Goal: Task Accomplishment & Management: Complete application form

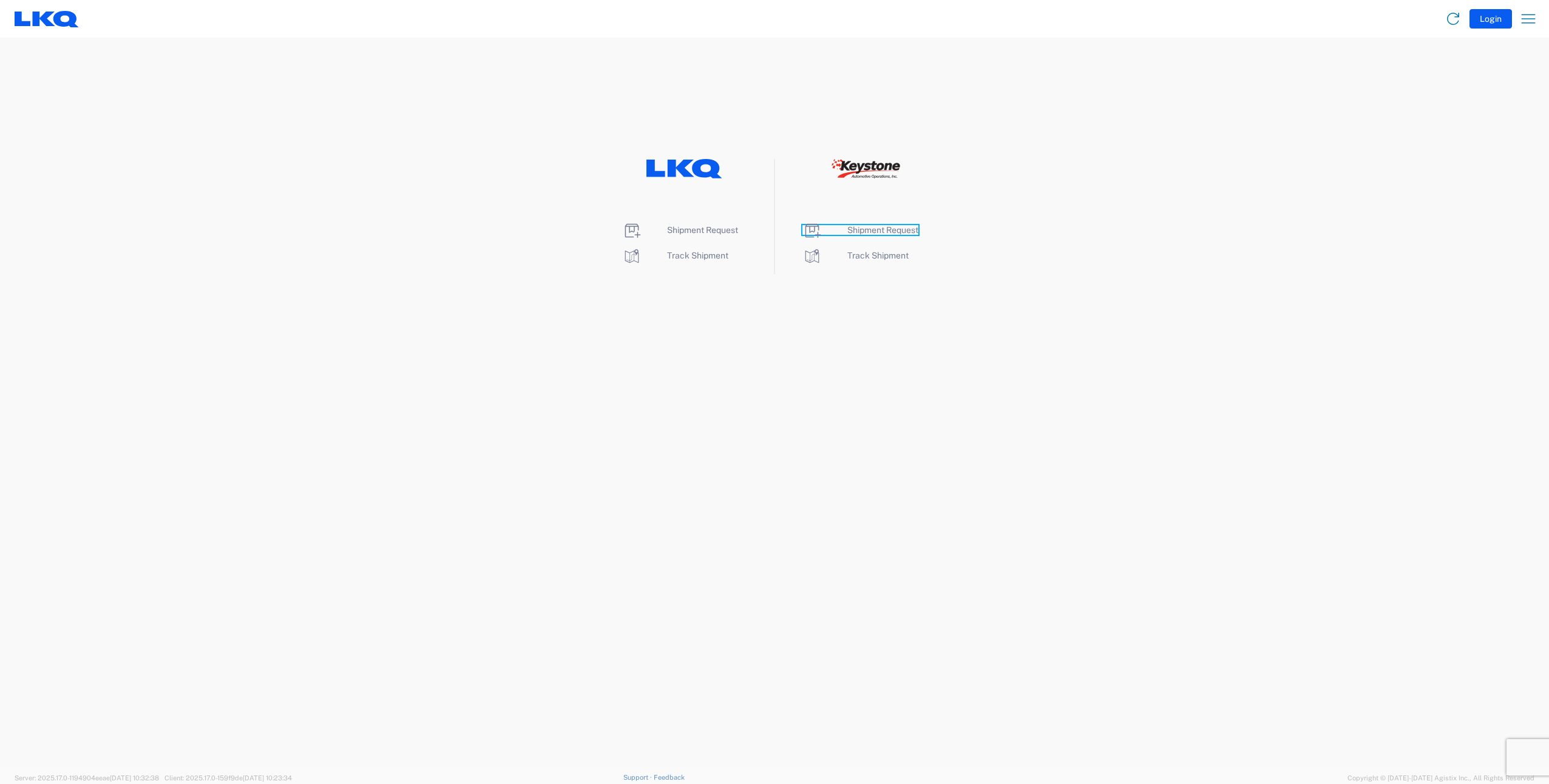
click at [877, 228] on span "Shipment Request" at bounding box center [883, 230] width 71 height 10
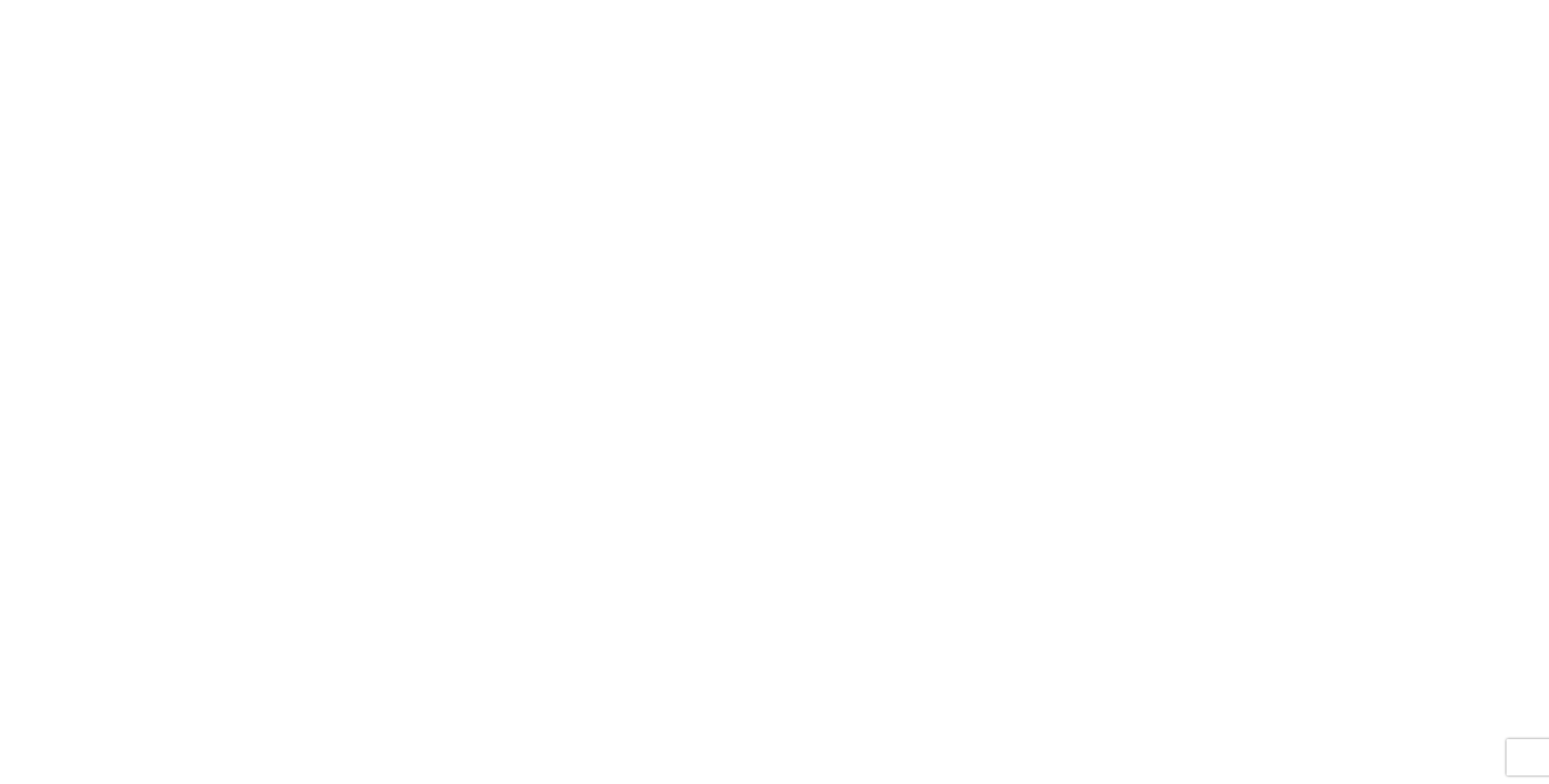
select select "FULL"
select select "LBS"
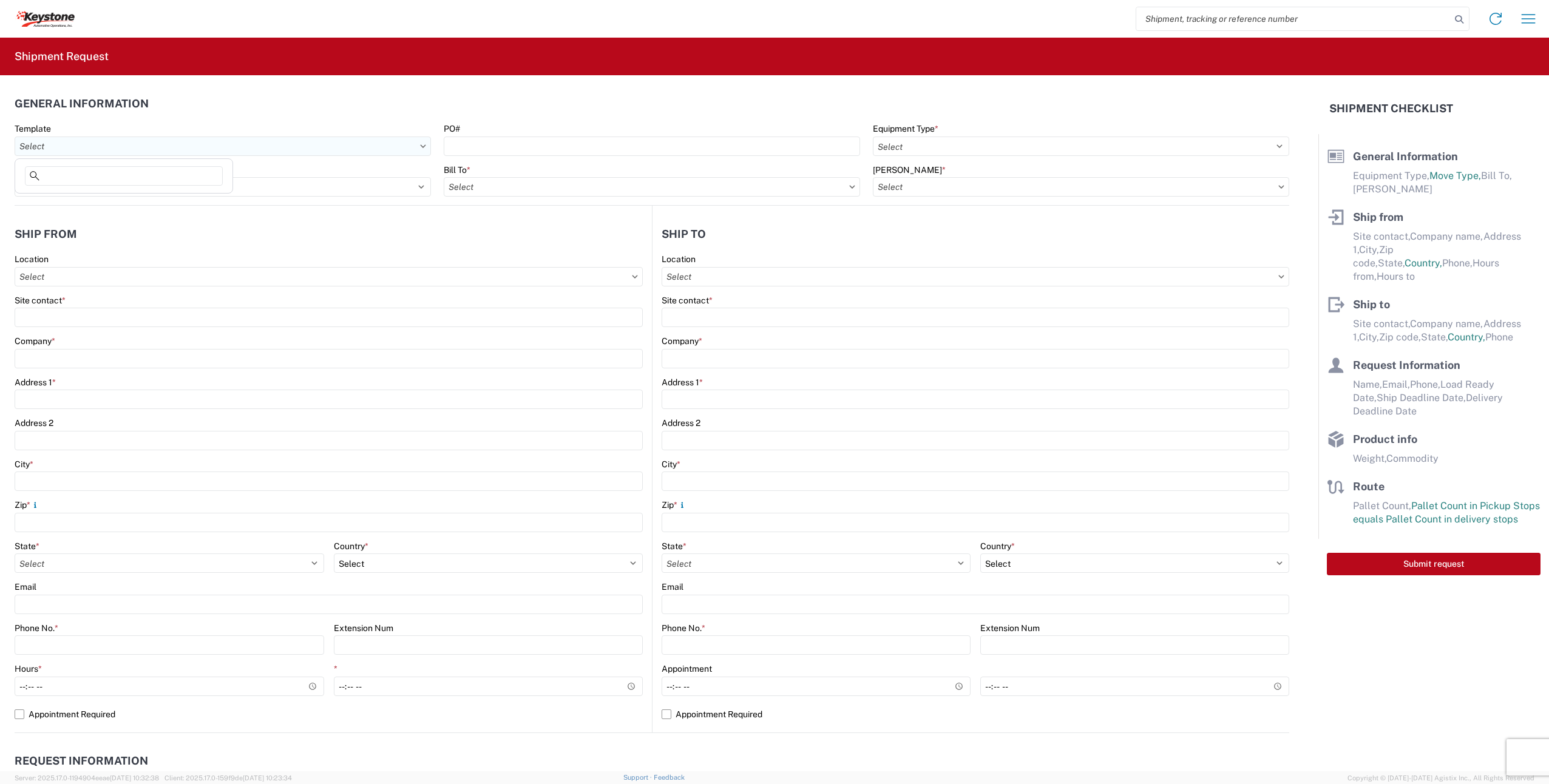
click at [147, 144] on input "Template" at bounding box center [223, 147] width 417 height 20
click at [597, 137] on input "PO#" at bounding box center [652, 147] width 417 height 20
click at [490, 140] on input "PO#" at bounding box center [652, 147] width 417 height 20
paste input ""2212346 ""
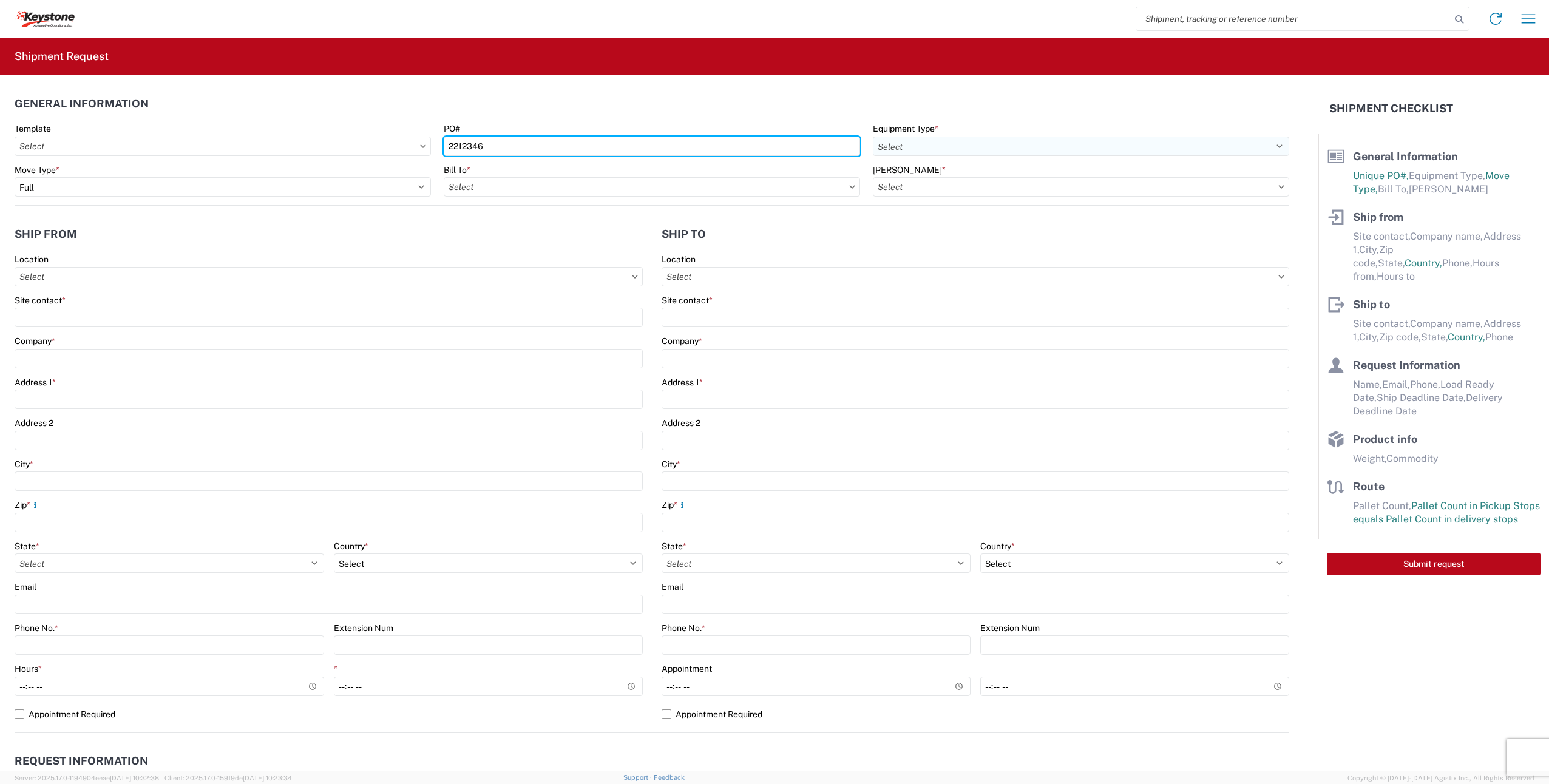
type input "2212346"
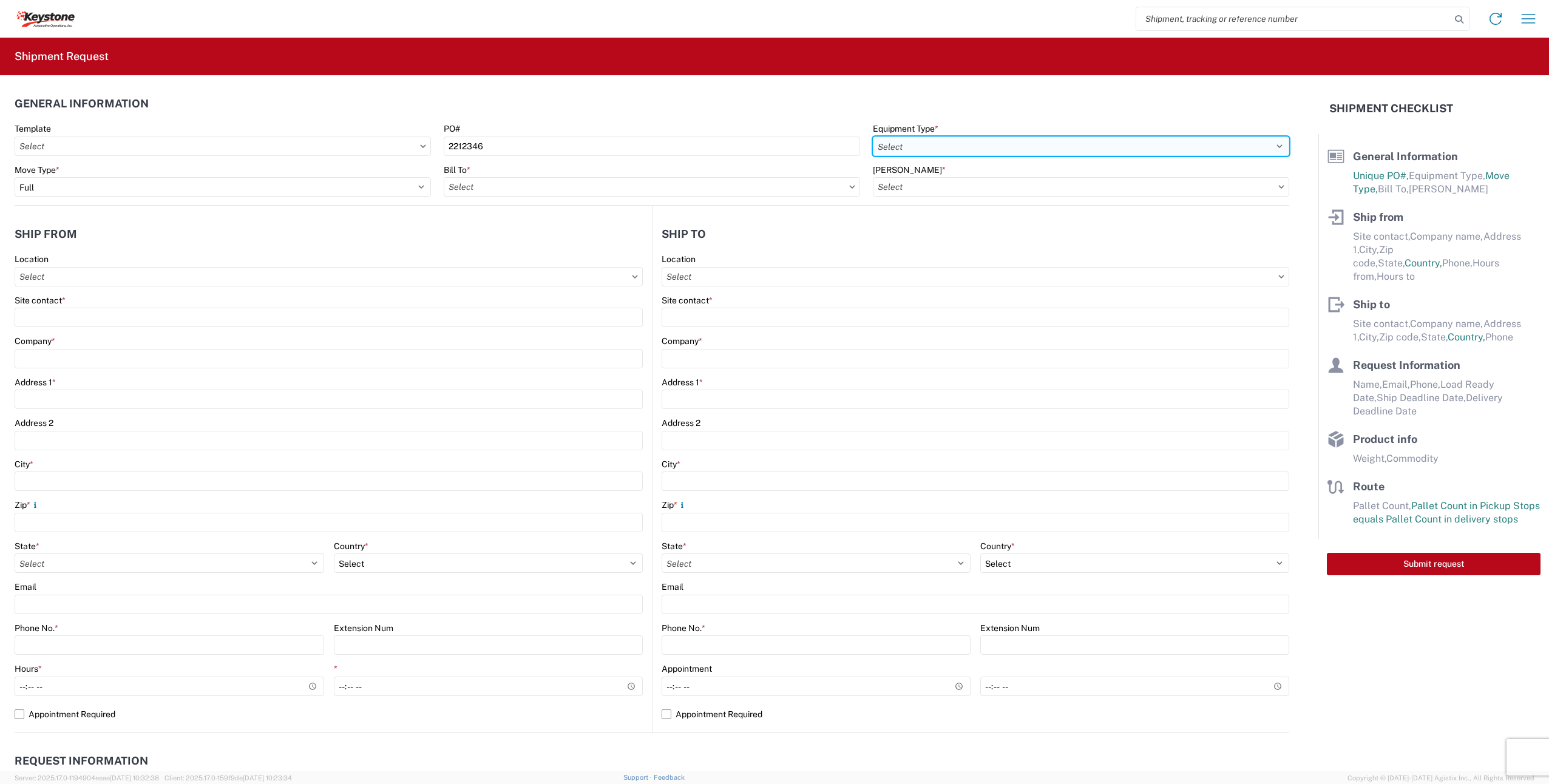
click at [883, 142] on select "Select 53’ Dry Van Flatbed Dropdeck (van) Lowboy (flatbed) Rail" at bounding box center [1081, 147] width 417 height 20
select select "STDV"
click at [873, 137] on select "Select 53’ Dry Van Flatbed Dropdeck (van) Lowboy (flatbed) Rail" at bounding box center [1081, 147] width 417 height 20
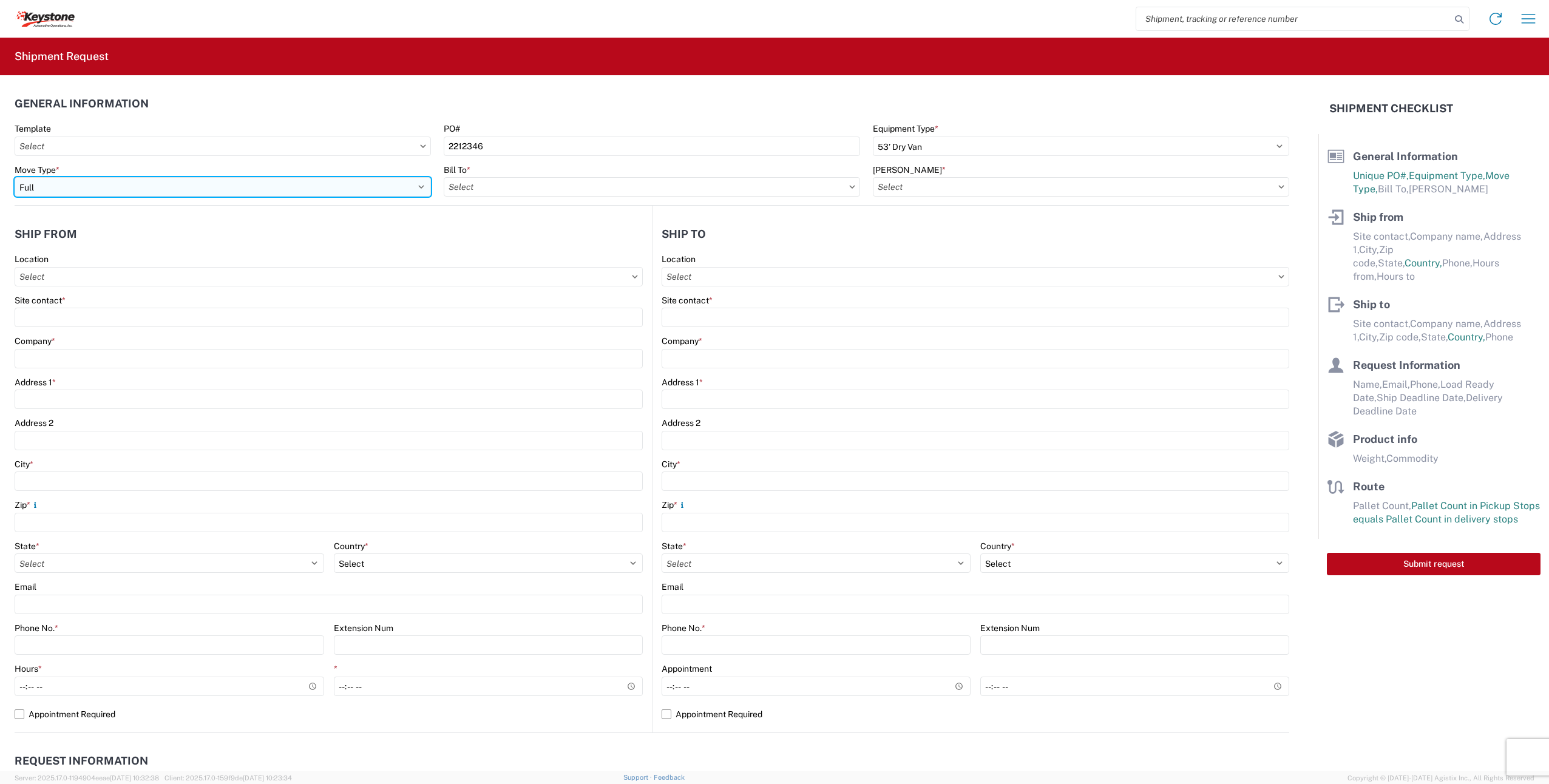
click at [208, 189] on select "Select Full Partial TL" at bounding box center [223, 187] width 417 height 20
click at [15, 177] on select "Select Full Partial TL" at bounding box center [223, 187] width 417 height 20
click at [551, 191] on input "Bill To *" at bounding box center [652, 187] width 417 height 20
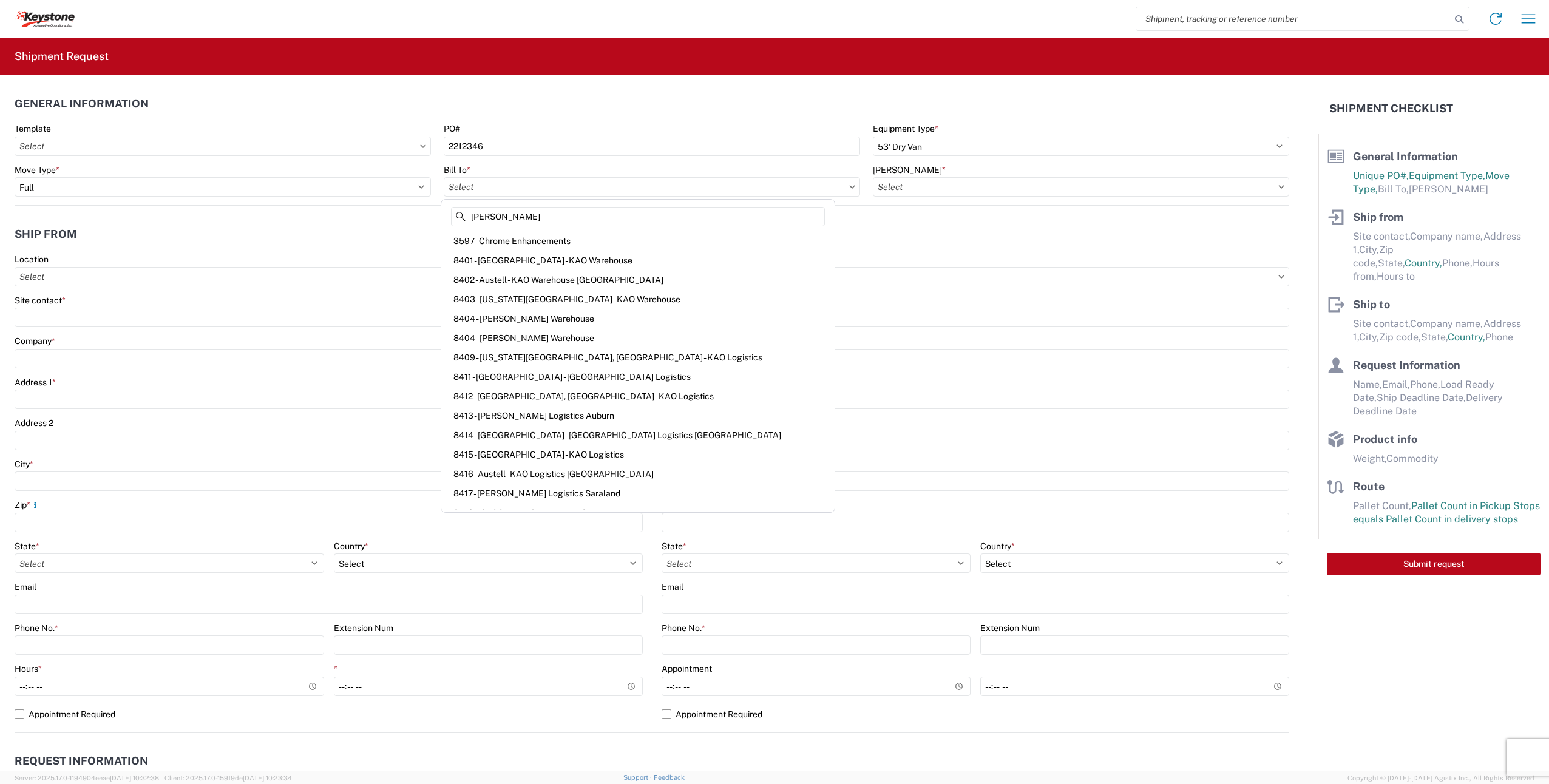
type input "[PERSON_NAME]"
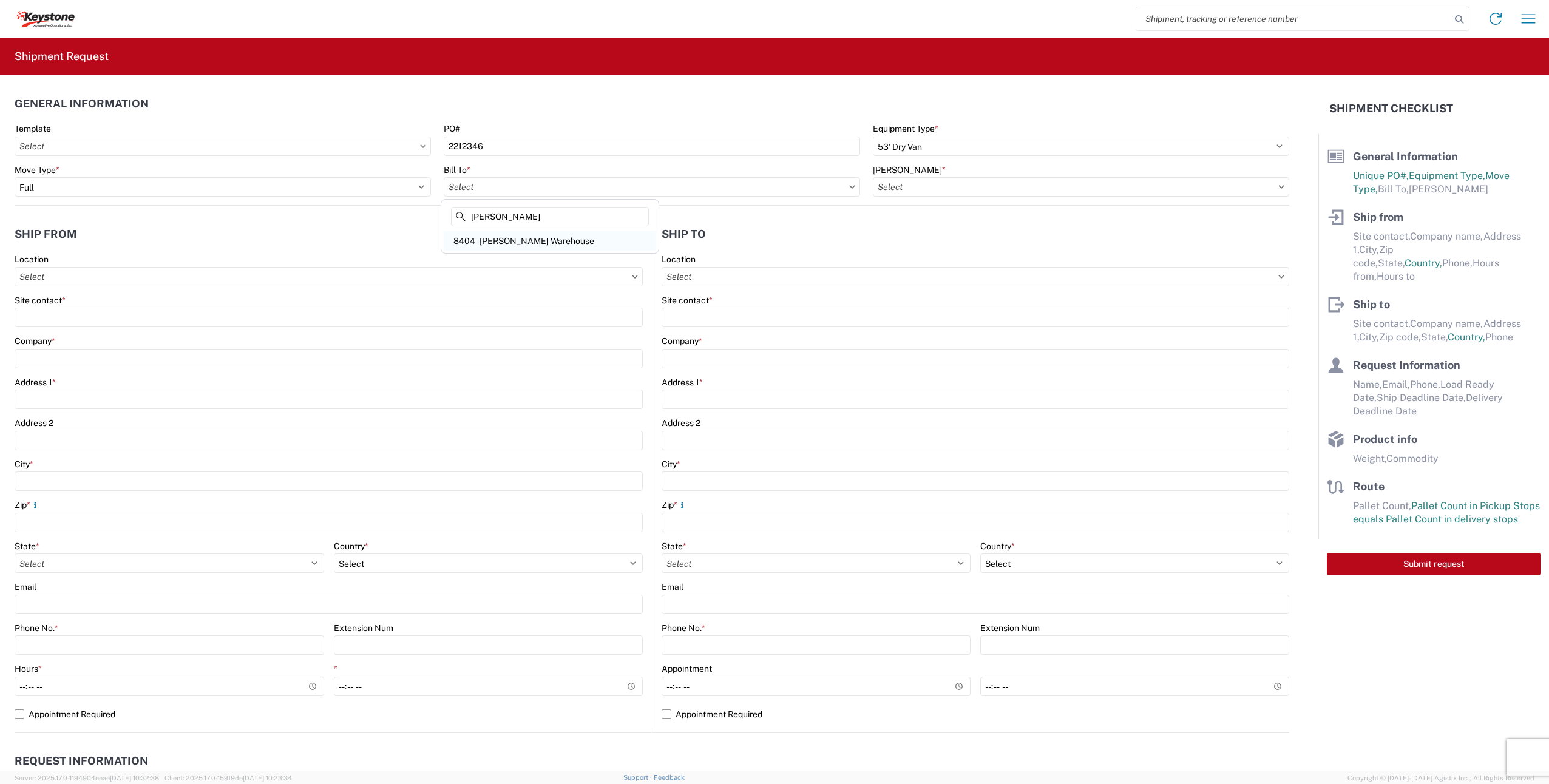
click at [541, 243] on div "8404 - [PERSON_NAME] Warehouse" at bounding box center [550, 241] width 213 height 20
type input "8404 - [PERSON_NAME] Warehouse"
click at [891, 188] on input "[PERSON_NAME] *" at bounding box center [1081, 187] width 417 height 20
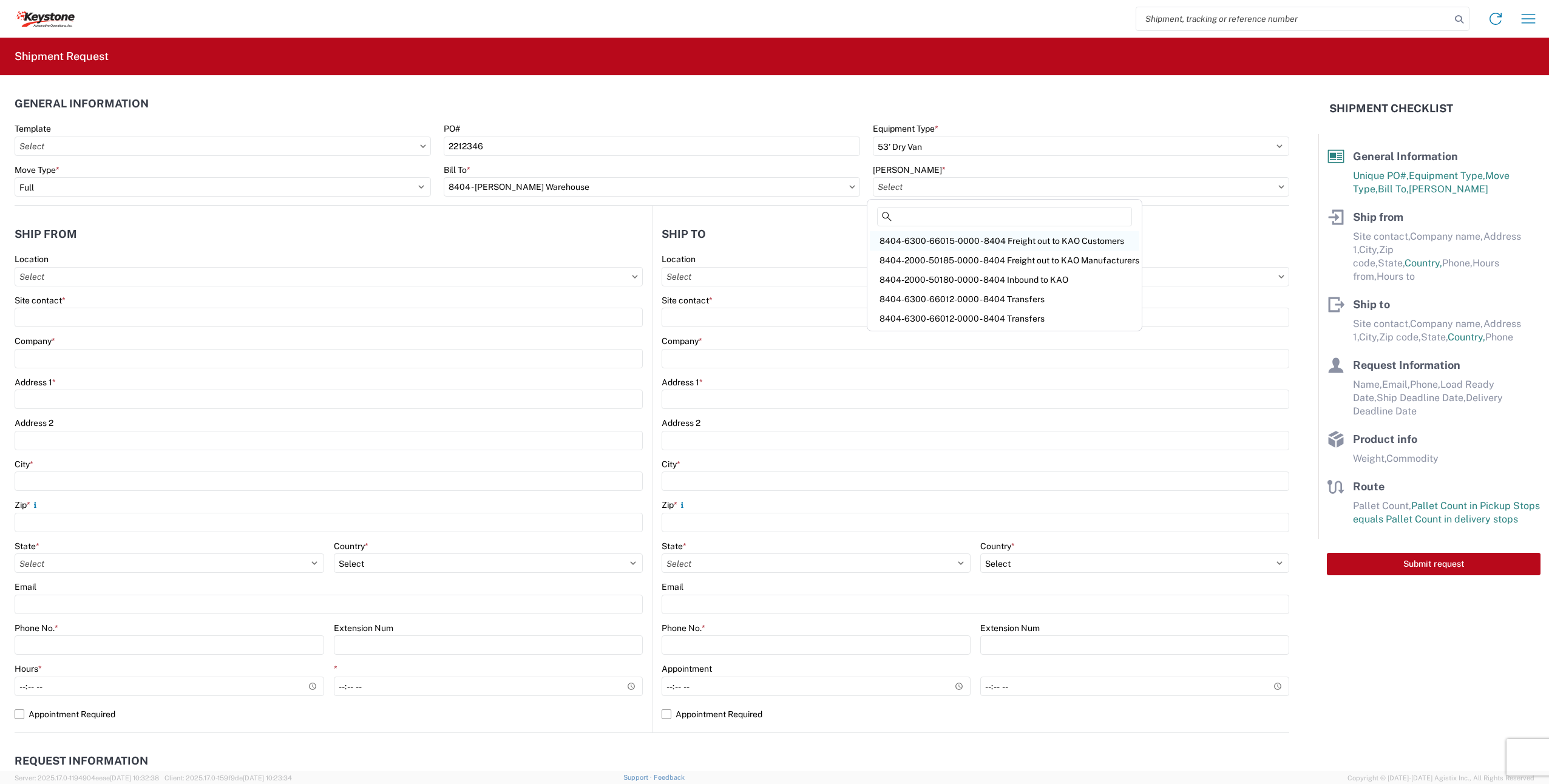
click at [1020, 238] on div "8404-6300-66015-0000 - 8404 Freight out to KAO Customers" at bounding box center [1005, 241] width 269 height 20
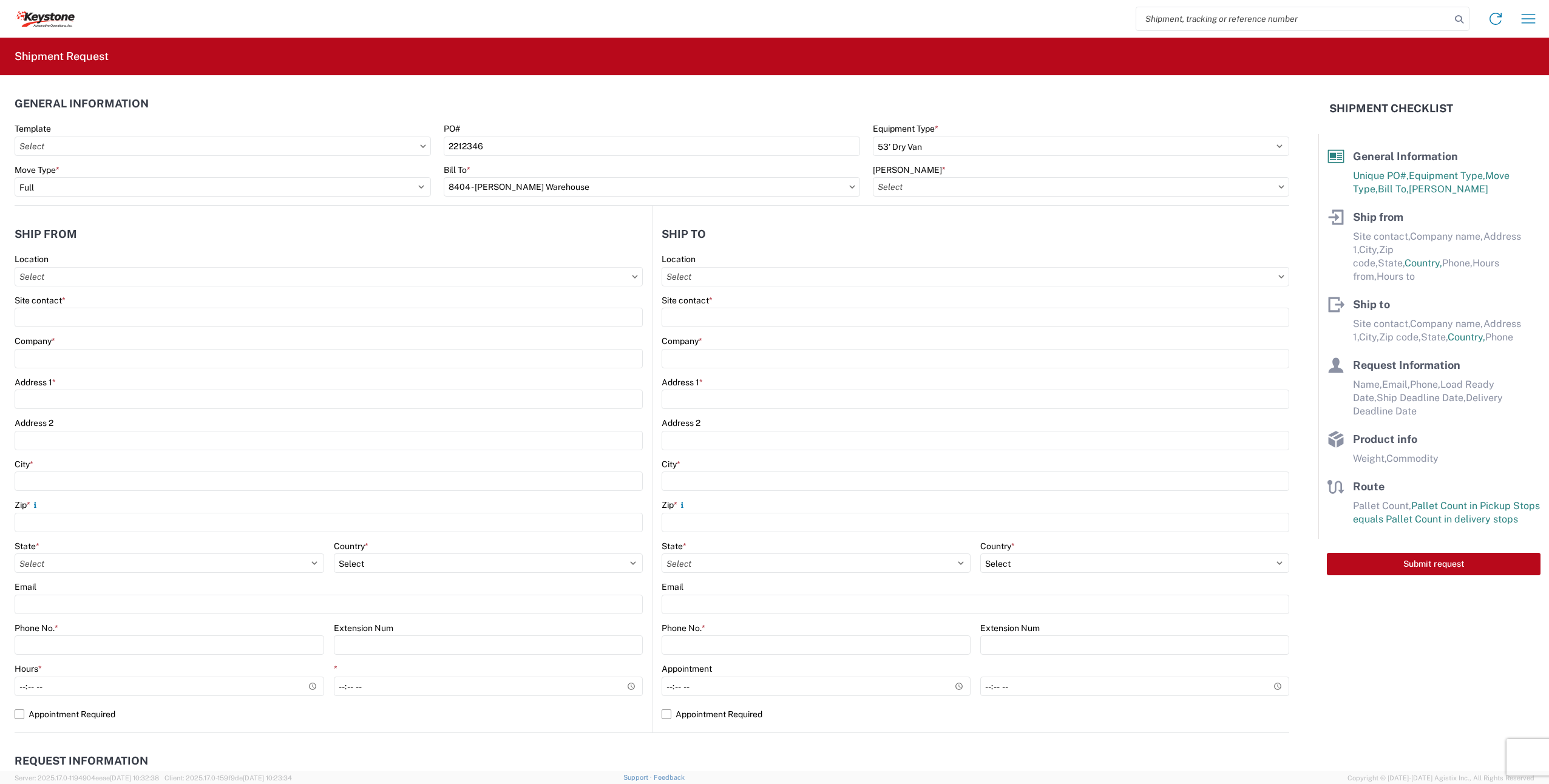
type input "8404-6300-66015-0000 - 8404 Freight out to KAO Customers"
click at [1138, 196] on agx-form-control-wrapper-v2 "[PERSON_NAME] * 8404-6300-66015-0000 - 8404 Freight out to KAO Customers" at bounding box center [1082, 185] width 429 height 41
click at [1143, 184] on input "8404-6300-66015-0000 - 8404 Freight out to KAO Customers" at bounding box center [1081, 187] width 417 height 20
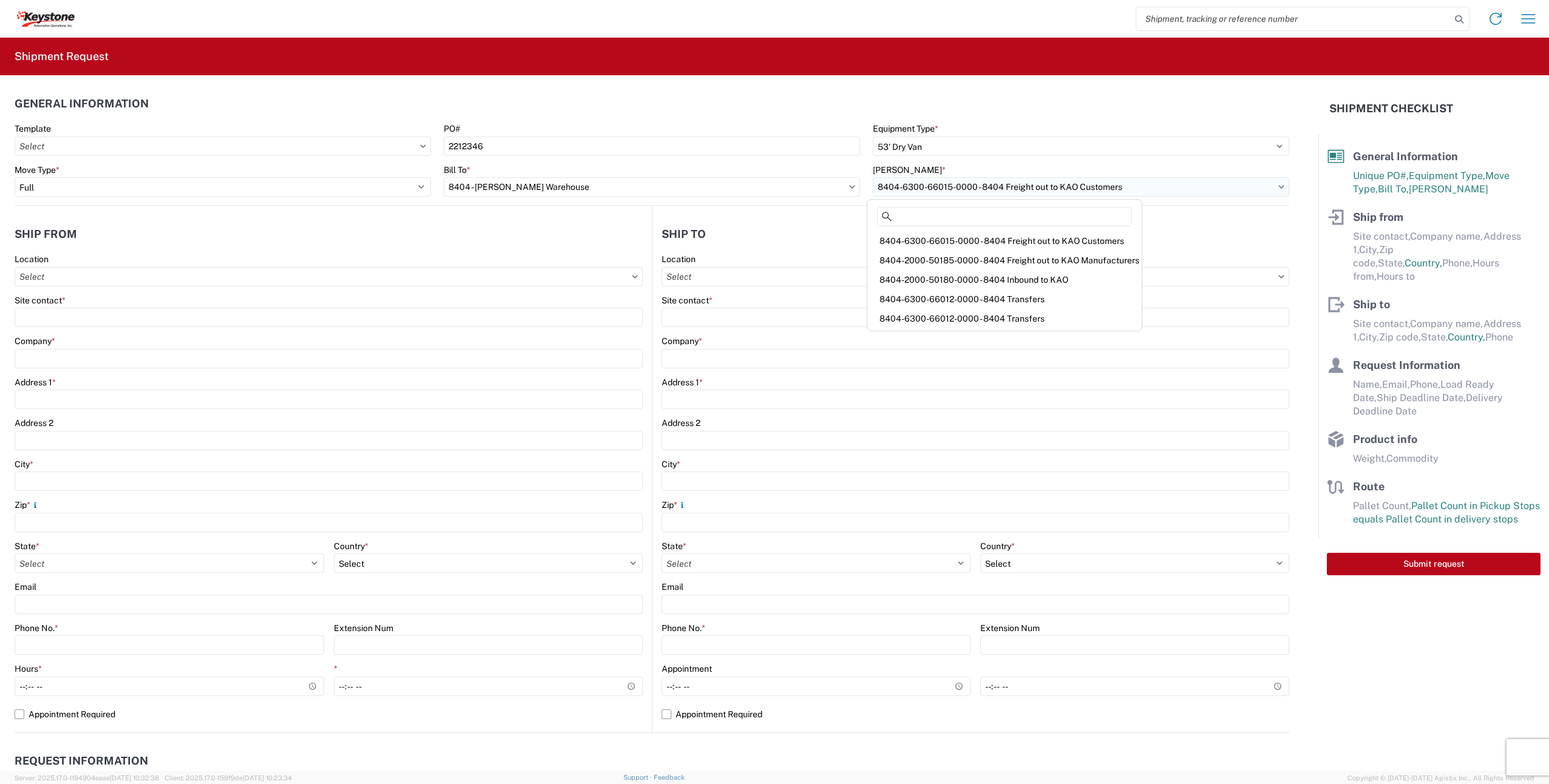
click at [1266, 189] on input "8404-6300-66015-0000 - 8404 Freight out to KAO Customers" at bounding box center [1081, 187] width 417 height 20
click at [1268, 231] on header "Ship to" at bounding box center [971, 234] width 637 height 27
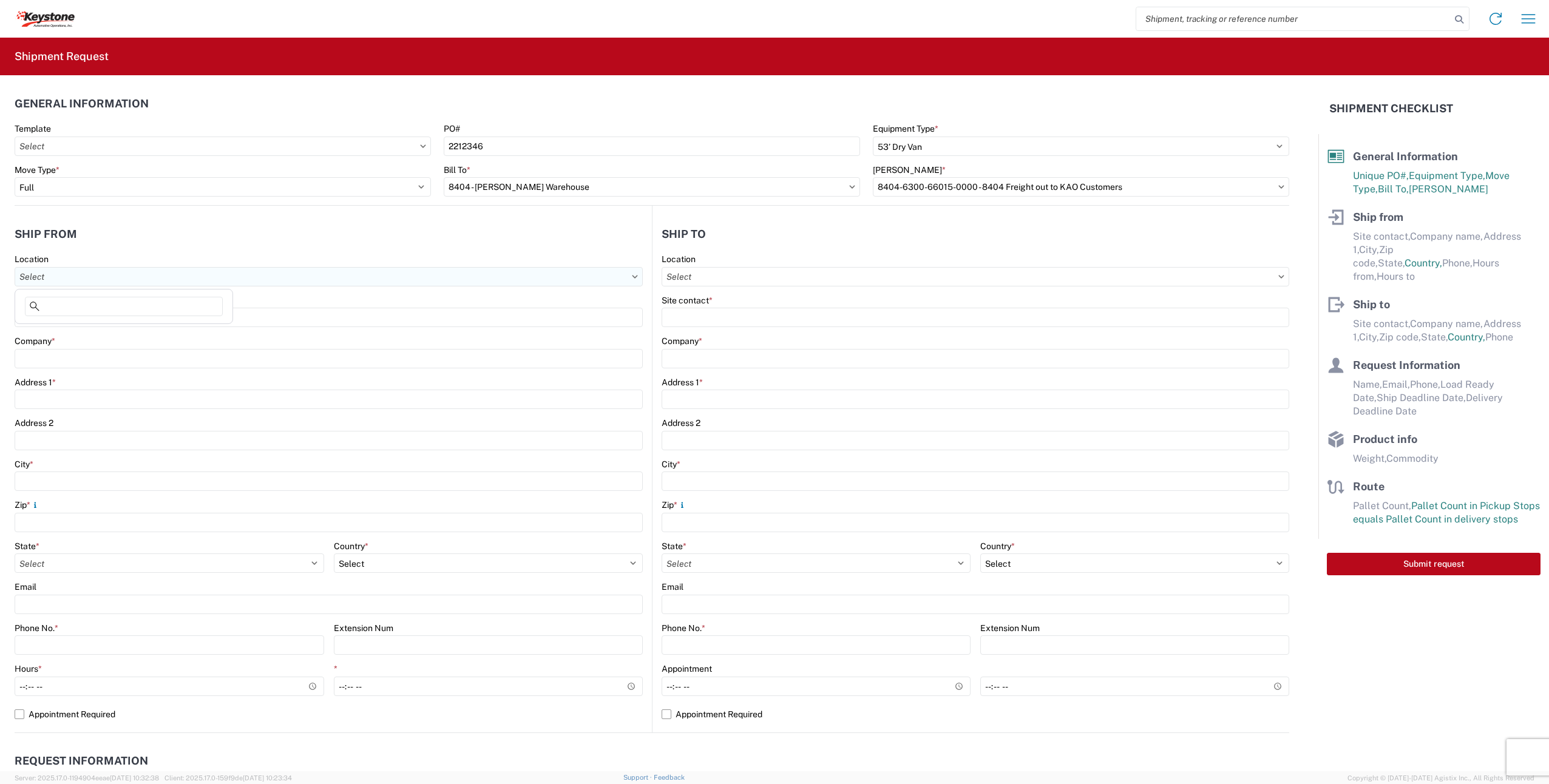
click at [64, 273] on input "Location" at bounding box center [329, 277] width 629 height 20
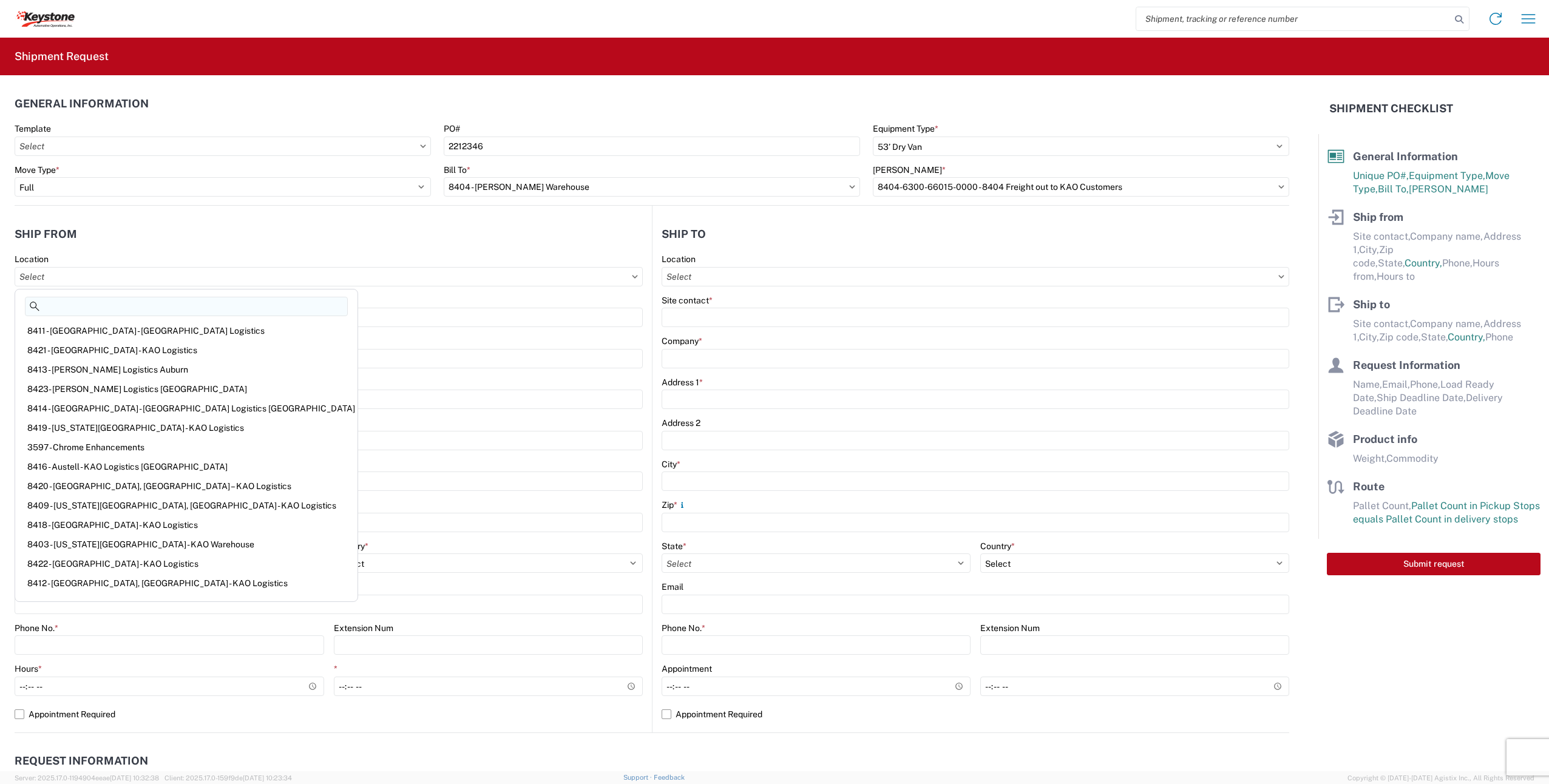
click at [138, 309] on input at bounding box center [186, 306] width 323 height 20
type input "DOMETIC"
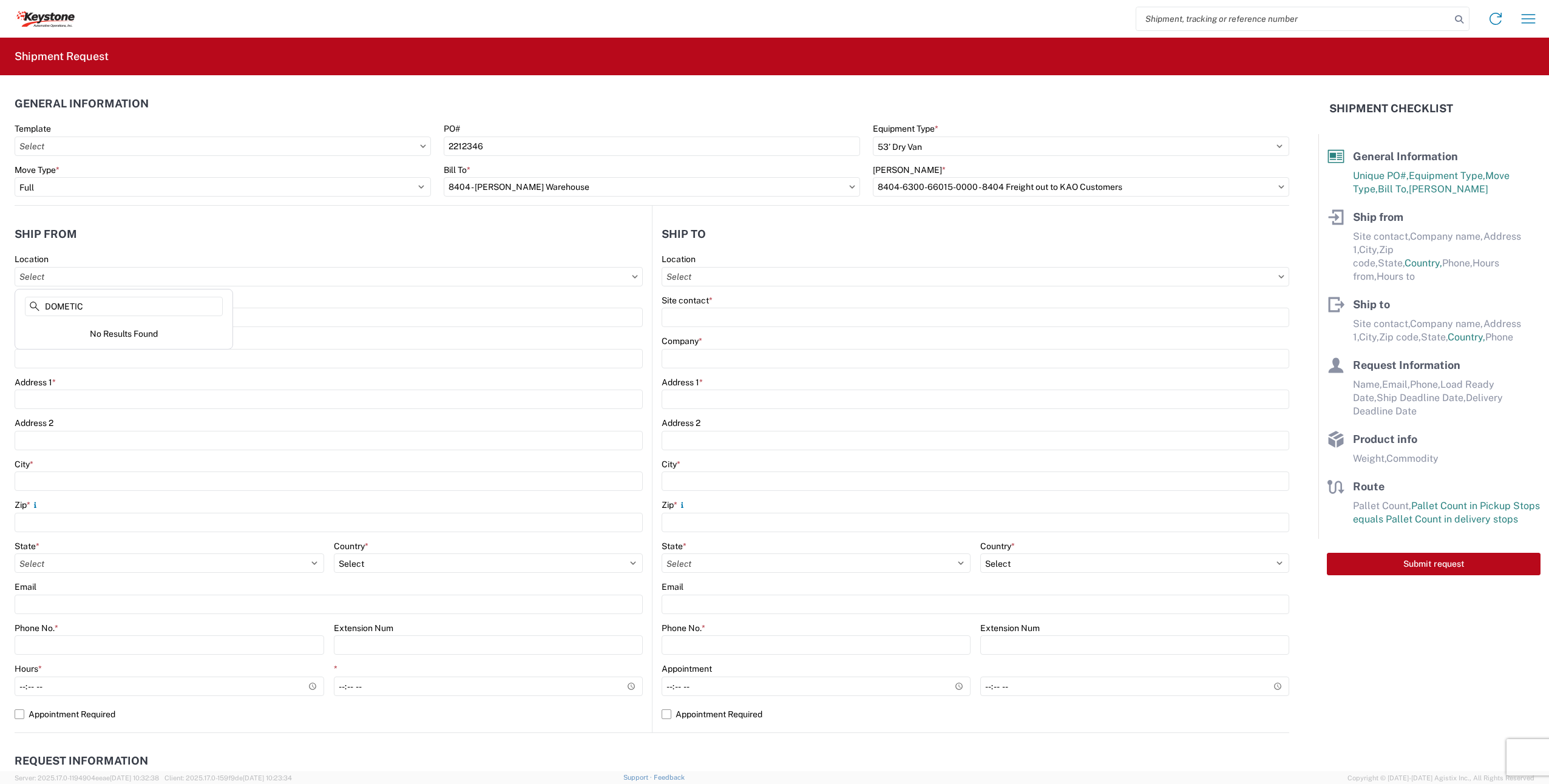
click at [119, 345] on div "No Results Found" at bounding box center [123, 334] width 213 height 25
drag, startPoint x: 119, startPoint y: 345, endPoint x: 205, endPoint y: 278, distance: 109.0
click at [203, 281] on input "Location" at bounding box center [329, 277] width 629 height 20
drag, startPoint x: 344, startPoint y: 231, endPoint x: 243, endPoint y: 281, distance: 112.7
click at [343, 231] on header "Ship from" at bounding box center [333, 234] width 638 height 27
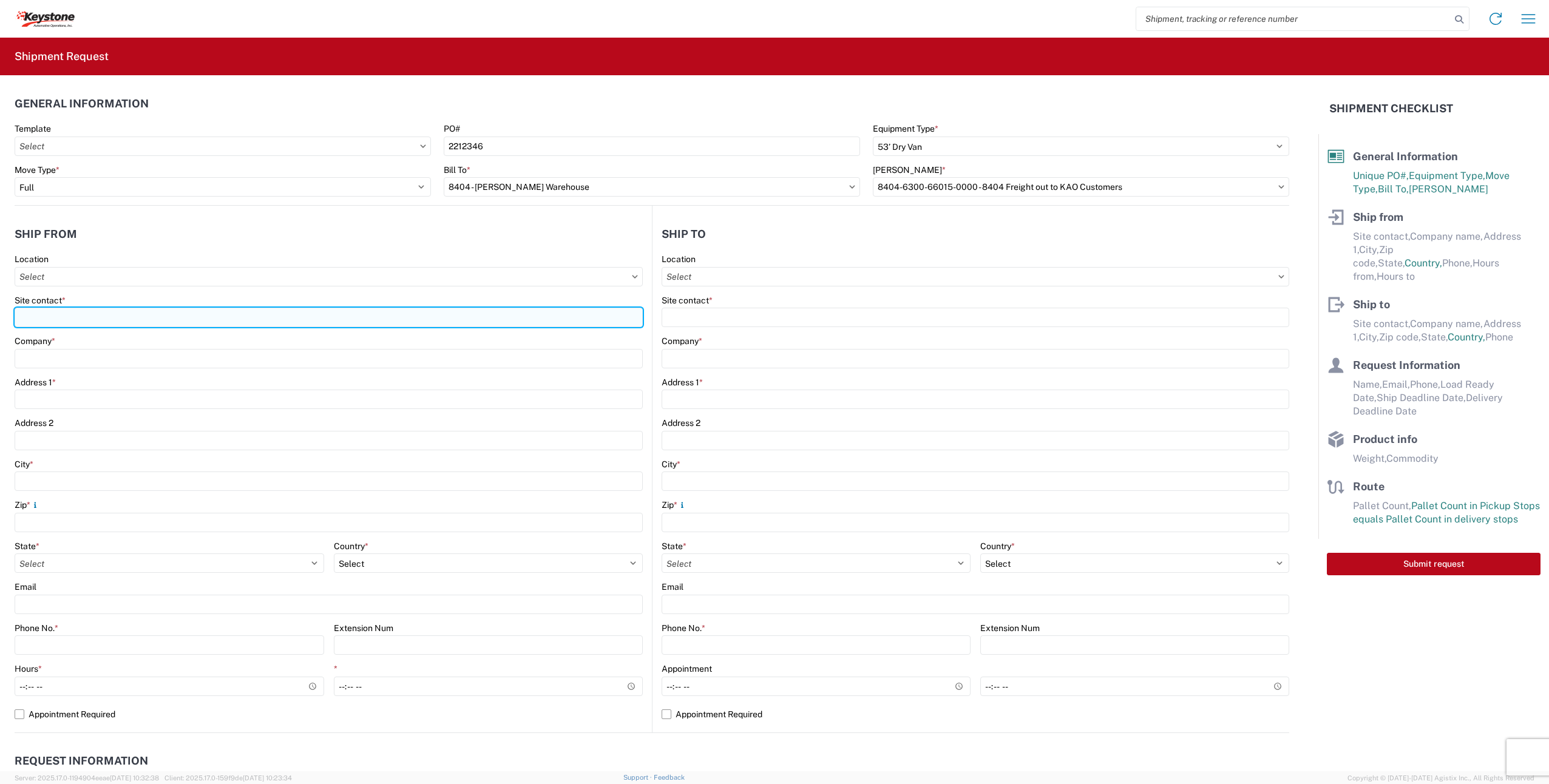
click at [71, 315] on input "Site contact *" at bounding box center [329, 318] width 629 height 20
type input "[PERSON_NAME]"
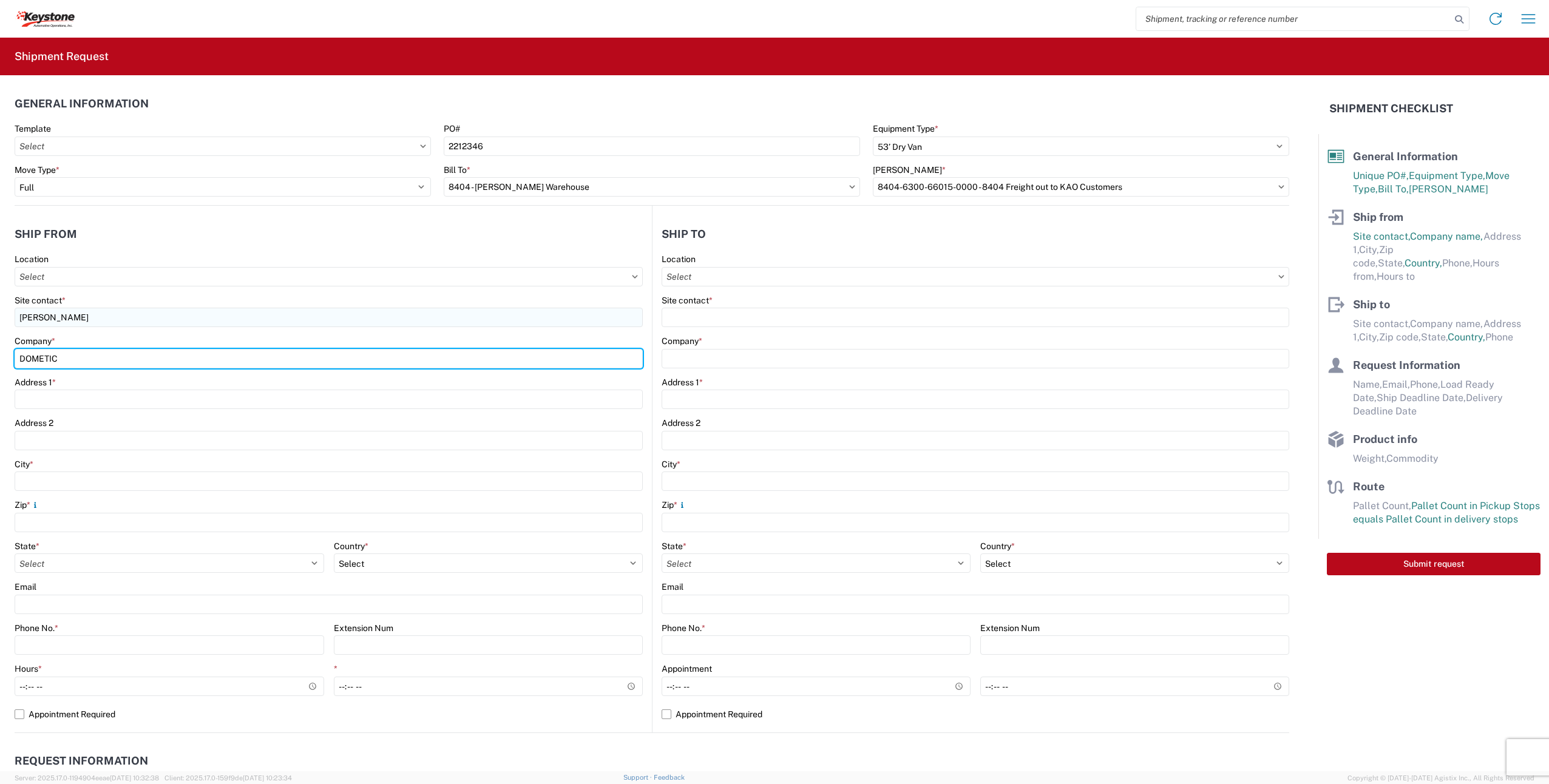
type input "DOMETIC"
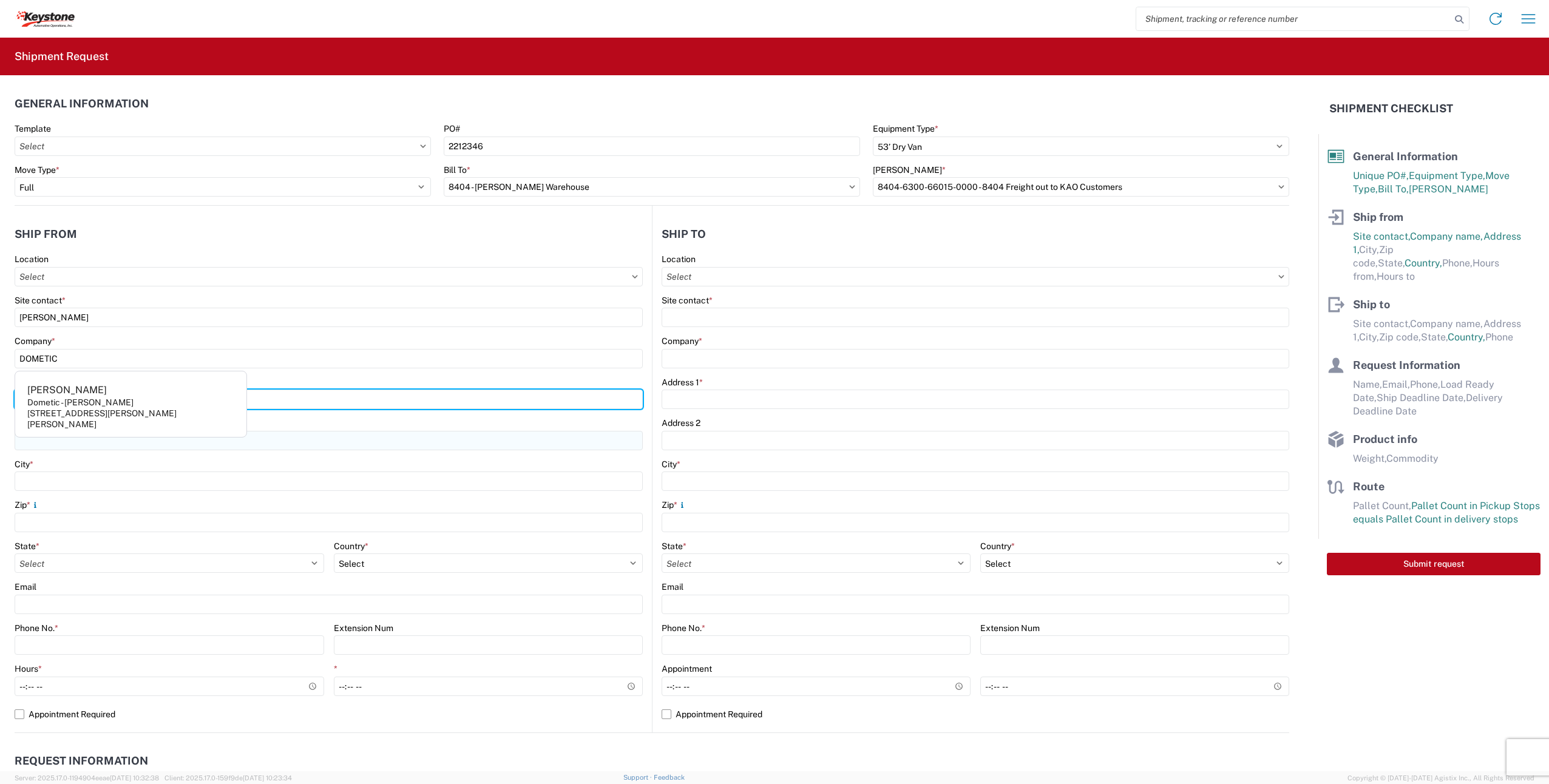
type input "[STREET_ADDRESS]"
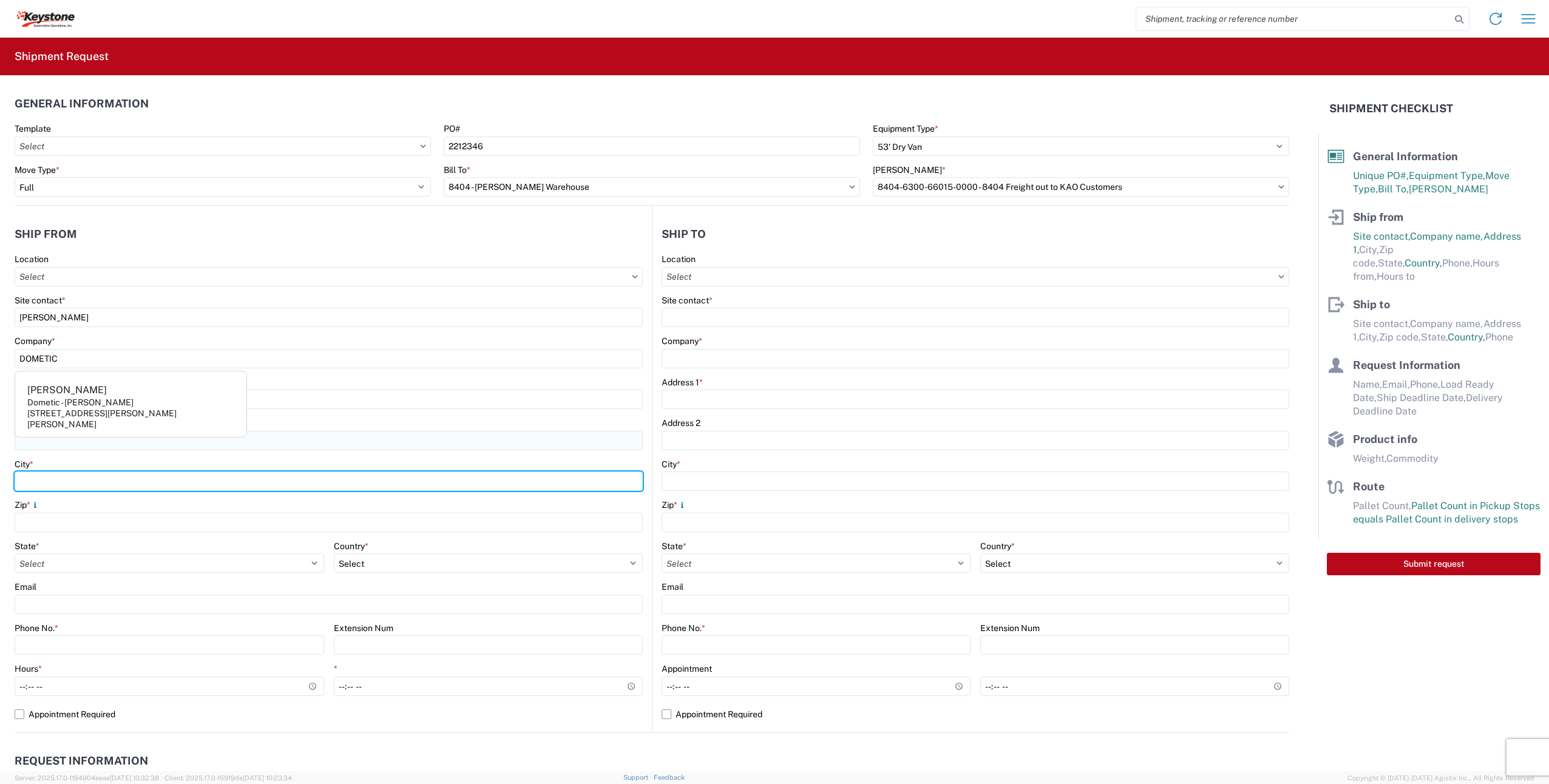
type input "grand prarie"
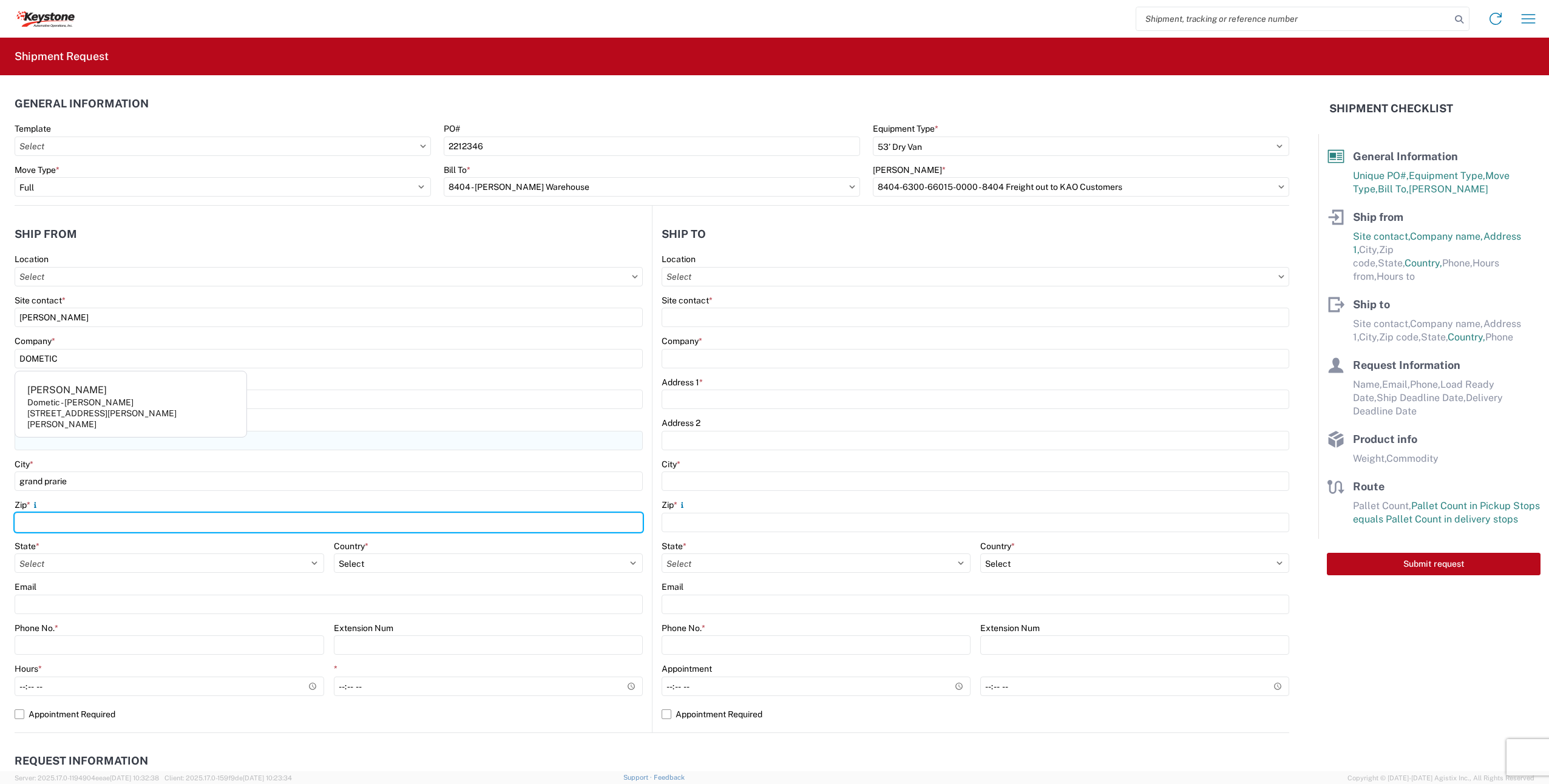
type input "75052"
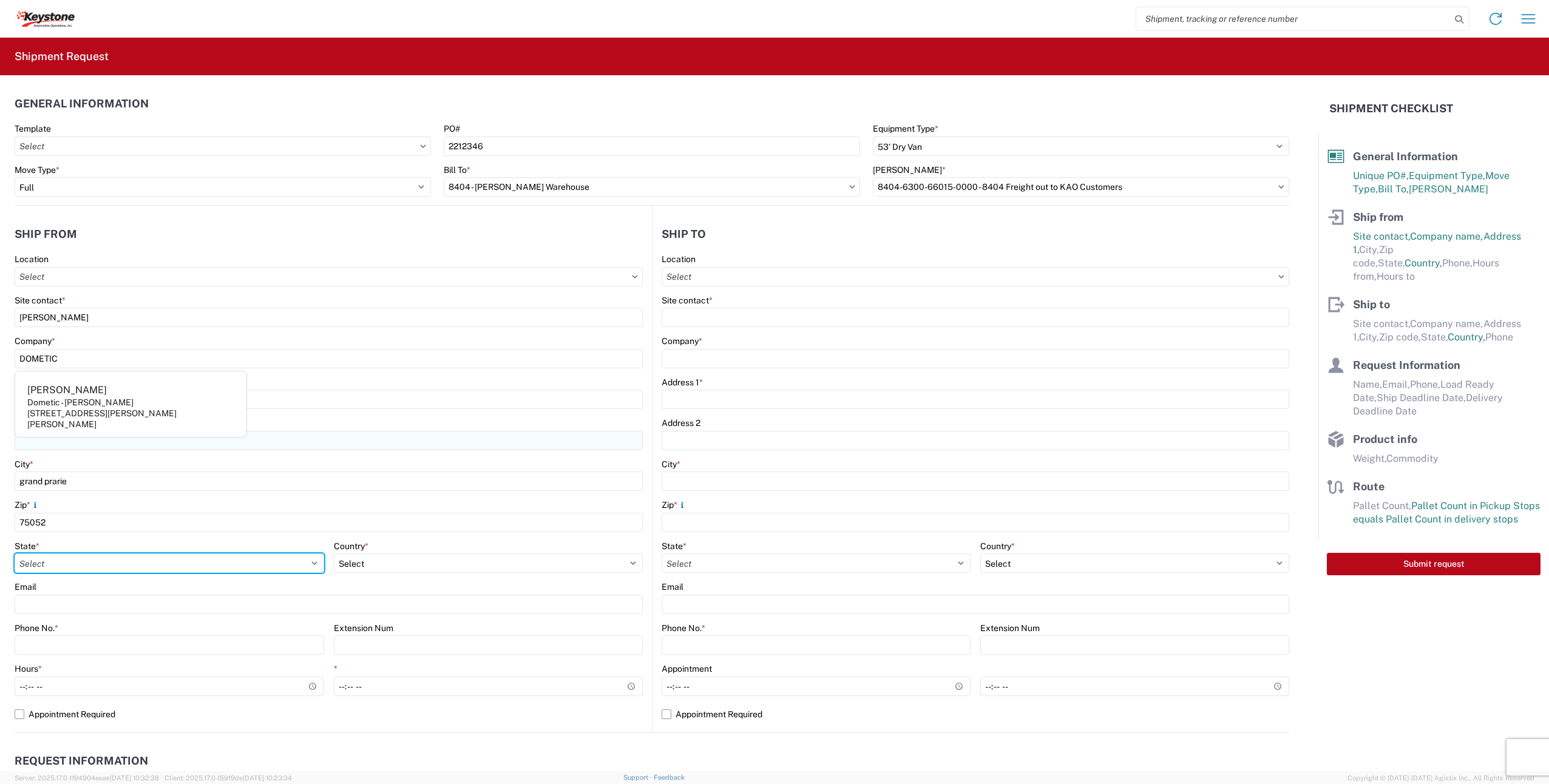
select select "[GEOGRAPHIC_DATA]"
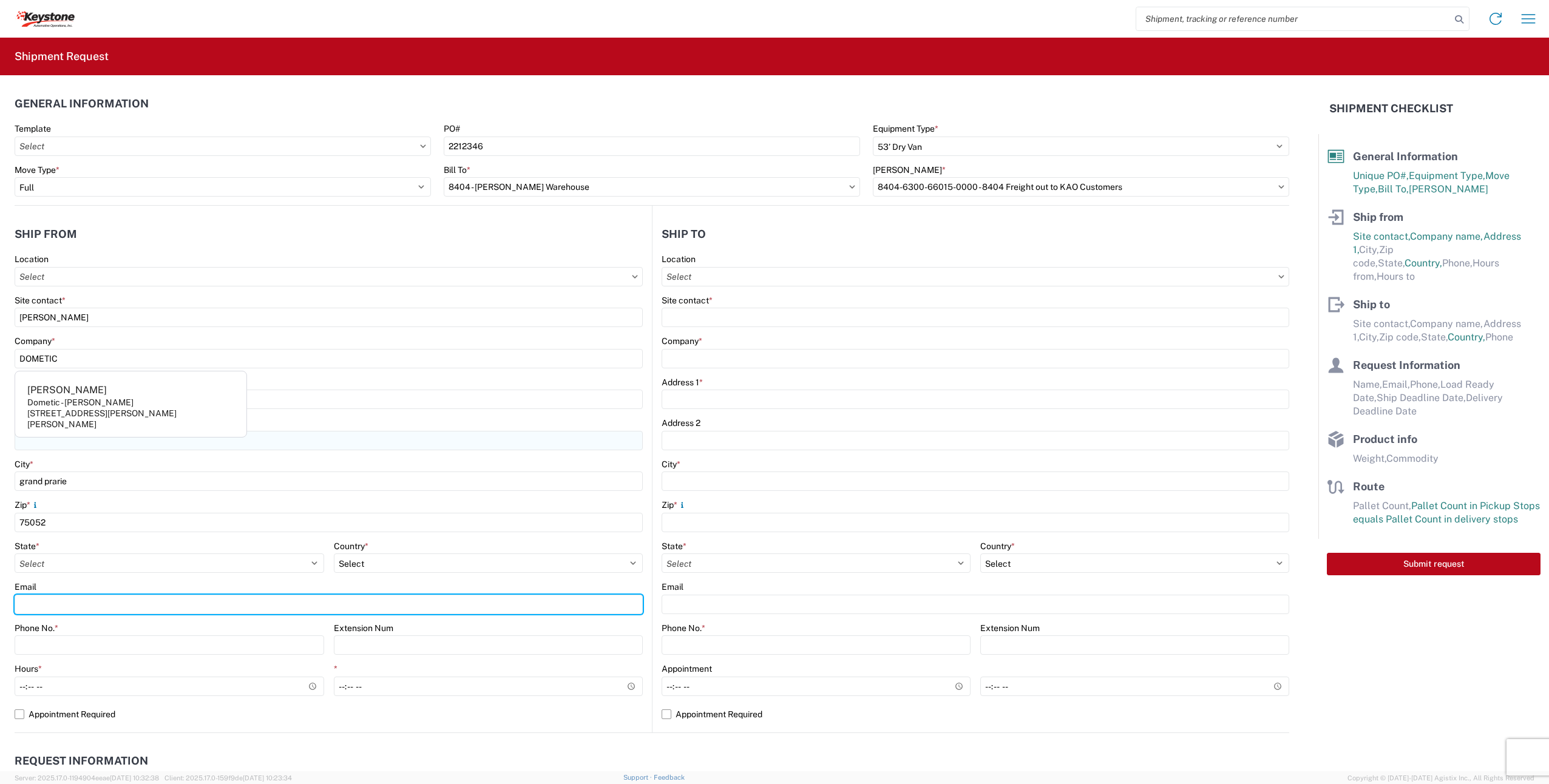
type input "[PERSON_NAME][EMAIL_ADDRESS][PERSON_NAME][DOMAIN_NAME]"
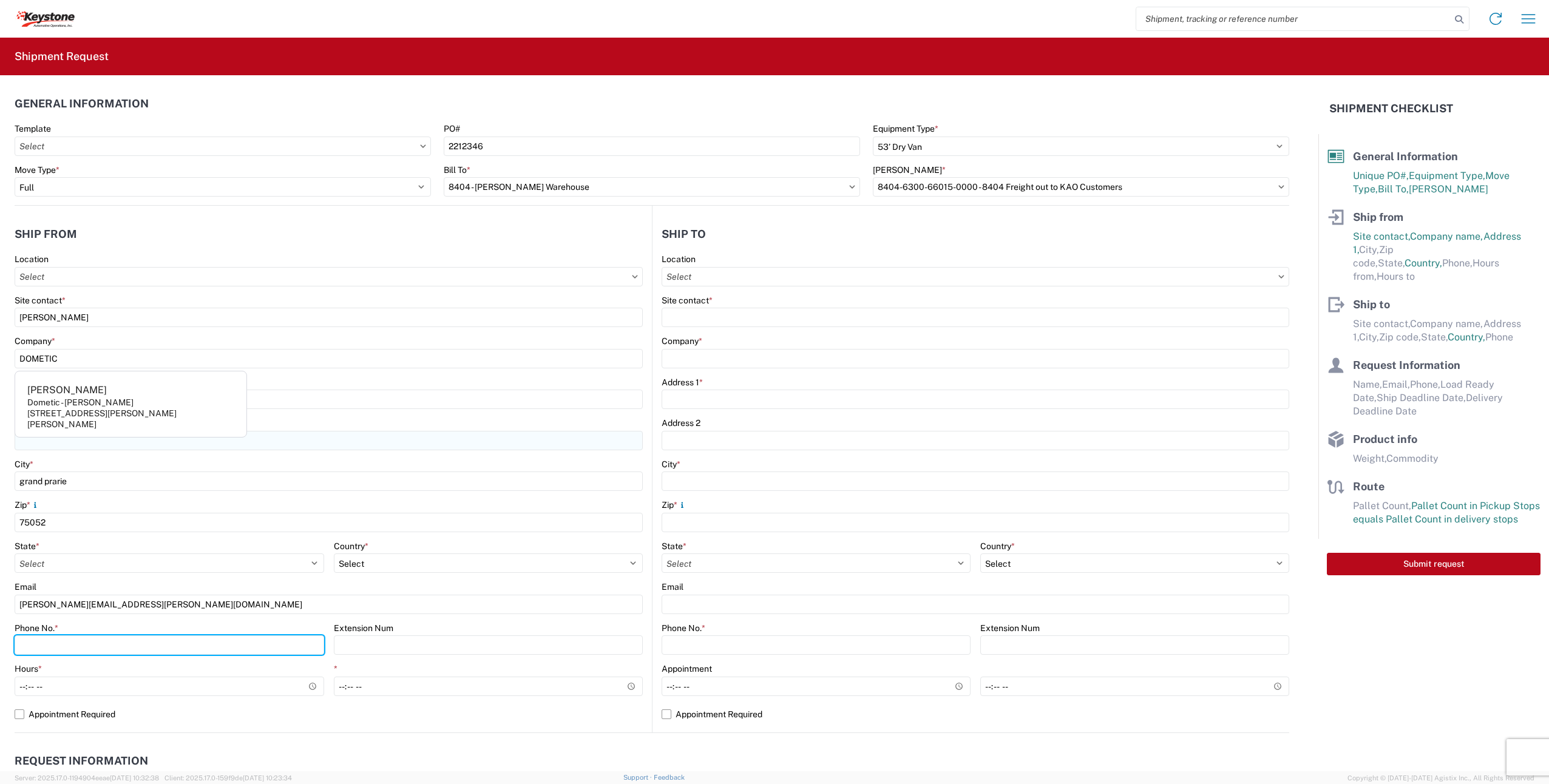
type input "2142888954"
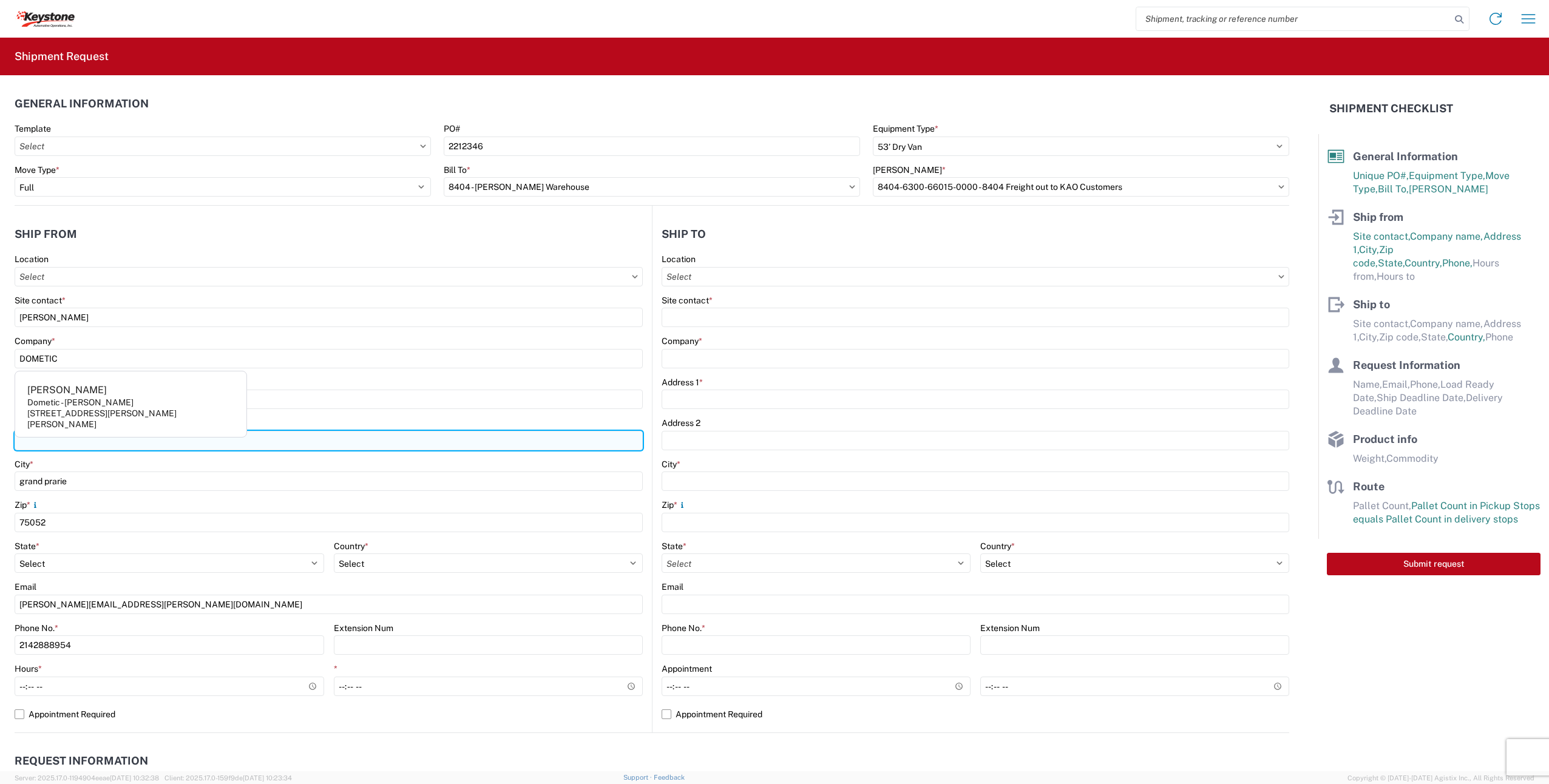
click at [327, 435] on input "Address 2" at bounding box center [329, 440] width 629 height 20
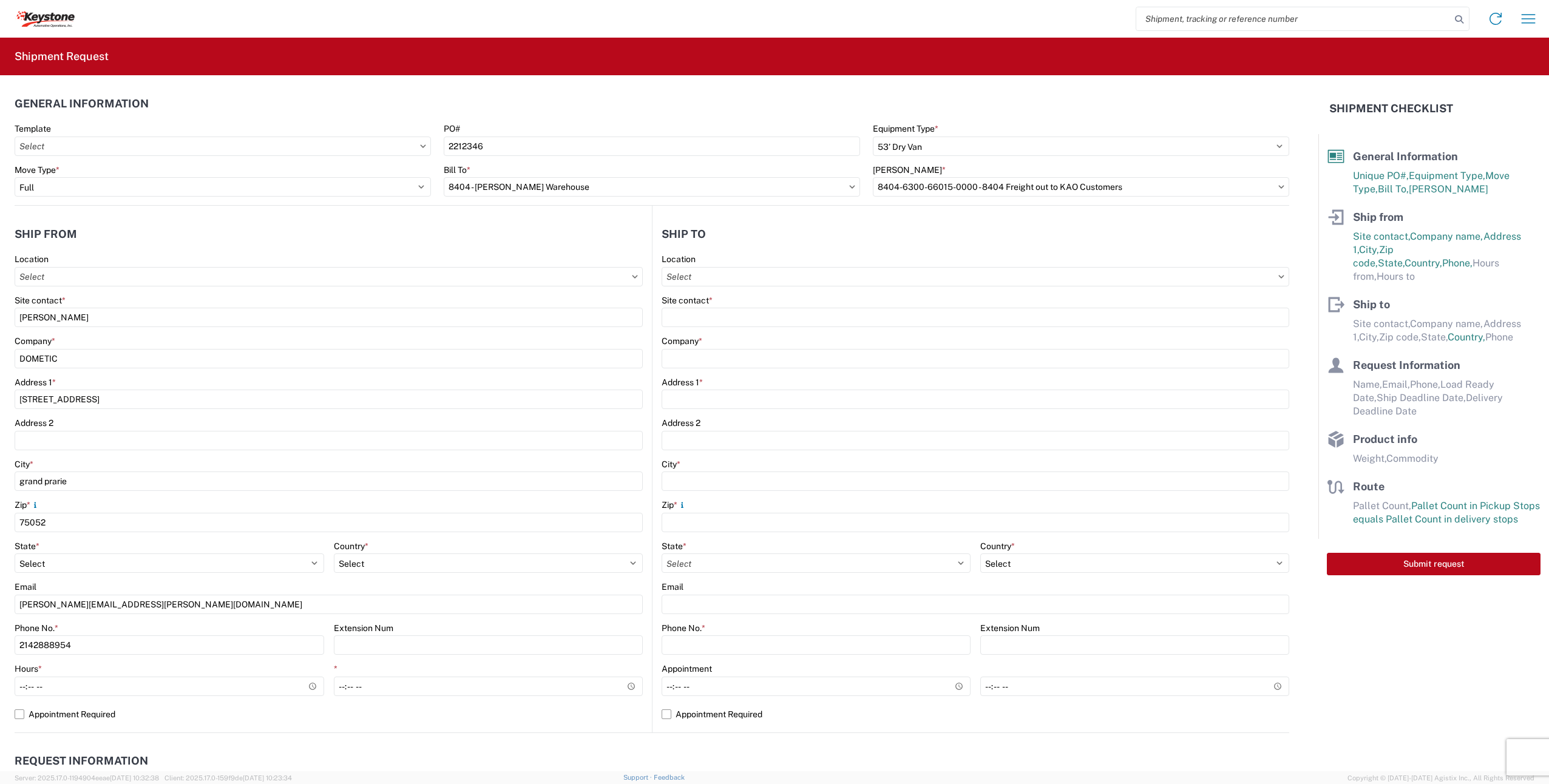
click at [443, 737] on agx-request-info "Request Information Name * Email * Merchant Phone * Load Ready Date * Ship Dead…" at bounding box center [652, 798] width 1275 height 130
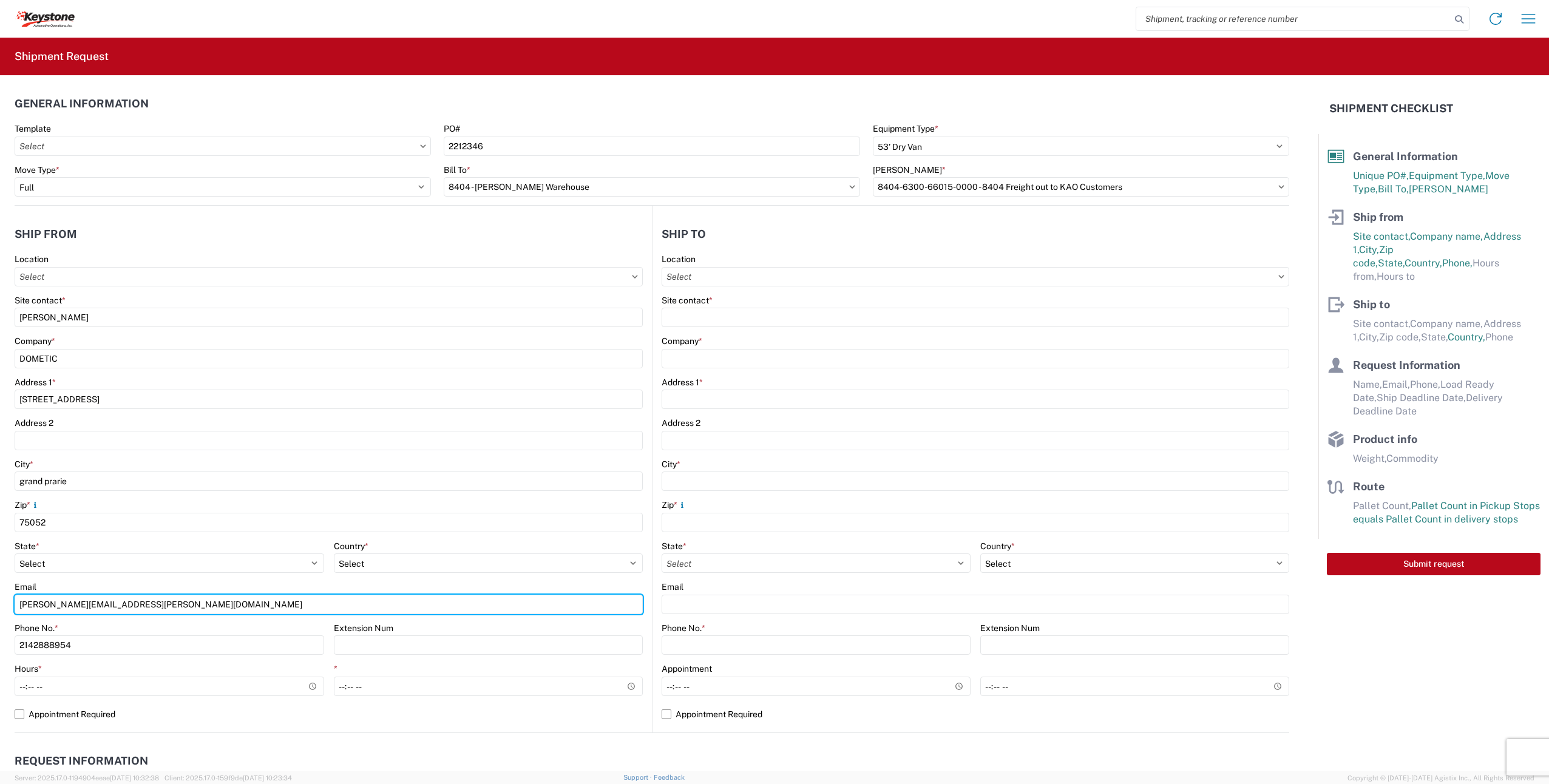
drag, startPoint x: 168, startPoint y: 601, endPoint x: -2, endPoint y: 593, distance: 170.2
click at [0, 593] on html "Home Shipment request Shipment tracking Shipment Request General Information Te…" at bounding box center [774, 392] width 1549 height 784
type input "[US_STATE][EMAIL_ADDRESS][DOMAIN_NAME]"
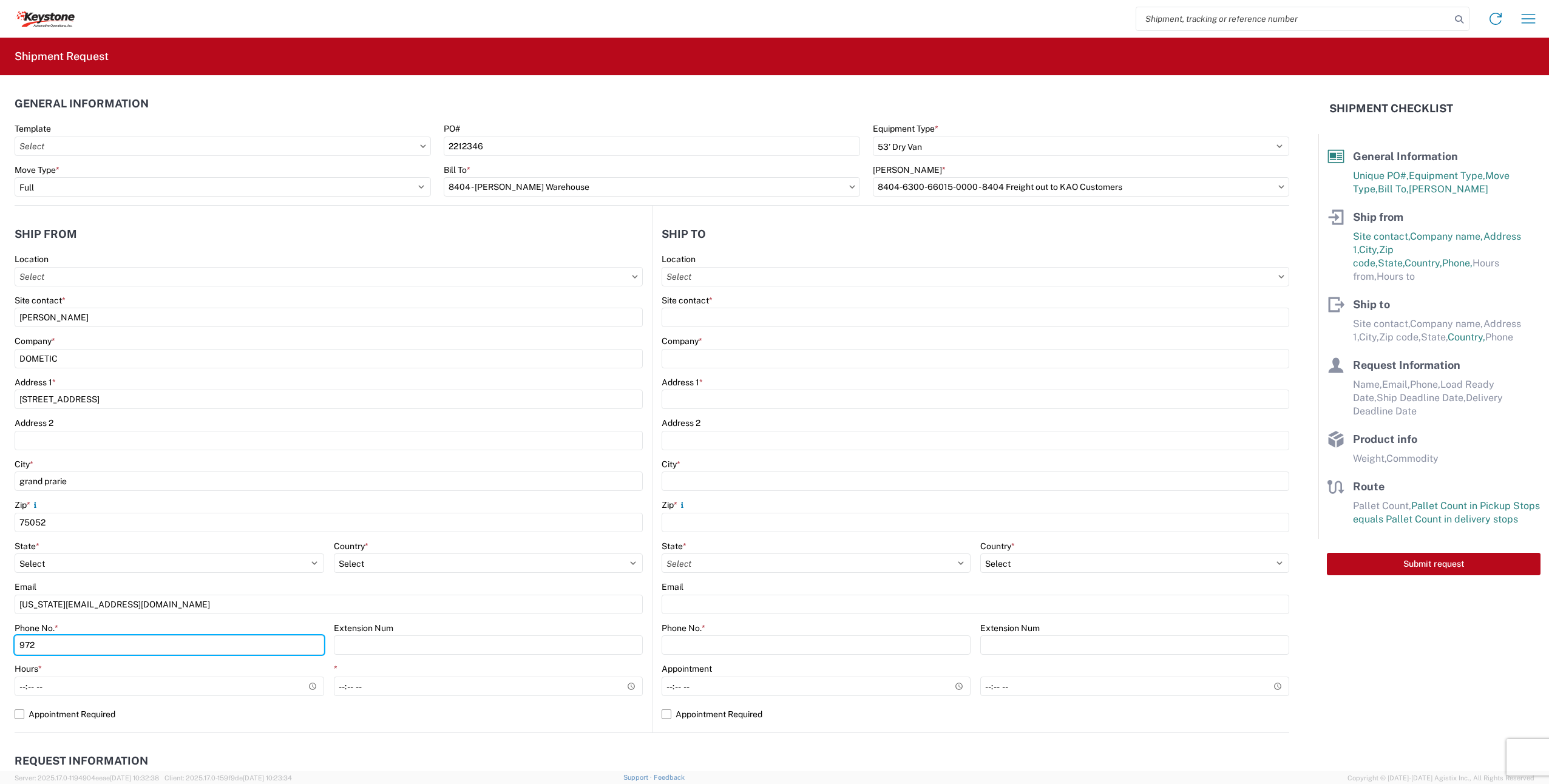
type input "9726819797"
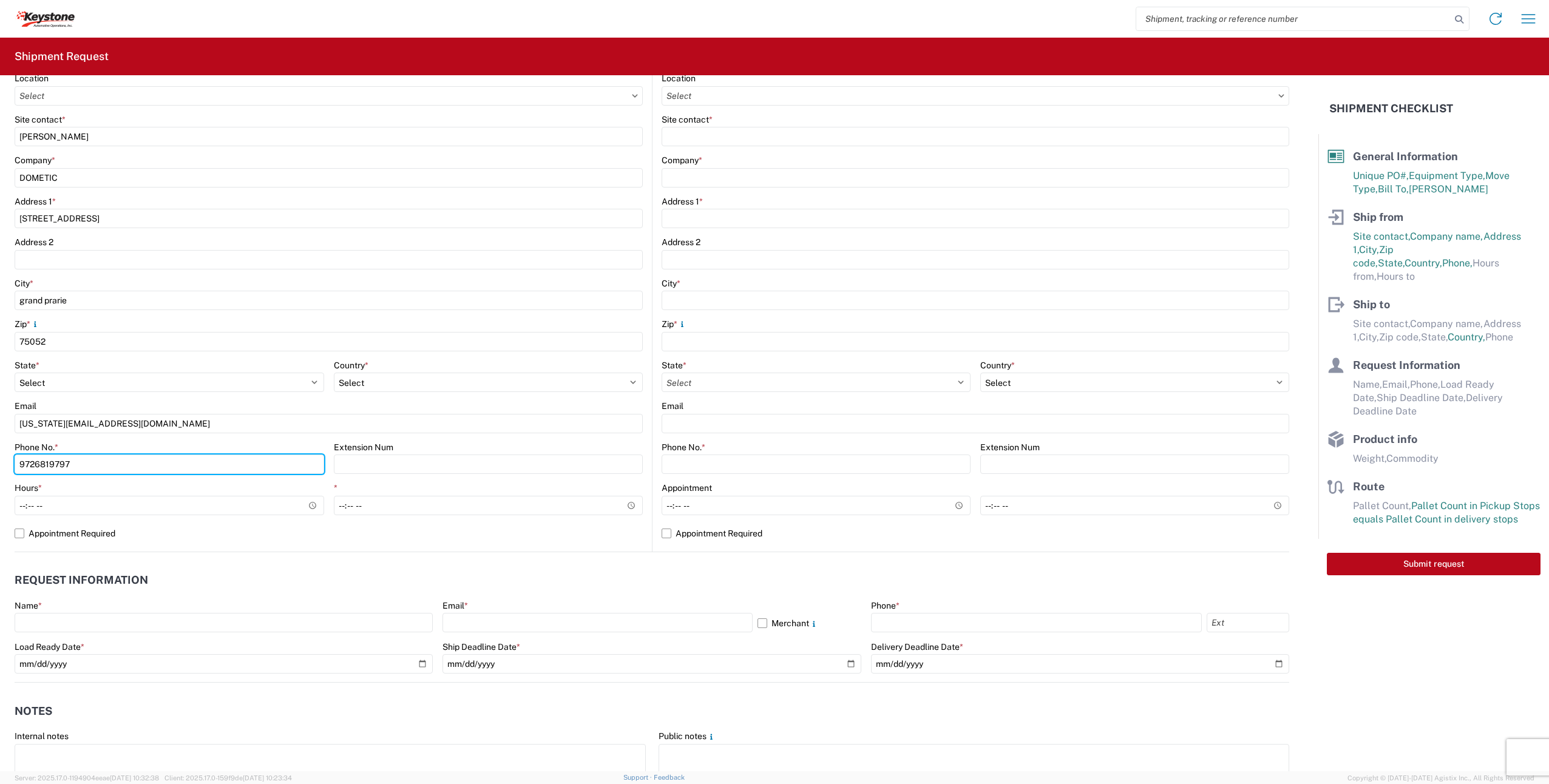
scroll to position [182, 0]
click at [20, 527] on label "Appointment Required" at bounding box center [329, 532] width 629 height 20
click at [0, 0] on input "Appointment Required" at bounding box center [0, 0] width 0 height 0
select select "US"
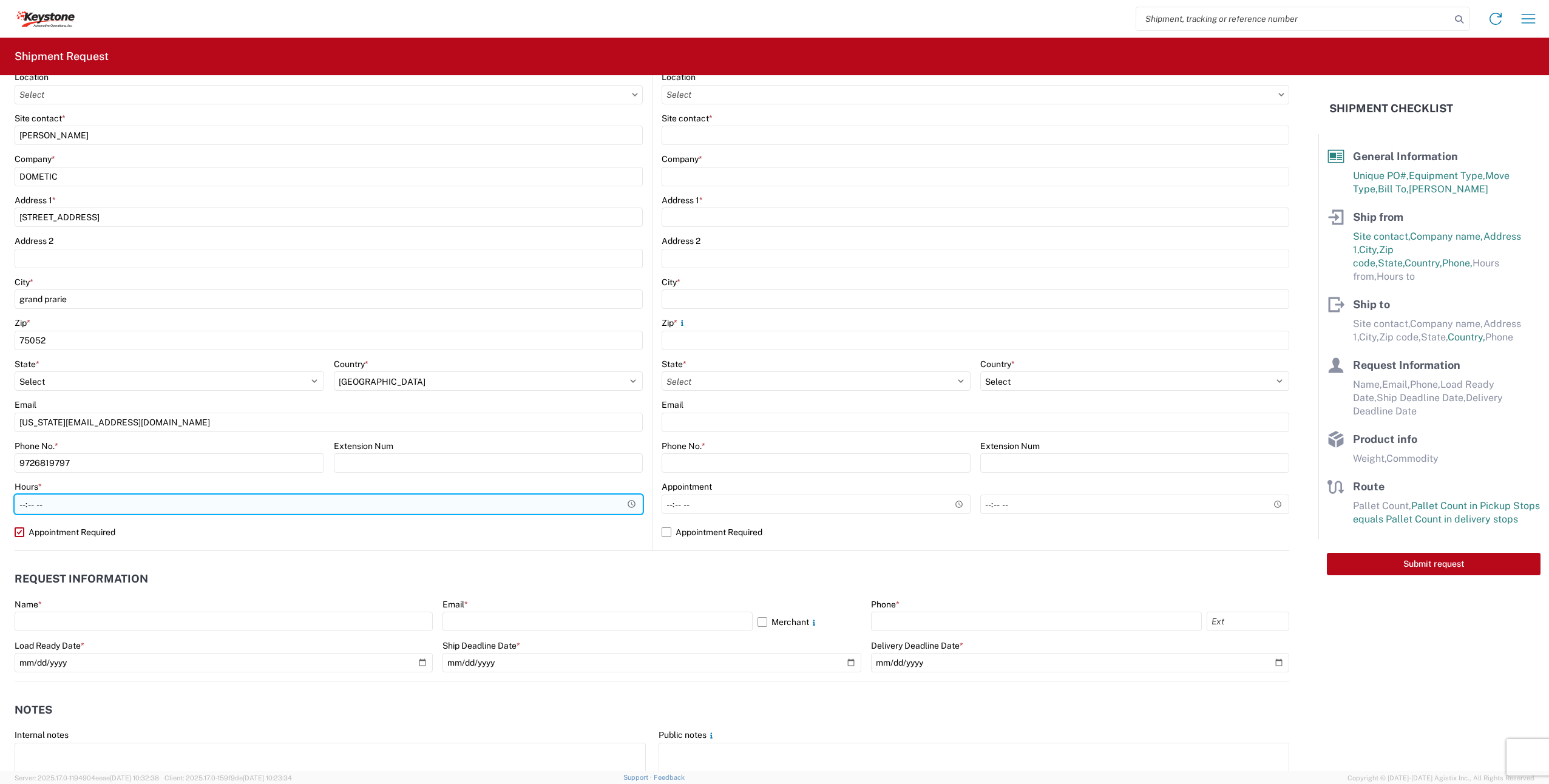
click at [20, 504] on input "Hours *" at bounding box center [329, 504] width 629 height 20
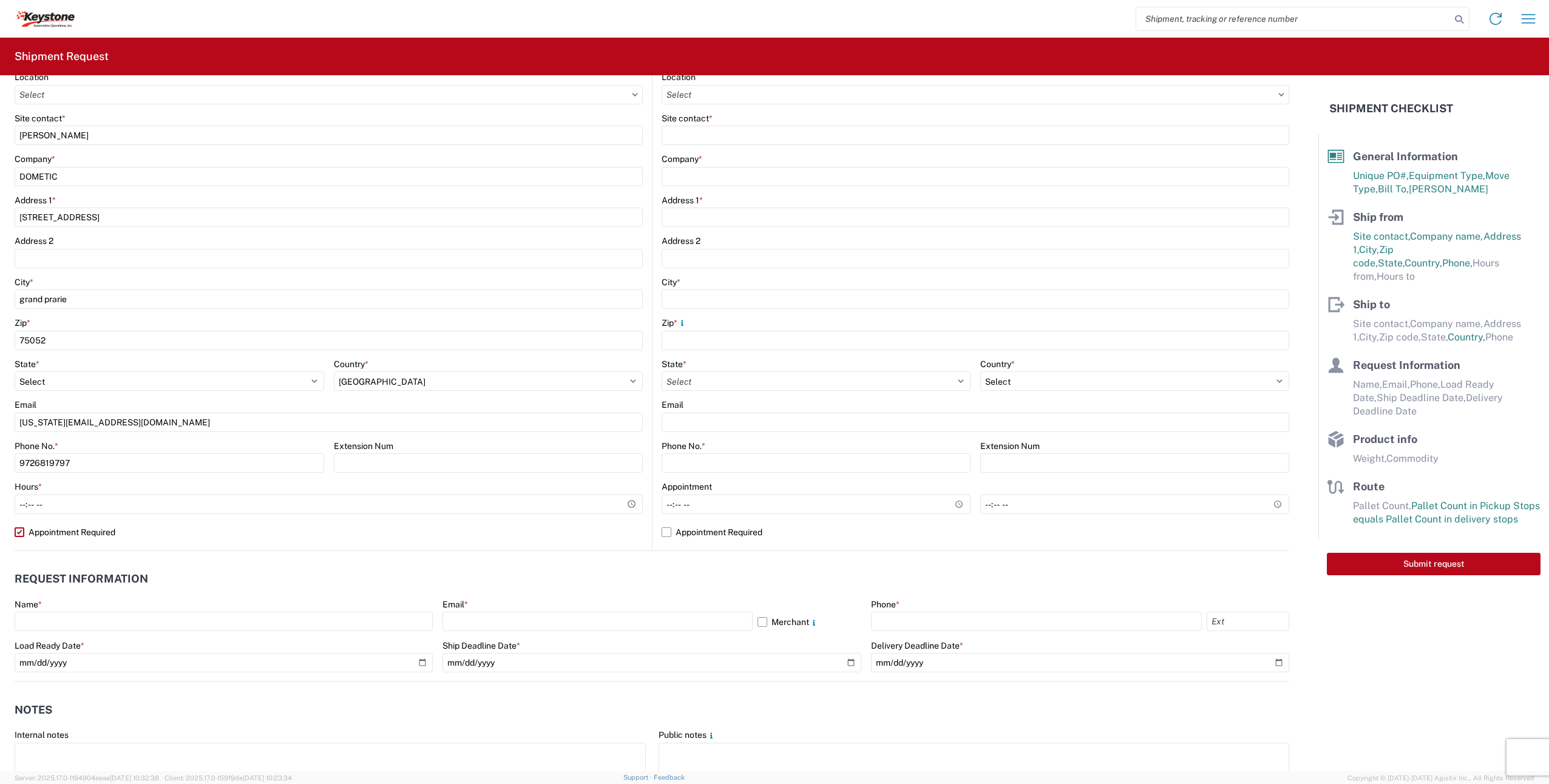
click at [22, 530] on div "Location Site contact * [PERSON_NAME] Company * DOMETIC Address 1 * 2710 n foru…" at bounding box center [329, 311] width 629 height 479
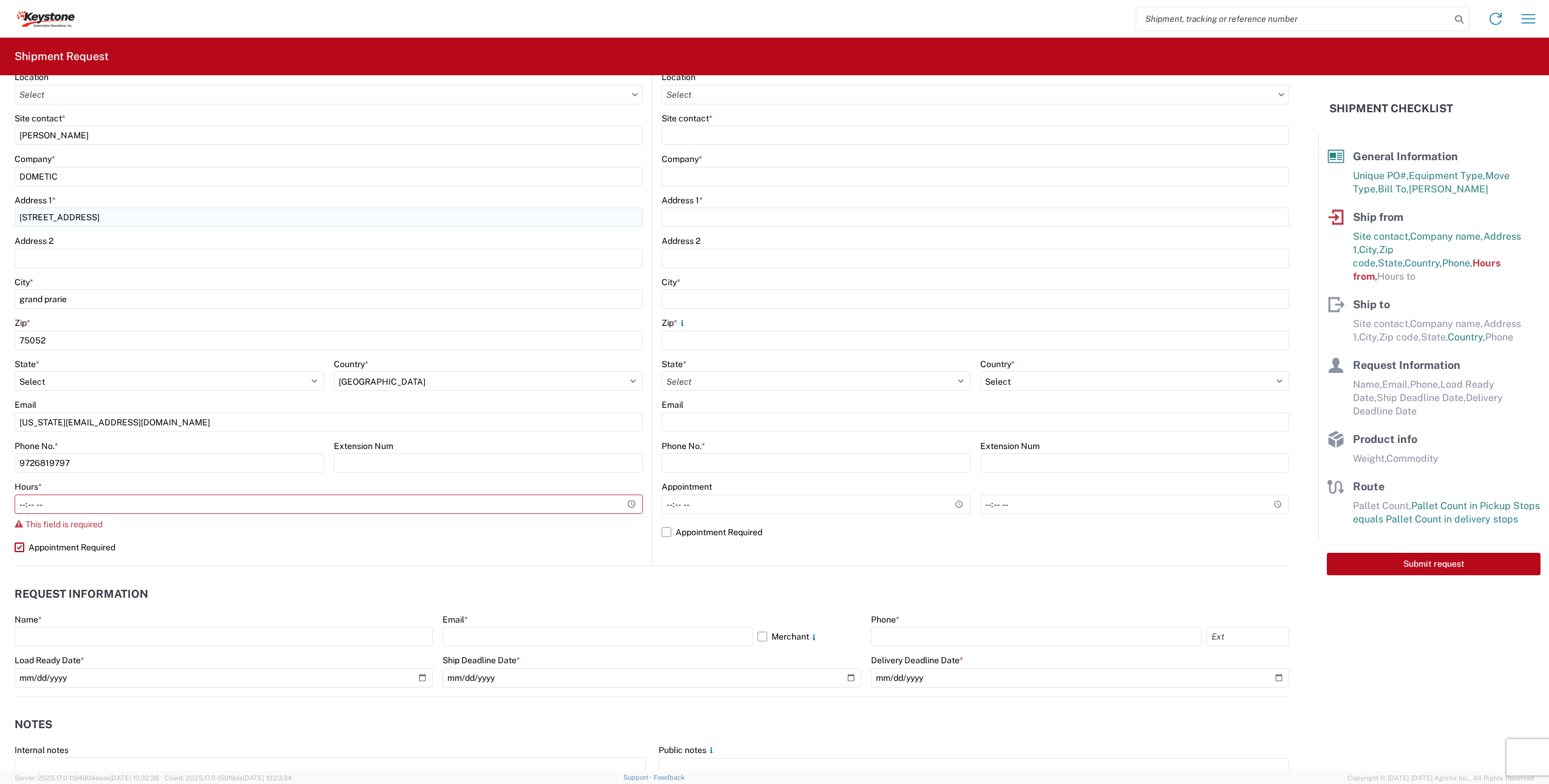
scroll to position [0, 0]
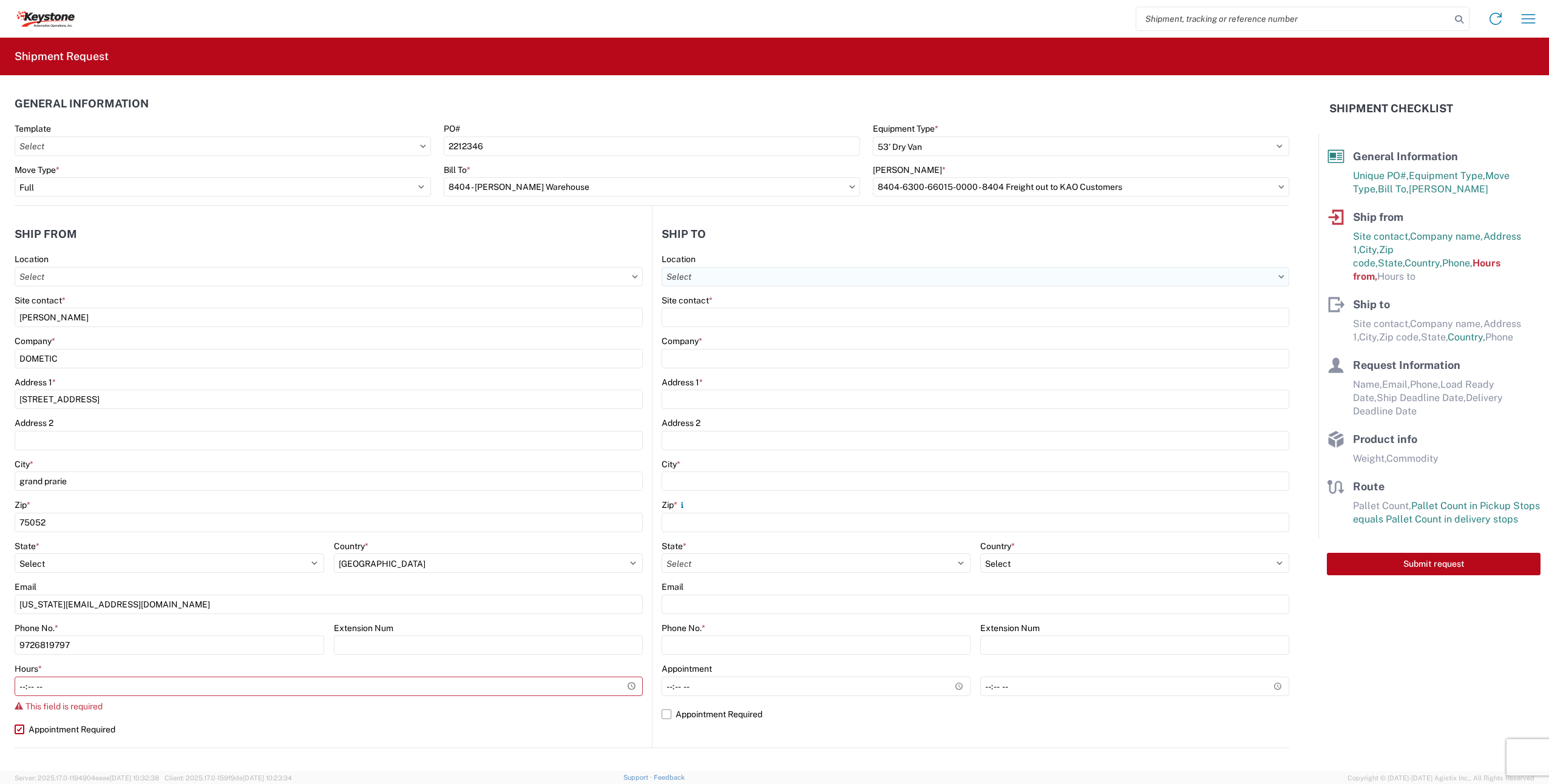
click at [714, 282] on input "Location" at bounding box center [975, 277] width 628 height 20
type input "I"
click at [786, 331] on div "8404 - [PERSON_NAME] Warehouse" at bounding box center [796, 331] width 271 height 20
type input "8404 - [PERSON_NAME] Warehouse"
type input "KAO"
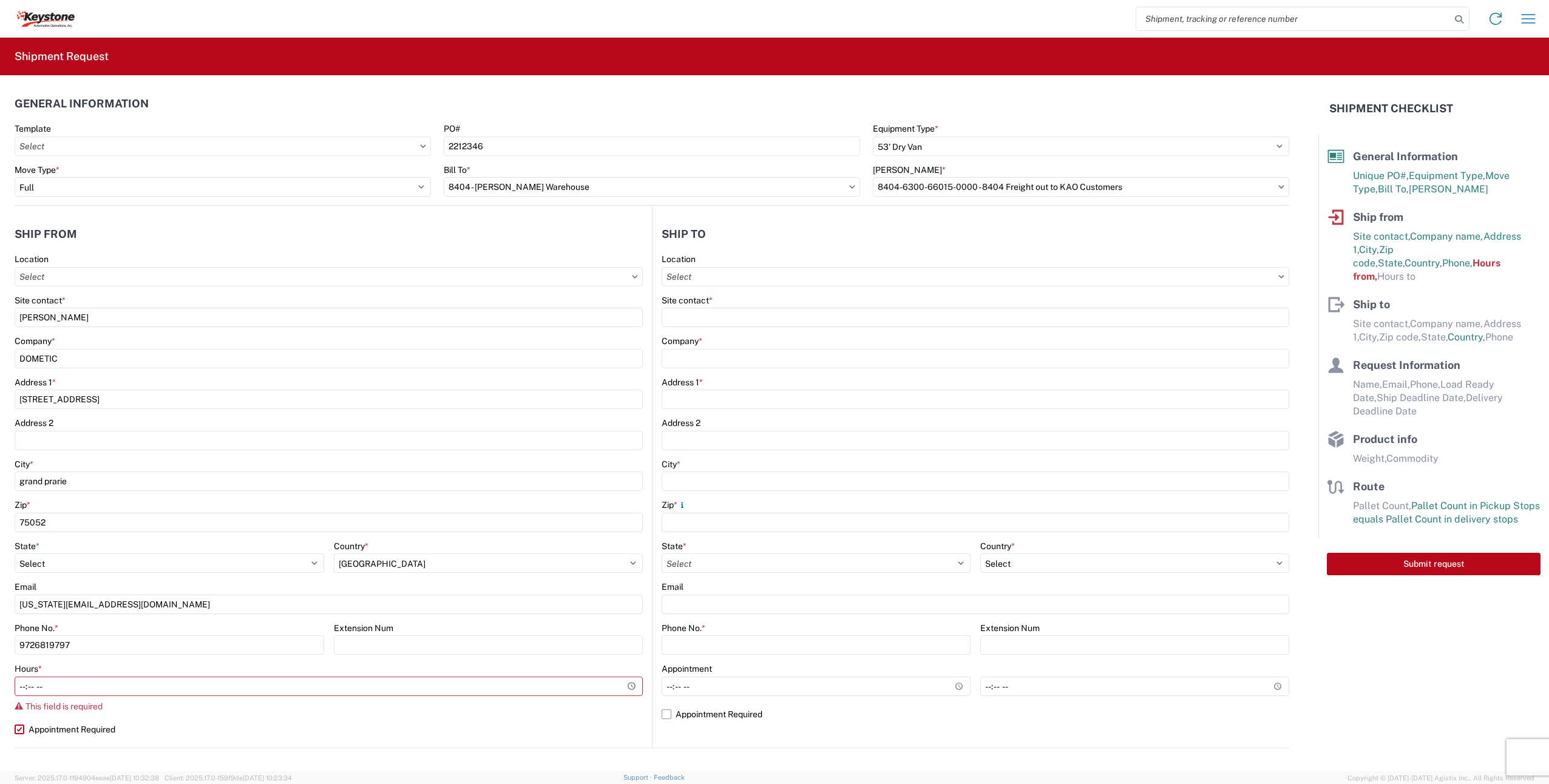
type input "[STREET_ADDRESS]"
type input "Suite 100"
type input "[PERSON_NAME]"
type input "75038"
select select "[GEOGRAPHIC_DATA]"
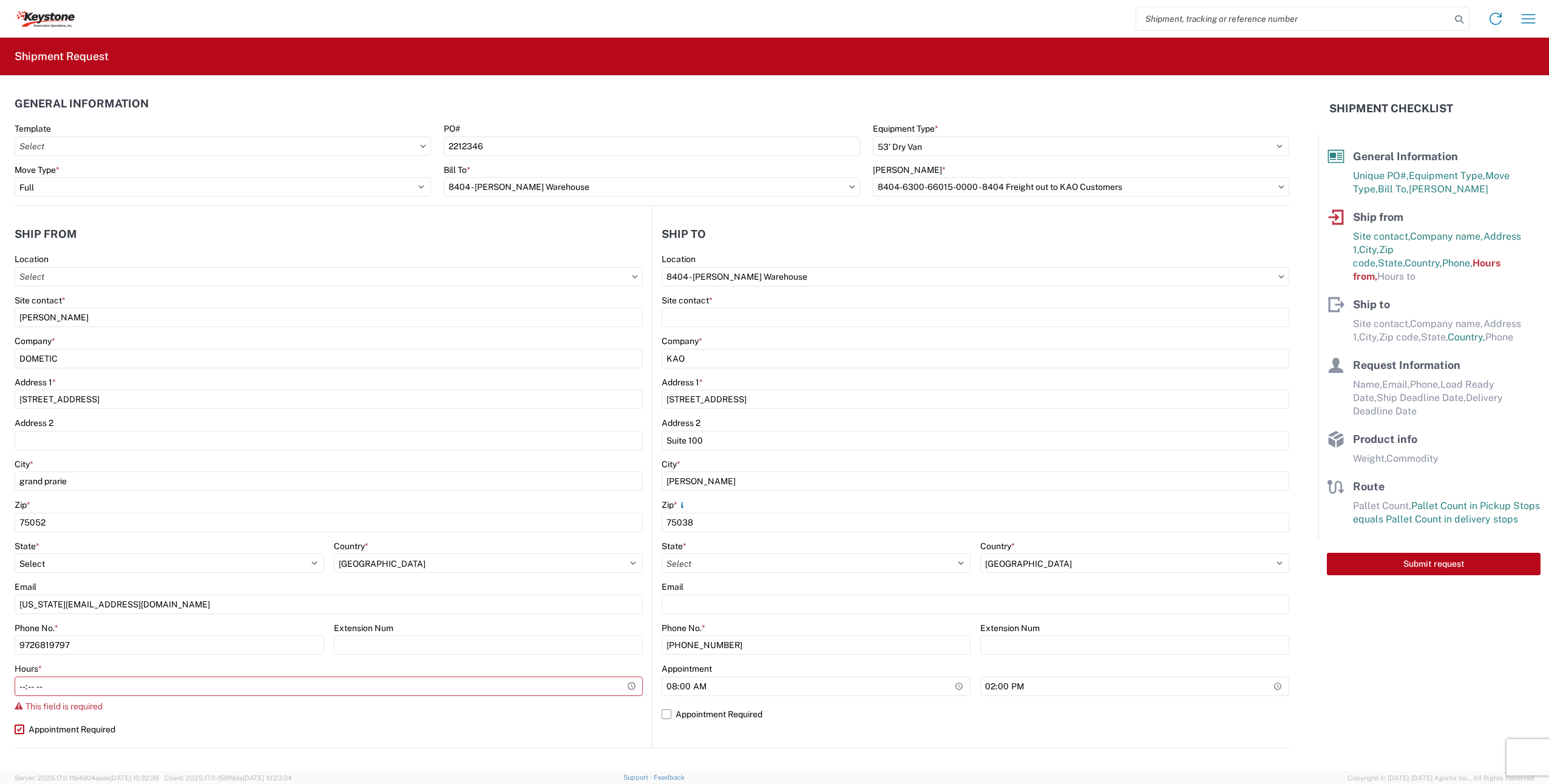
select select "US"
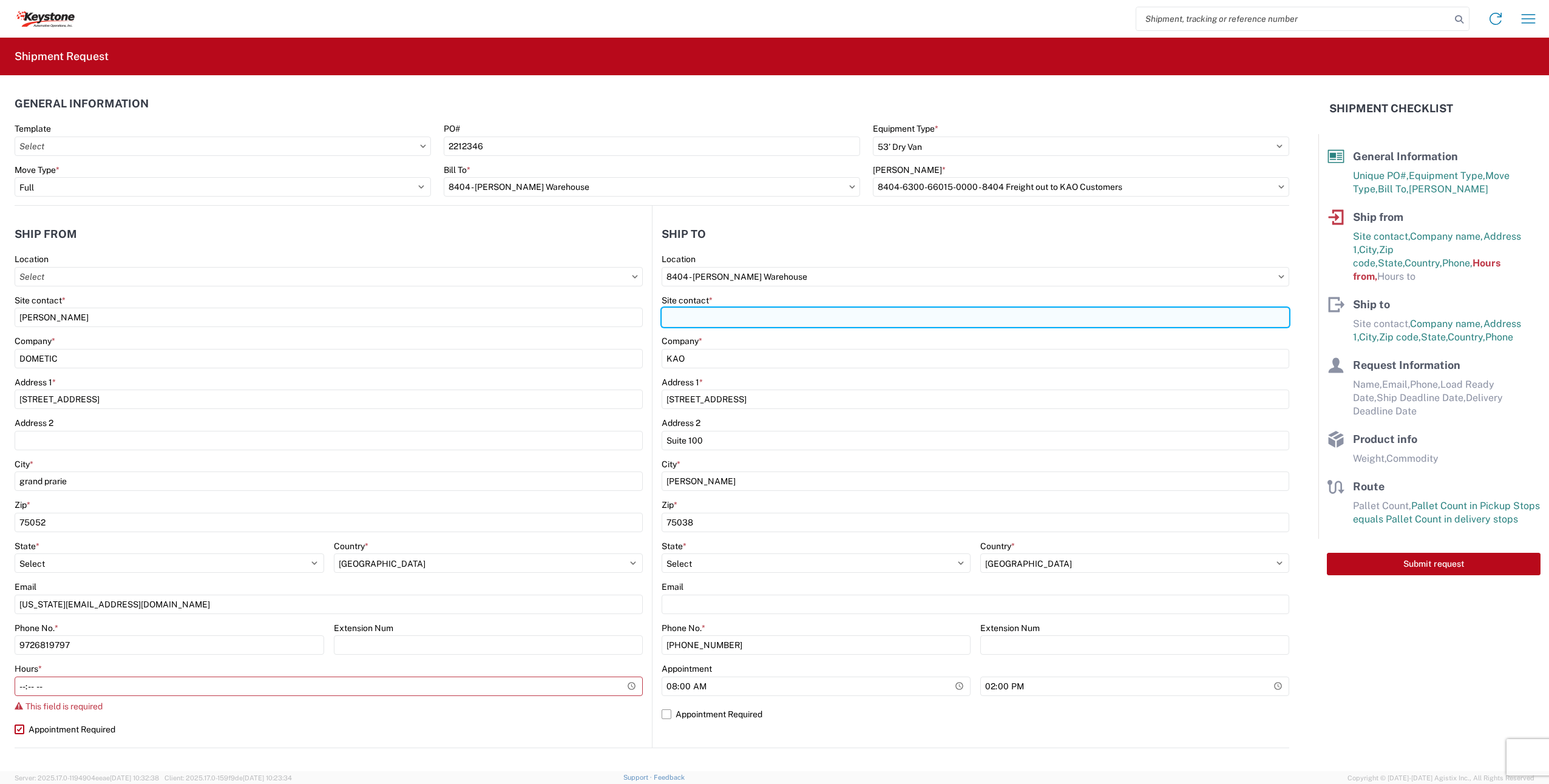
click at [724, 322] on input "Site contact *" at bounding box center [975, 318] width 628 height 20
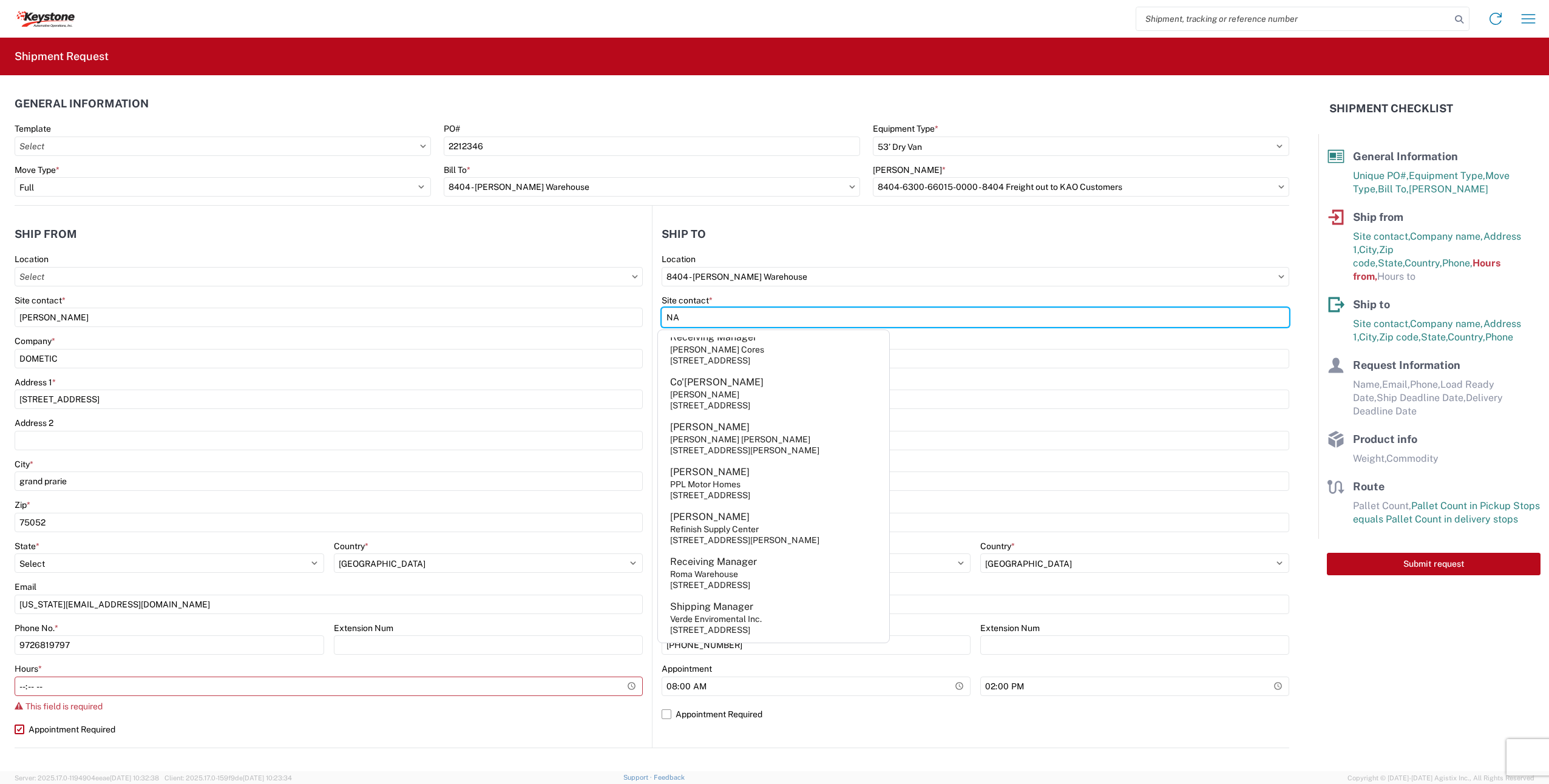
scroll to position [157, 0]
type input "NA"
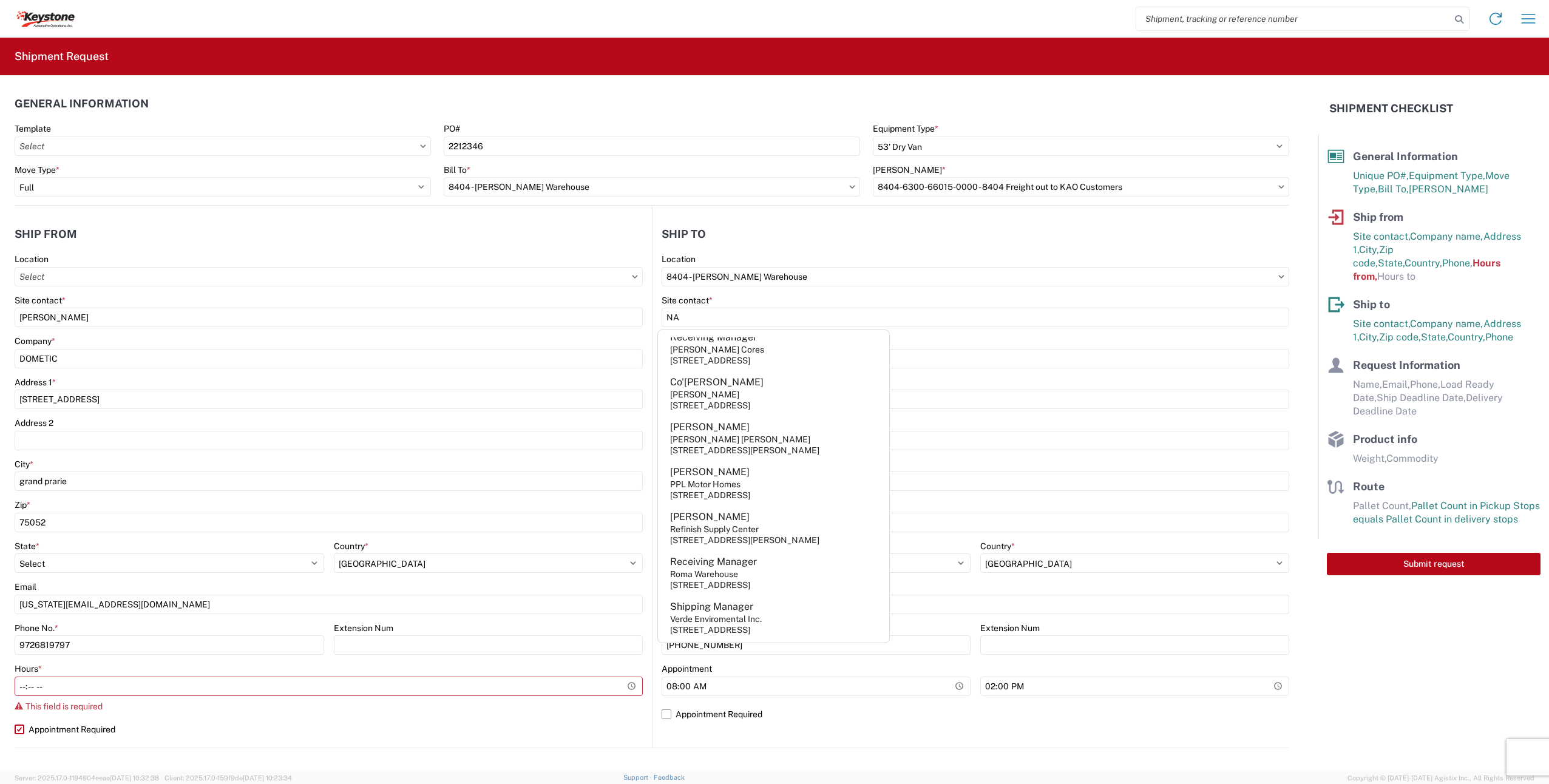
click at [917, 288] on agx-form-control-wrapper-v2 "Location 8404 - [GEOGRAPHIC_DATA][PERSON_NAME] Warehouse" at bounding box center [975, 274] width 628 height 41
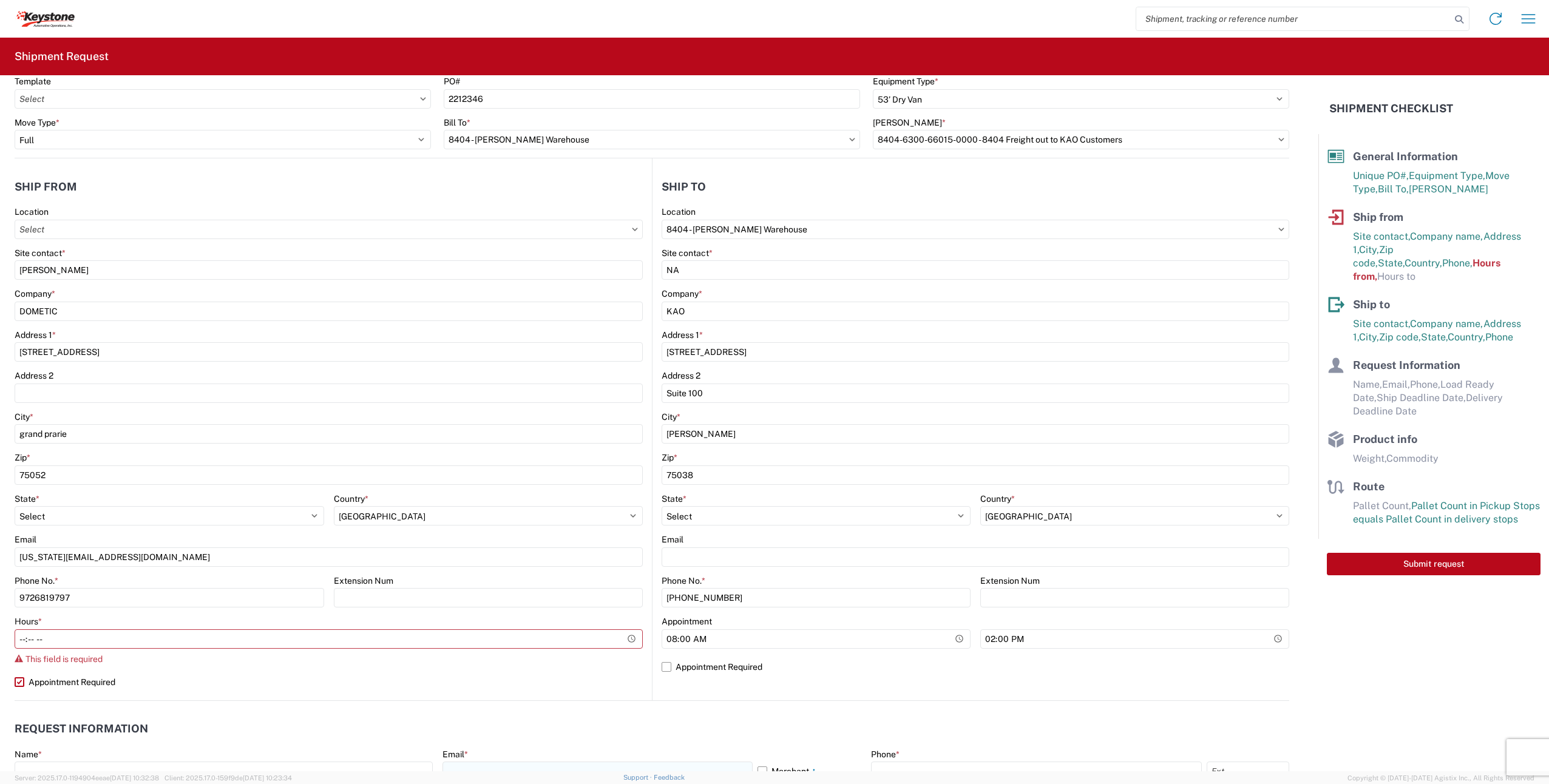
scroll to position [121, 0]
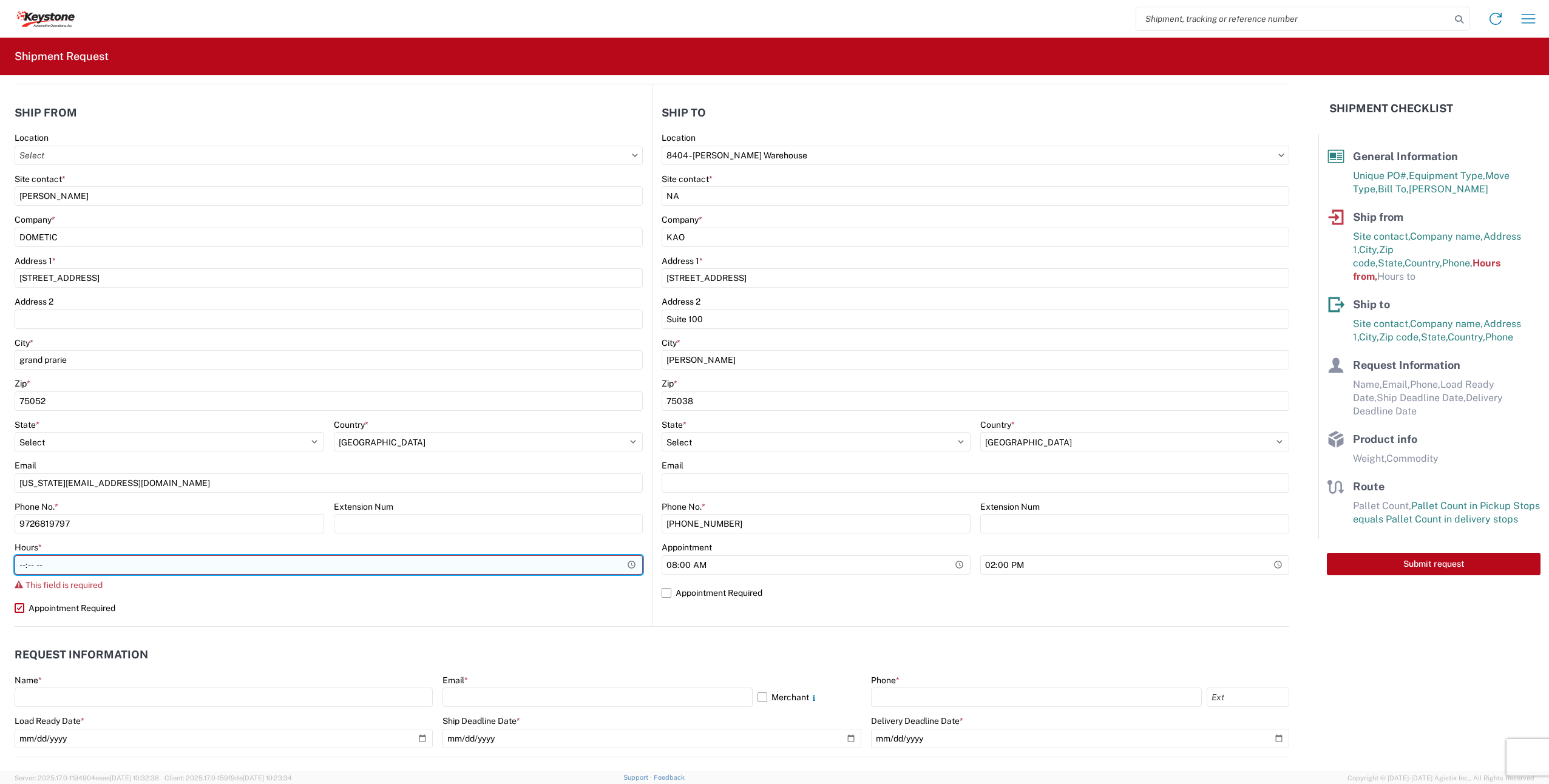
click at [20, 565] on input "Hours *" at bounding box center [329, 565] width 629 height 20
click at [22, 565] on input "Hours *" at bounding box center [329, 565] width 629 height 20
type input "06:00"
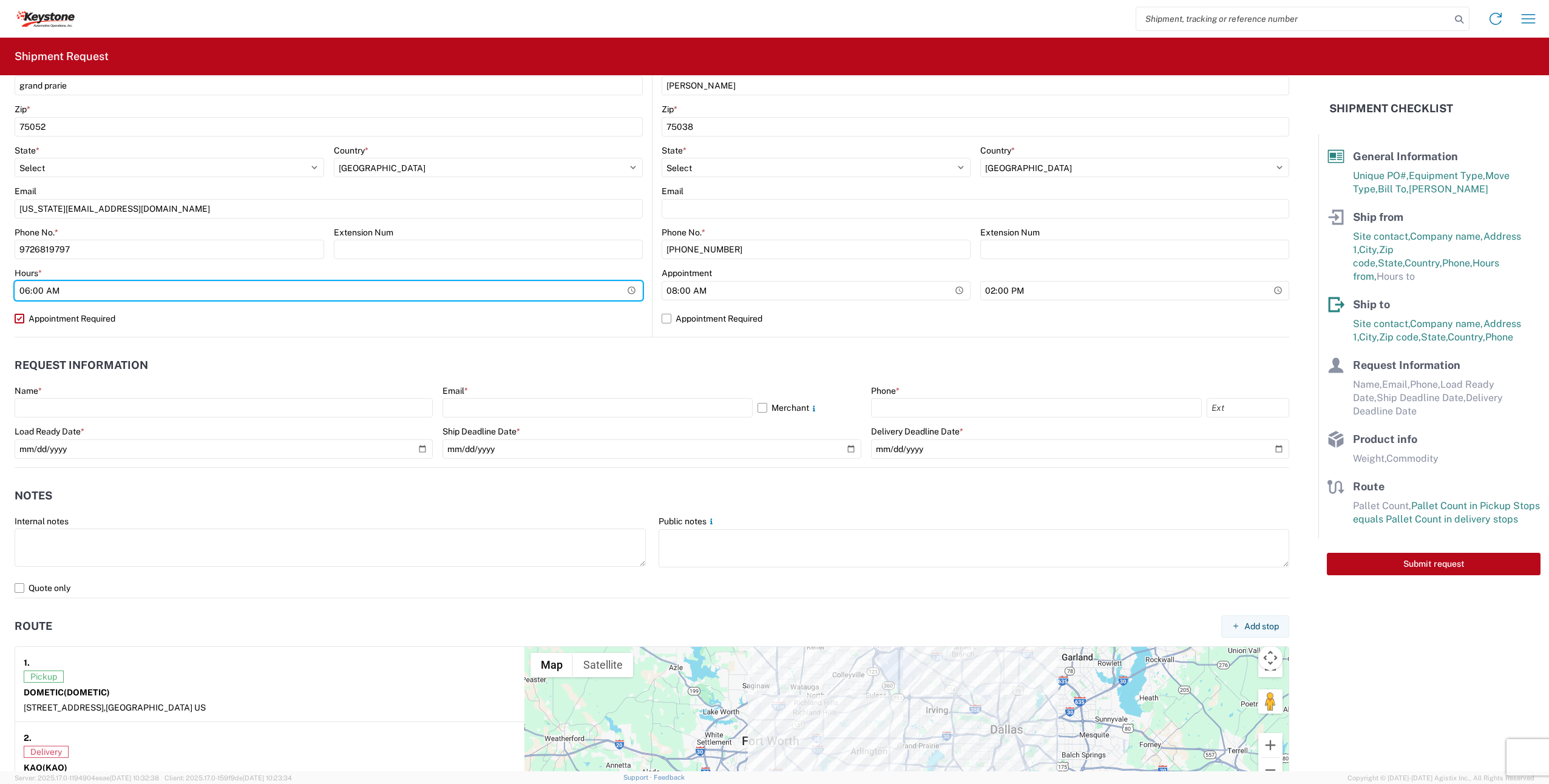
scroll to position [425, 0]
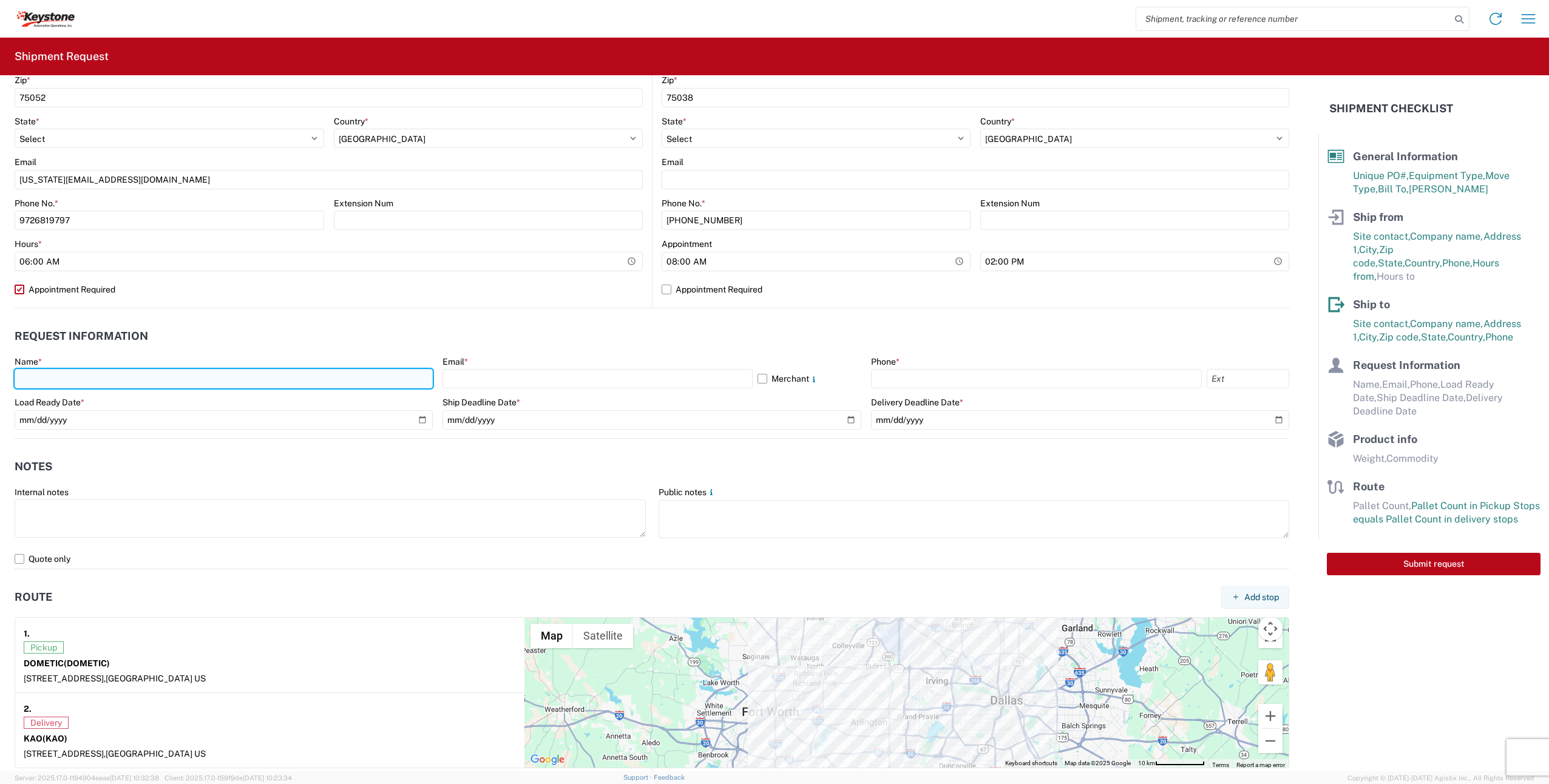
click at [156, 382] on input "text" at bounding box center [224, 379] width 418 height 20
click at [119, 378] on input "text" at bounding box center [224, 379] width 418 height 20
click at [114, 374] on input "text" at bounding box center [224, 379] width 418 height 20
type input "[PERSON_NAME]"
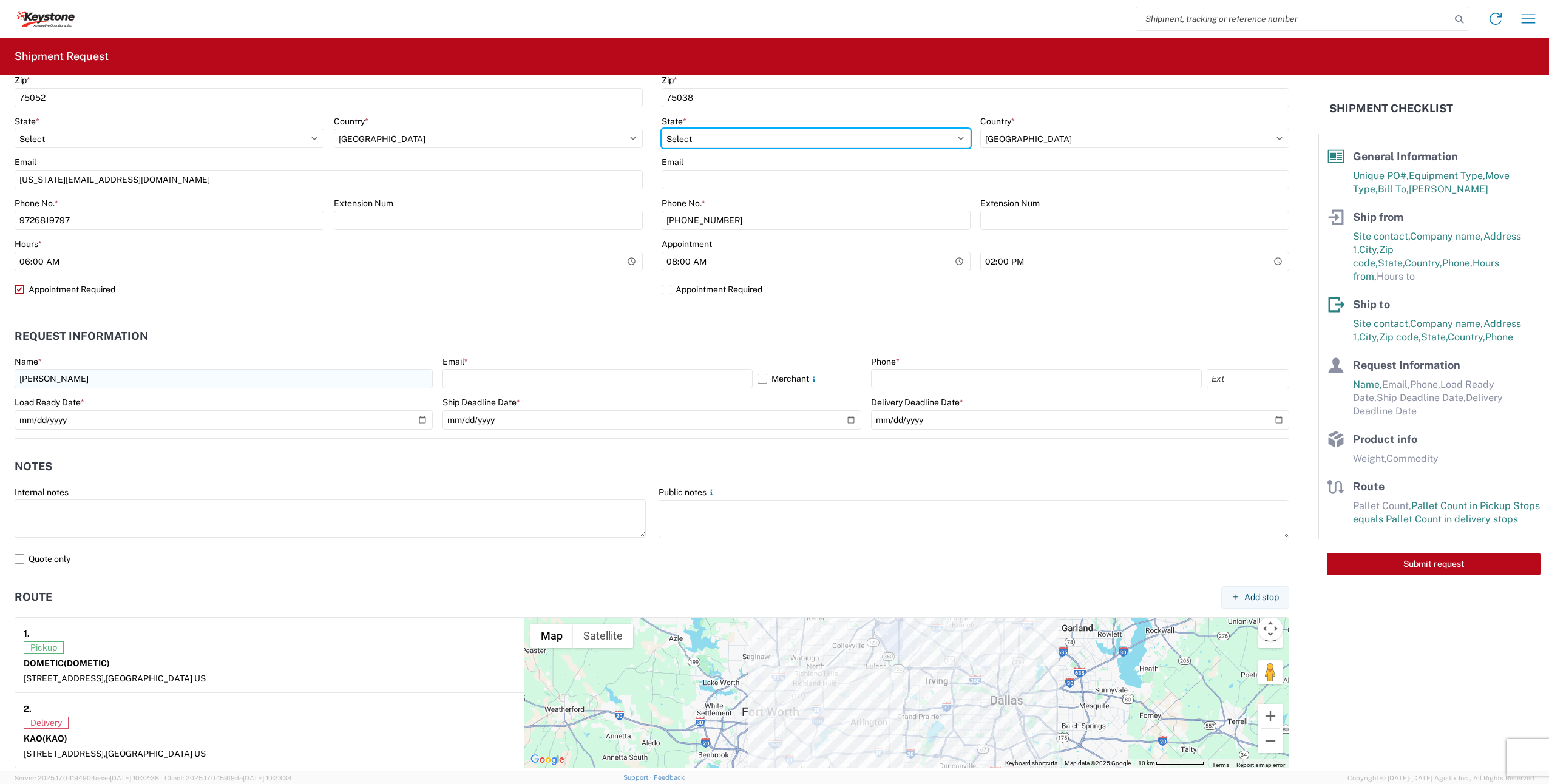
select select "CA"
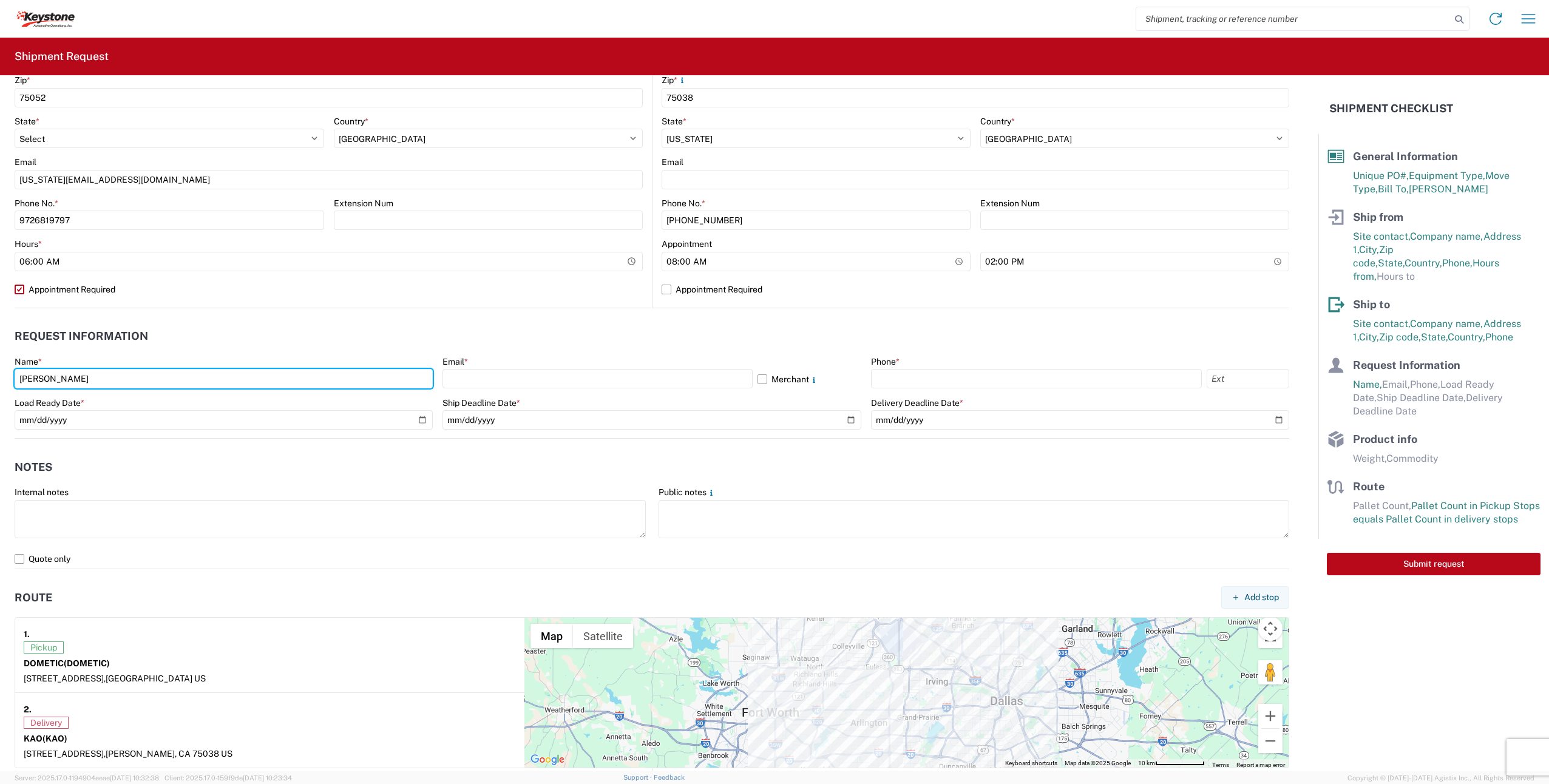
type input "[PERSON_NAME]"
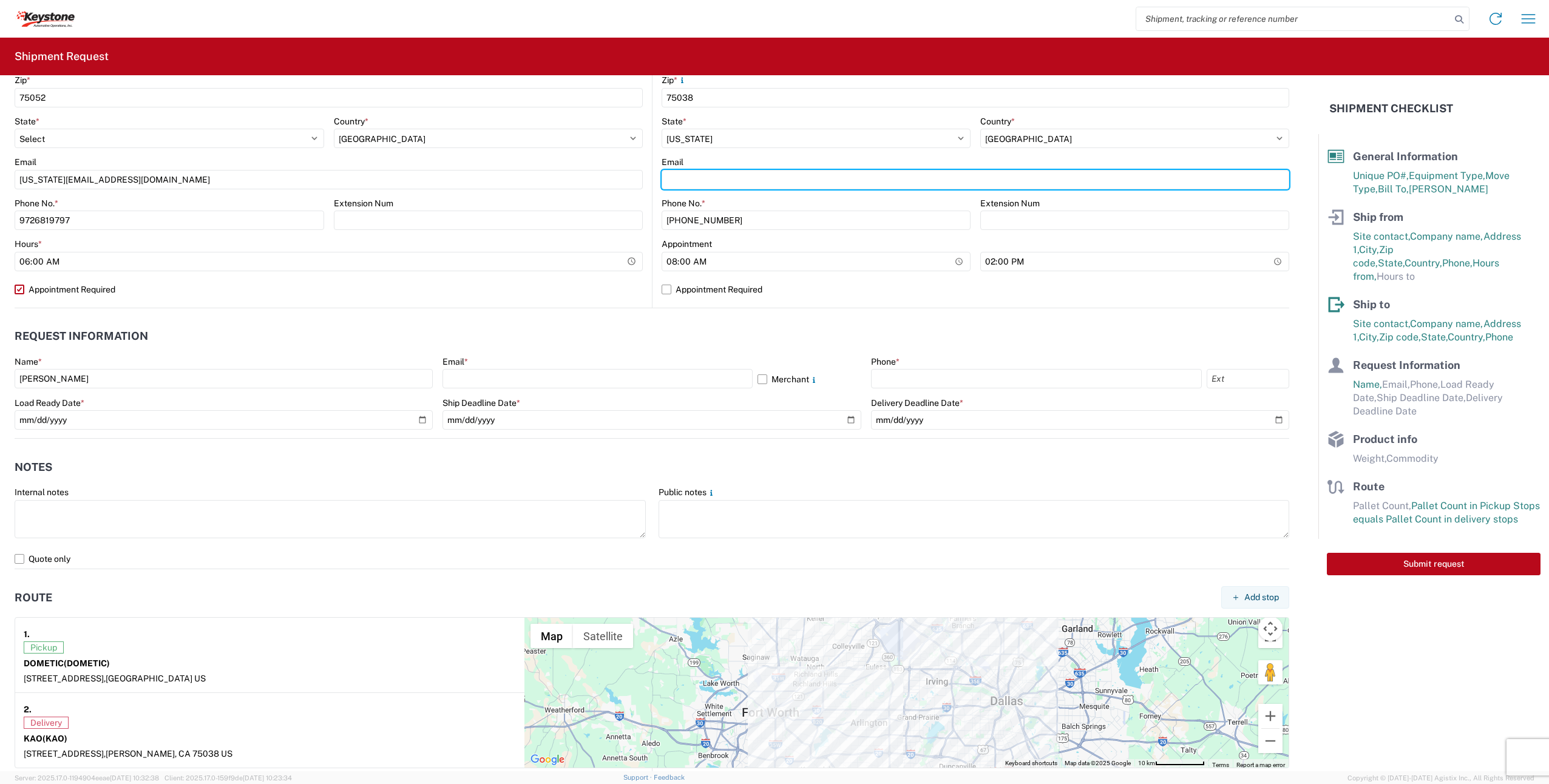
type input "[PERSON_NAME][EMAIL_ADDRESS][PERSON_NAME][DOMAIN_NAME]"
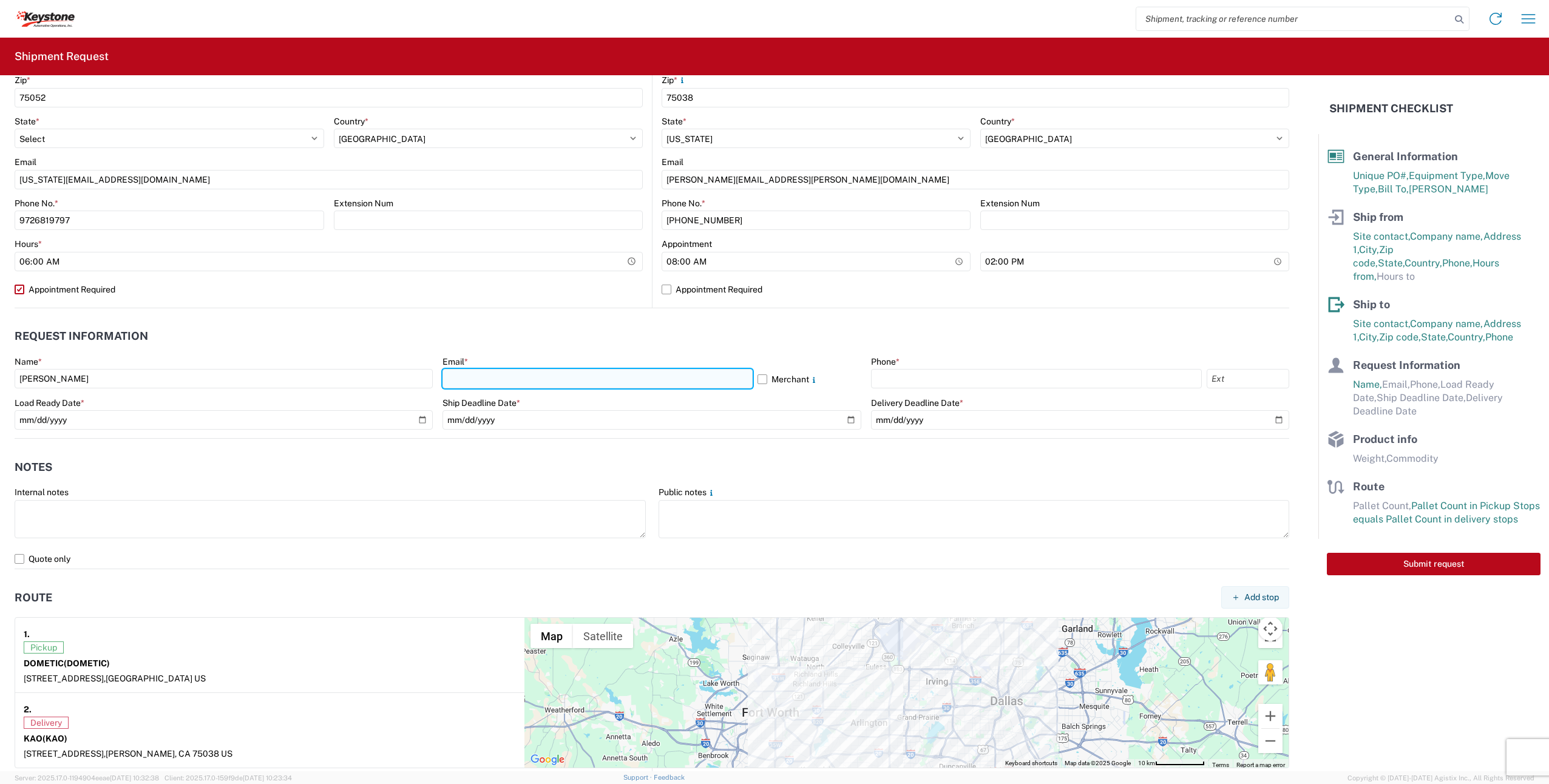
click at [525, 384] on input "text" at bounding box center [598, 379] width 310 height 20
type input "[US_STATE][EMAIL_ADDRESS][DOMAIN_NAME]"
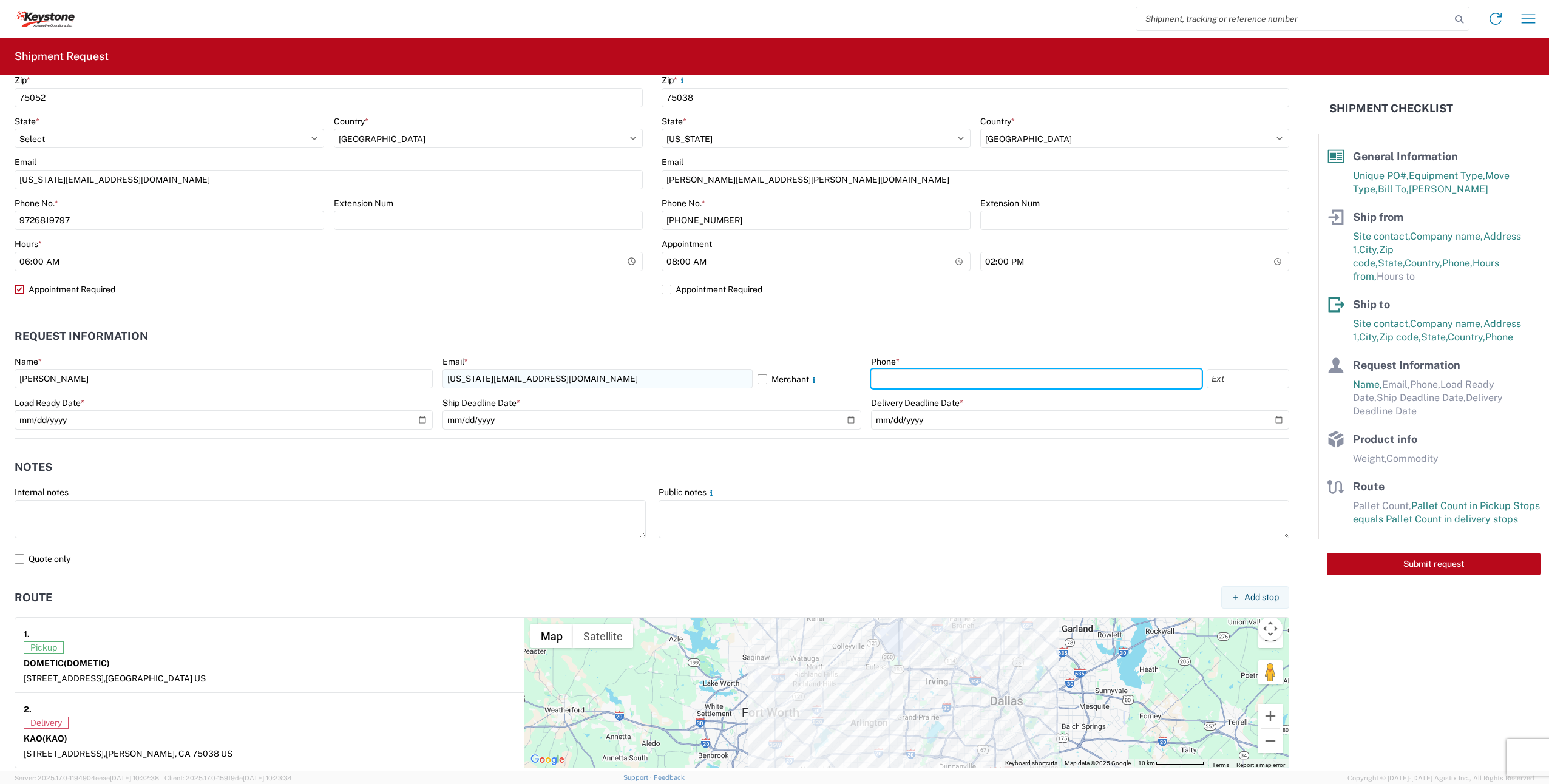
type input "9726819797"
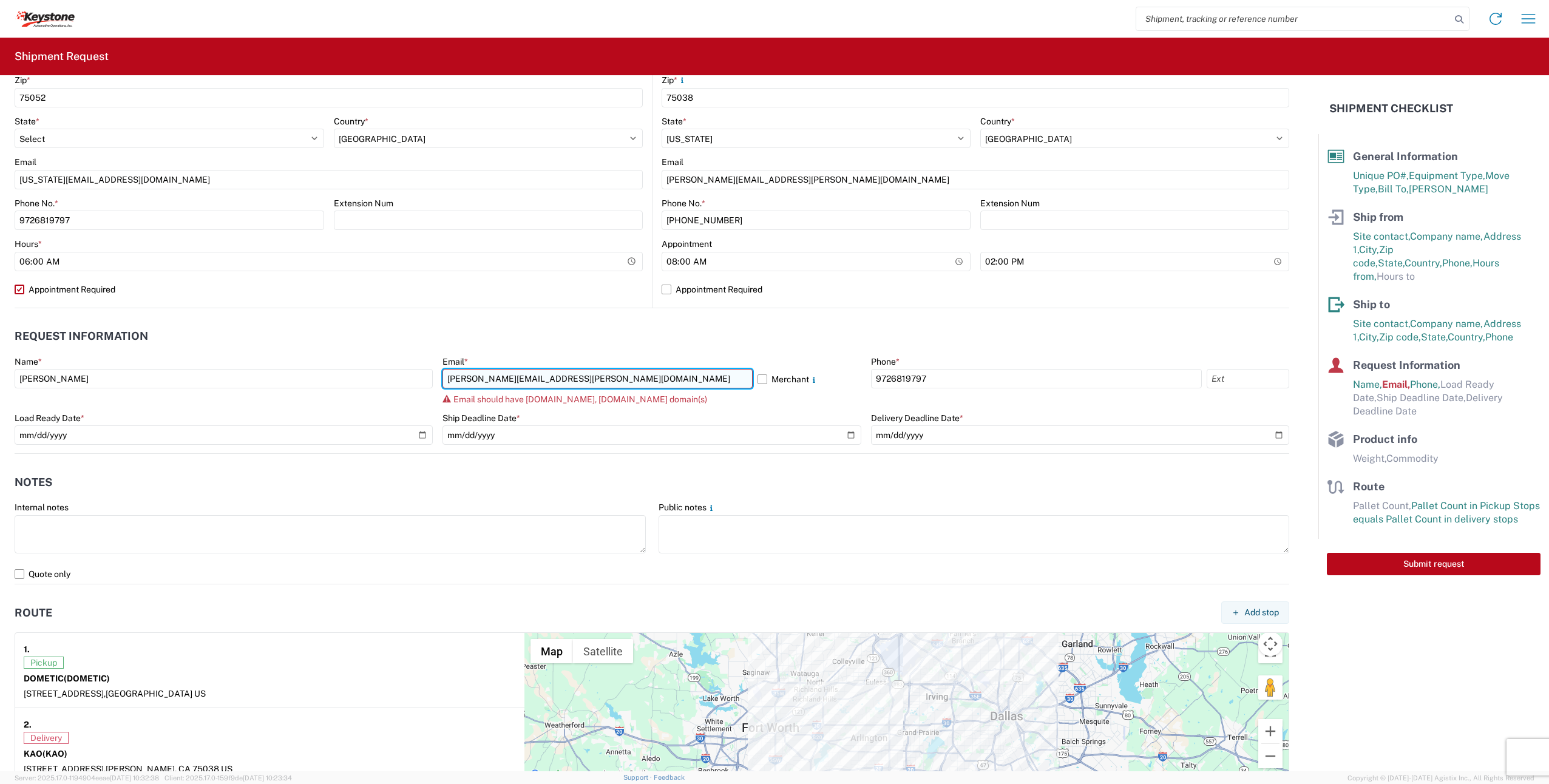
drag, startPoint x: 593, startPoint y: 379, endPoint x: 521, endPoint y: 373, distance: 72.2
click at [521, 373] on input "[PERSON_NAME][EMAIL_ADDRESS][PERSON_NAME][DOMAIN_NAME]" at bounding box center [598, 379] width 310 height 20
type input "[PERSON_NAME][EMAIL_ADDRESS][PERSON_NAME][DOMAIN_NAME]"
click at [761, 376] on label "Merchant" at bounding box center [809, 379] width 103 height 20
click at [0, 0] on input "Merchant" at bounding box center [0, 0] width 0 height 0
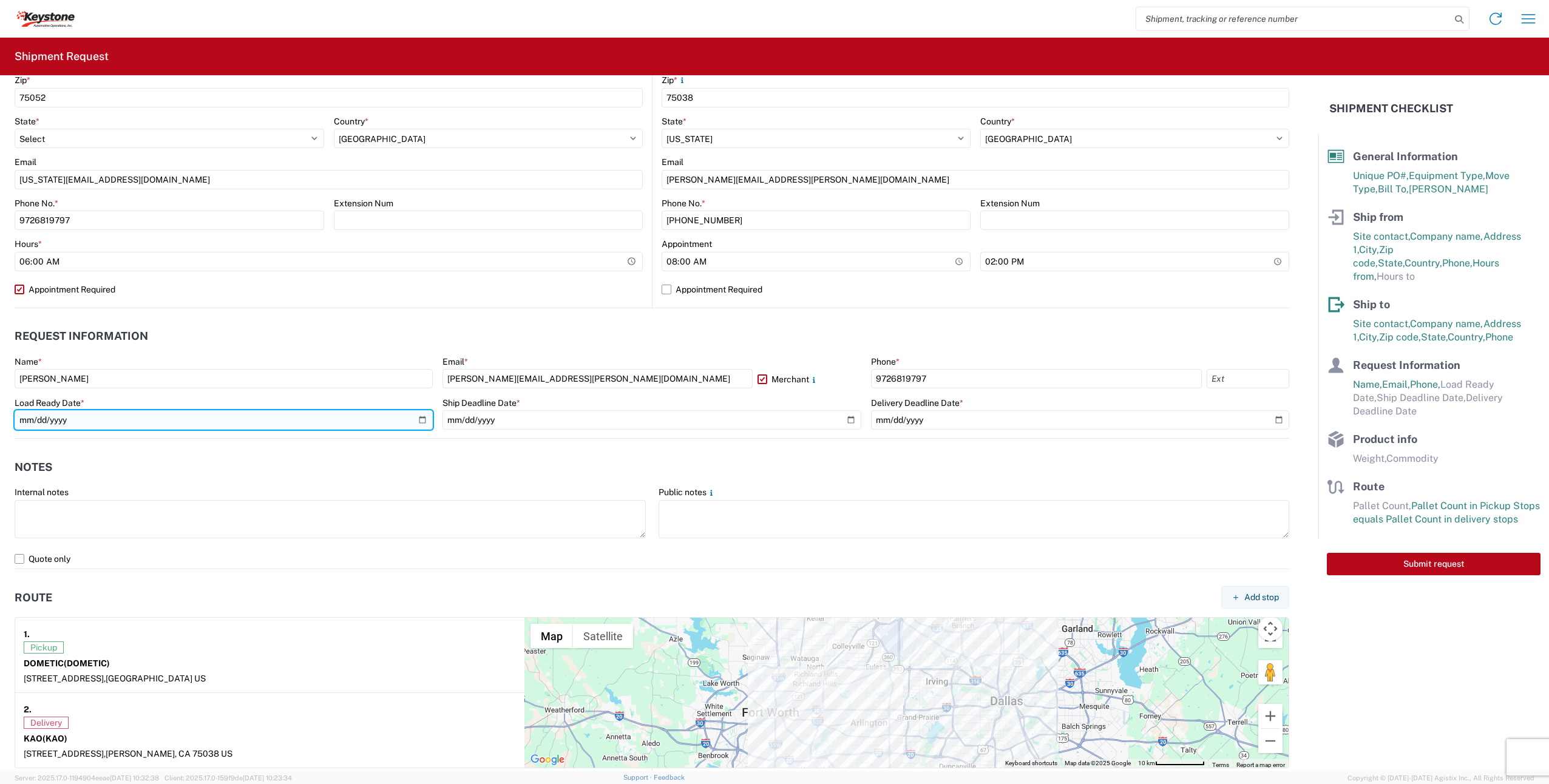
click at [72, 423] on input "date" at bounding box center [224, 420] width 418 height 20
click at [414, 421] on input "date" at bounding box center [224, 420] width 418 height 20
type input "[DATE]"
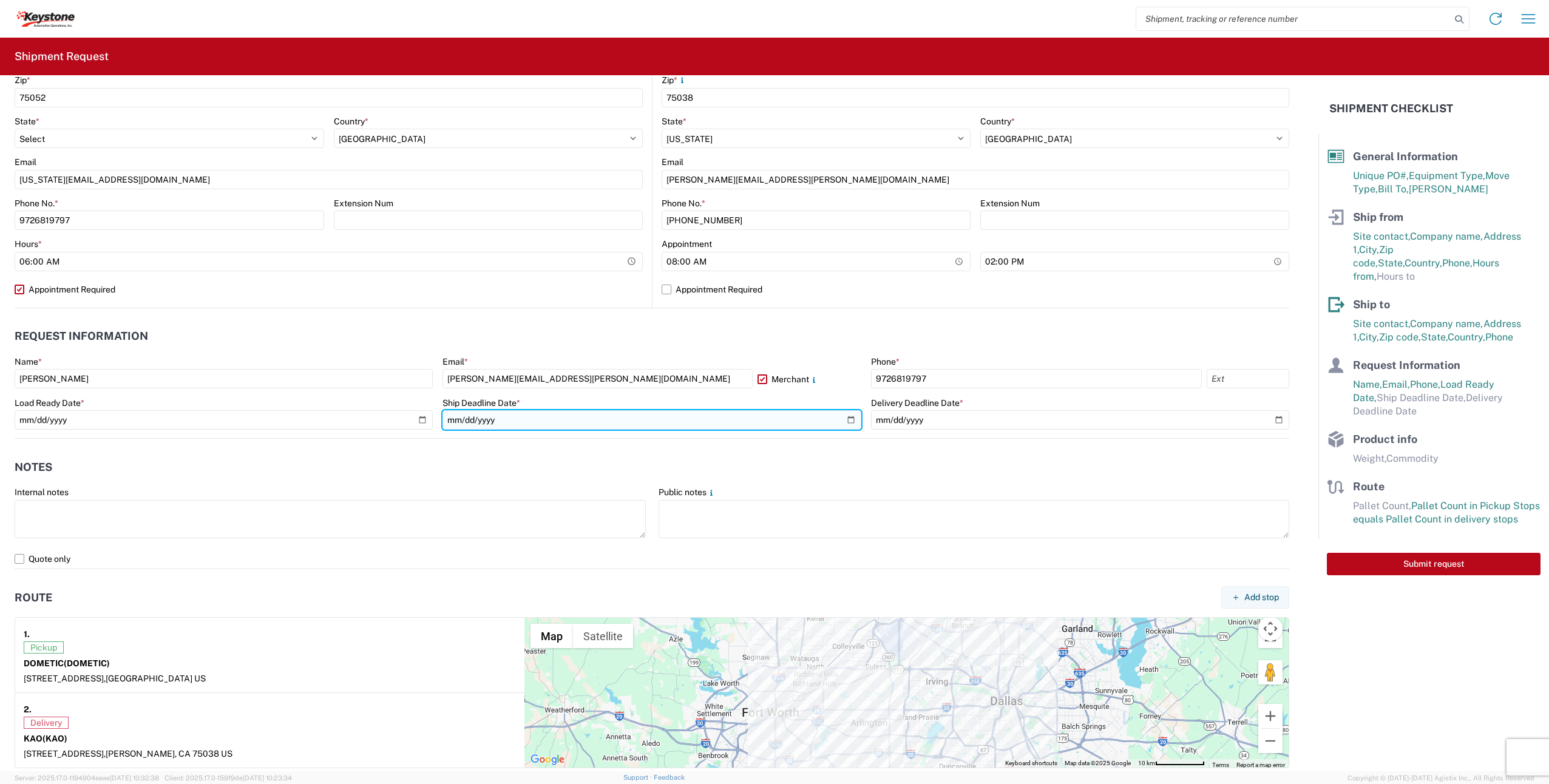
click at [845, 422] on input "date" at bounding box center [652, 420] width 418 height 20
type input "[DATE]"
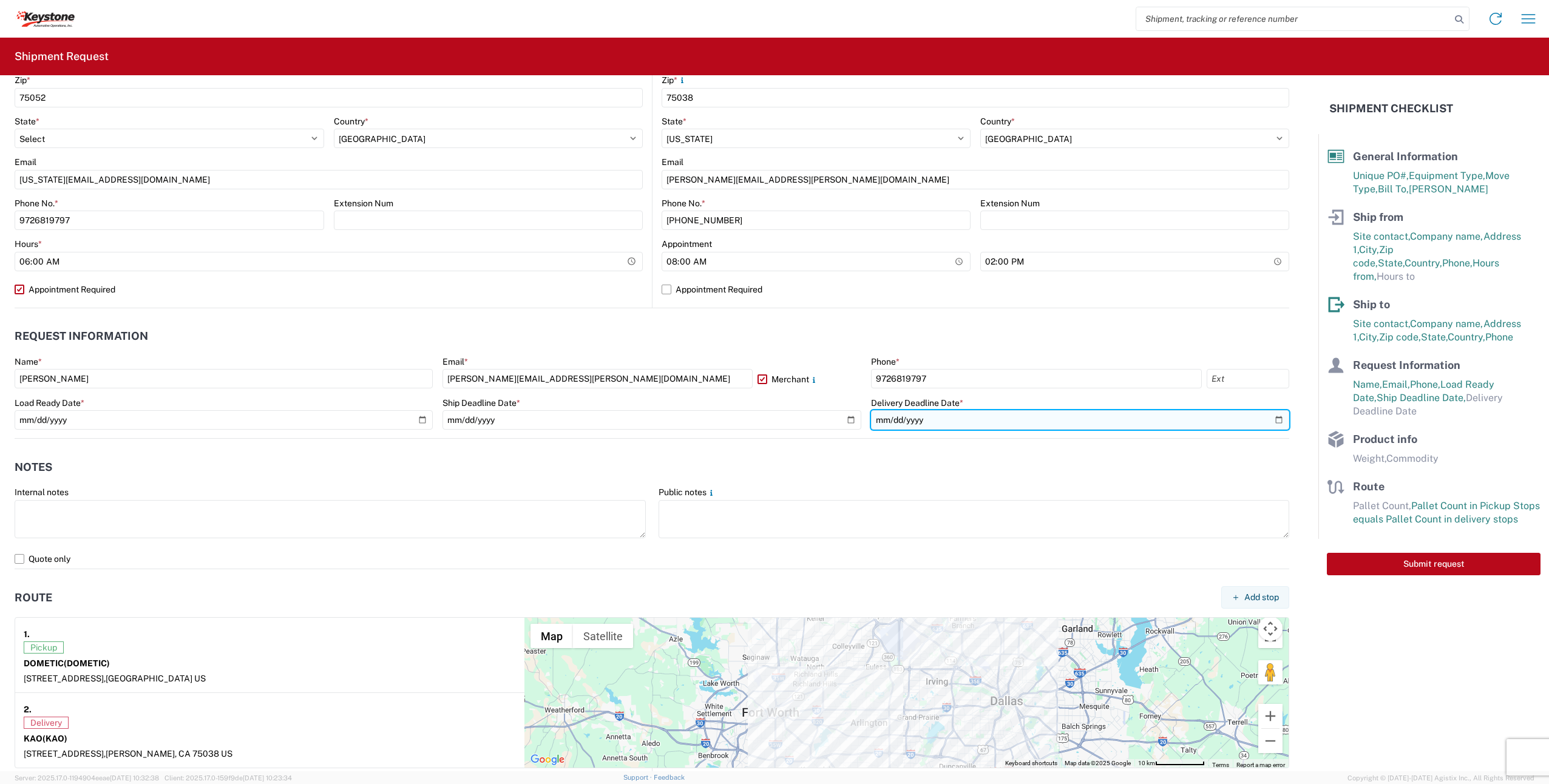
click at [1009, 420] on input "date" at bounding box center [1080, 420] width 418 height 20
click at [1266, 422] on input "date" at bounding box center [1080, 420] width 418 height 20
type input "[DATE]"
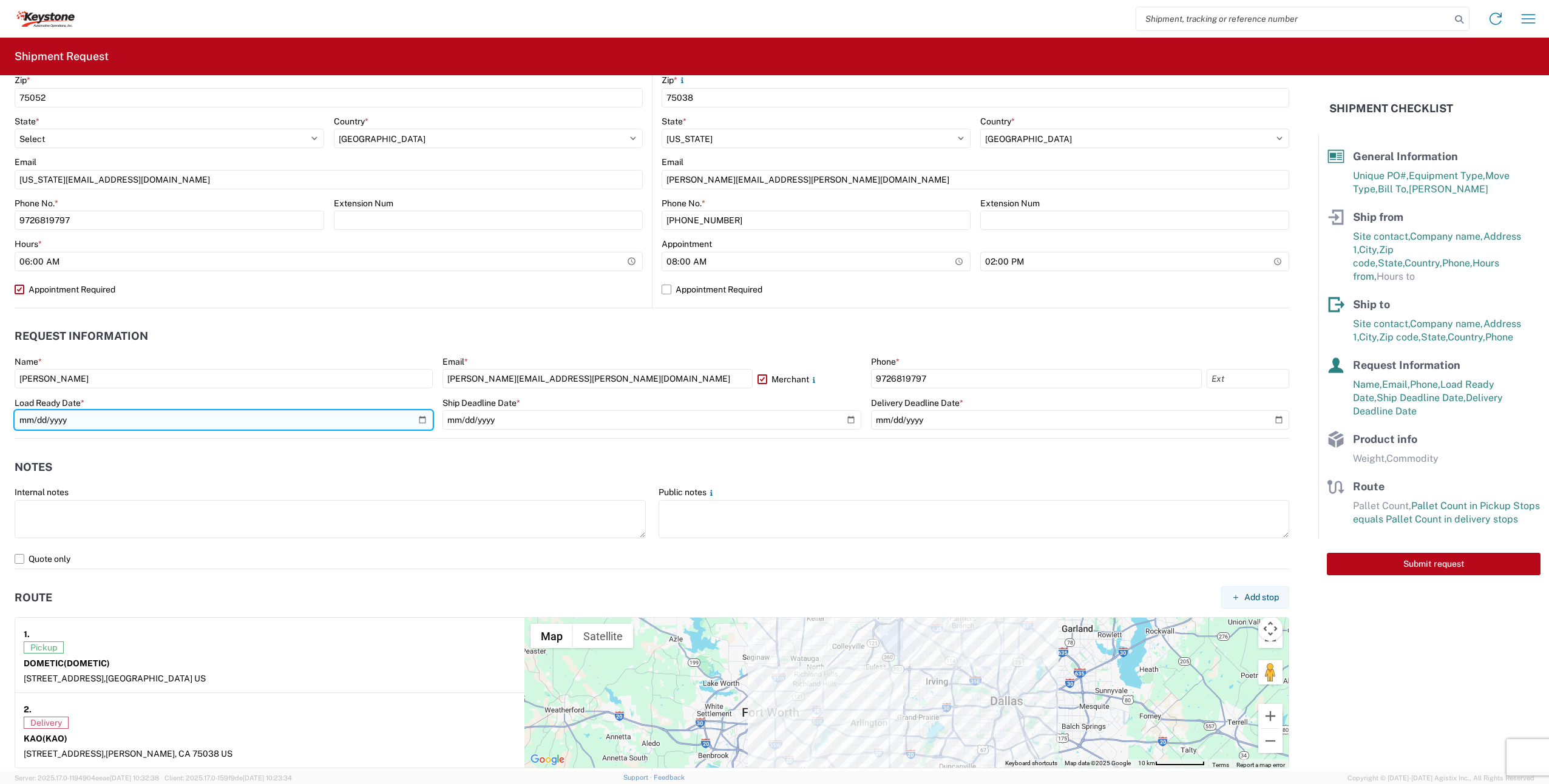
click at [417, 419] on input "[DATE]" at bounding box center [224, 420] width 418 height 20
click at [471, 585] on header "Route Add stop" at bounding box center [652, 597] width 1275 height 27
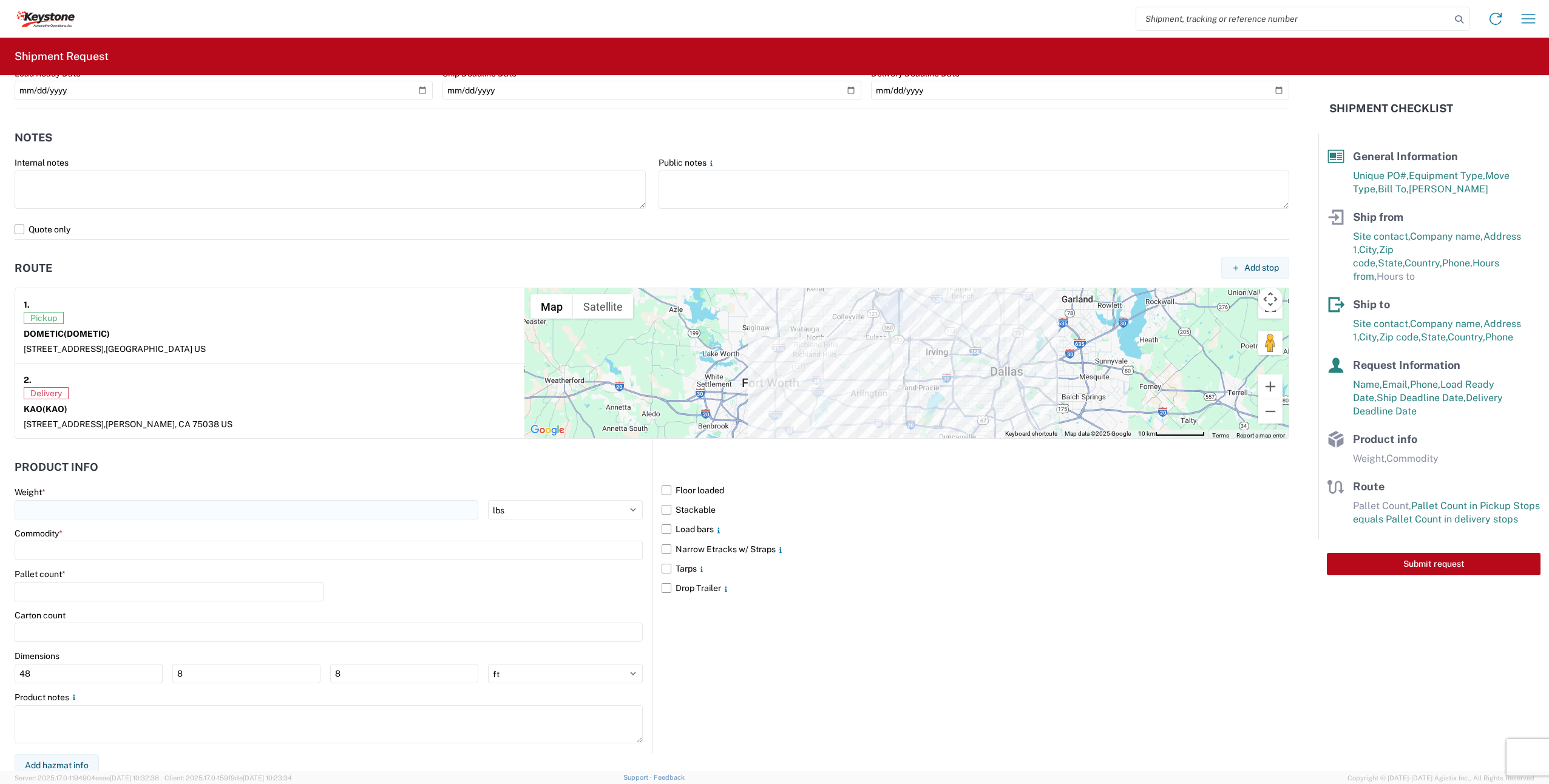
scroll to position [759, 0]
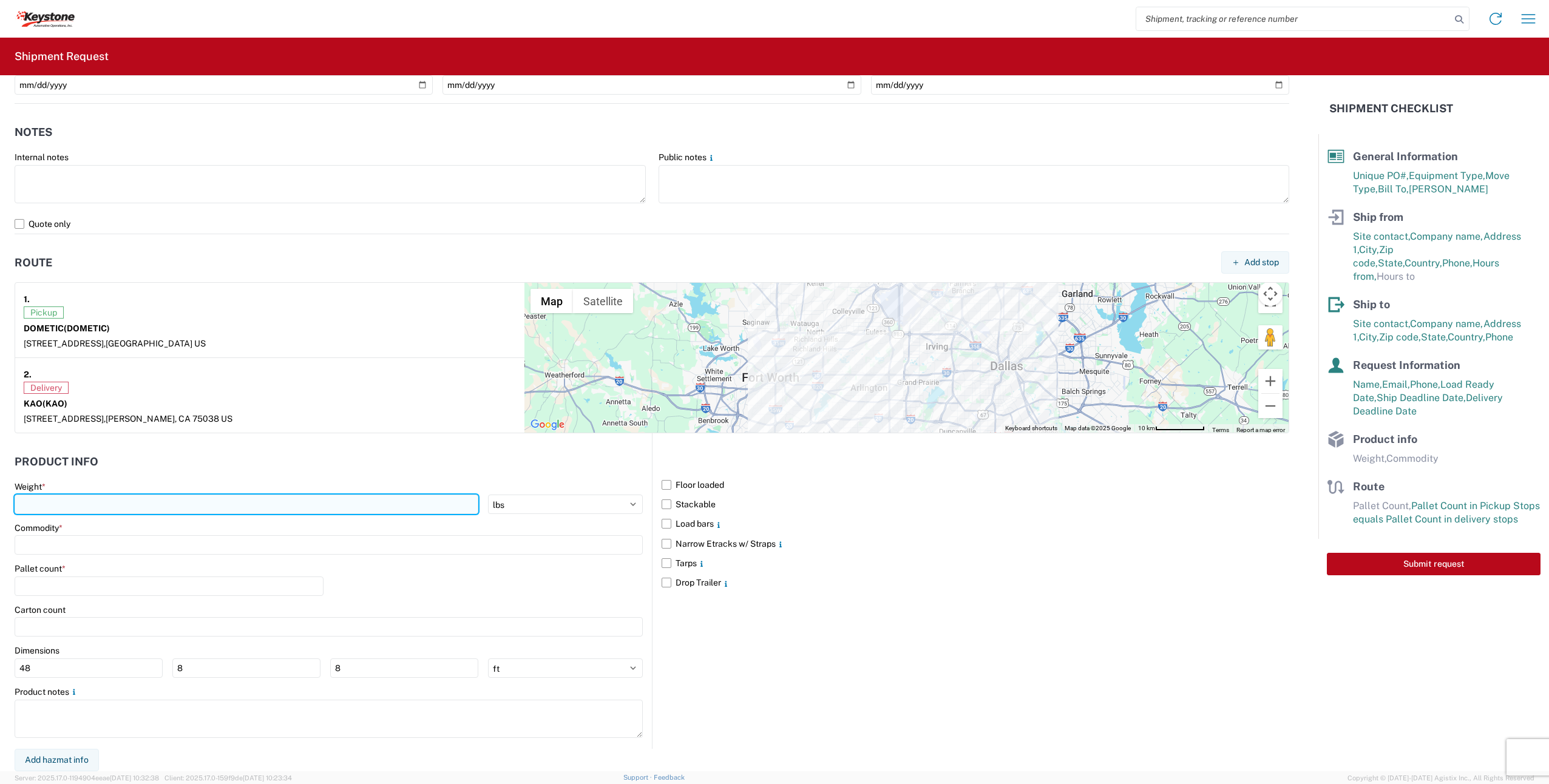
click at [127, 500] on input "number" at bounding box center [246, 504] width 464 height 20
click at [237, 502] on input "number" at bounding box center [246, 504] width 464 height 20
drag, startPoint x: 77, startPoint y: 503, endPoint x: 88, endPoint y: 502, distance: 11.0
click at [81, 503] on input "number" at bounding box center [246, 504] width 464 height 20
type input "5500"
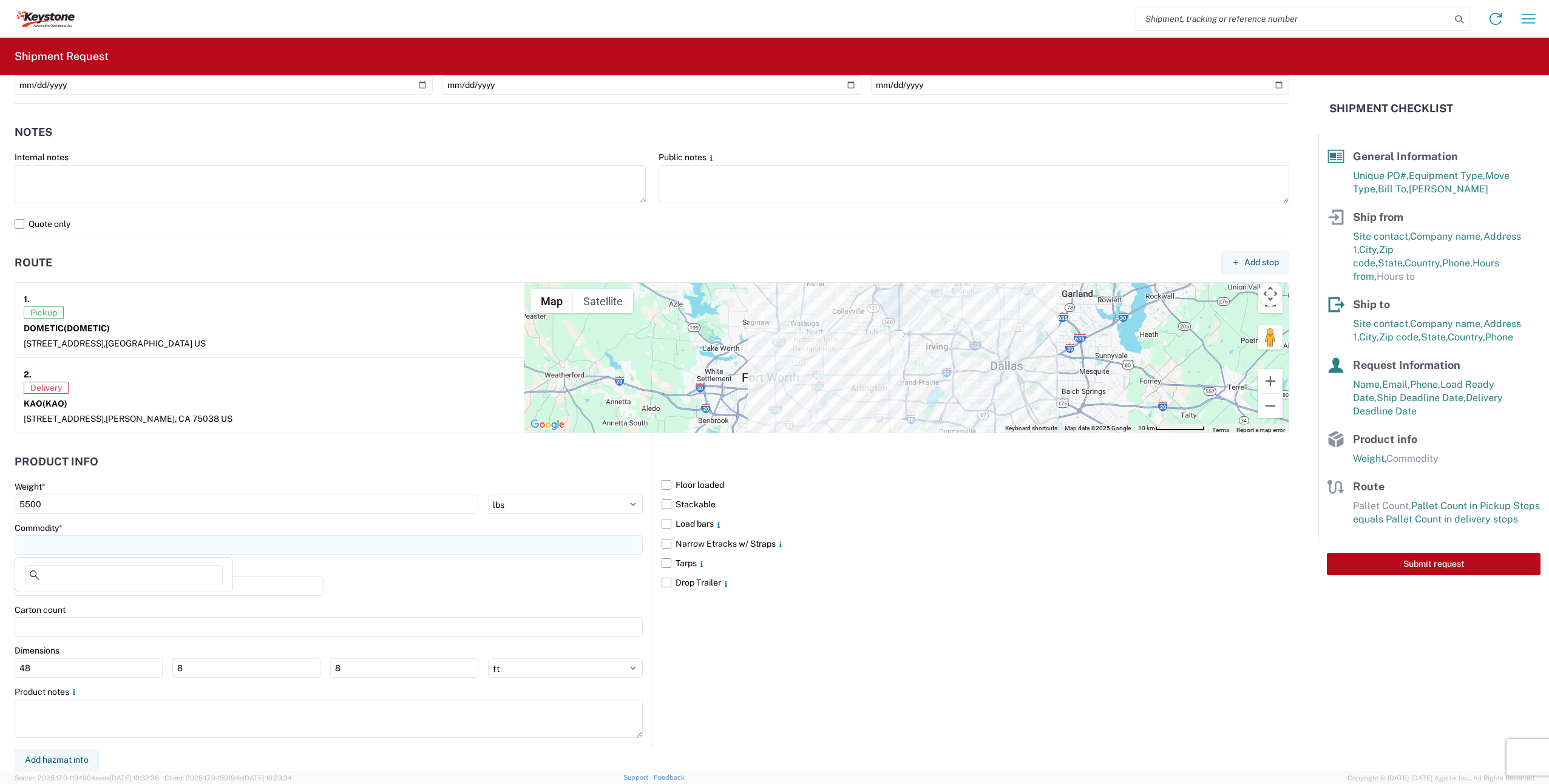
click at [79, 545] on input at bounding box center [329, 545] width 629 height 20
type input "RV PARTS"
click at [880, 700] on div "Floor loaded Stackable Load bars Narrow Etracks w/ Straps Tarps Drop Trailer" at bounding box center [970, 590] width 638 height 315
click at [65, 589] on input "number" at bounding box center [169, 586] width 309 height 20
click at [61, 547] on input at bounding box center [329, 545] width 629 height 20
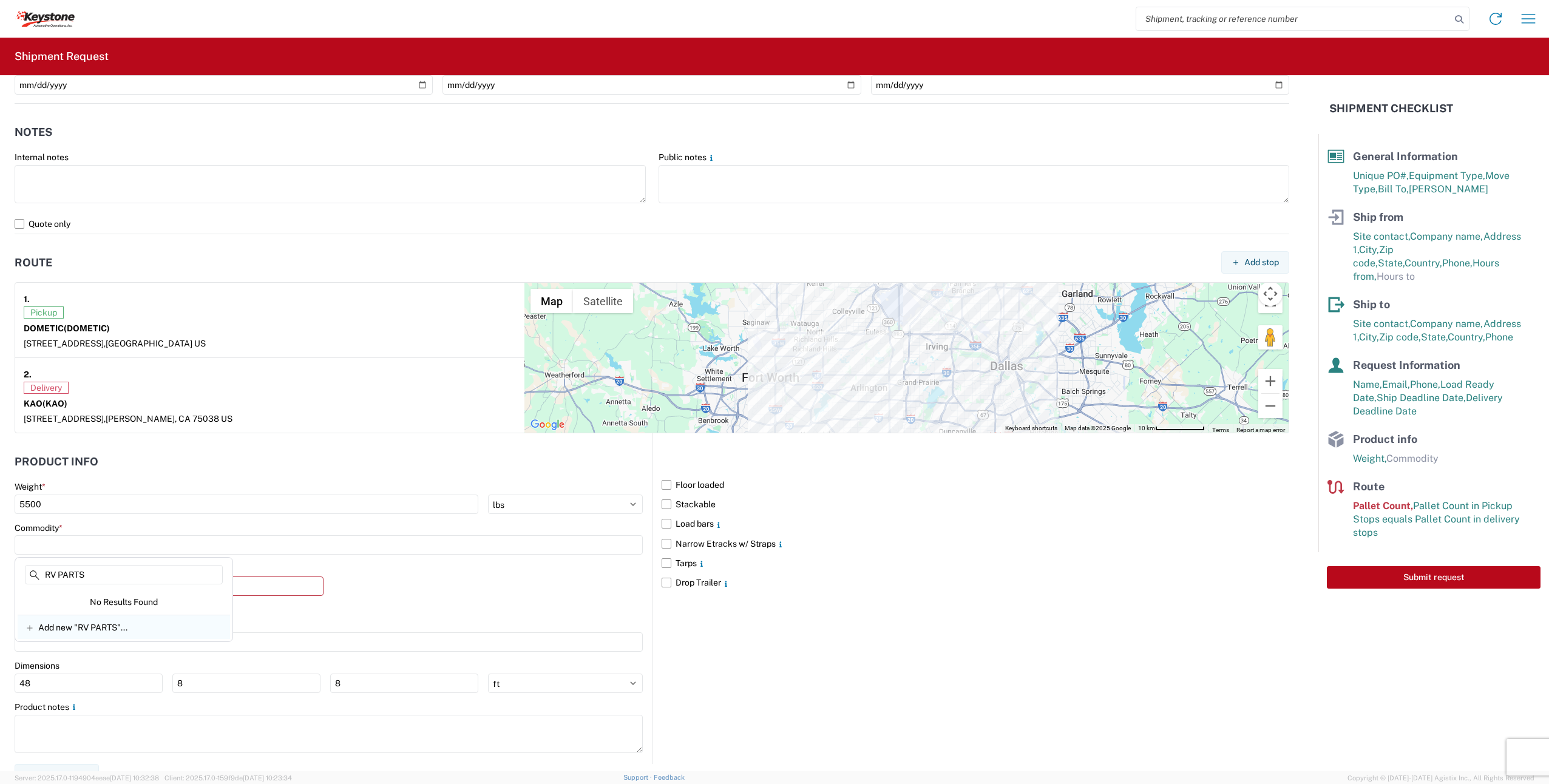
type input "RV PARTS"
click at [72, 630] on span "Add new "RV PARTS"..." at bounding box center [83, 628] width 89 height 11
type input "RV PARTS"
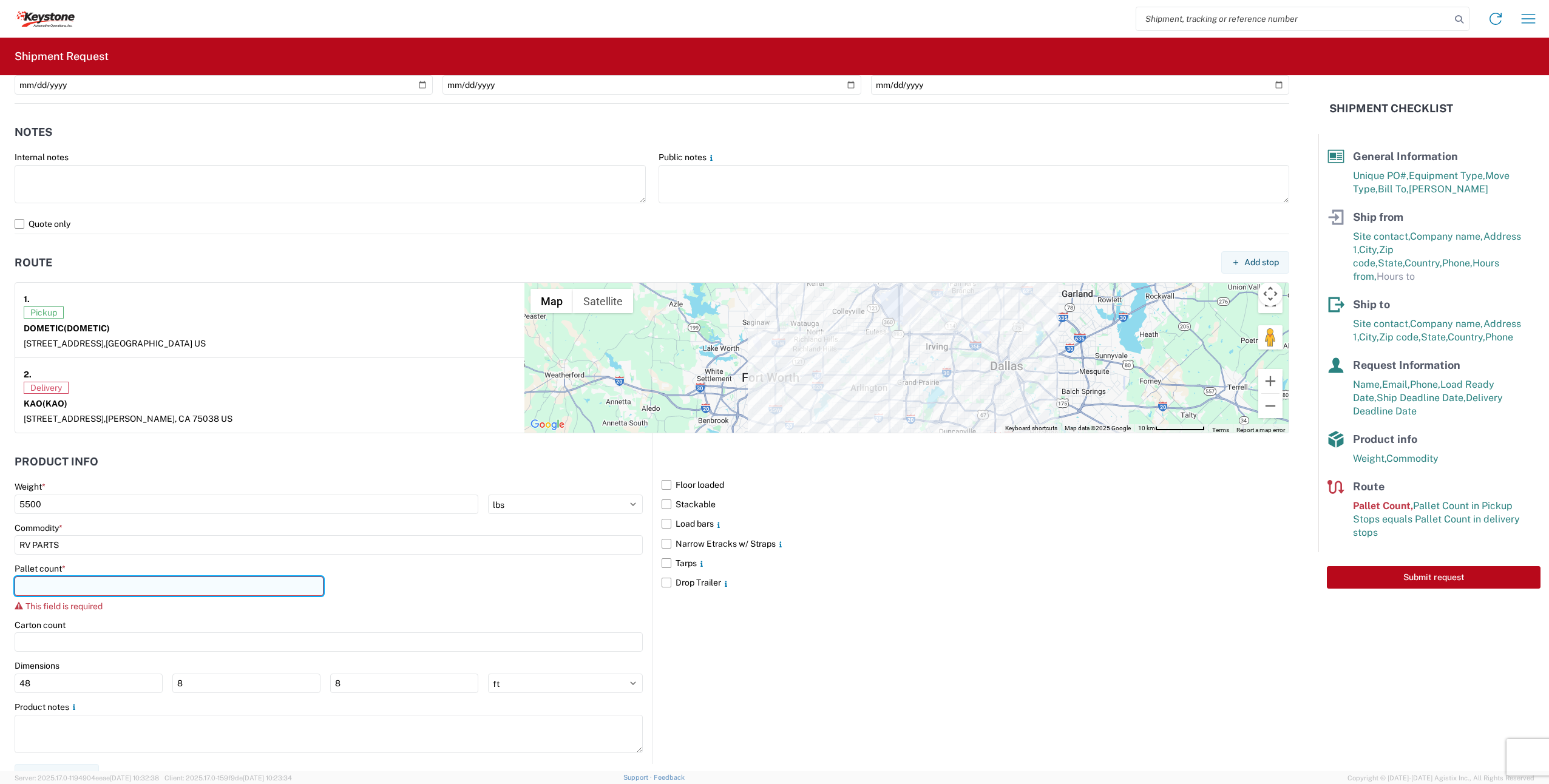
click at [59, 595] on input "number" at bounding box center [169, 586] width 309 height 20
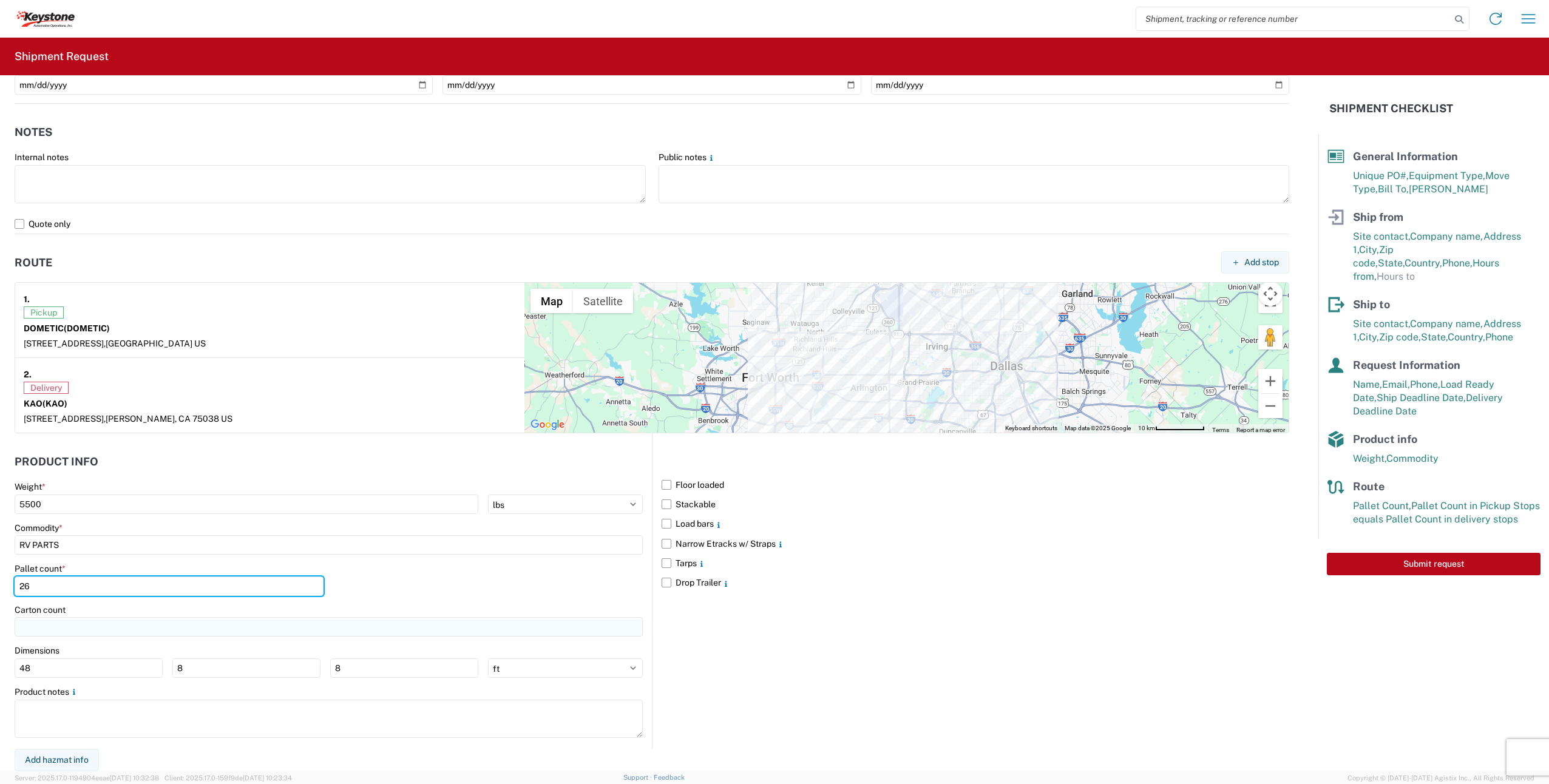
type input "26"
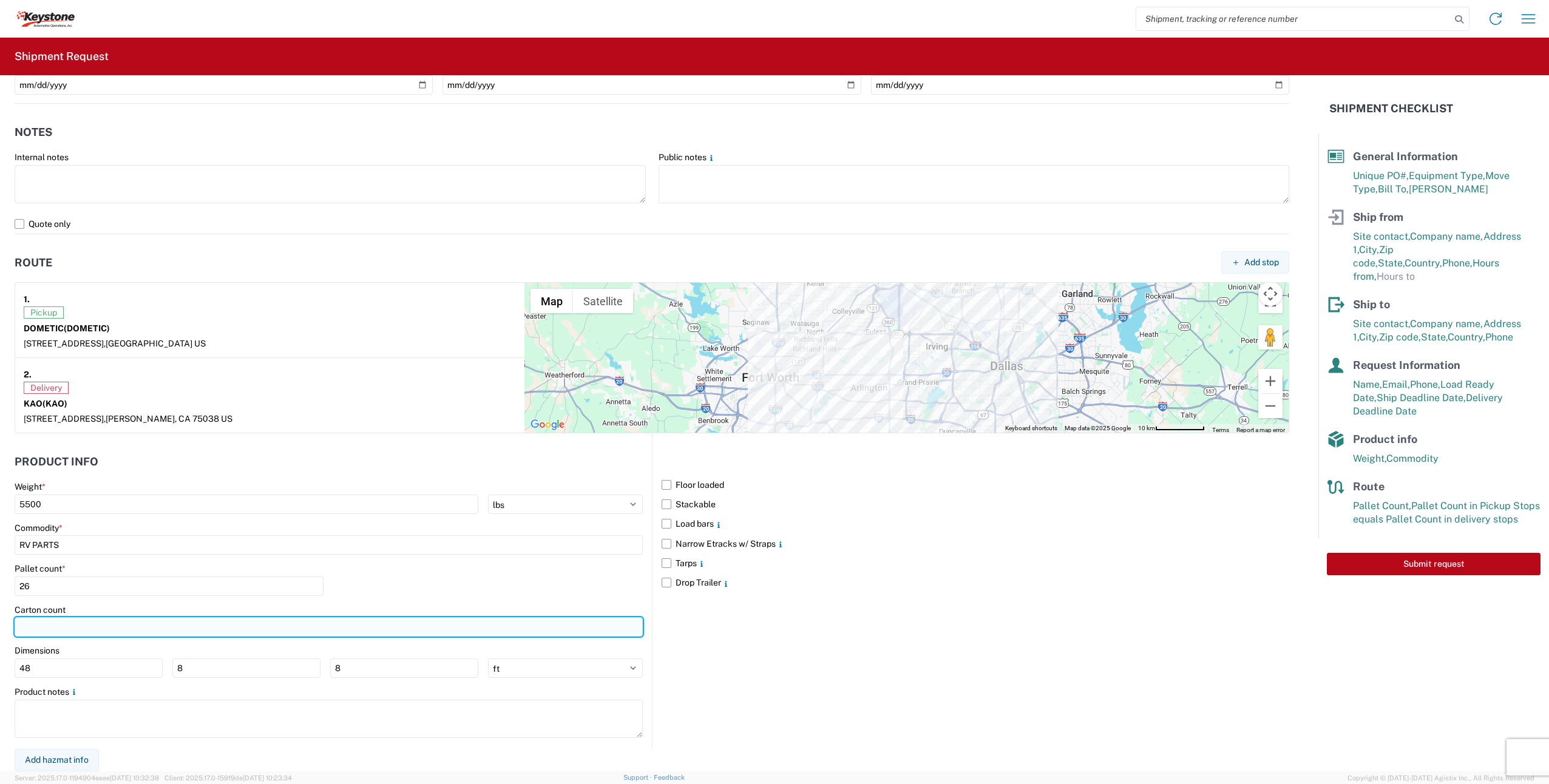
click at [75, 627] on input "number" at bounding box center [329, 627] width 629 height 20
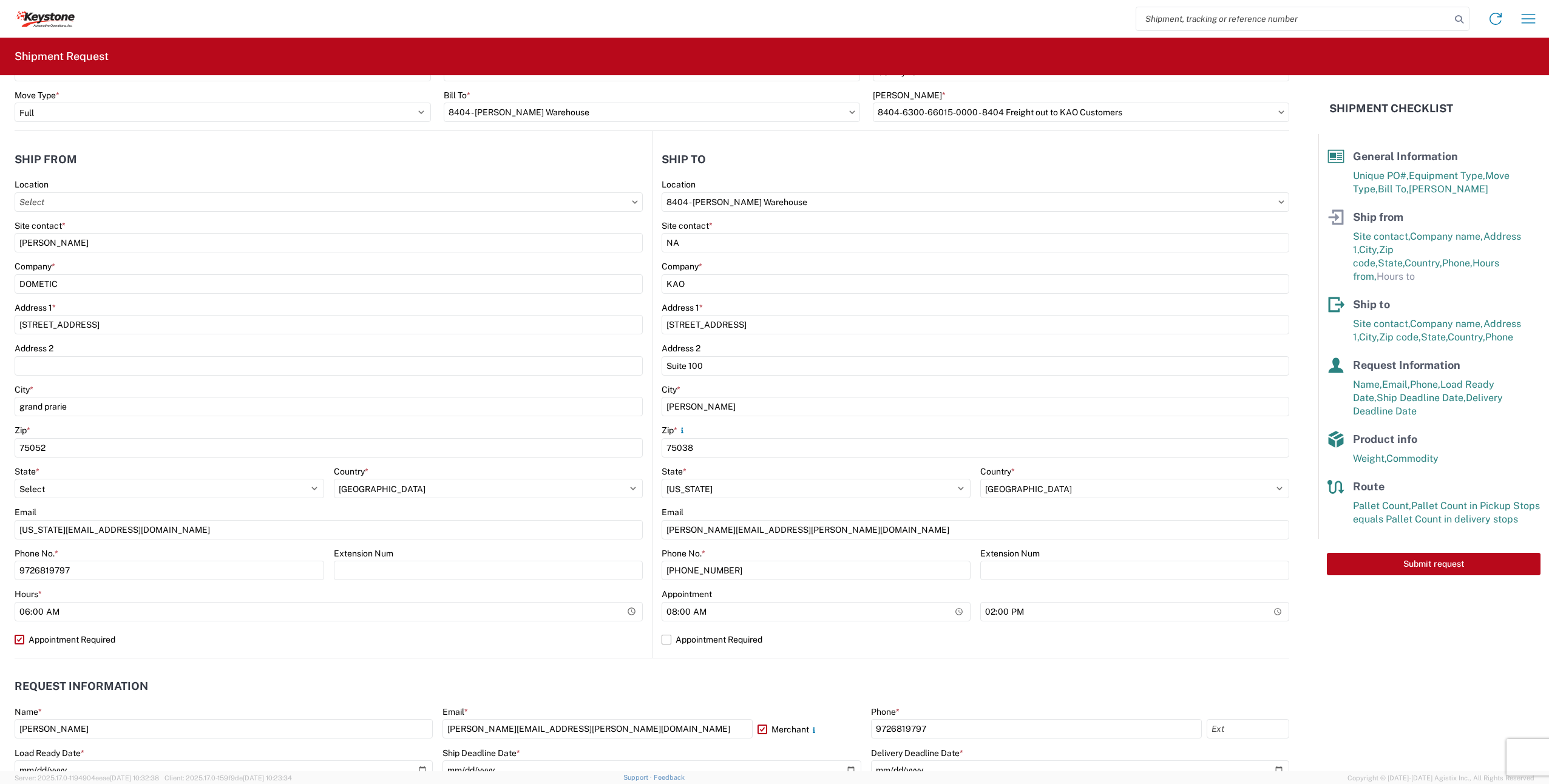
scroll to position [0, 0]
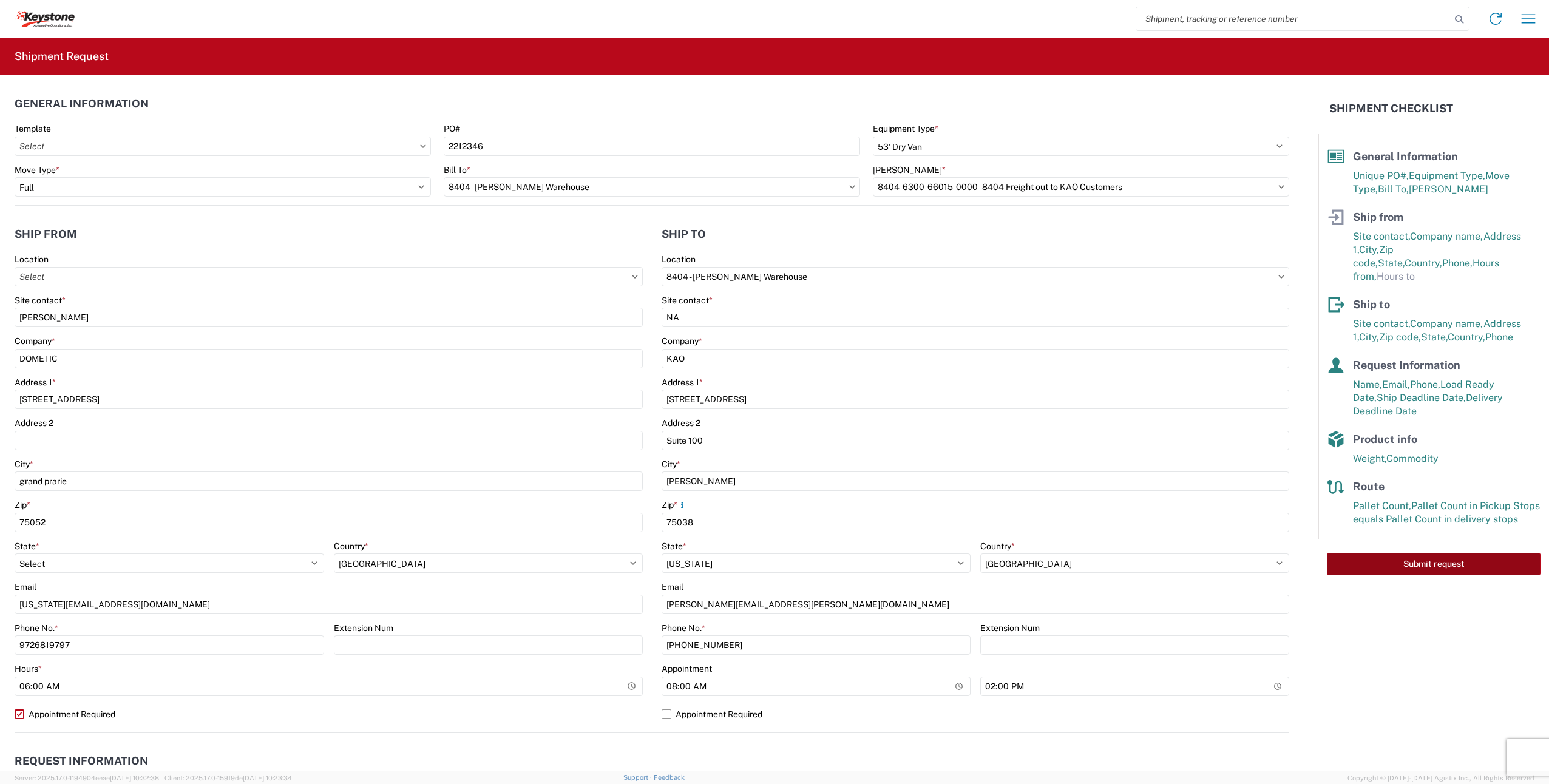
click at [1408, 553] on button "Submit request" at bounding box center [1434, 564] width 214 height 22
select select "US"
click at [1414, 553] on button "Submit request" at bounding box center [1434, 564] width 214 height 22
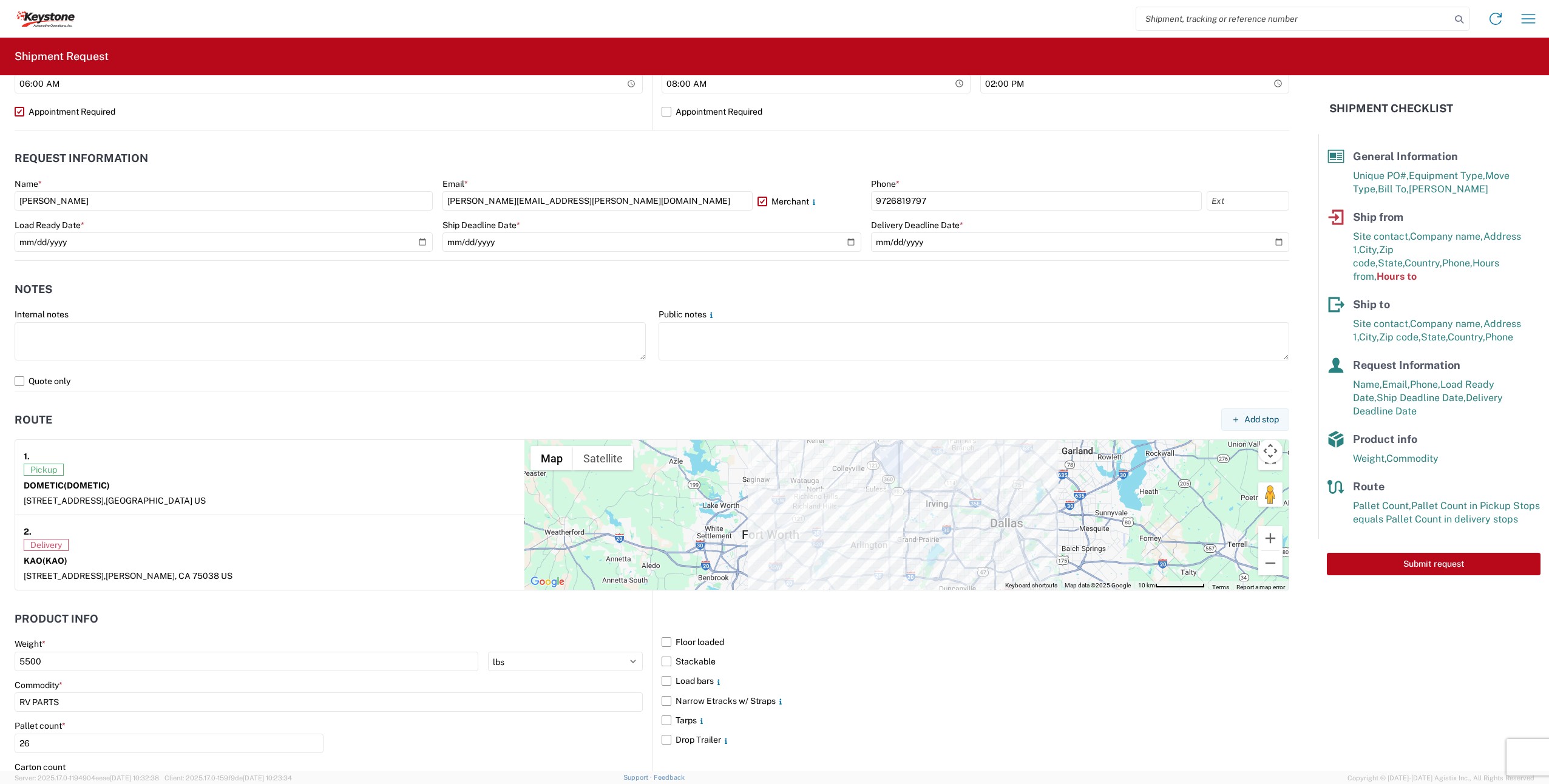
scroll to position [668, 0]
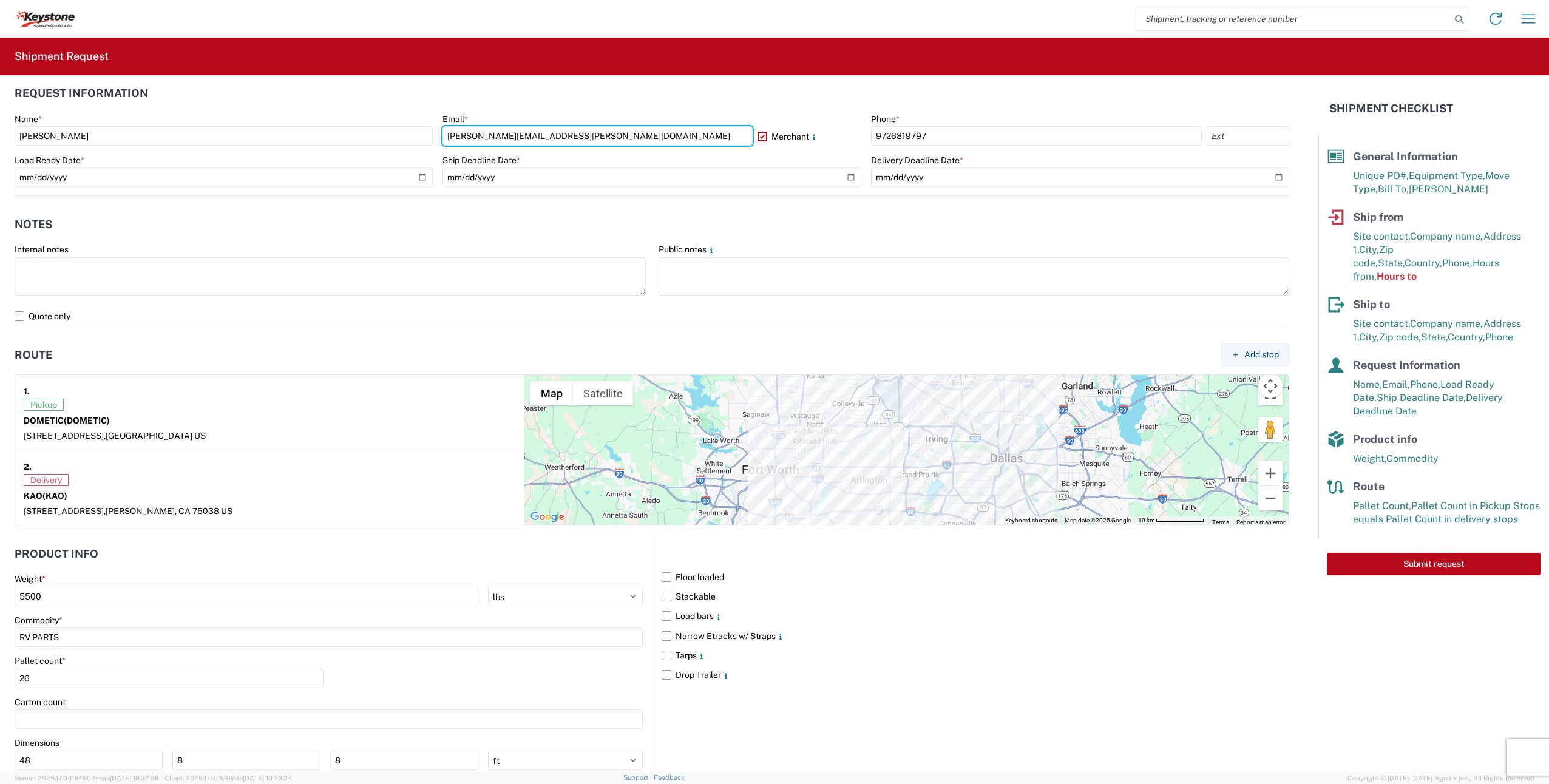
drag, startPoint x: 606, startPoint y: 141, endPoint x: 282, endPoint y: 154, distance: 324.3
click at [286, 158] on div "Name * [PERSON_NAME] Email * [PERSON_NAME][EMAIL_ADDRESS][PERSON_NAME][DOMAIN_N…" at bounding box center [652, 154] width 1275 height 82
type input "[PERSON_NAME][EMAIL_ADDRESS][PERSON_NAME][DOMAIN_NAME]"
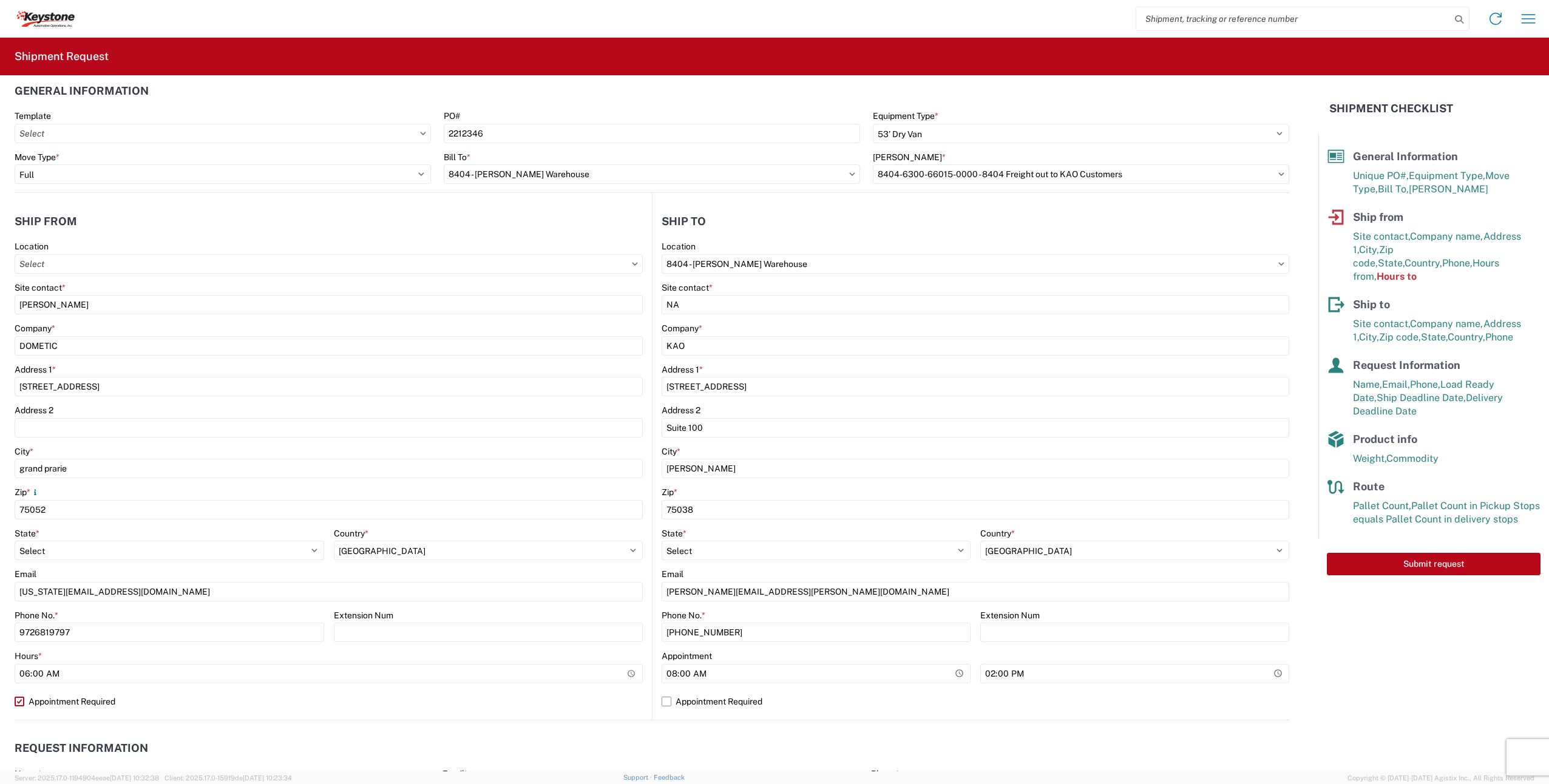
scroll to position [0, 0]
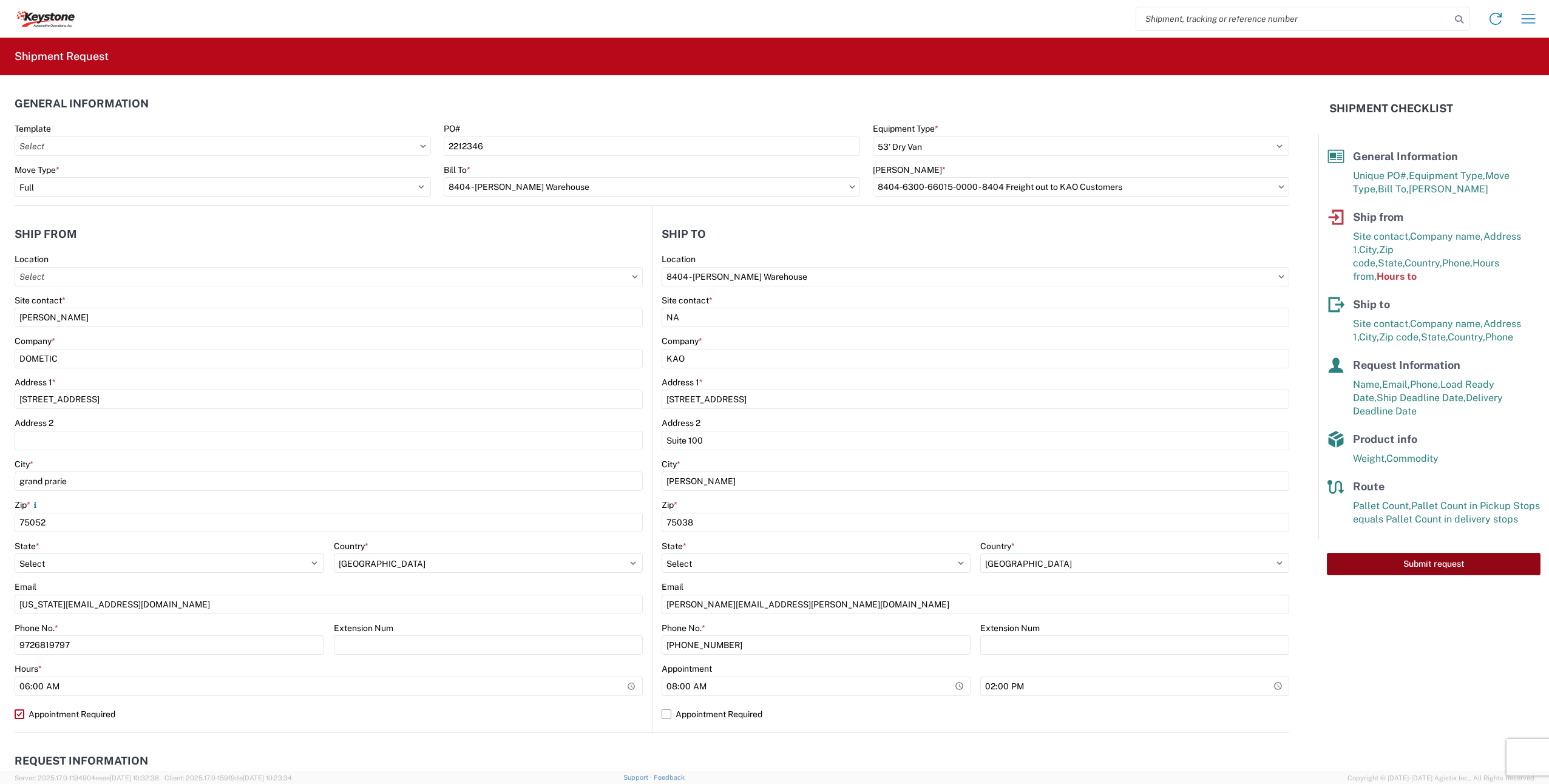
click at [1407, 553] on button "Submit request" at bounding box center [1434, 564] width 214 height 22
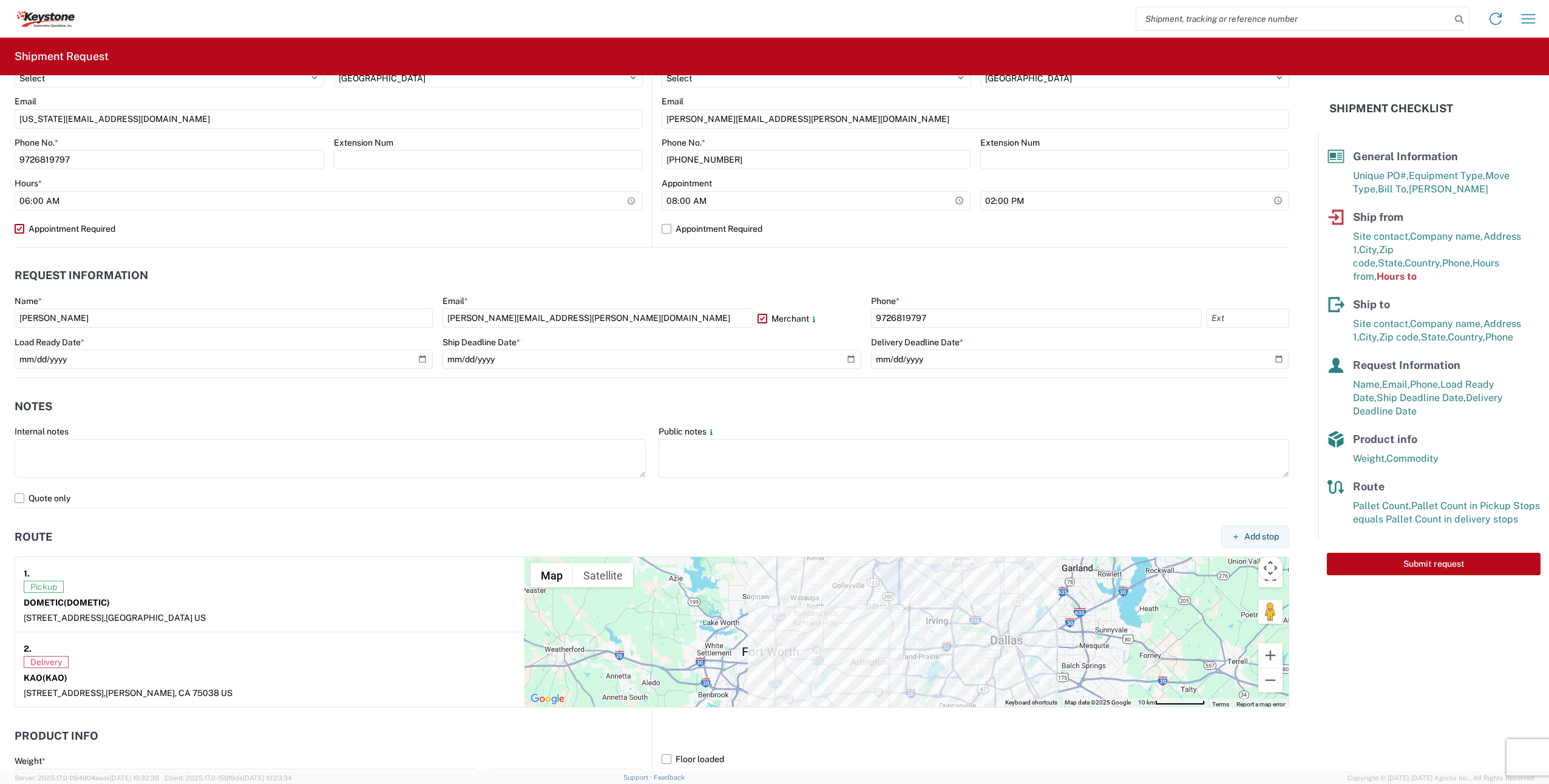
scroll to position [759, 0]
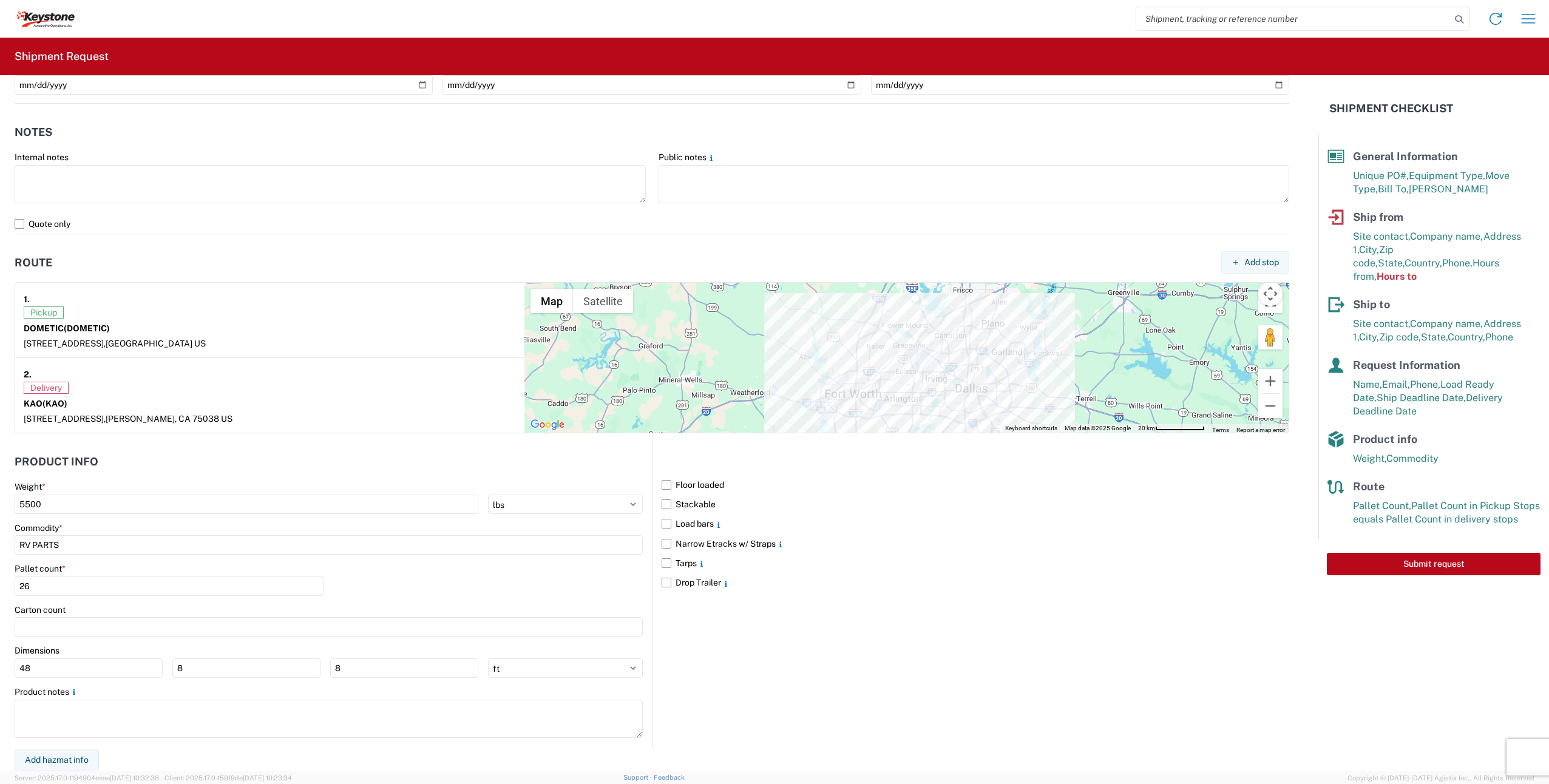
click at [1417, 271] on span "Hours to" at bounding box center [1397, 276] width 40 height 11
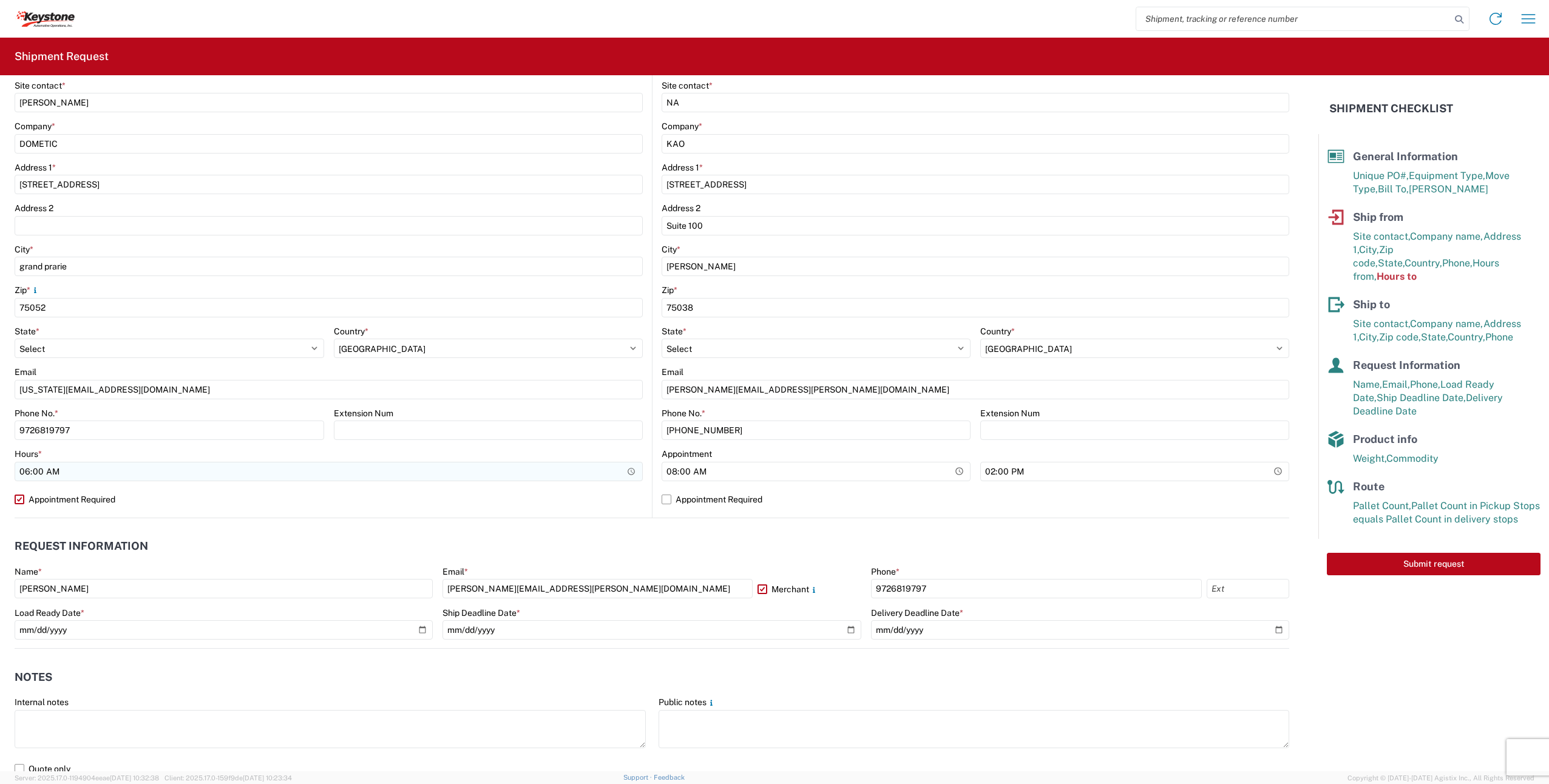
scroll to position [214, 0]
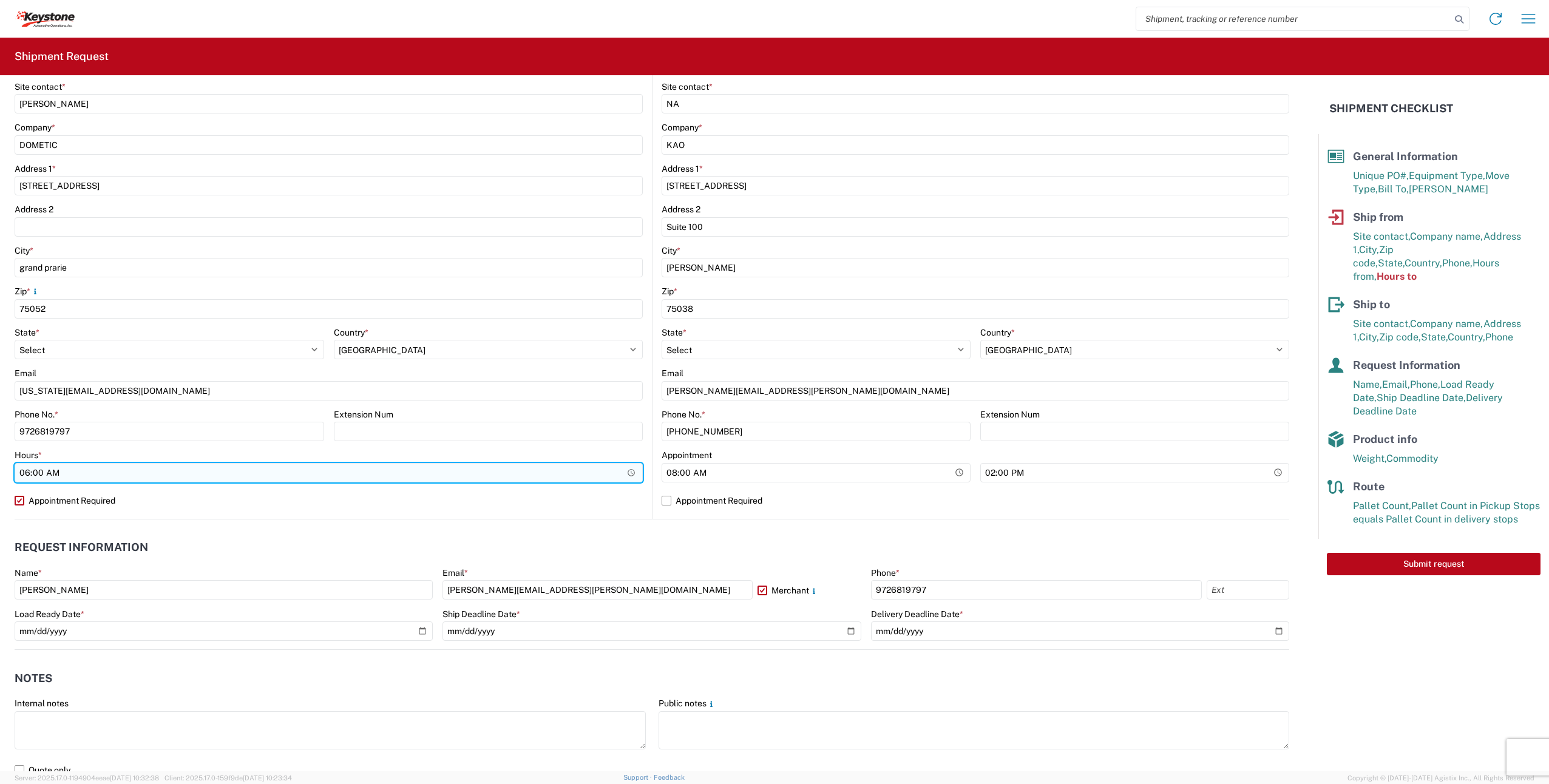
click at [264, 478] on input "06:00" at bounding box center [329, 473] width 629 height 20
click at [240, 472] on input "06:00" at bounding box center [329, 473] width 629 height 20
click at [624, 467] on input "06:00" at bounding box center [329, 473] width 629 height 20
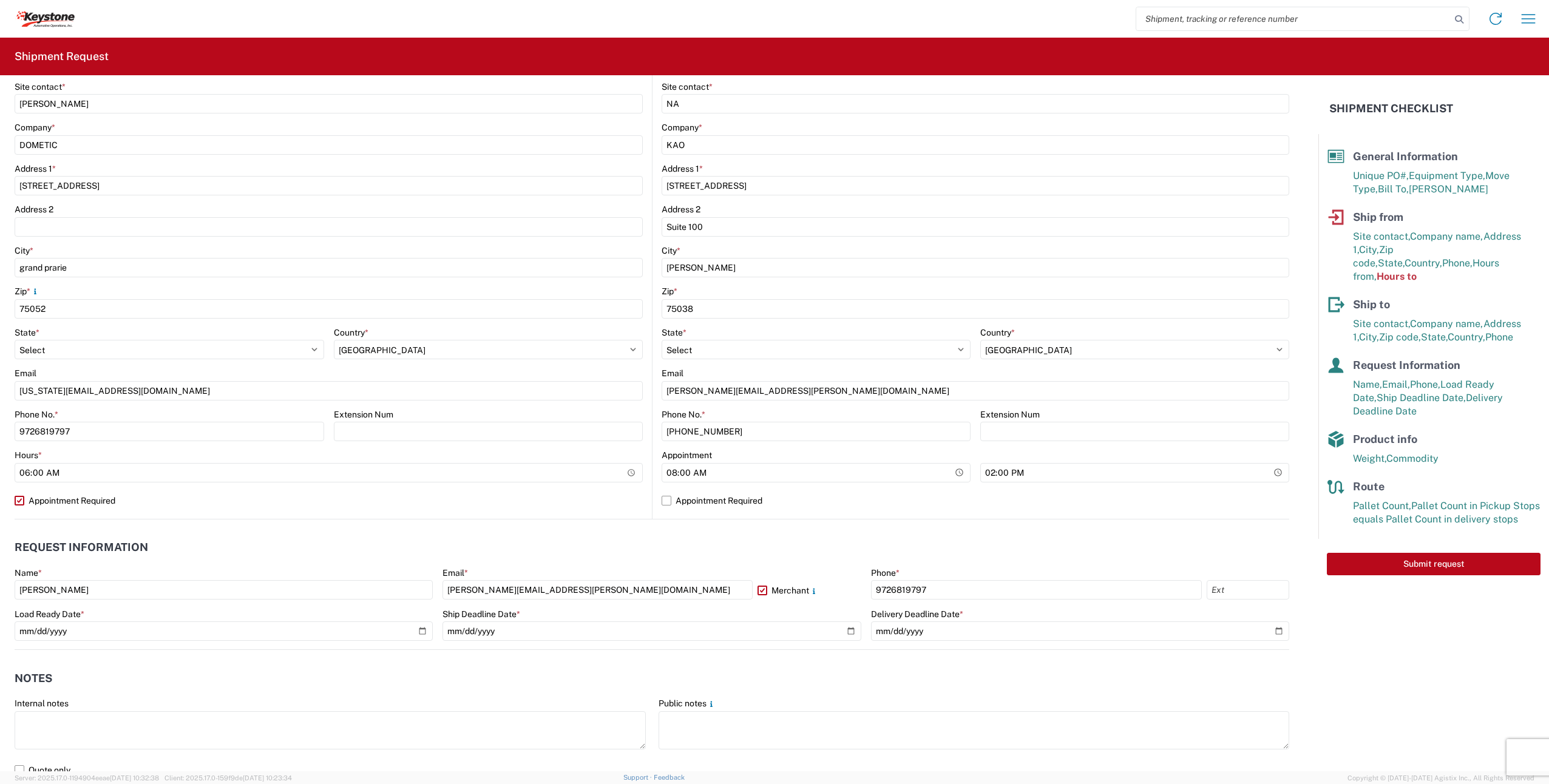
click at [455, 544] on header "Request Information" at bounding box center [652, 547] width 1275 height 27
click at [25, 499] on label "Appointment Required" at bounding box center [329, 501] width 629 height 20
click at [0, 0] on input "Appointment Required" at bounding box center [0, 0] width 0 height 0
select select "US"
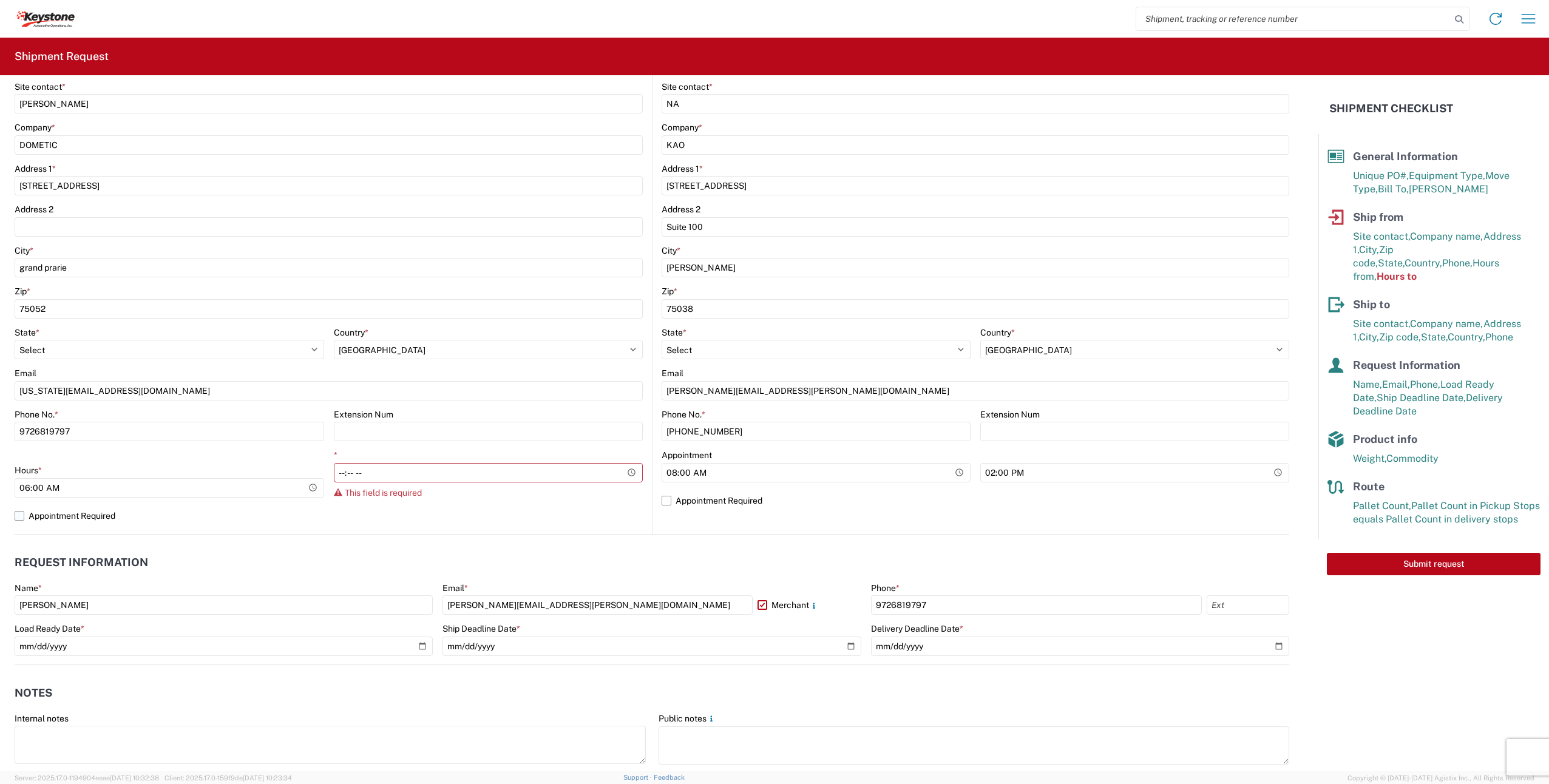
click at [20, 518] on label "Appointment Required" at bounding box center [329, 516] width 629 height 20
click at [0, 0] on input "Appointment Required" at bounding box center [0, 0] width 0 height 0
select select "[GEOGRAPHIC_DATA]"
select select "US"
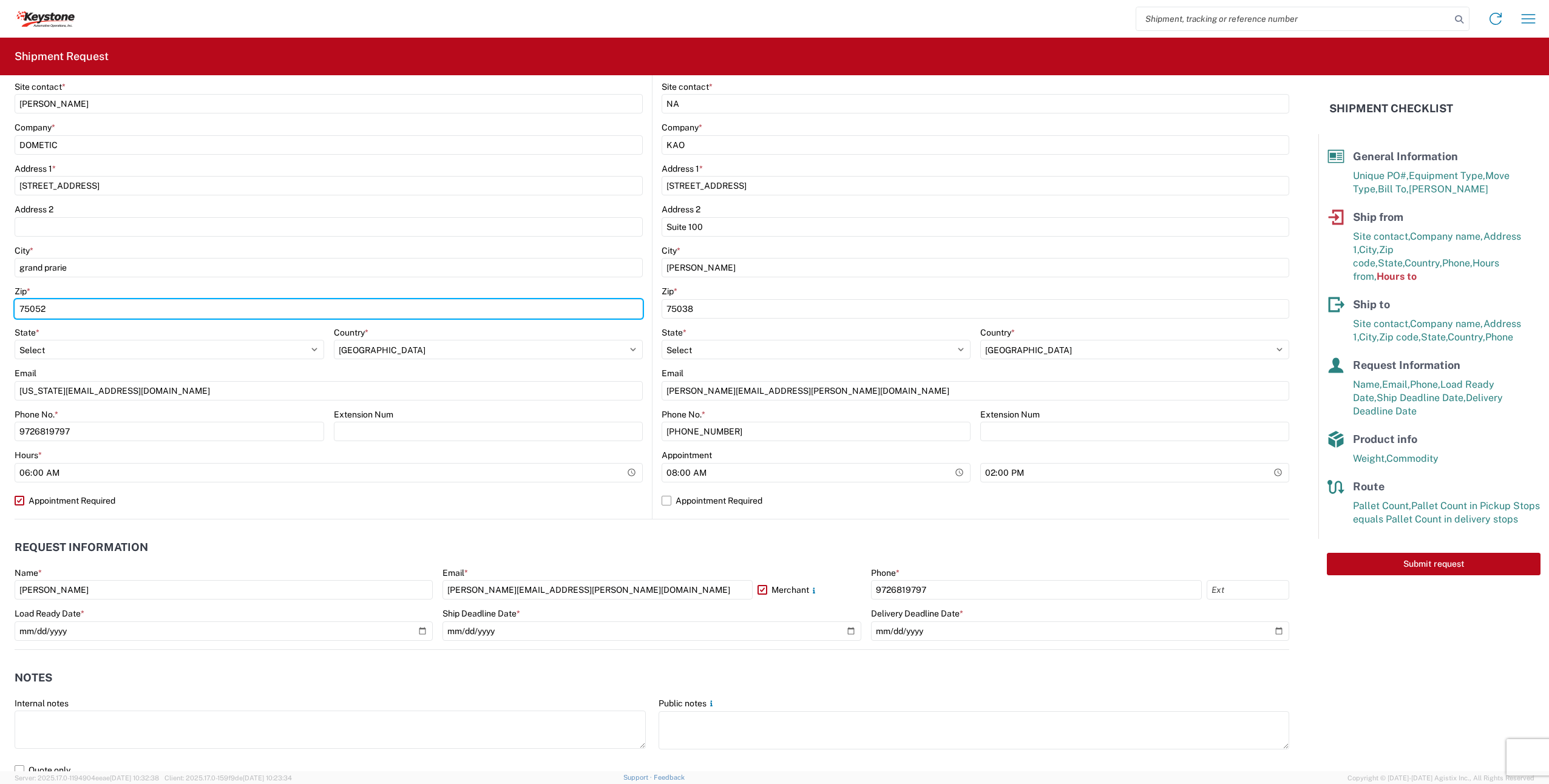
drag, startPoint x: 83, startPoint y: 306, endPoint x: 0, endPoint y: 299, distance: 83.3
click at [0, 299] on html "Home Shipment request Shipment tracking Shipment Request General Information Te…" at bounding box center [774, 392] width 1549 height 784
type input "75052"
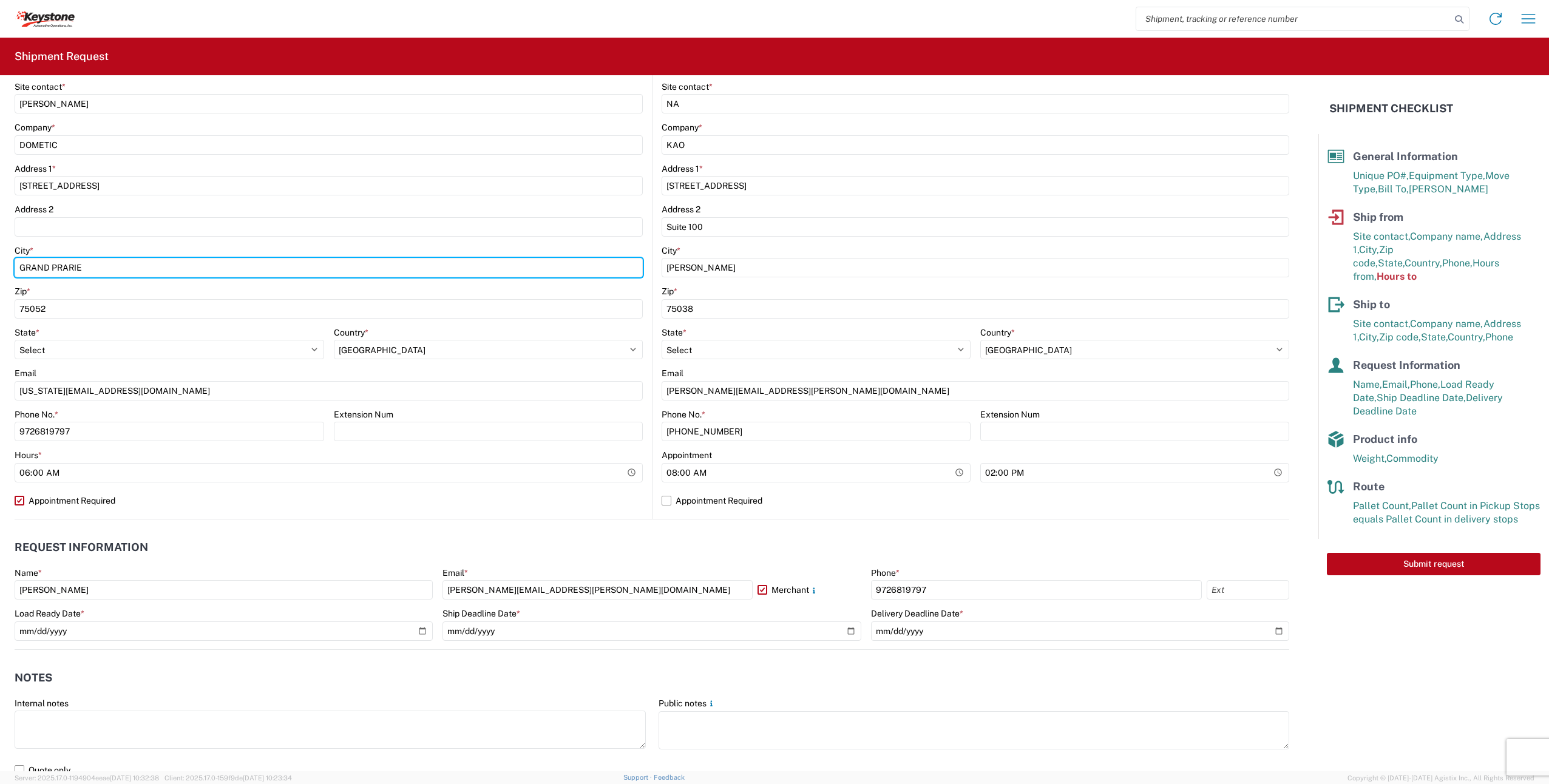
type input "GRAND PRARIE"
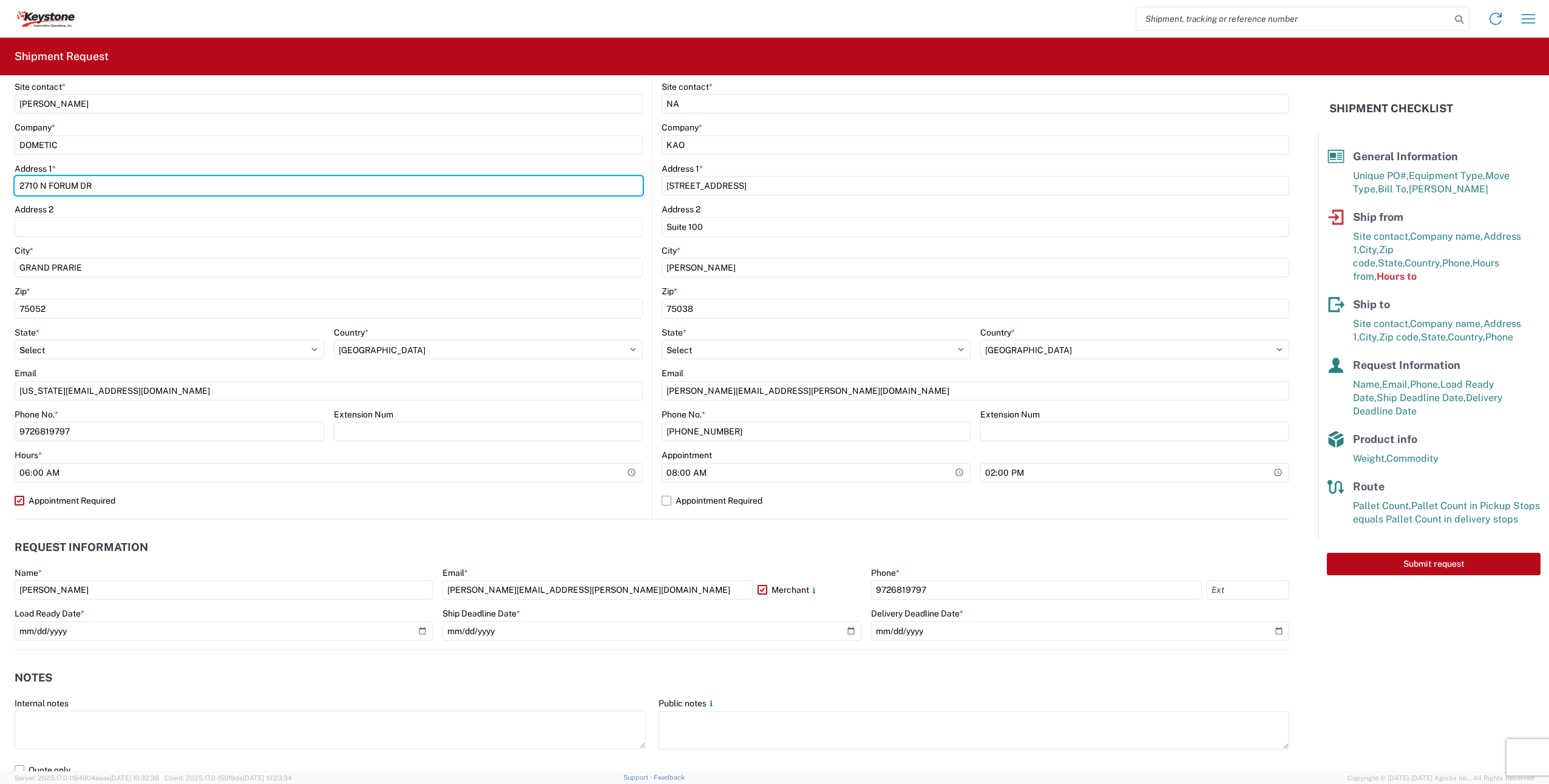
type input "2710 N FORUM DR"
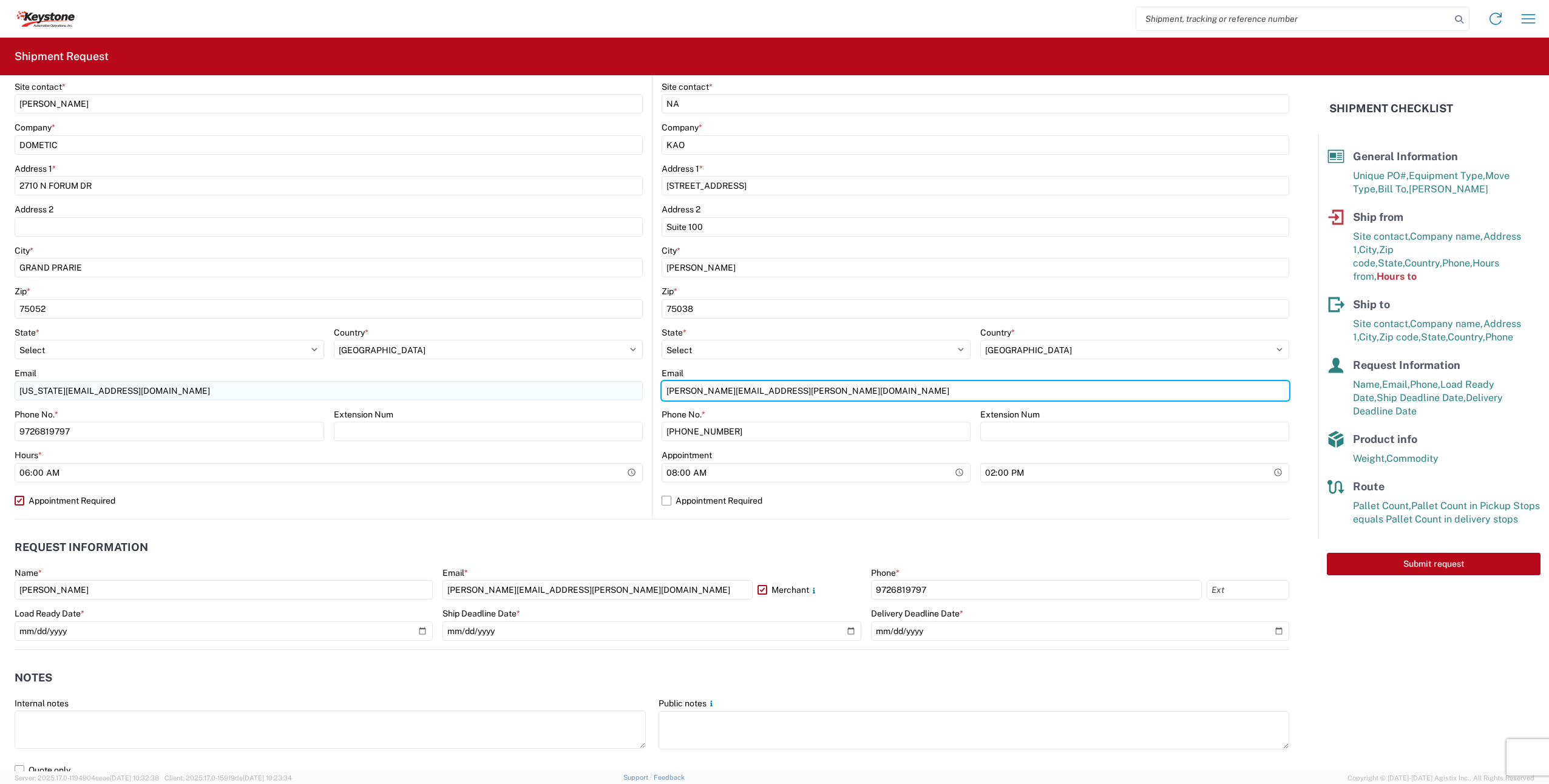
drag, startPoint x: 824, startPoint y: 388, endPoint x: 560, endPoint y: 389, distance: 264.0
click at [560, 389] on div "Ship from Location Site contact * [PERSON_NAME] Company * DOMETIC Address 1 * 2…" at bounding box center [652, 256] width 1275 height 527
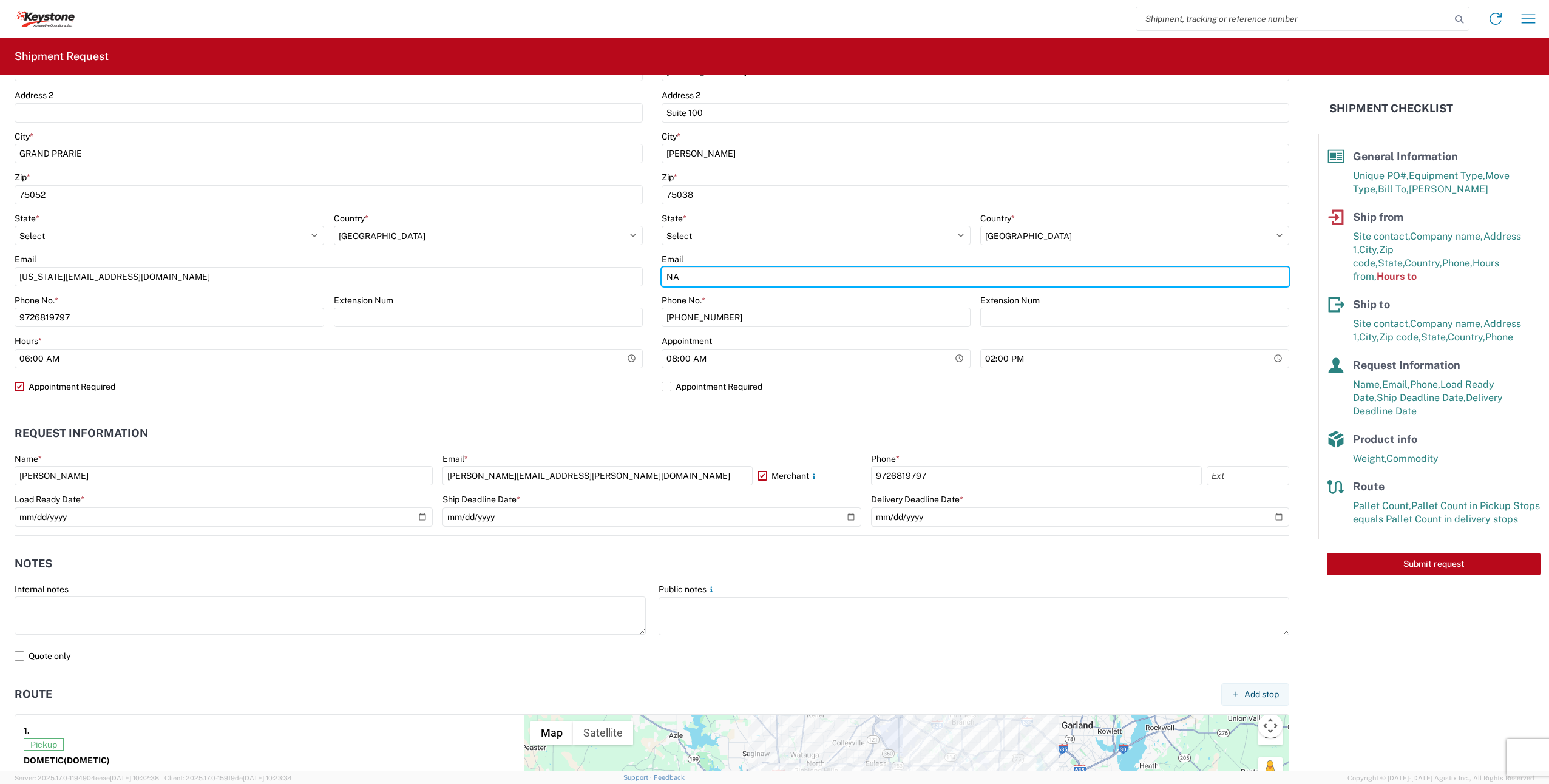
scroll to position [638, 0]
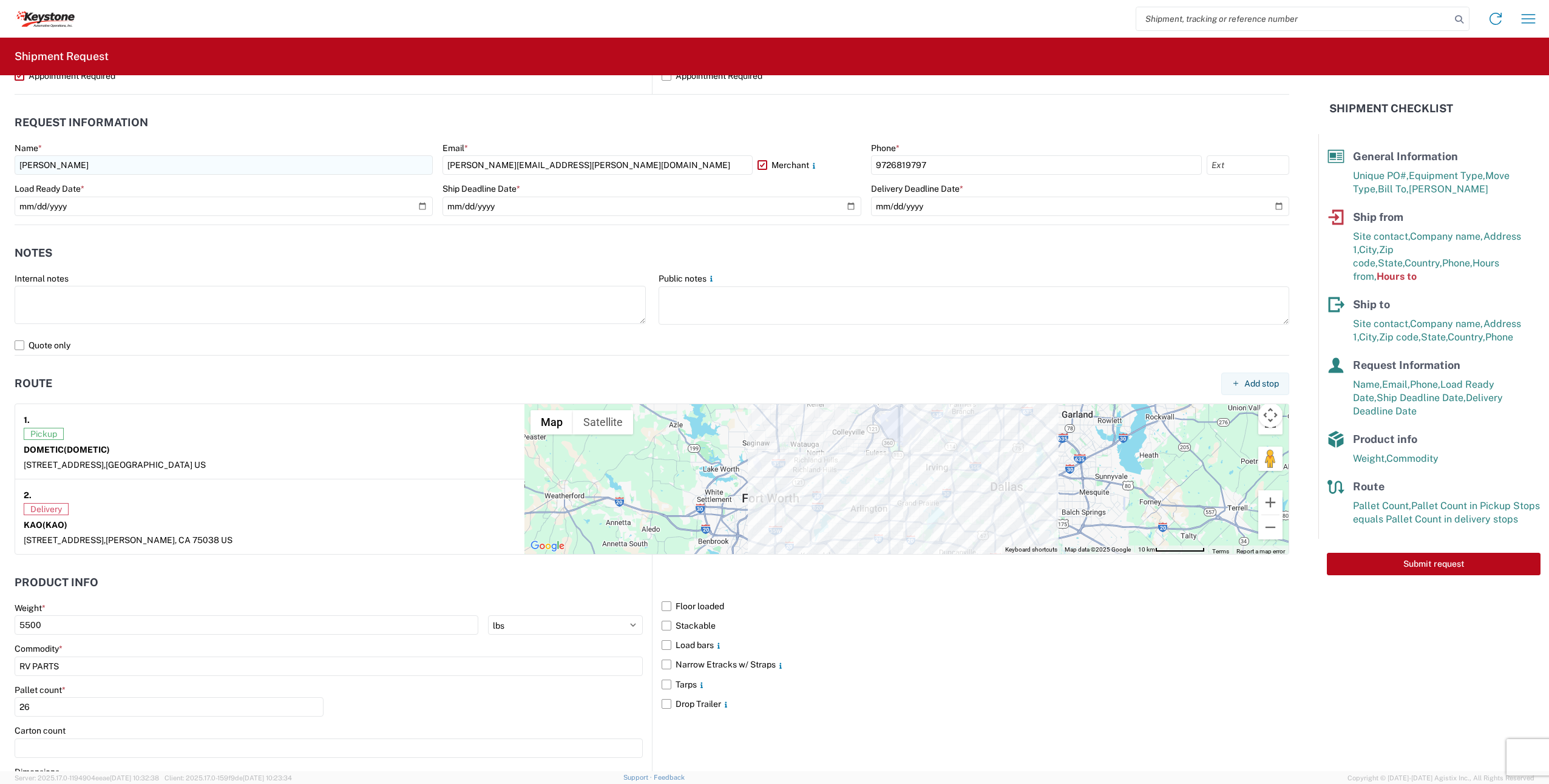
type input "NA"
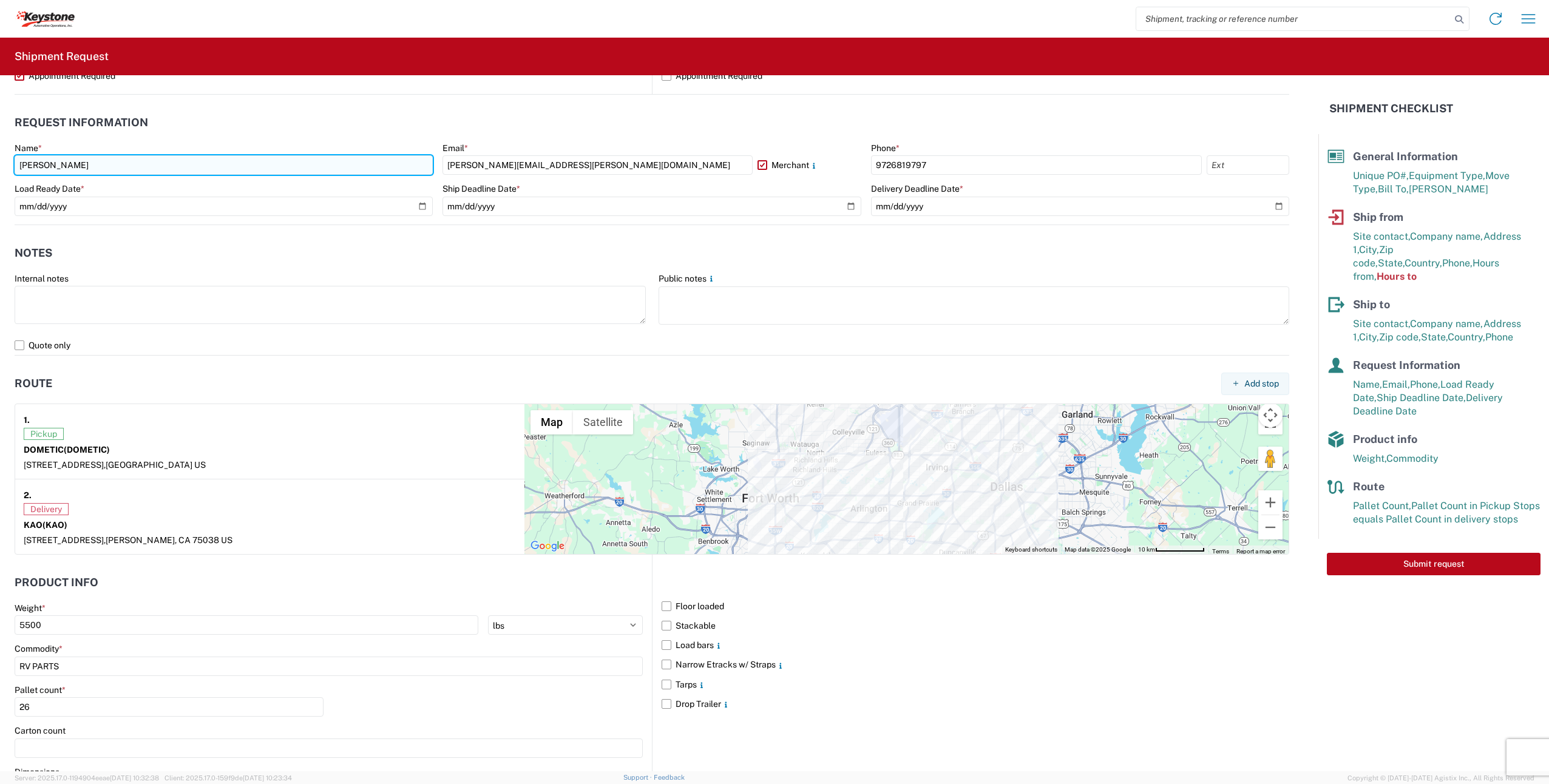
click at [104, 173] on input "[PERSON_NAME]" at bounding box center [224, 165] width 418 height 20
type input "a"
type input "[US_STATE] SHIPPING"
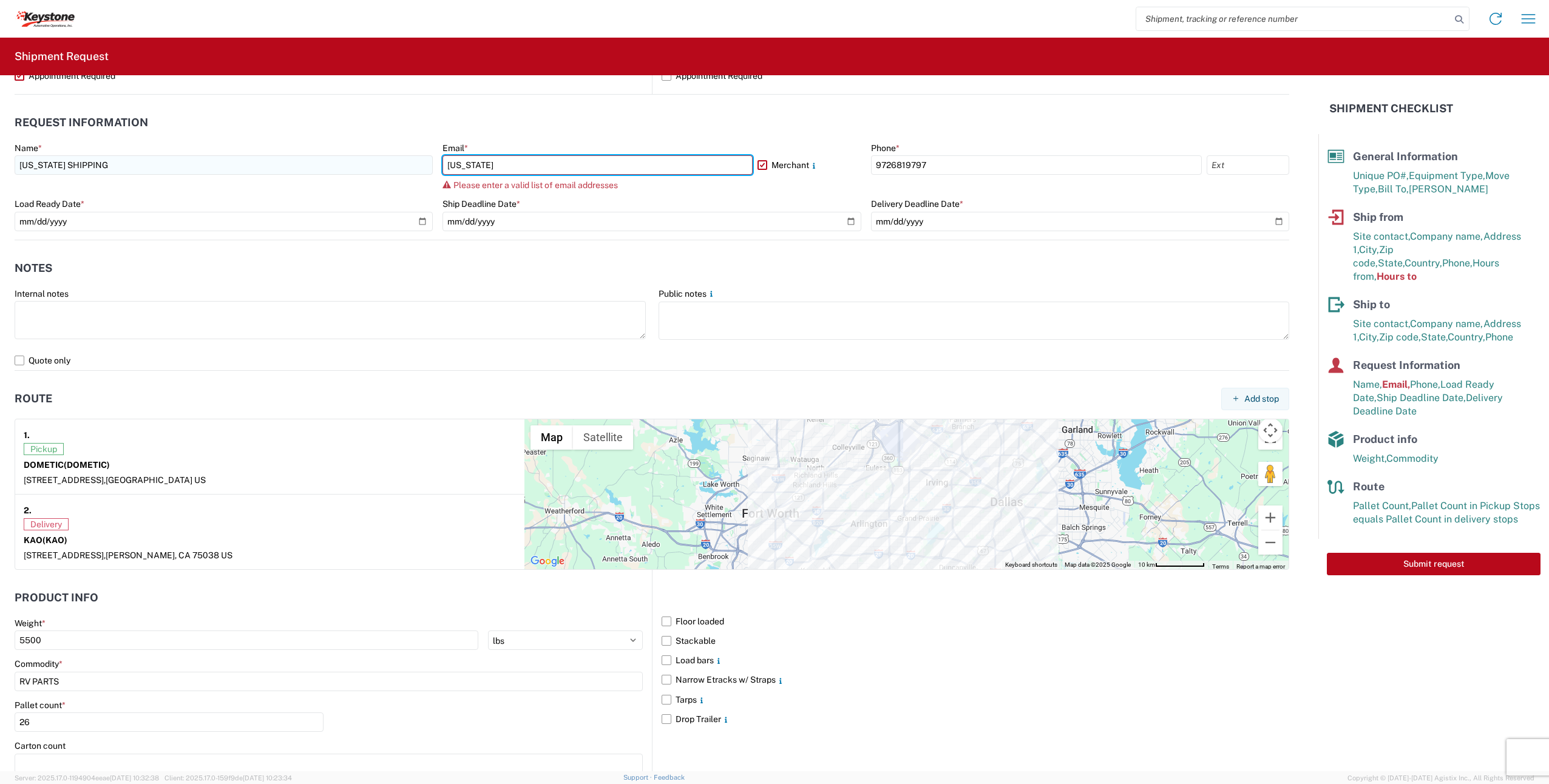
type input "[US_STATE][EMAIL_ADDRESS][DOMAIN_NAME]"
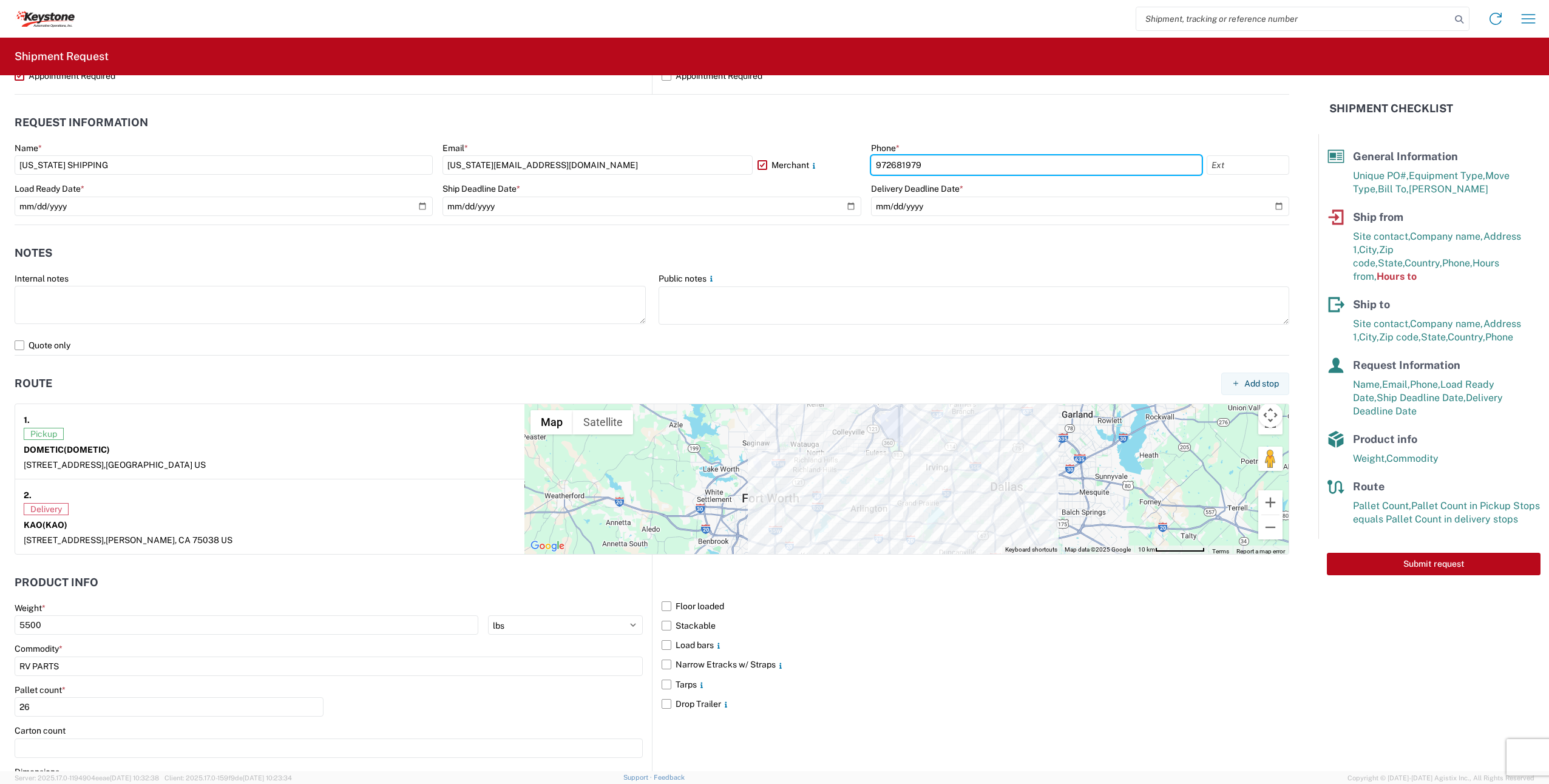
type input "9726819797"
click at [344, 250] on header "Notes" at bounding box center [652, 253] width 1275 height 27
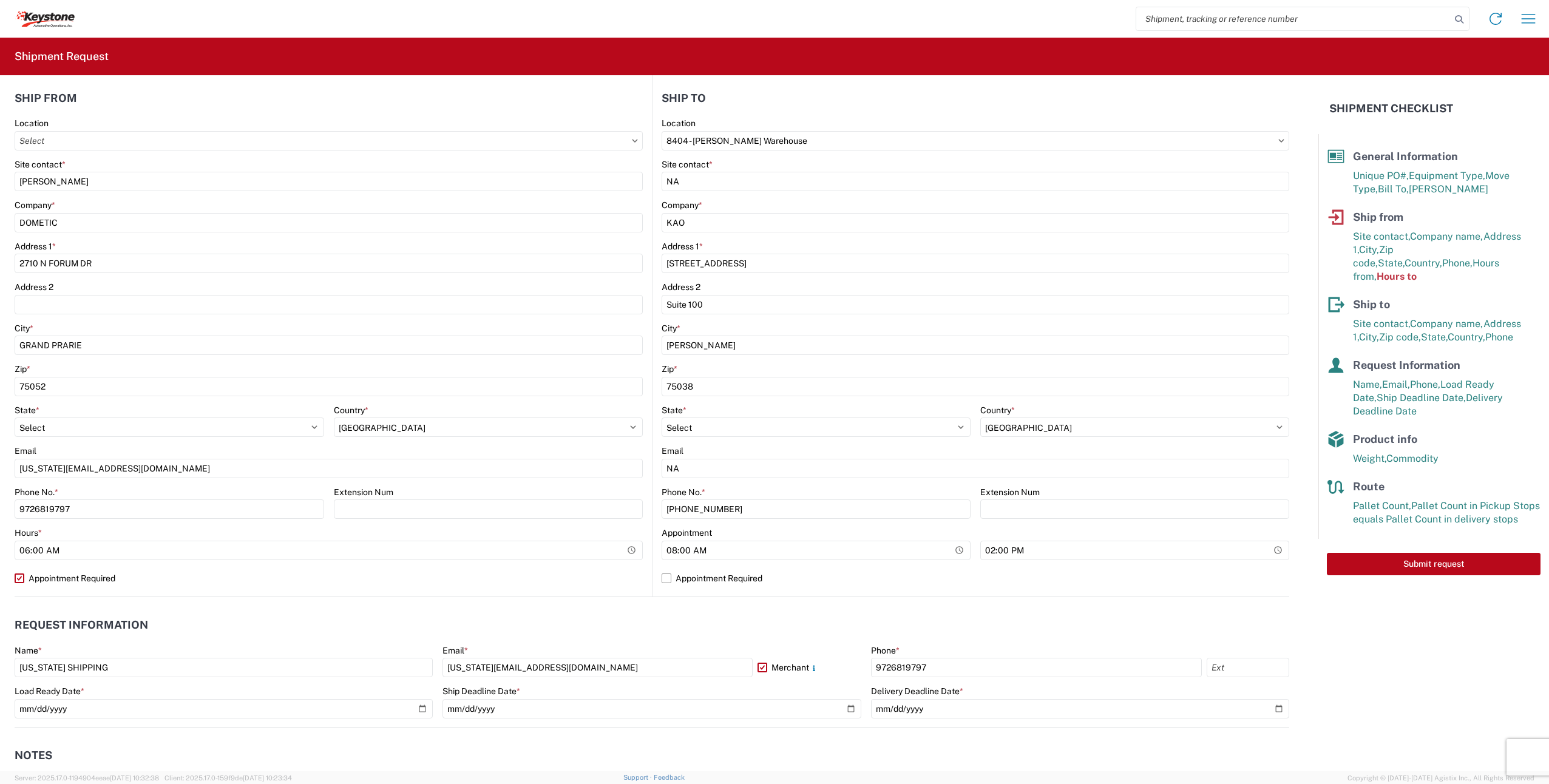
scroll to position [0, 0]
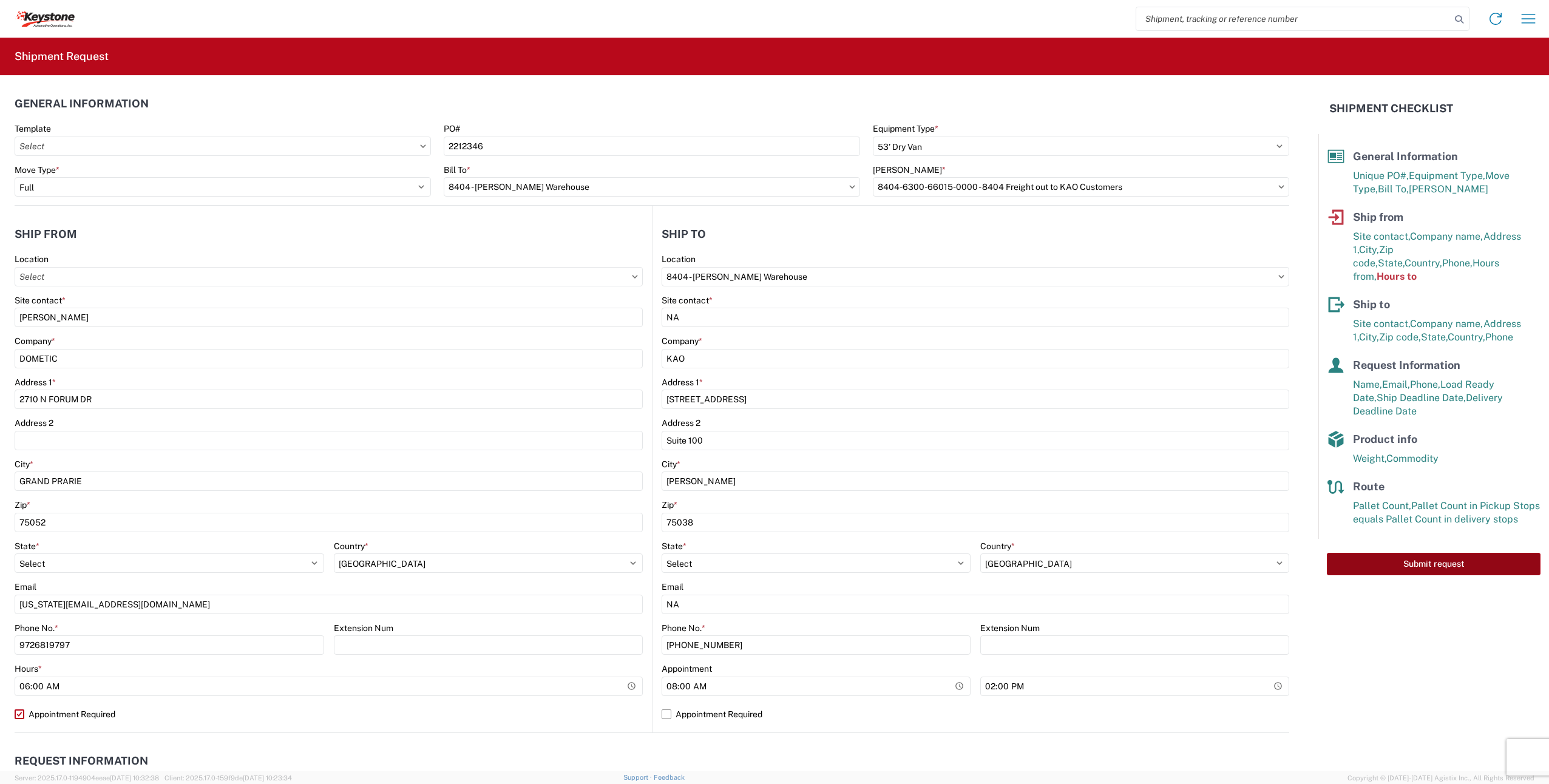
click at [1456, 553] on button "Submit request" at bounding box center [1434, 564] width 214 height 22
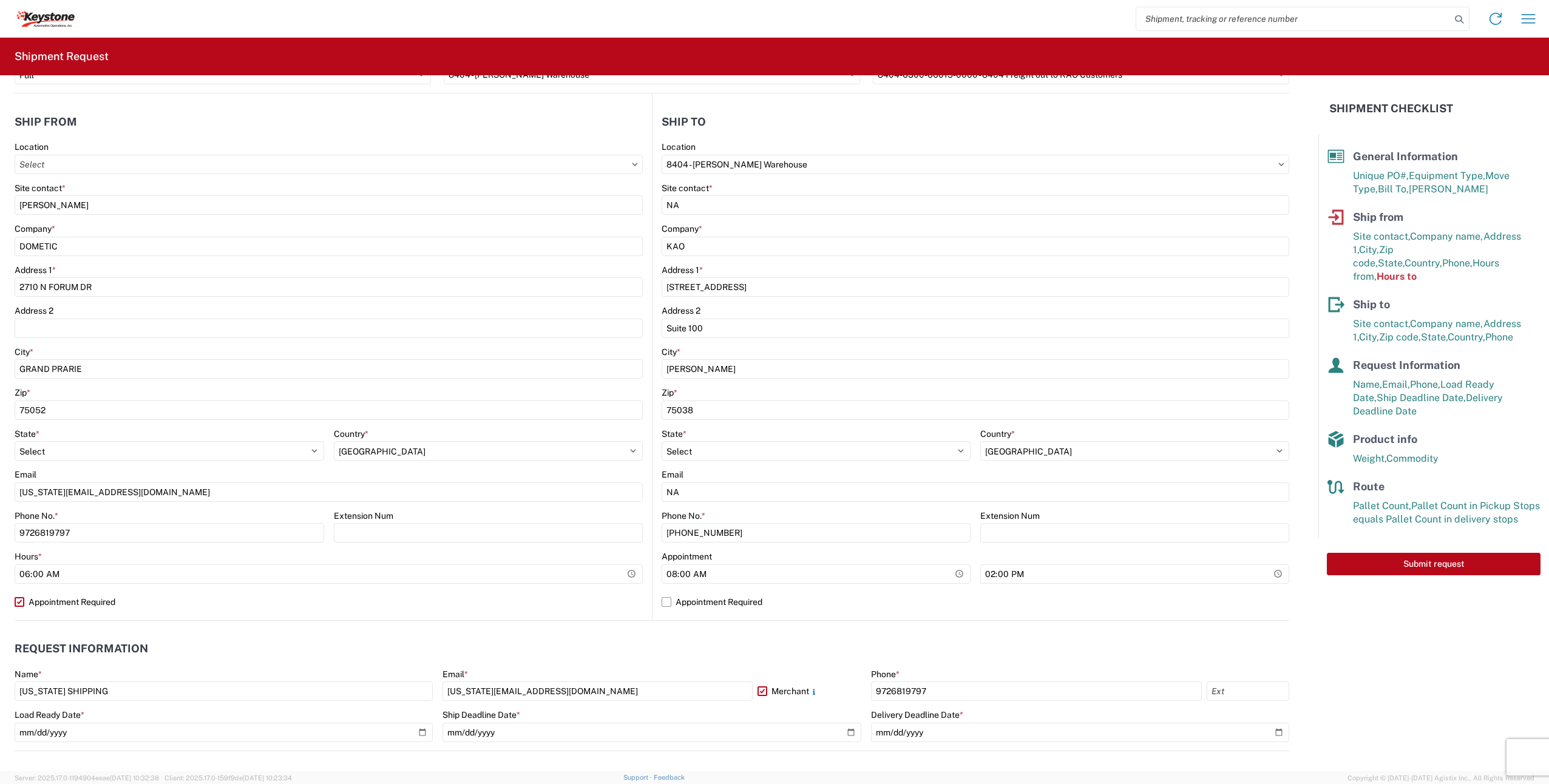
scroll to position [121, 0]
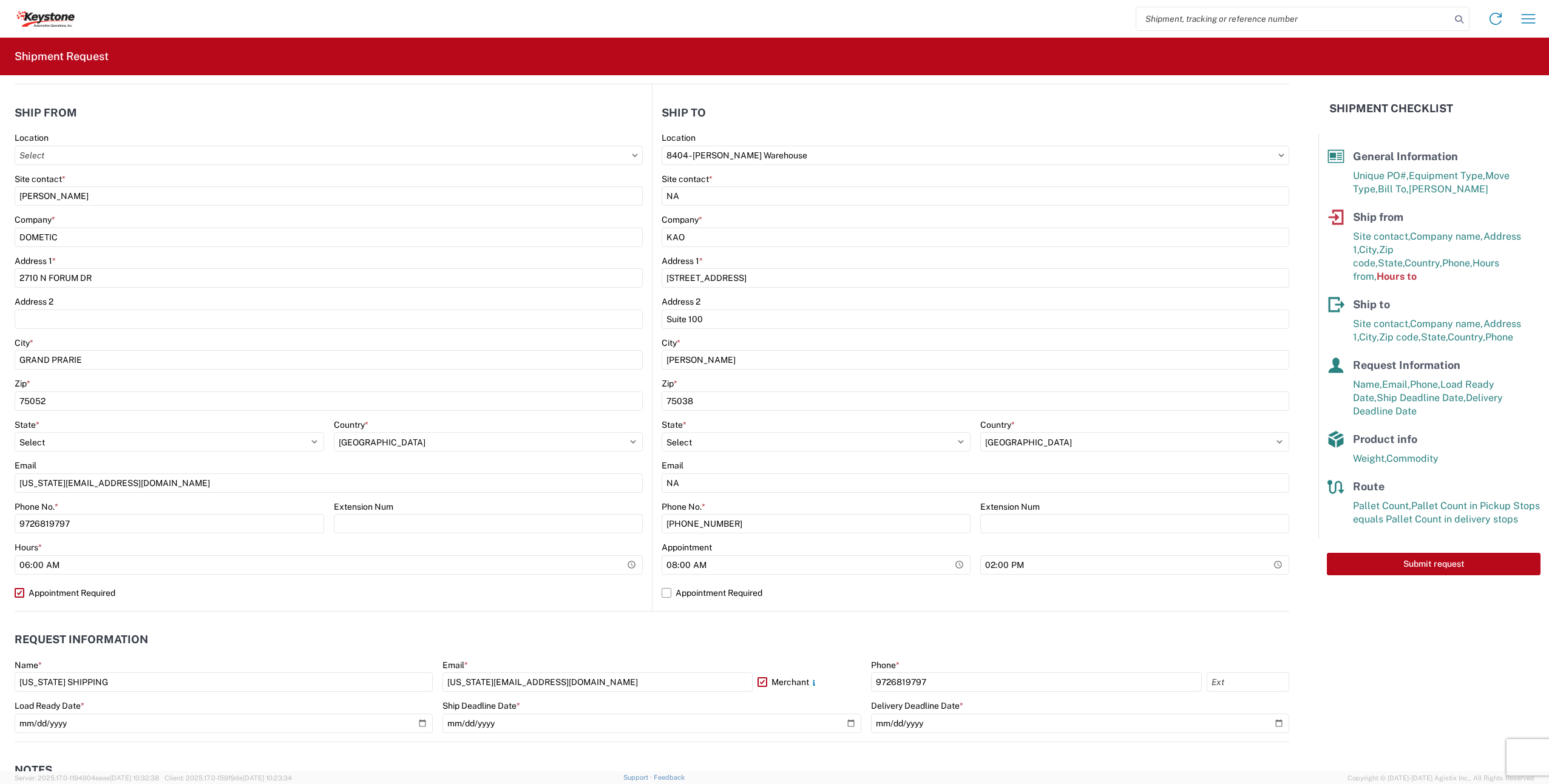
click at [20, 590] on label "Appointment Required" at bounding box center [329, 593] width 629 height 20
click at [0, 0] on input "Appointment Required" at bounding box center [0, 0] width 0 height 0
select select "US"
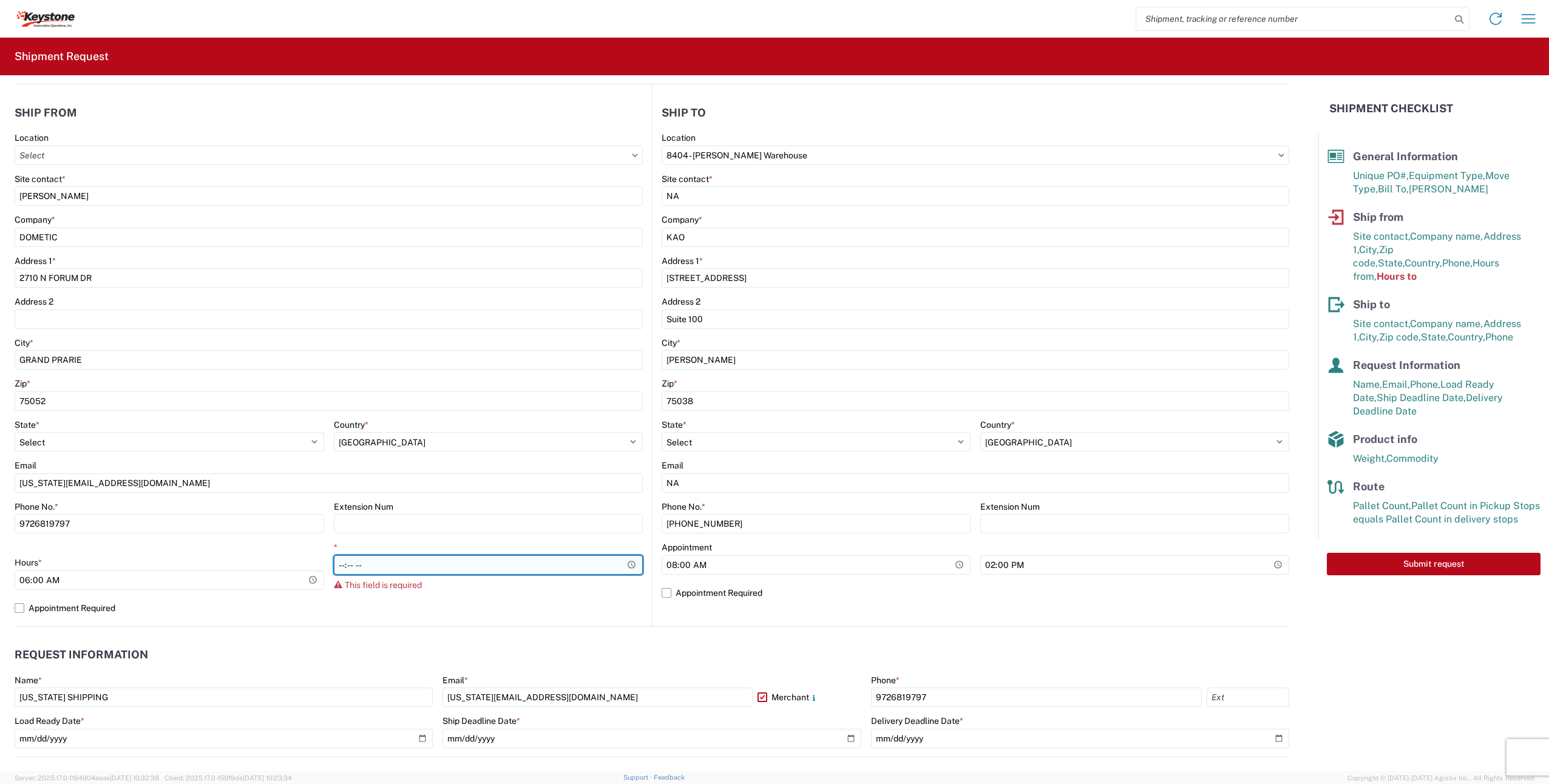
click at [342, 565] on input "*" at bounding box center [488, 565] width 309 height 20
type input "08:00"
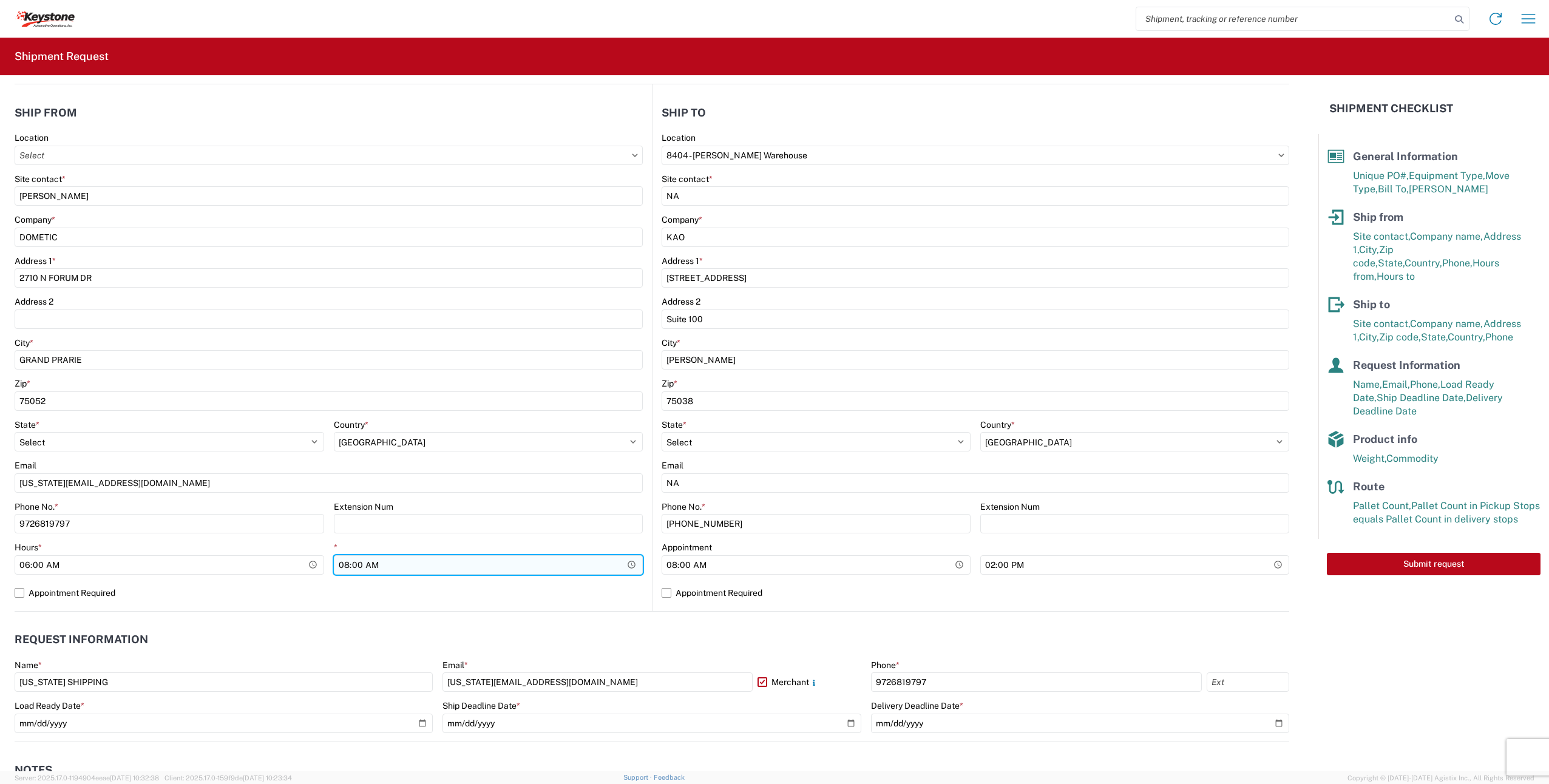
click at [344, 561] on input "08:00" at bounding box center [488, 565] width 309 height 20
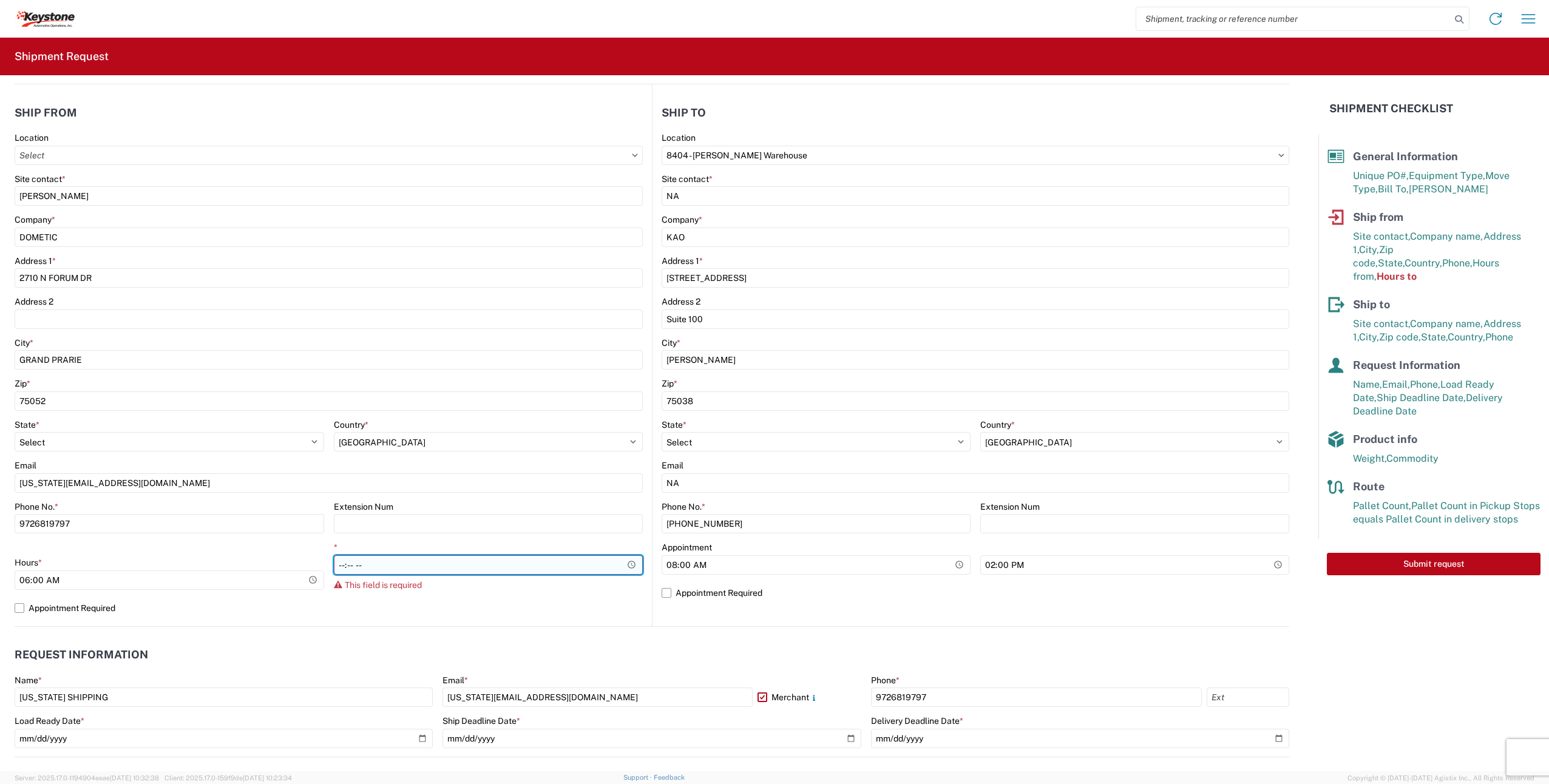
type input "07:00"
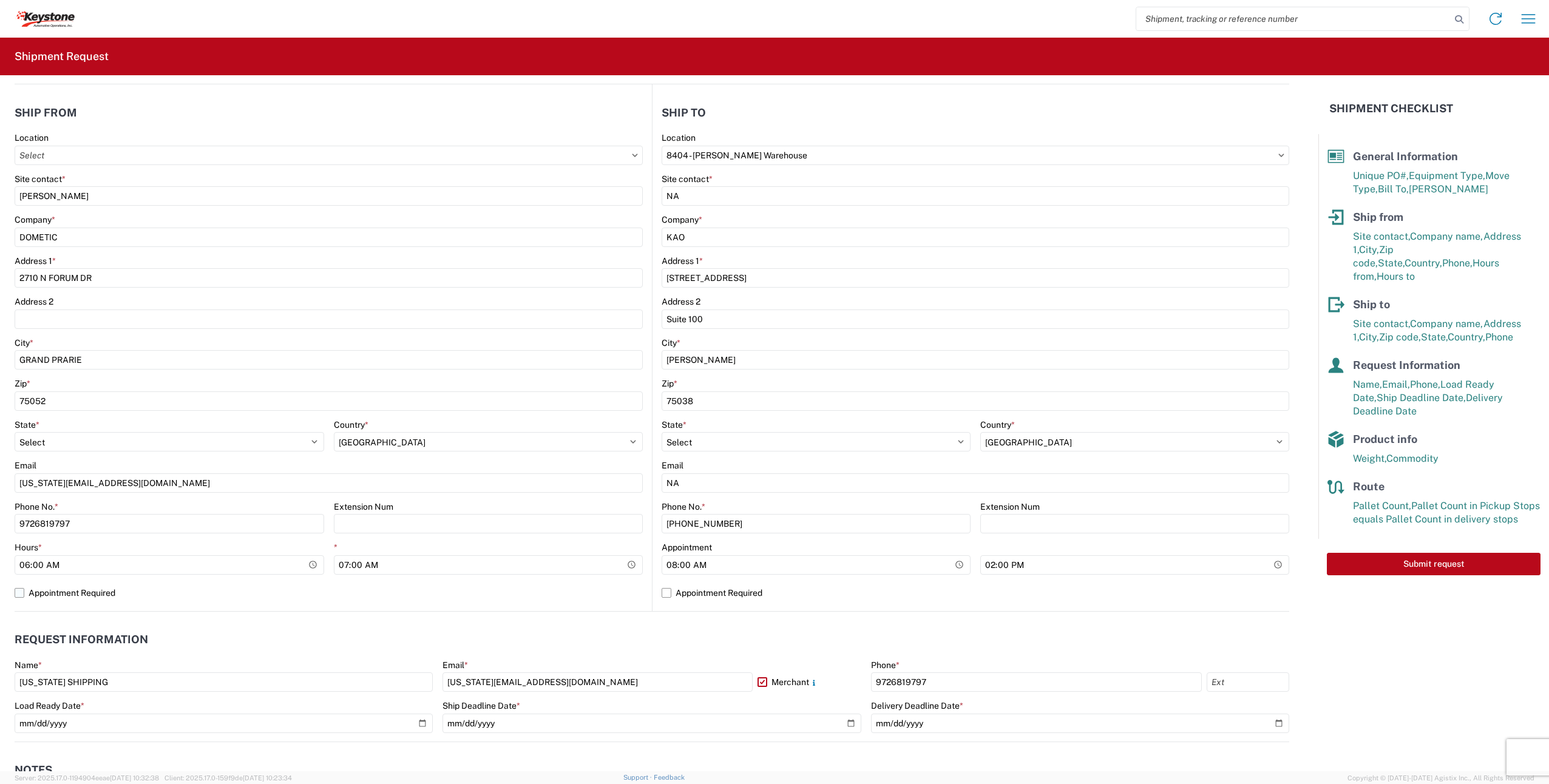
click at [434, 600] on label "Appointment Required" at bounding box center [329, 593] width 629 height 20
click at [0, 0] on input "Appointment Required" at bounding box center [0, 0] width 0 height 0
select select "US"
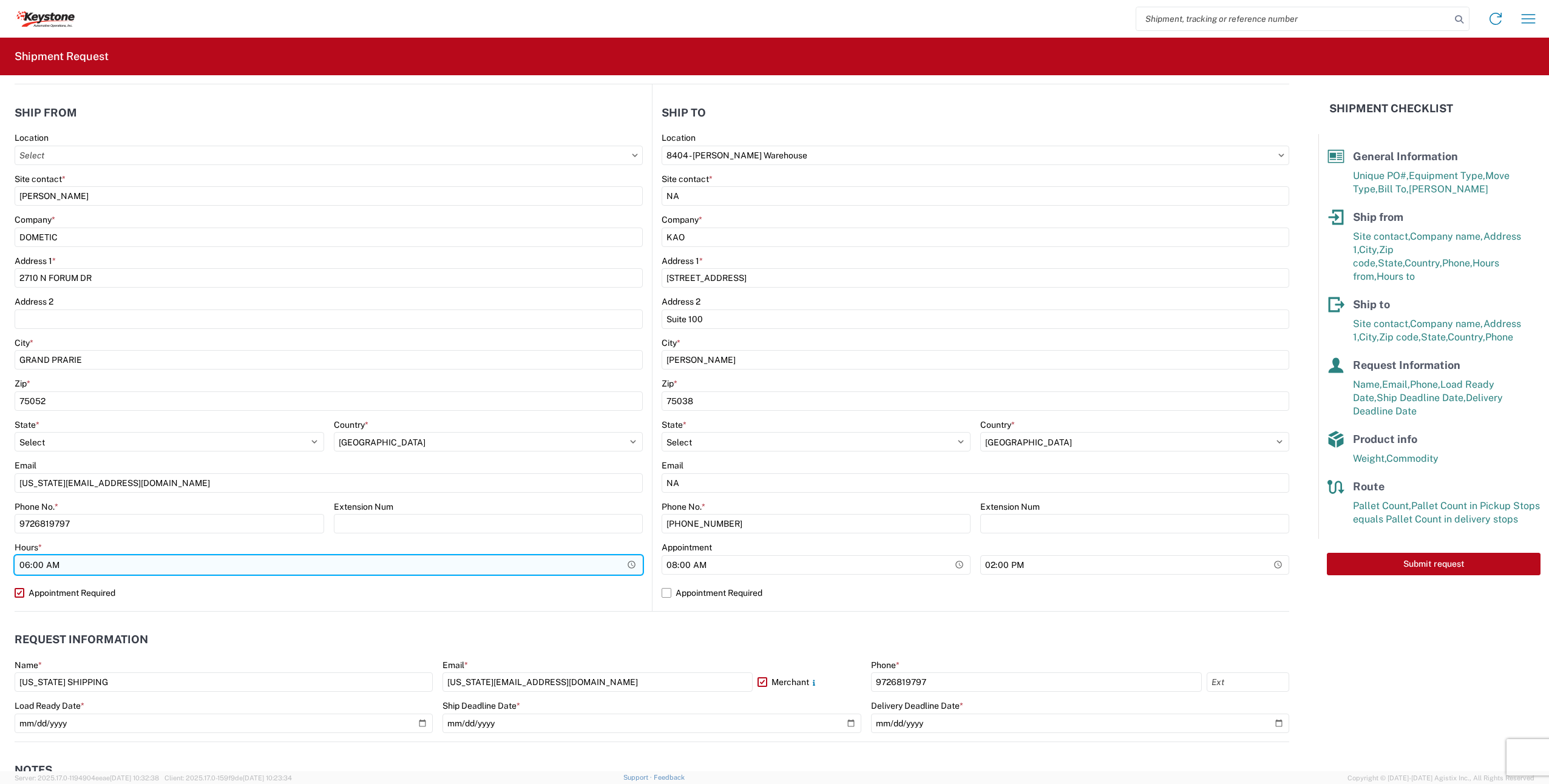
click at [29, 567] on input "06:00" at bounding box center [329, 565] width 629 height 20
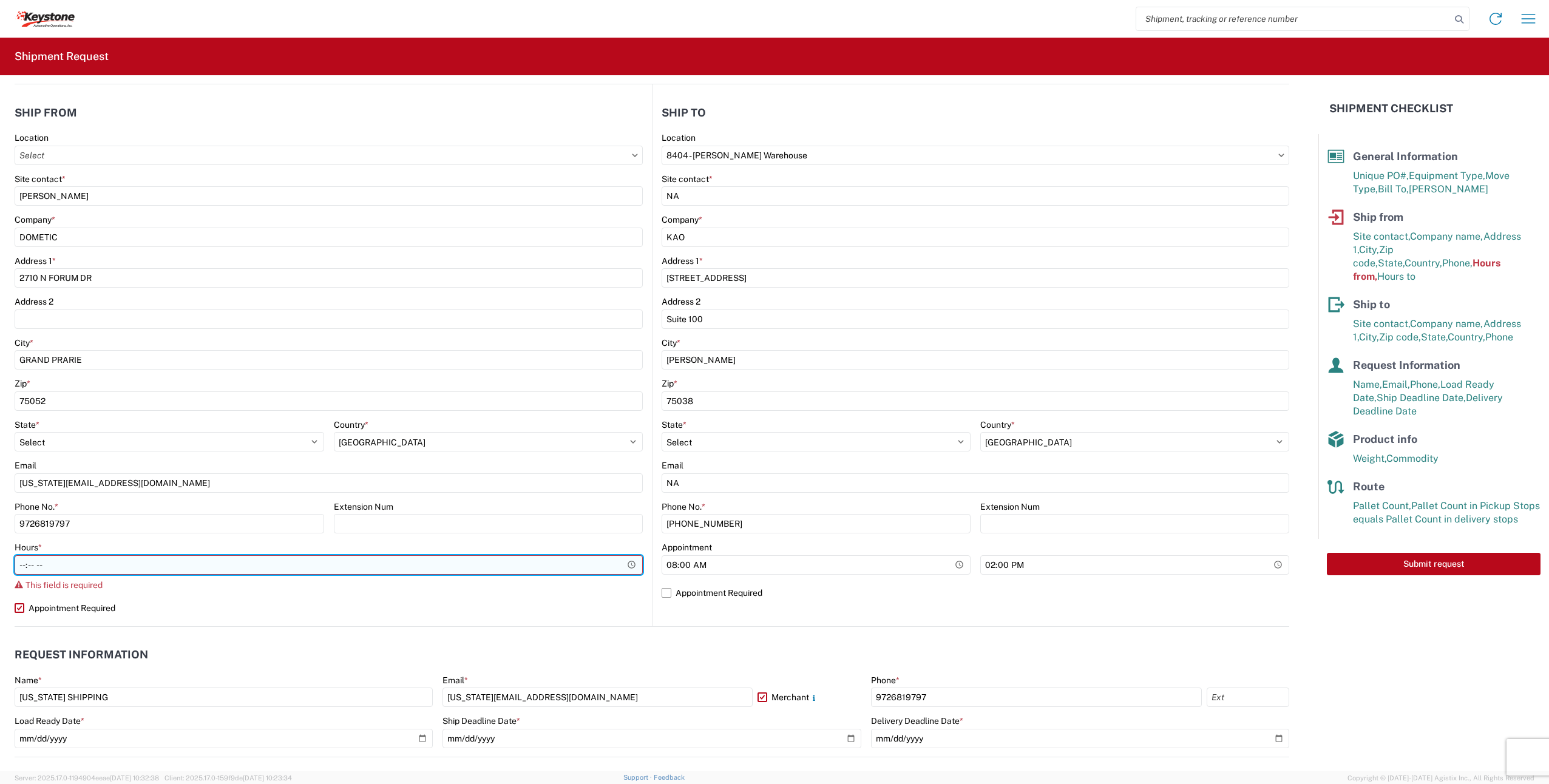
type input "05:00"
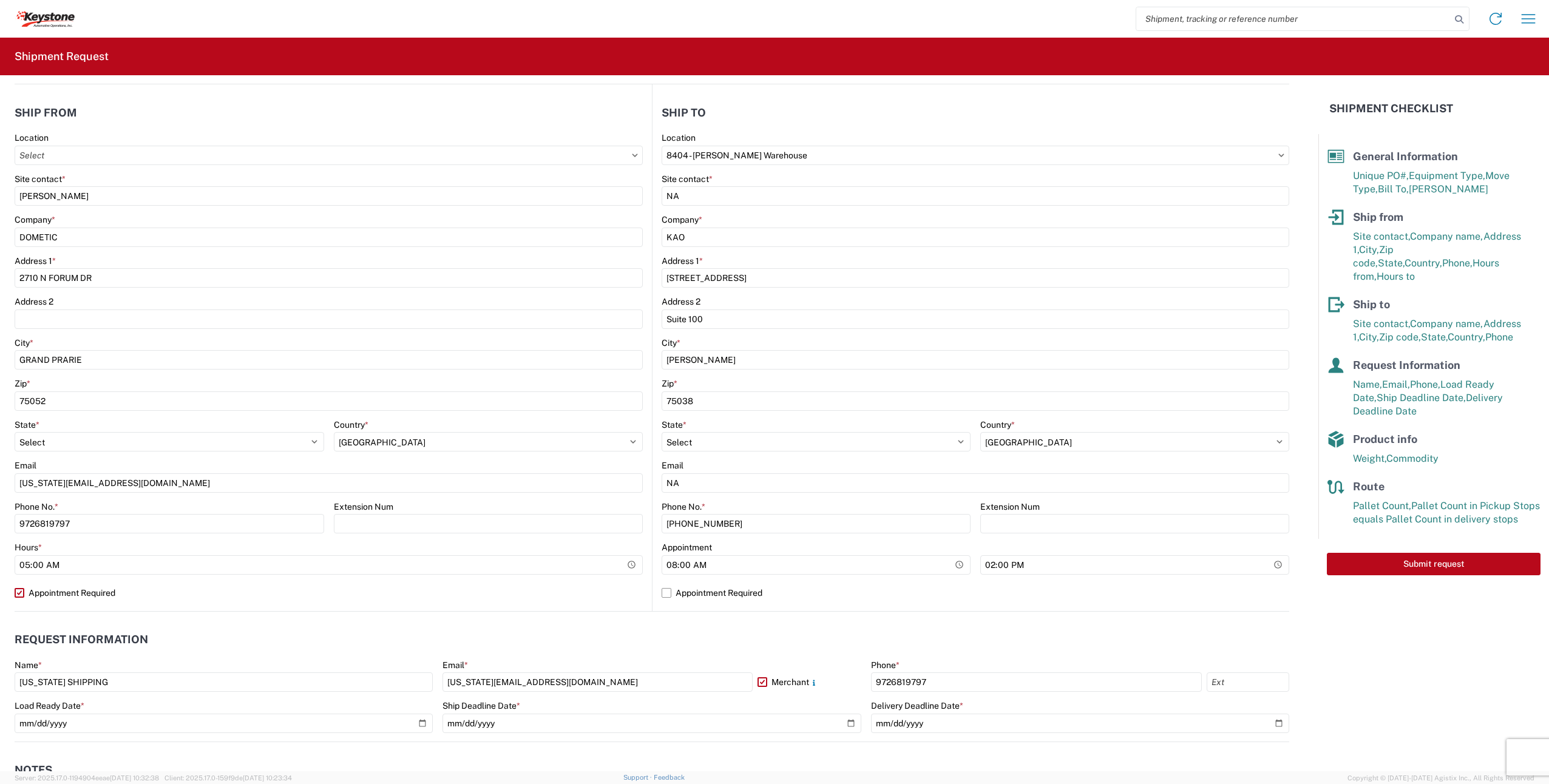
click at [212, 596] on label "Appointment Required" at bounding box center [329, 593] width 629 height 20
click at [0, 0] on input "Appointment Required" at bounding box center [0, 0] width 0 height 0
select select "[GEOGRAPHIC_DATA]"
select select "US"
click at [17, 594] on label "Appointment Required" at bounding box center [329, 593] width 629 height 20
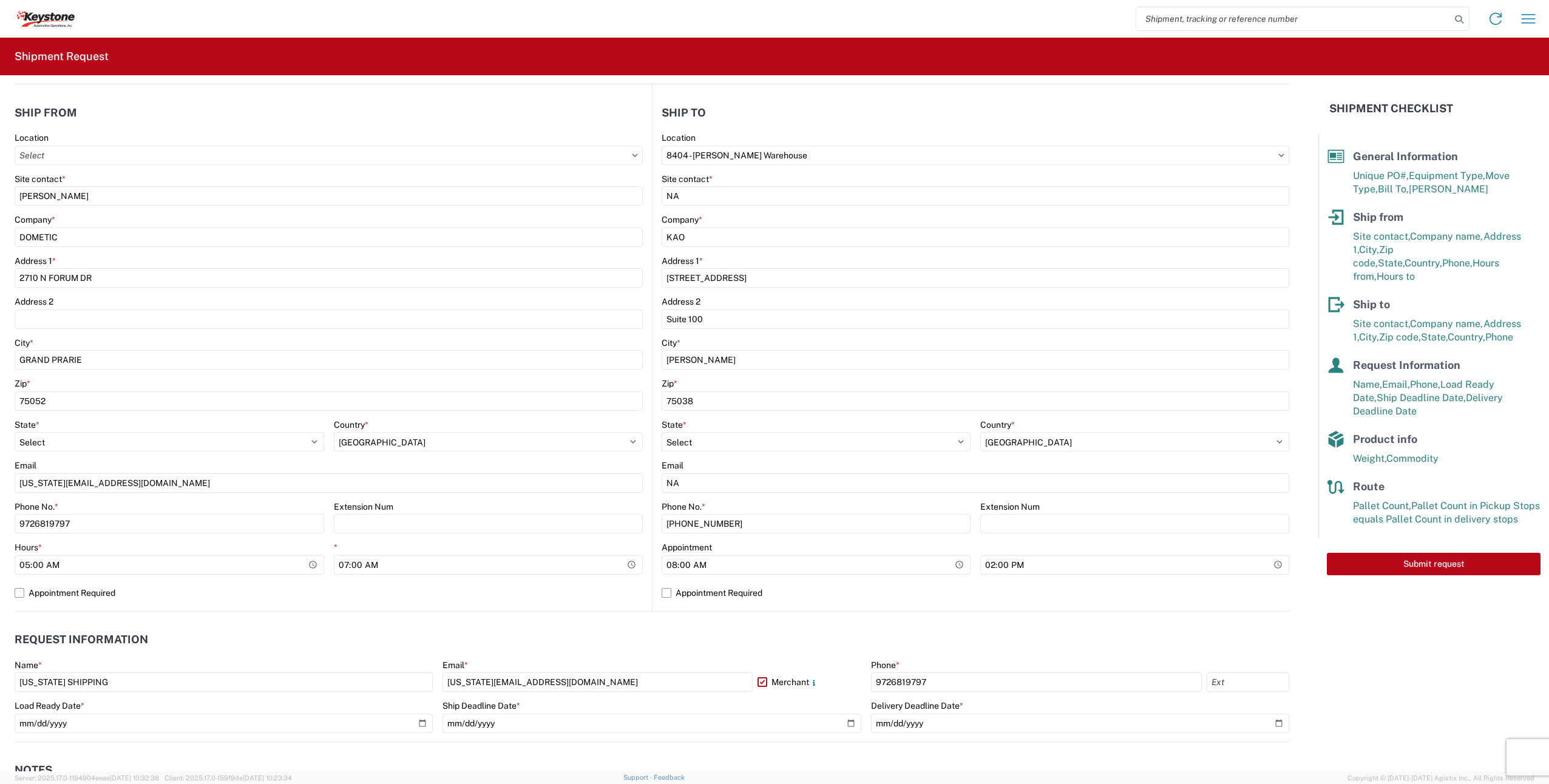
click at [0, 0] on input "Appointment Required" at bounding box center [0, 0] width 0 height 0
select select "US"
click at [1412, 553] on button "Submit request" at bounding box center [1434, 564] width 214 height 22
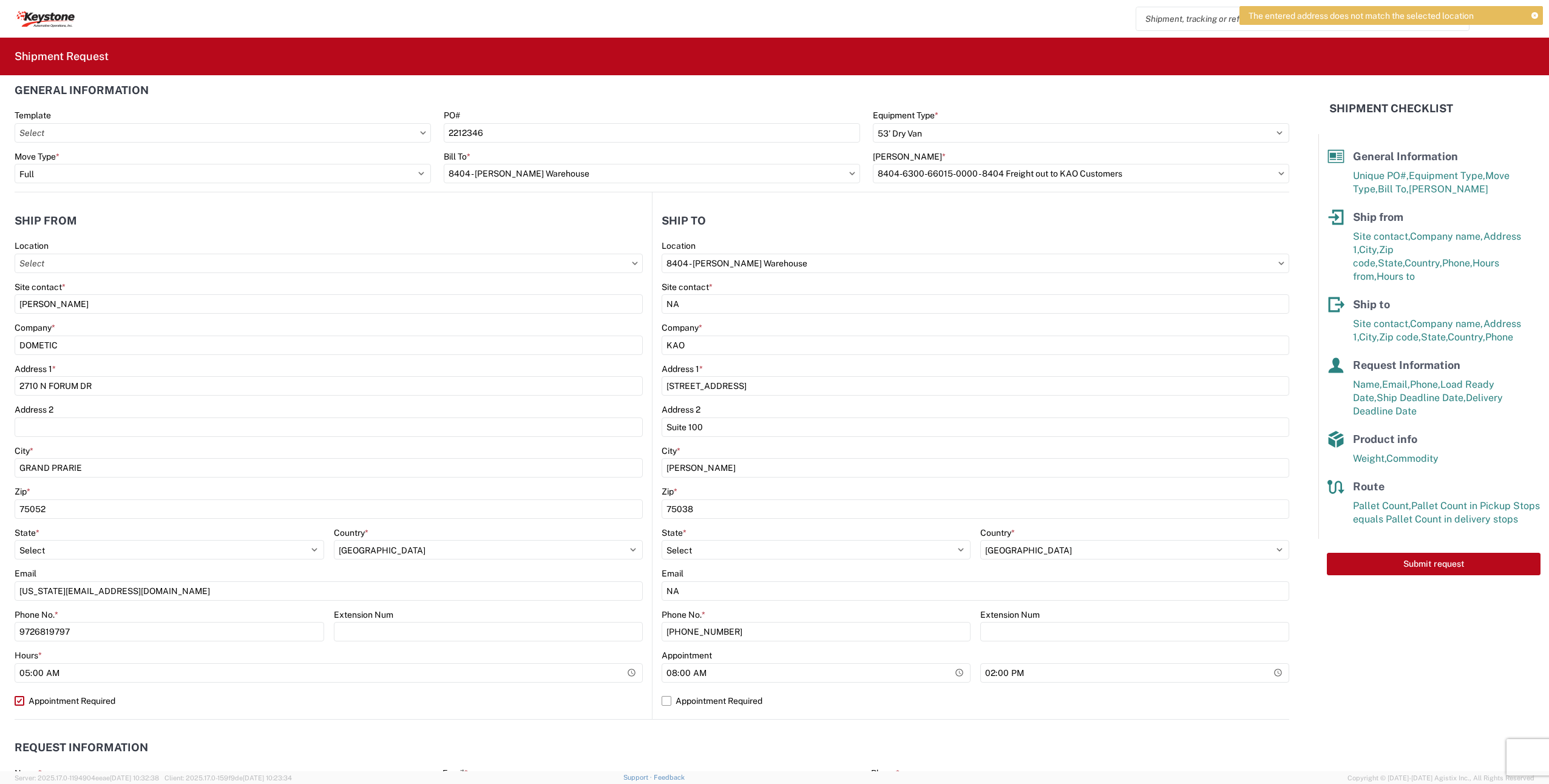
scroll to position [0, 0]
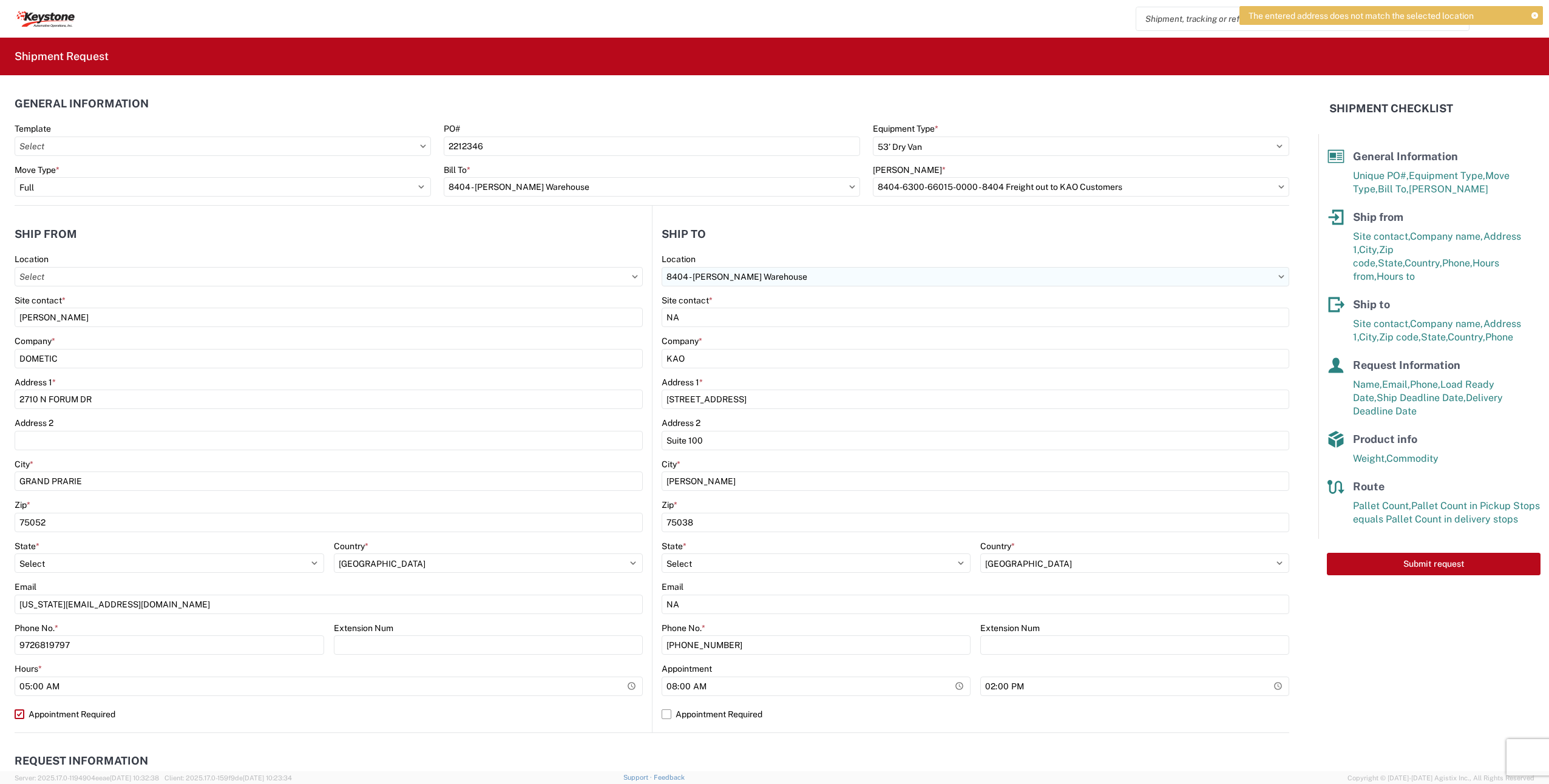
click at [817, 273] on input "8404 - [PERSON_NAME] Warehouse" at bounding box center [975, 277] width 628 height 20
type input "8404"
click at [760, 350] on div "8404 - [PERSON_NAME] Warehouse" at bounding box center [766, 350] width 213 height 20
select select "[GEOGRAPHIC_DATA]"
select select "US"
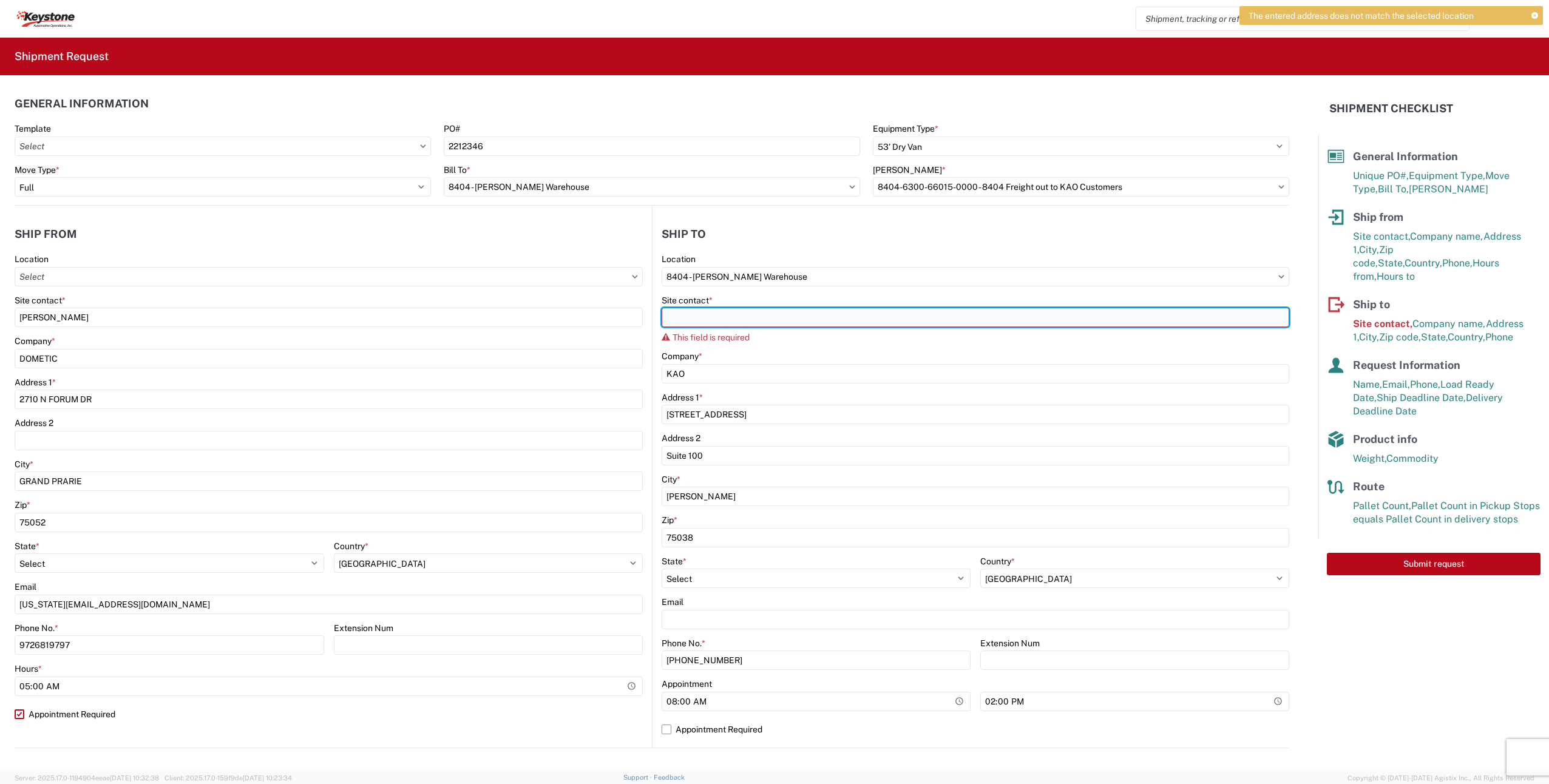
click at [751, 316] on input "Site contact *" at bounding box center [975, 318] width 628 height 20
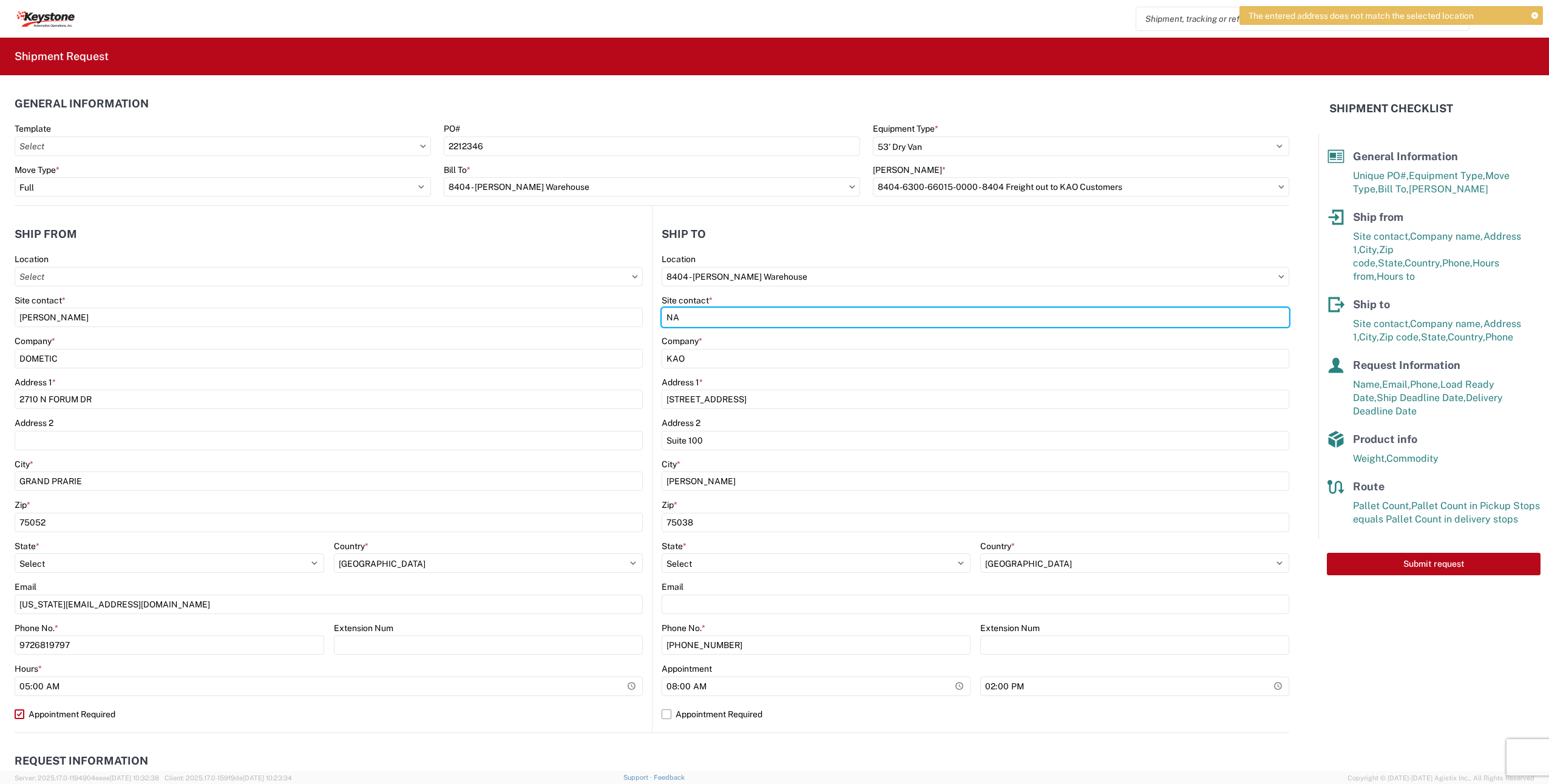
type input "NA"
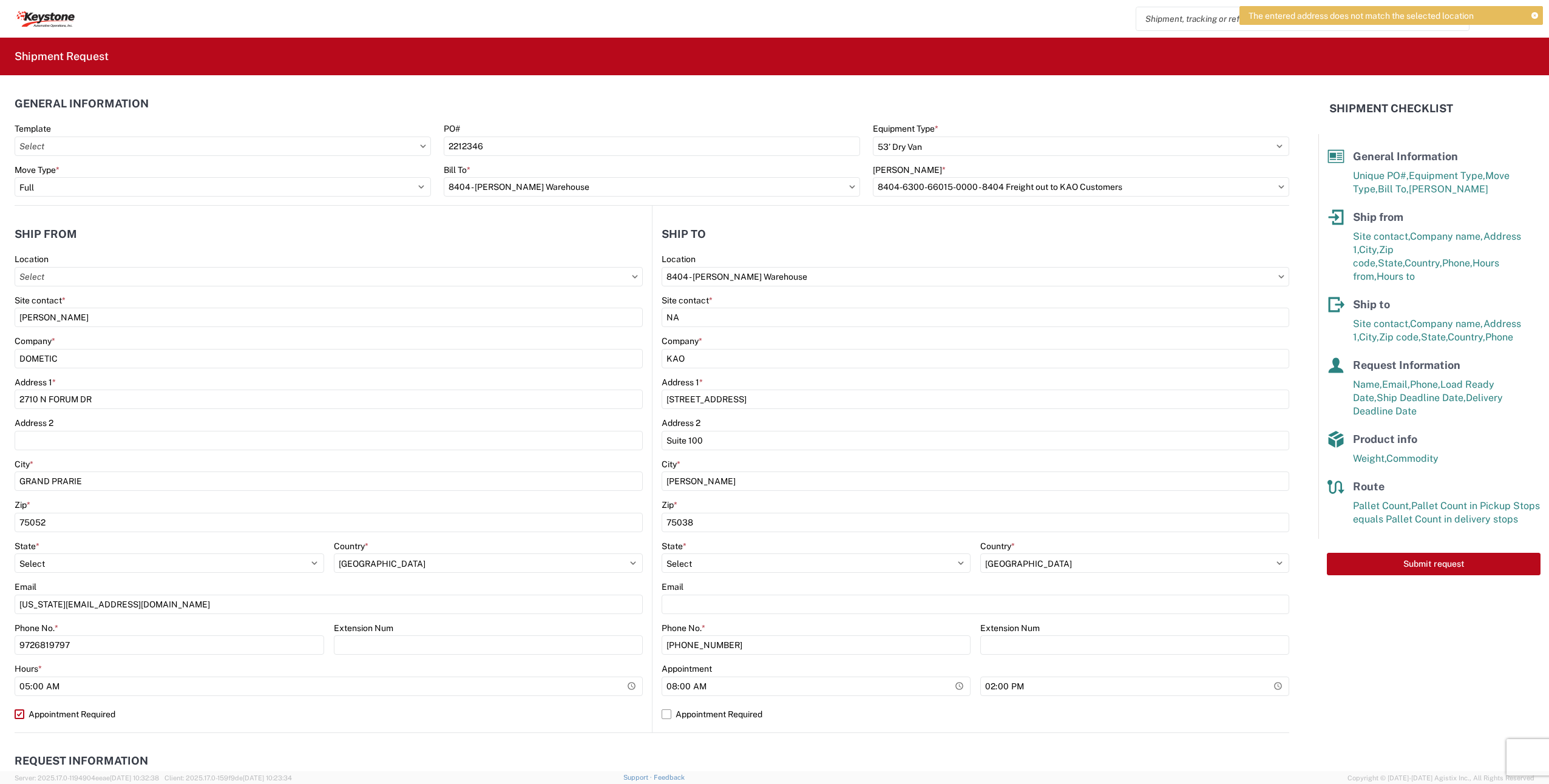
click at [1447, 606] on agx-form-checklist "Shipment Checklist General Information Unique PO#, Equipment Type, Move Type, B…" at bounding box center [1433, 423] width 231 height 696
click at [1449, 553] on button "Submit request" at bounding box center [1434, 564] width 214 height 22
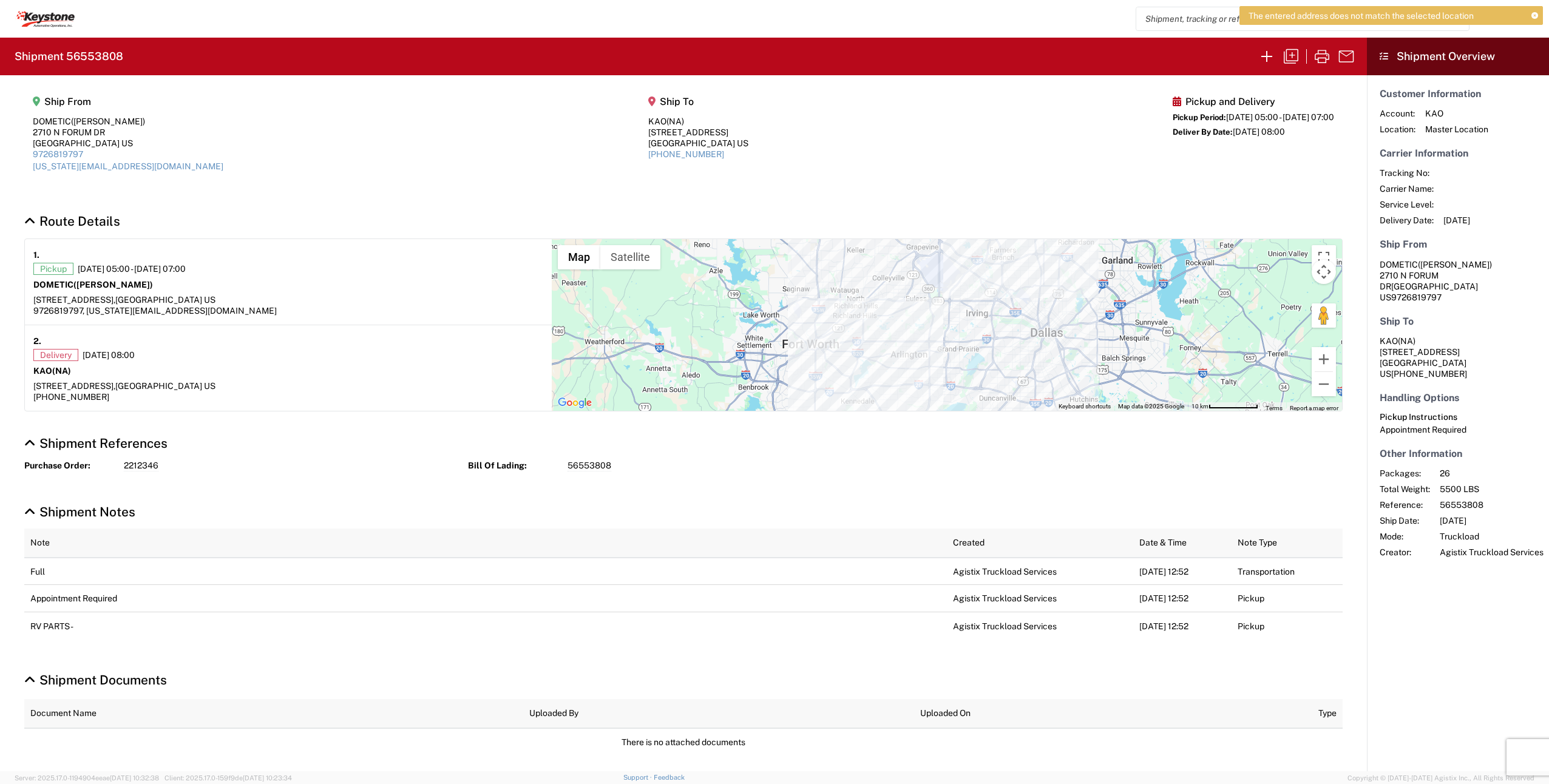
click at [1533, 13] on icon at bounding box center [1535, 16] width 7 height 7
drag, startPoint x: 137, startPoint y: 61, endPoint x: 67, endPoint y: 57, distance: 70.1
click at [67, 57] on agx-form-header "Shipment 56553808" at bounding box center [683, 57] width 1367 height 38
copy h2 "56553808"
click at [1204, 19] on input "search" at bounding box center [1294, 18] width 314 height 23
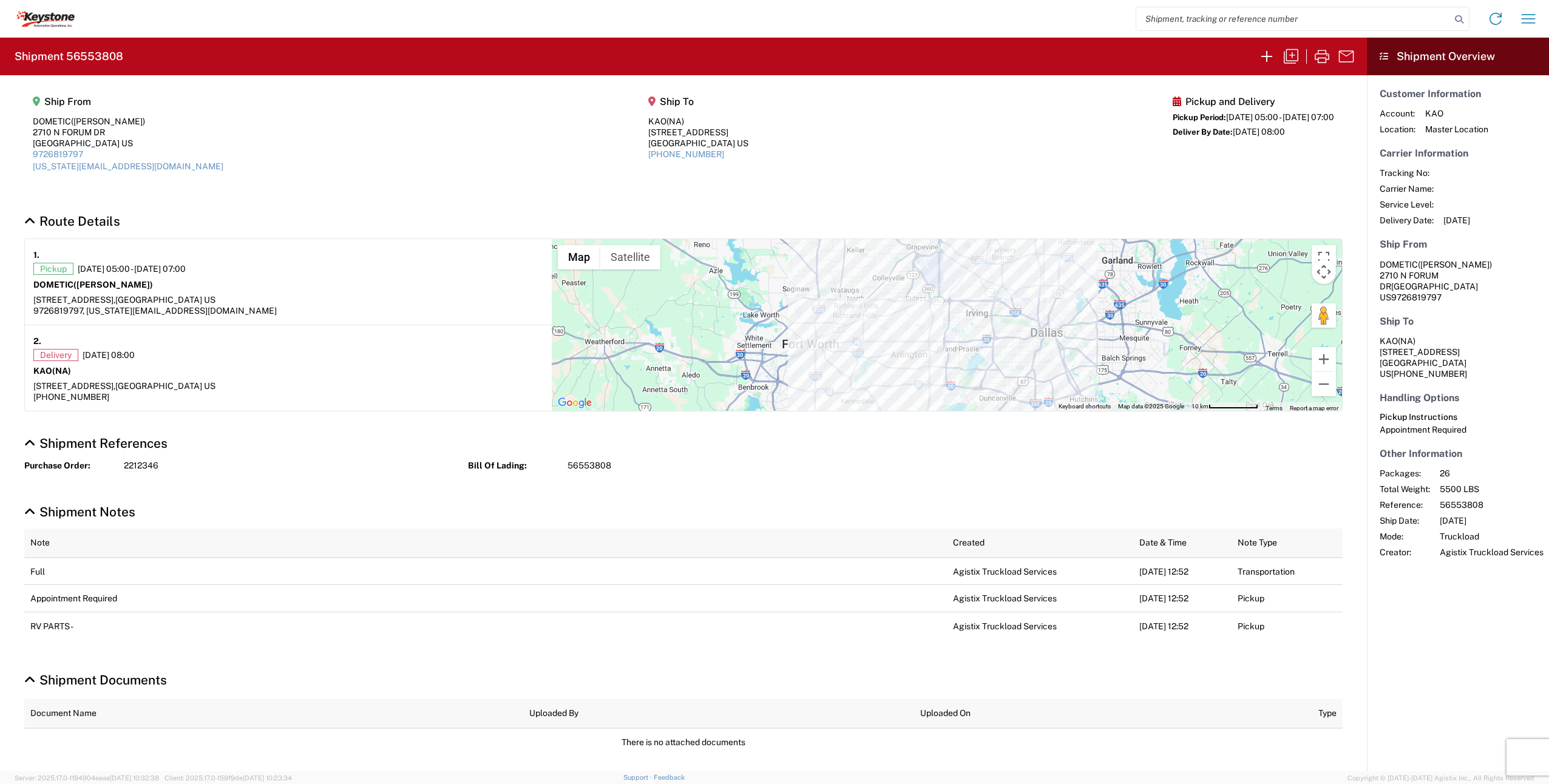
paste input "56553808"
type input "56553808"
click at [43, 18] on icon at bounding box center [41, 18] width 7 height 8
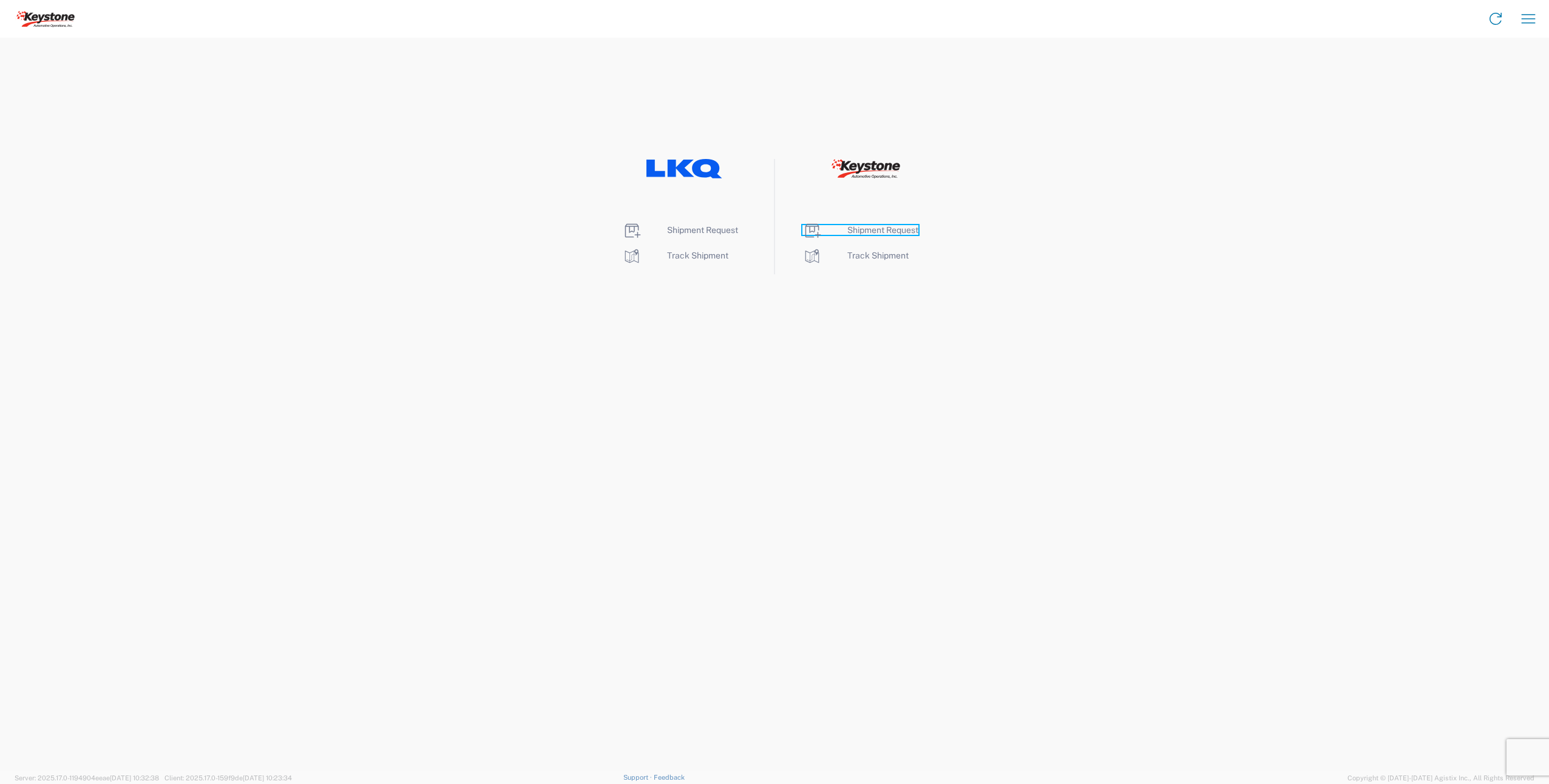
click at [910, 233] on span "Shipment Request" at bounding box center [883, 230] width 71 height 10
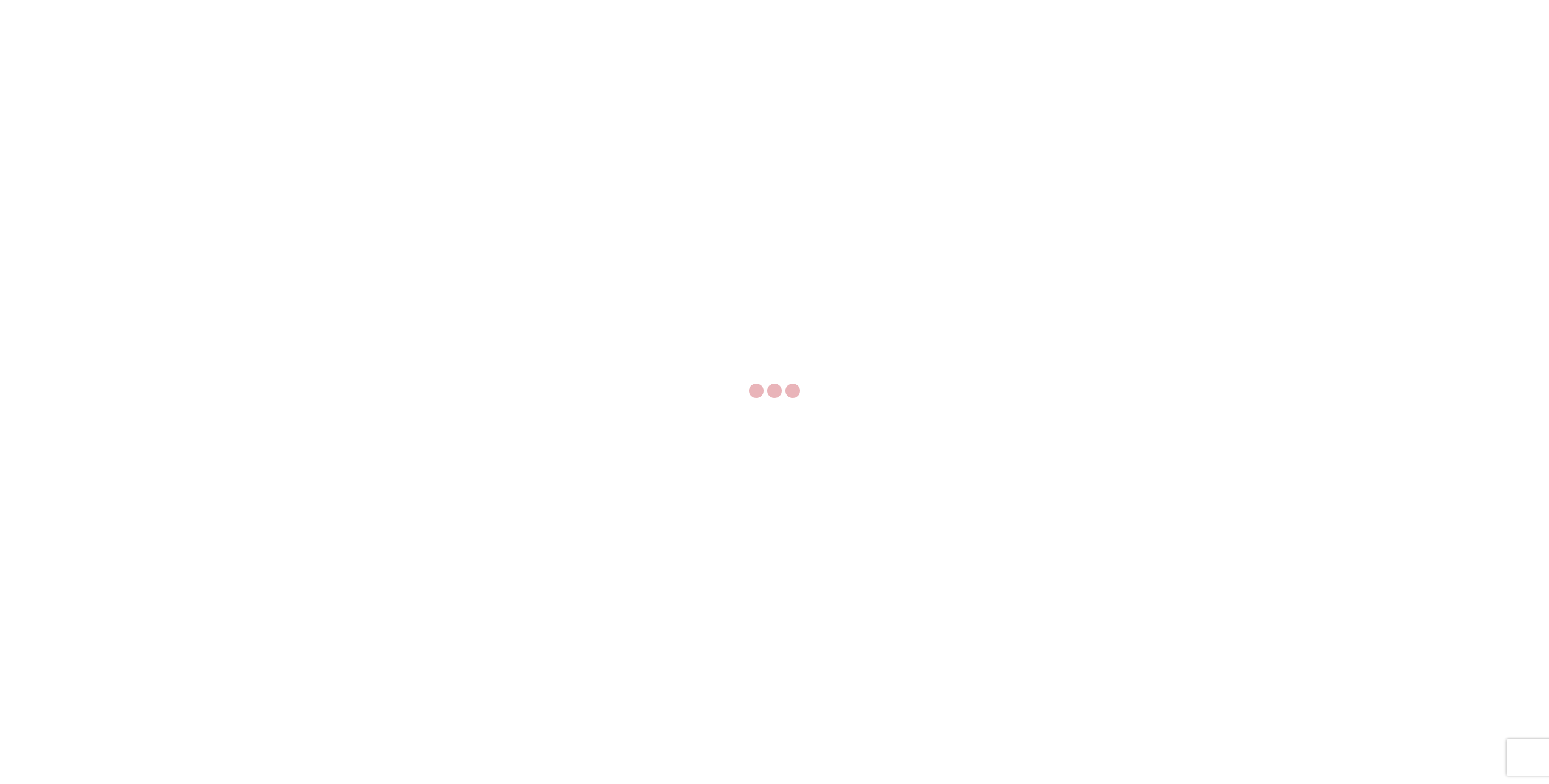
select select "FULL"
select select "LBS"
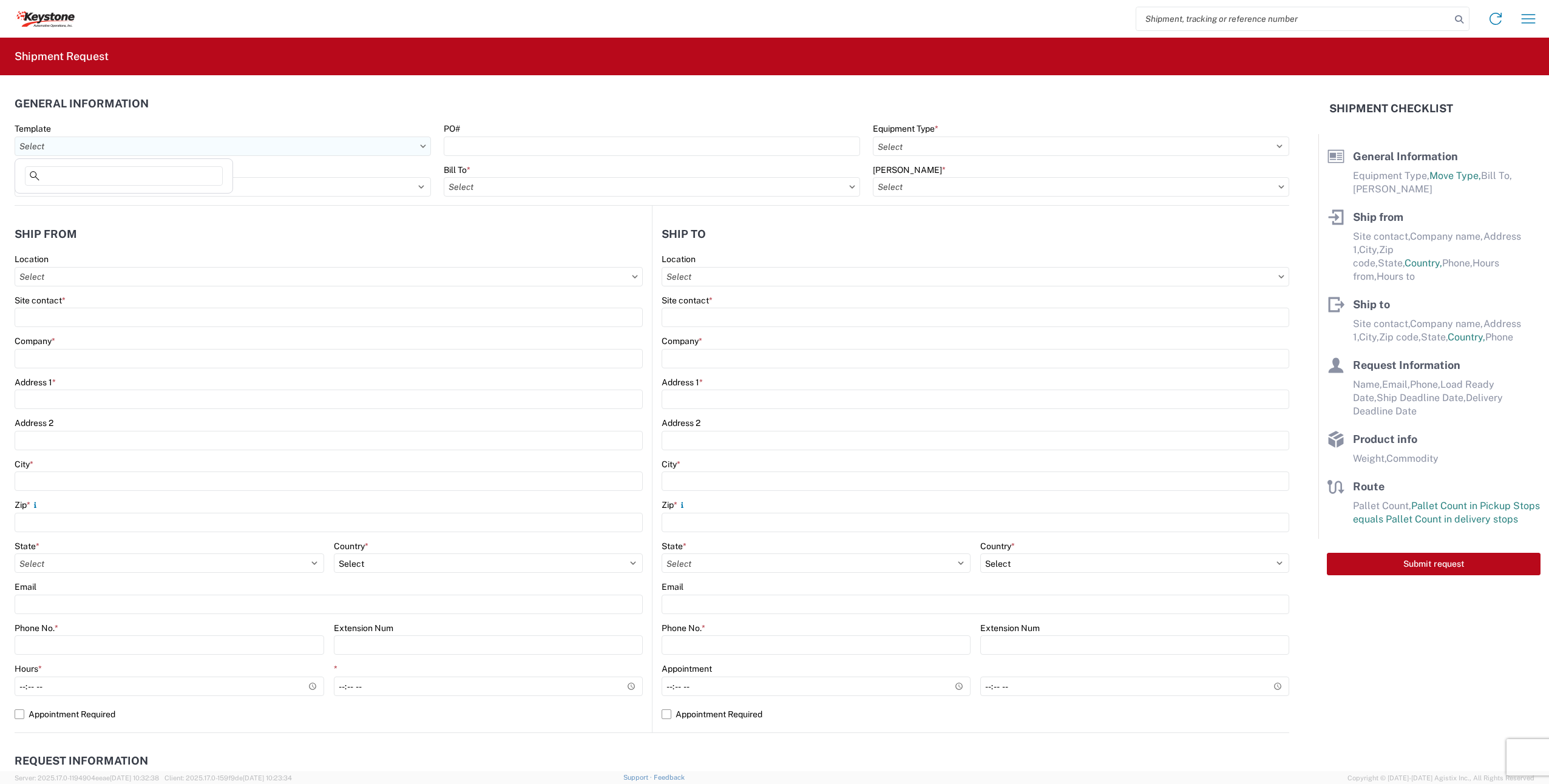
click at [76, 149] on input "Template" at bounding box center [223, 147] width 417 height 20
click at [513, 145] on input "PO#" at bounding box center [652, 147] width 417 height 20
click at [530, 139] on input "PO#" at bounding box center [652, 147] width 417 height 20
paste input ""4496016 ""
click at [529, 147] on input ""4496016 "" at bounding box center [652, 147] width 417 height 20
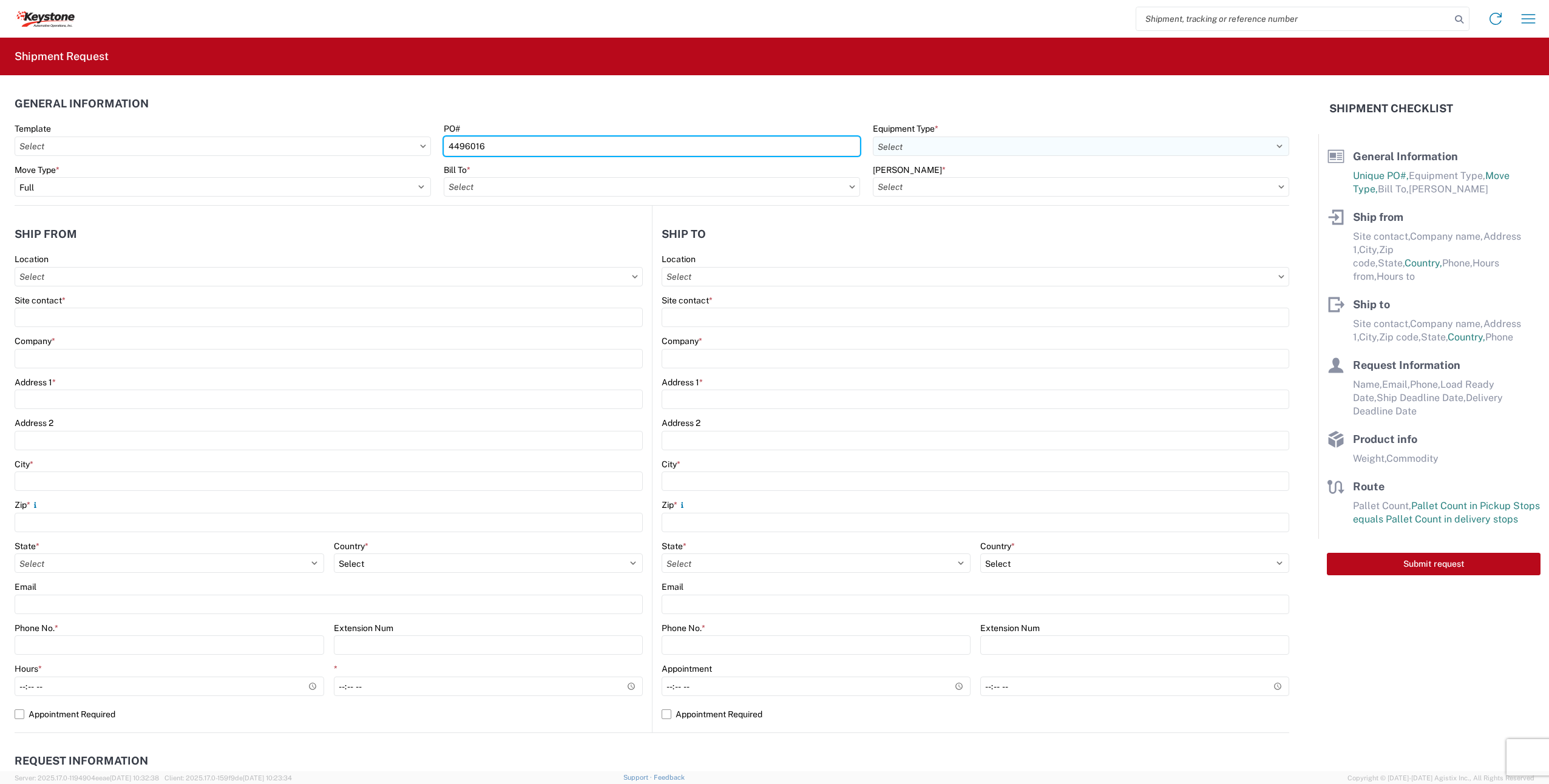
type input "4496016"
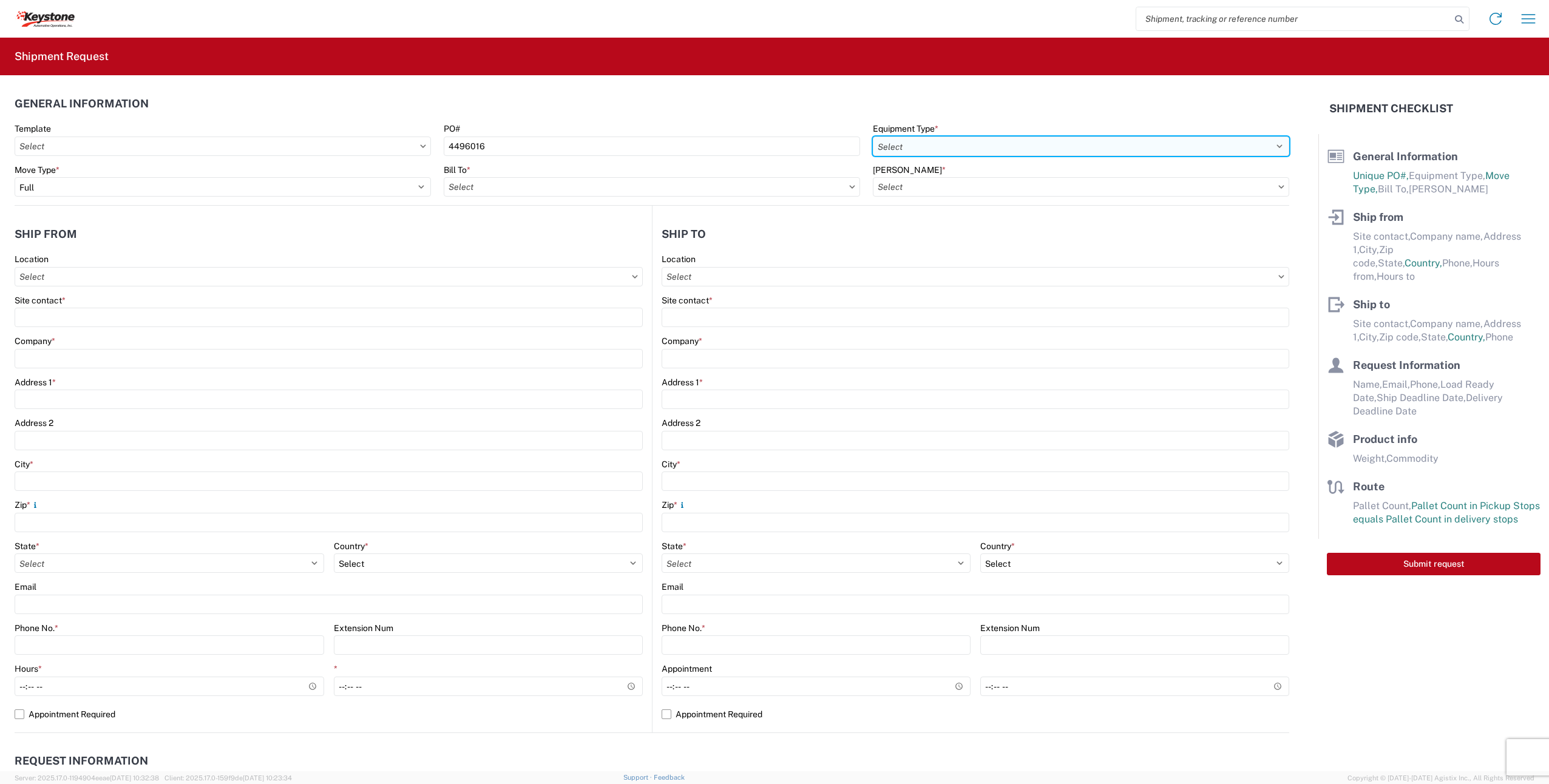
click at [899, 145] on select "Select 53’ Dry Van Flatbed Dropdeck (van) Lowboy (flatbed) Rail" at bounding box center [1081, 147] width 417 height 20
select select "STDV"
click at [873, 137] on select "Select 53’ Dry Van Flatbed Dropdeck (van) Lowboy (flatbed) Rail" at bounding box center [1081, 147] width 417 height 20
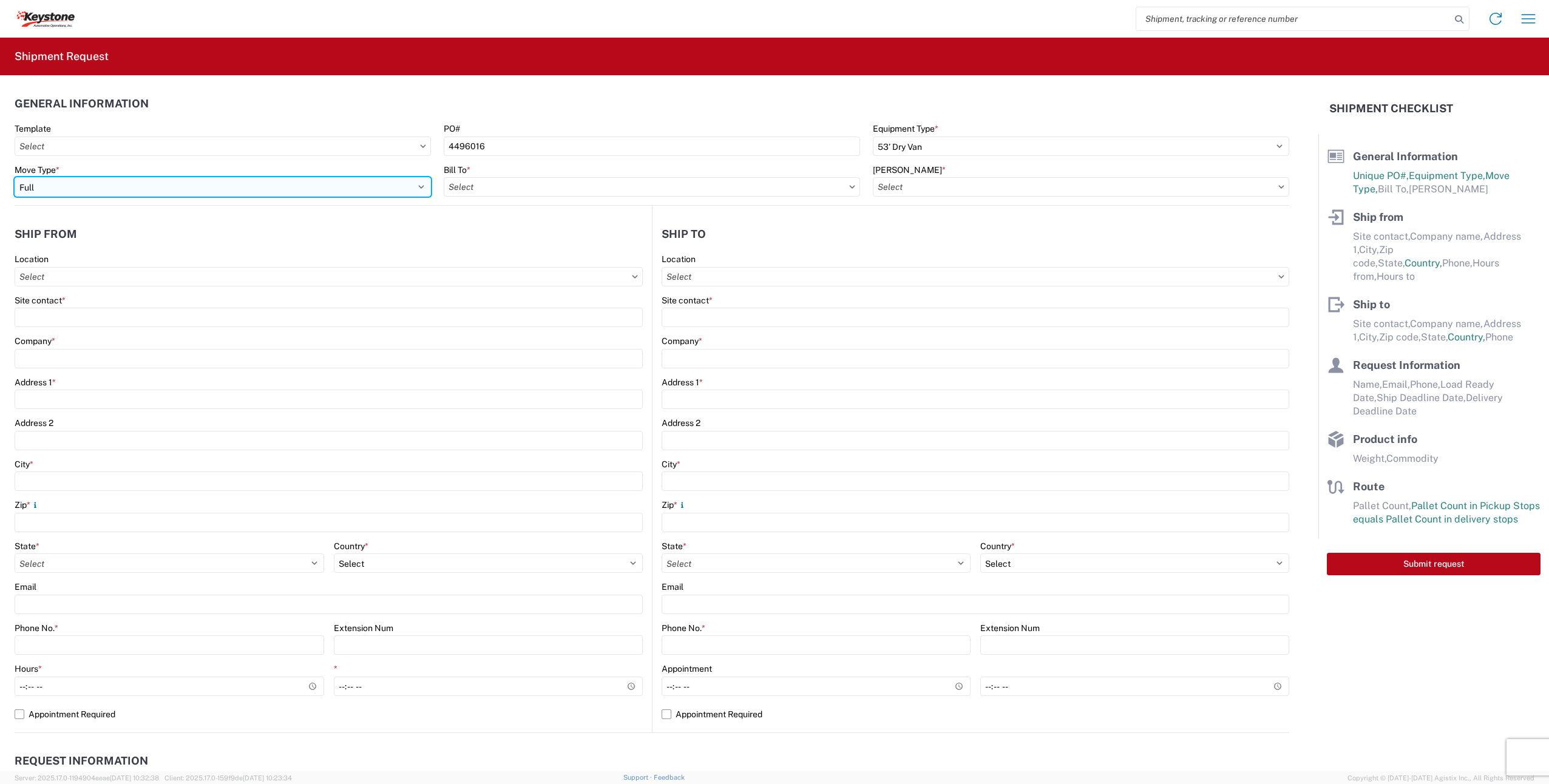
click at [163, 187] on select "Select Full Partial TL" at bounding box center [223, 187] width 417 height 20
click at [479, 194] on input "Bill To *" at bounding box center [652, 187] width 417 height 20
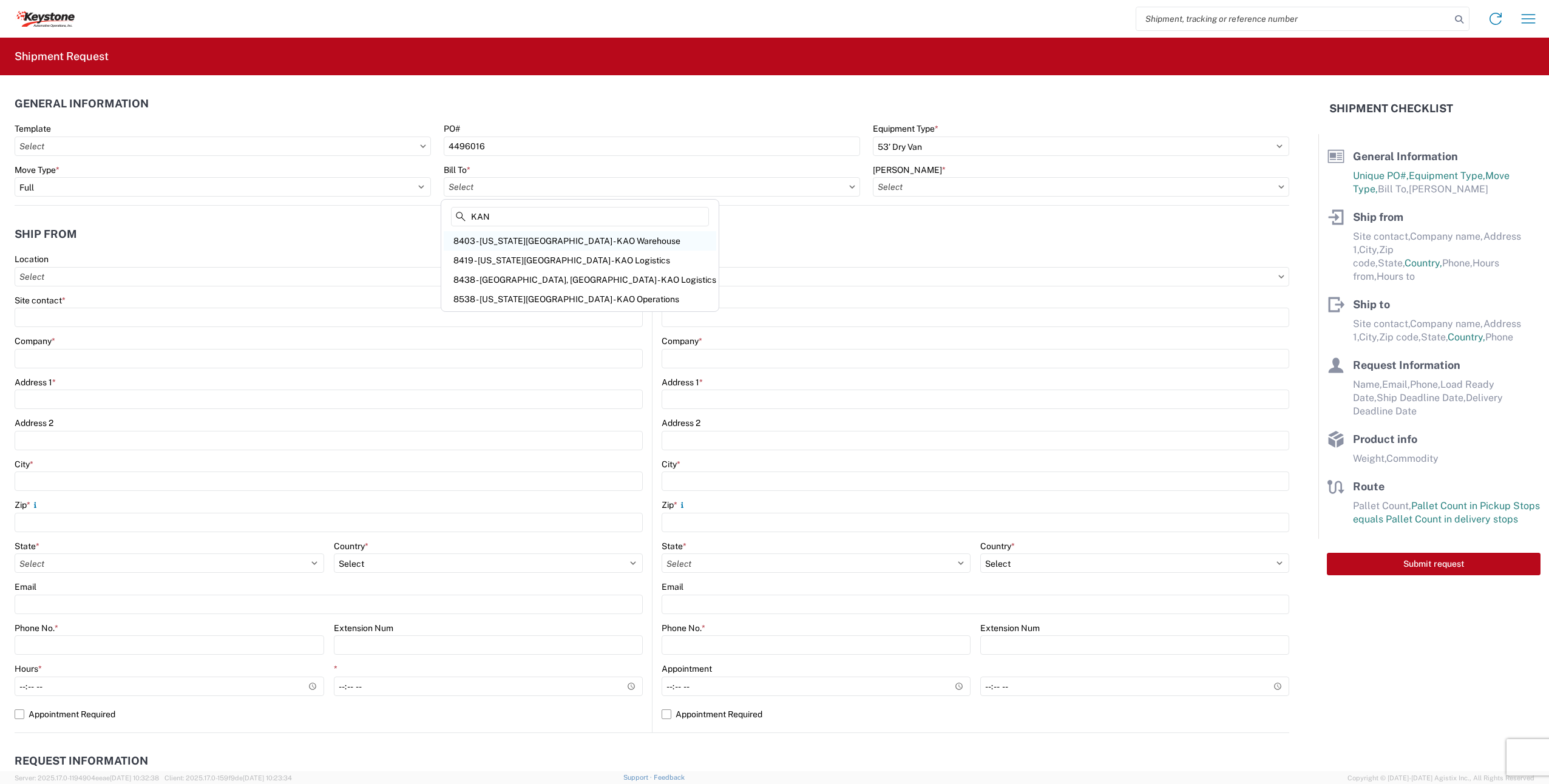
type input "KAN"
click at [580, 241] on div "8403 - [US_STATE][GEOGRAPHIC_DATA] - KAO Warehouse" at bounding box center [580, 241] width 273 height 20
type input "8403 - [US_STATE][GEOGRAPHIC_DATA] - KAO Warehouse"
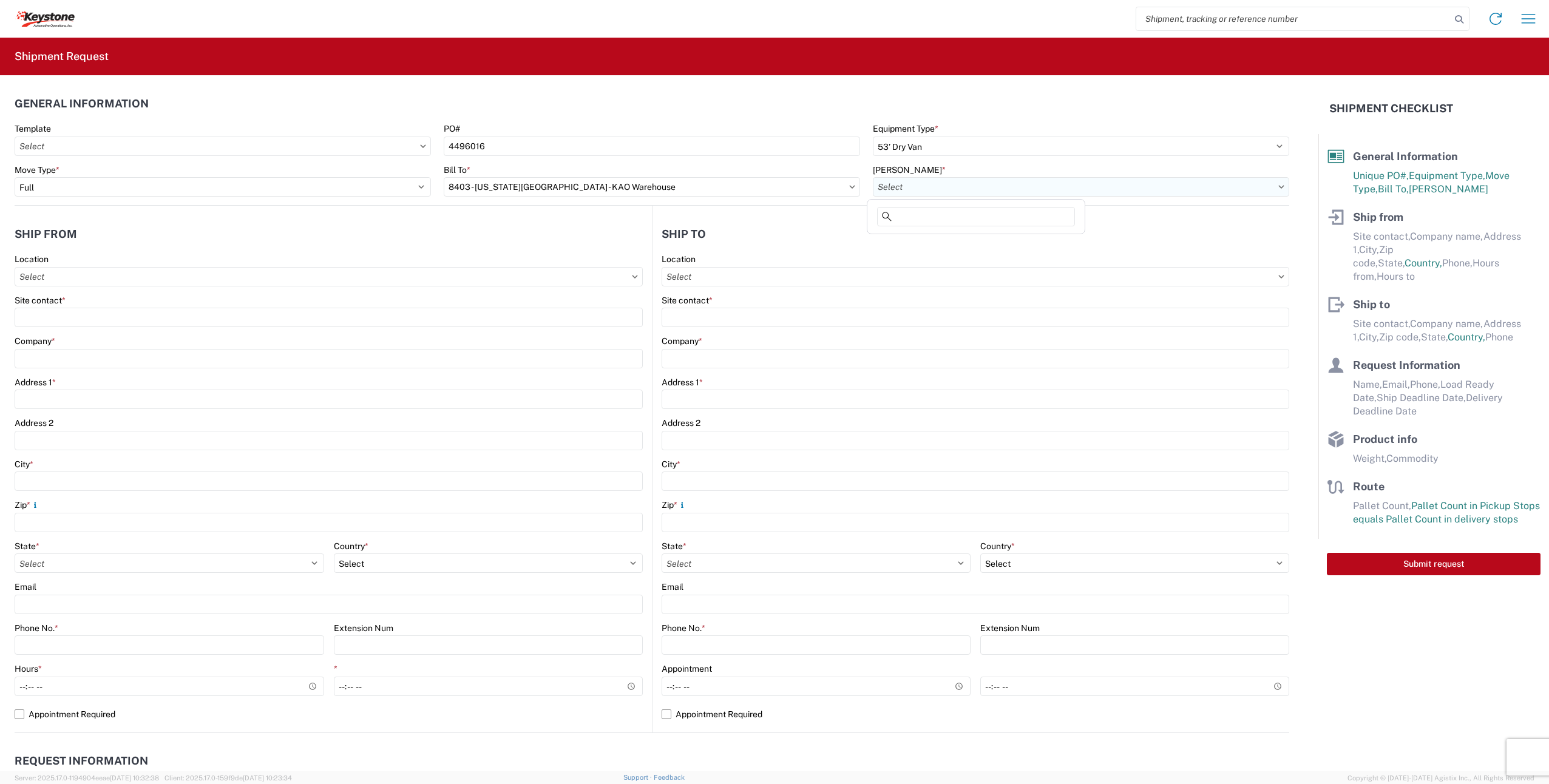
click at [917, 191] on input "[PERSON_NAME] *" at bounding box center [1081, 187] width 417 height 20
type input "840"
drag, startPoint x: 984, startPoint y: 219, endPoint x: 626, endPoint y: 205, distance: 358.3
click at [637, 214] on agx-block-ui "Home Shipment request Shipment tracking Shipment Request General Information Te…" at bounding box center [774, 392] width 1549 height 784
click at [953, 187] on input "[PERSON_NAME] *" at bounding box center [1081, 187] width 417 height 20
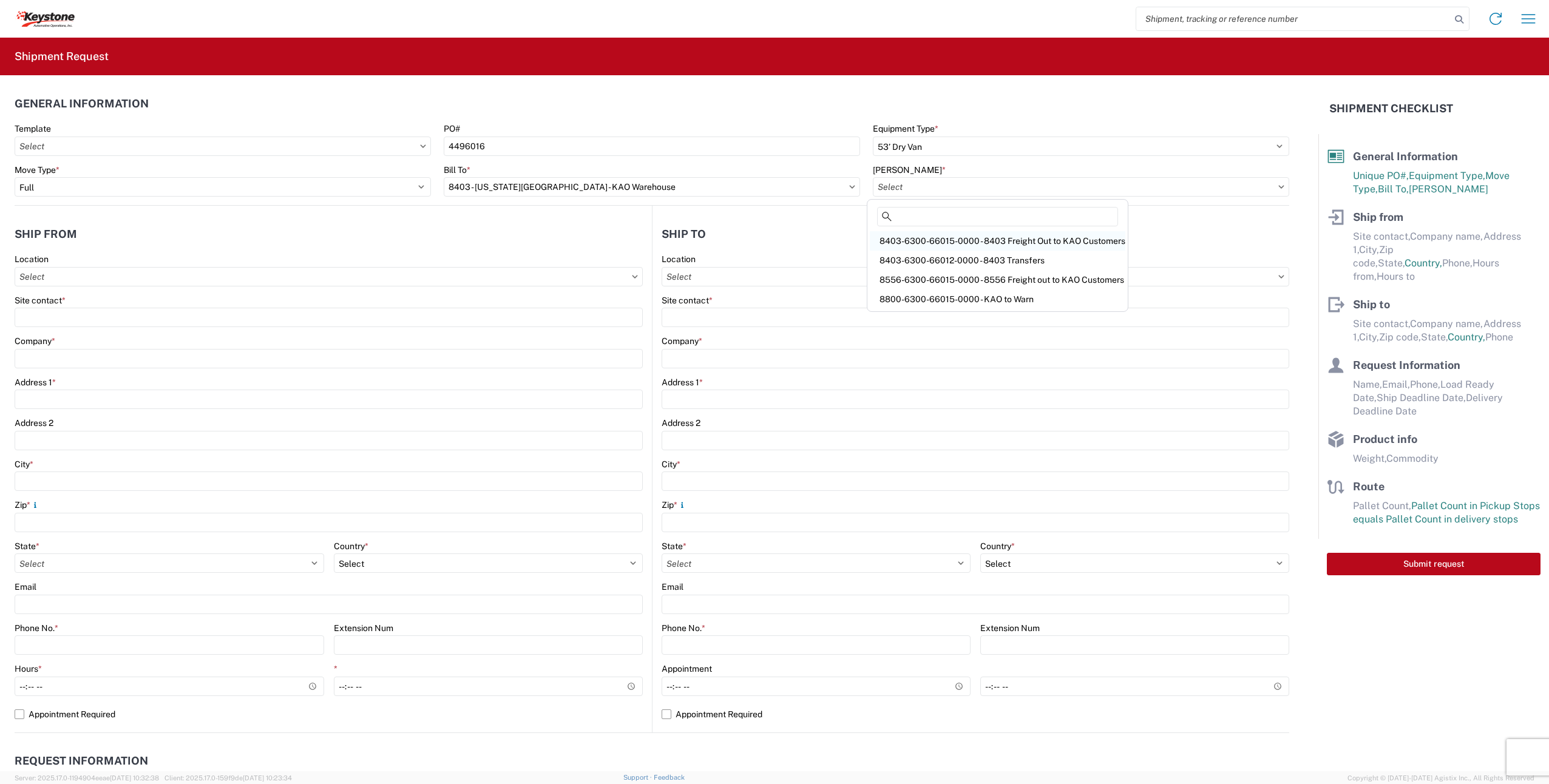
click at [1001, 246] on div "8403-6300-66015-0000 - 8403 Freight Out to KAO Customers" at bounding box center [998, 241] width 255 height 20
type input "8403-6300-66015-0000 - 8403 Freight Out to KAO Customers"
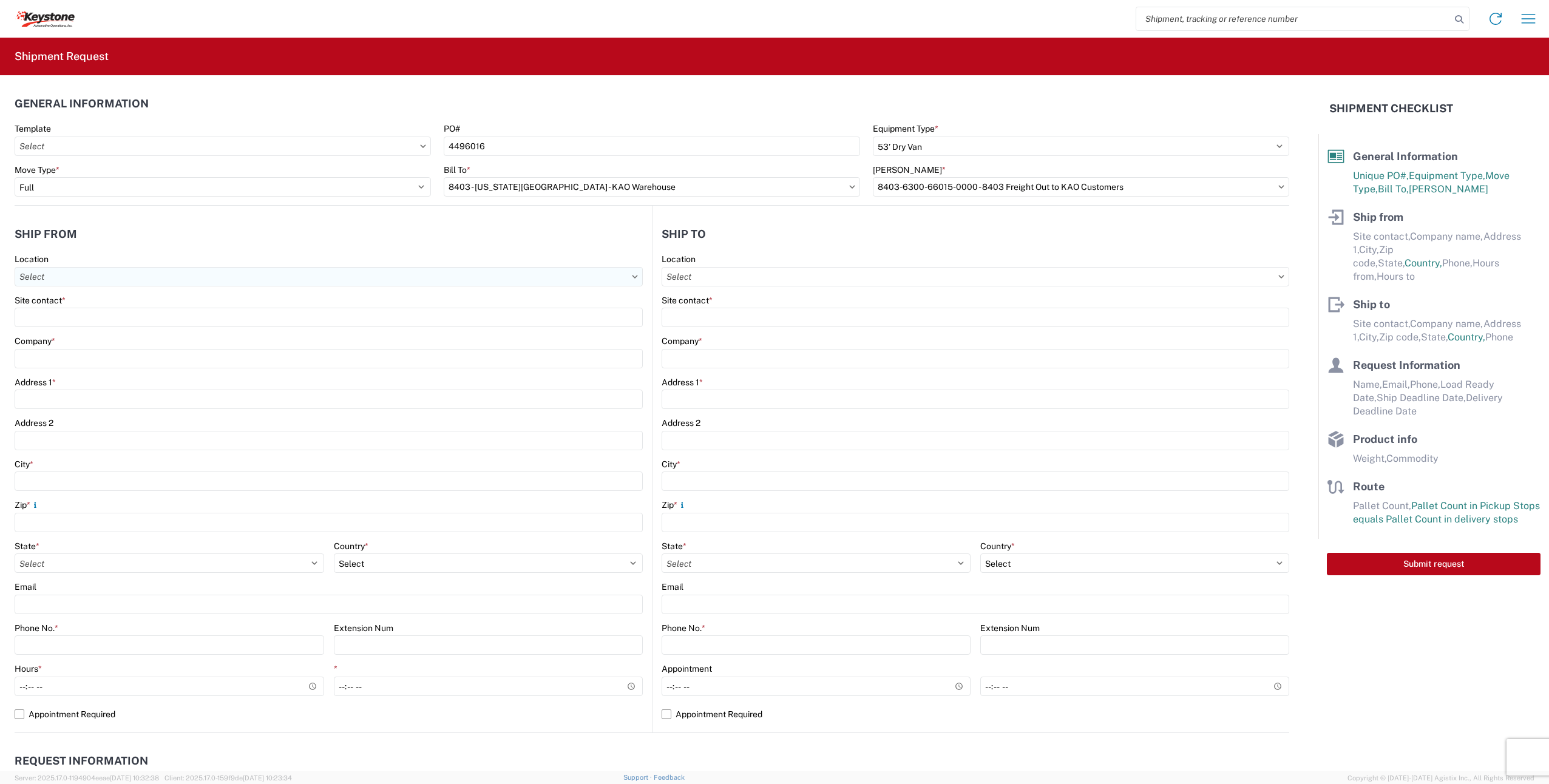
click at [231, 278] on input "Location" at bounding box center [329, 277] width 629 height 20
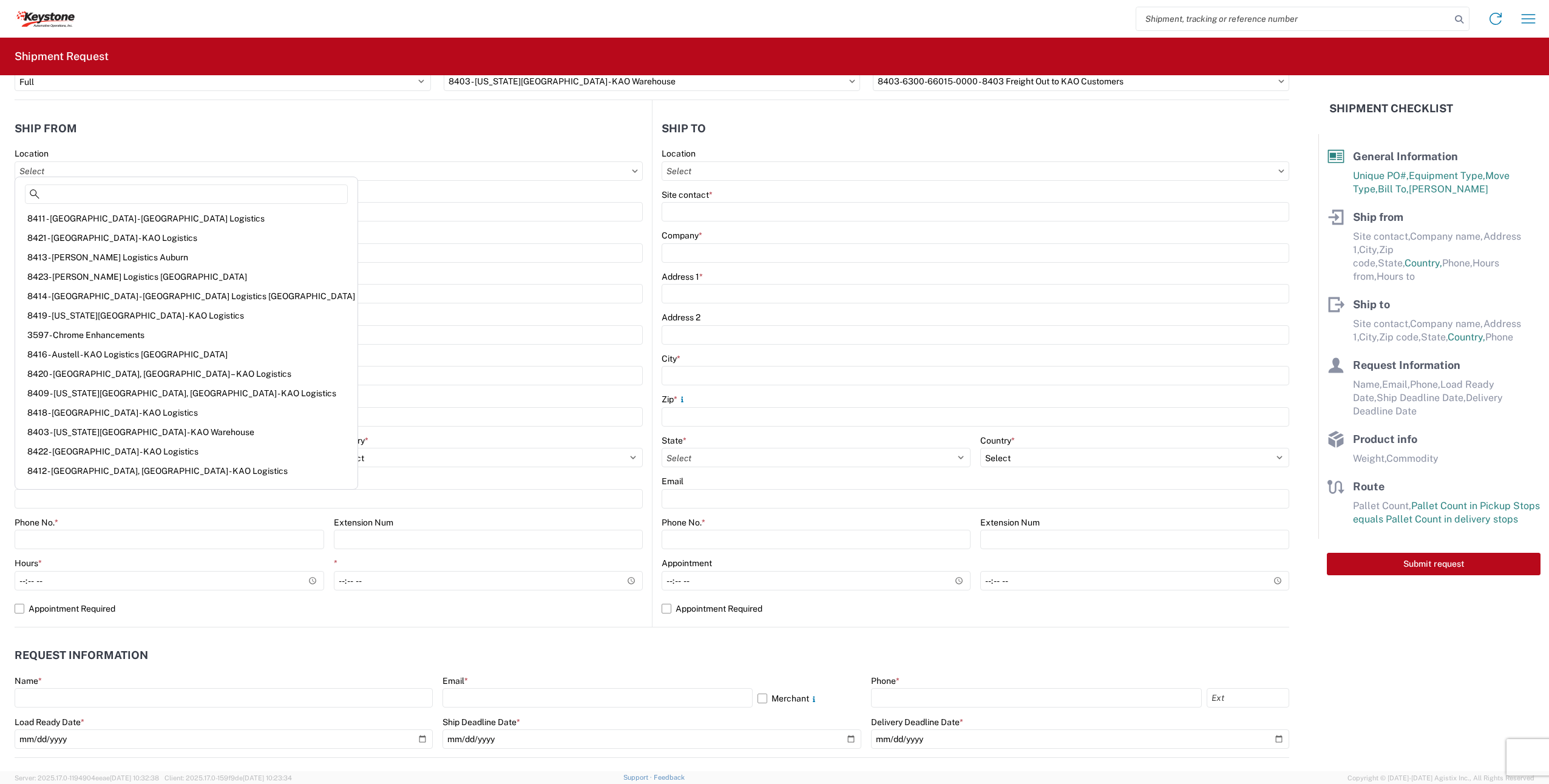
scroll to position [121, 0]
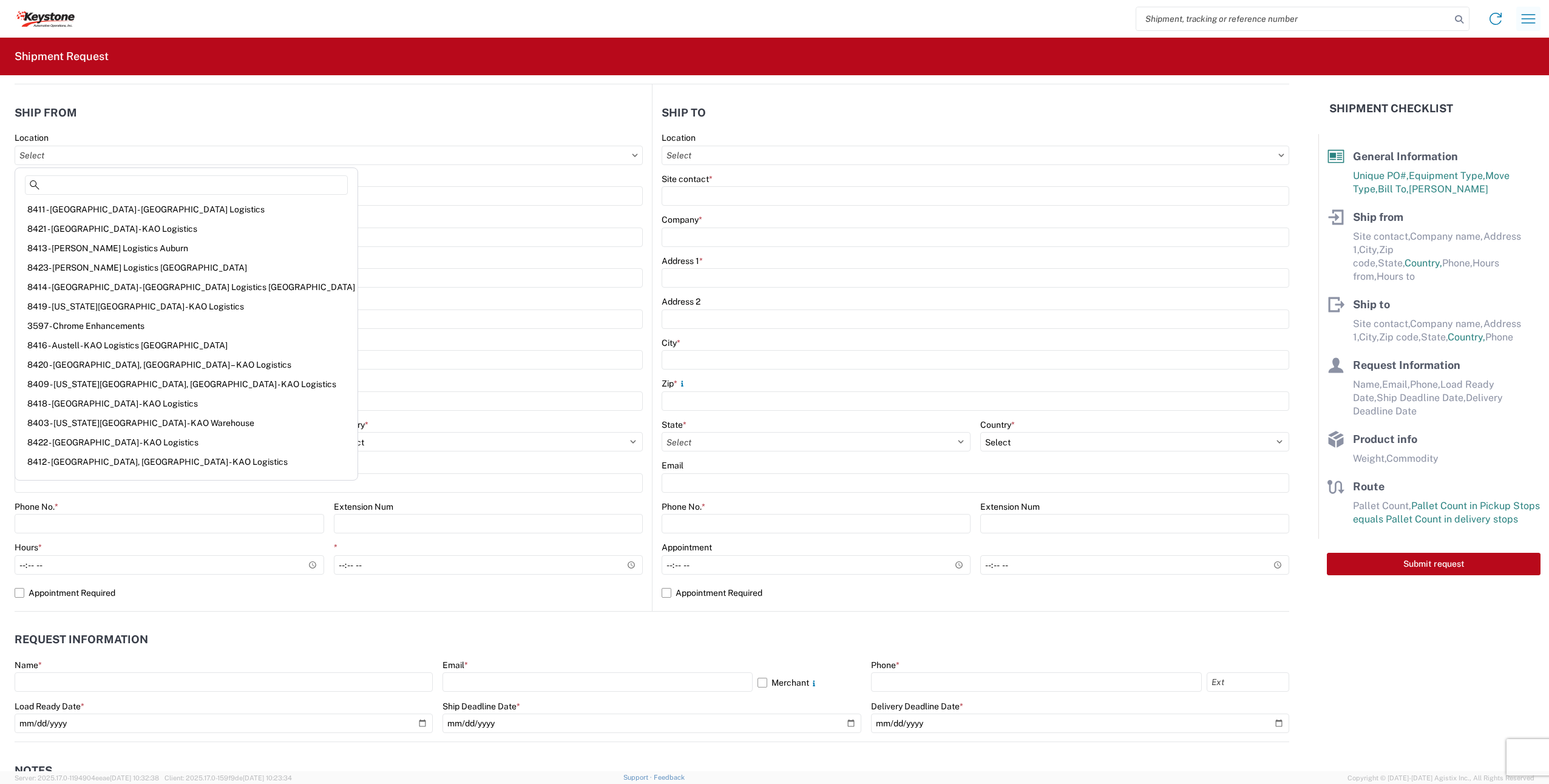
click at [1527, 20] on icon "button" at bounding box center [1529, 19] width 20 height 20
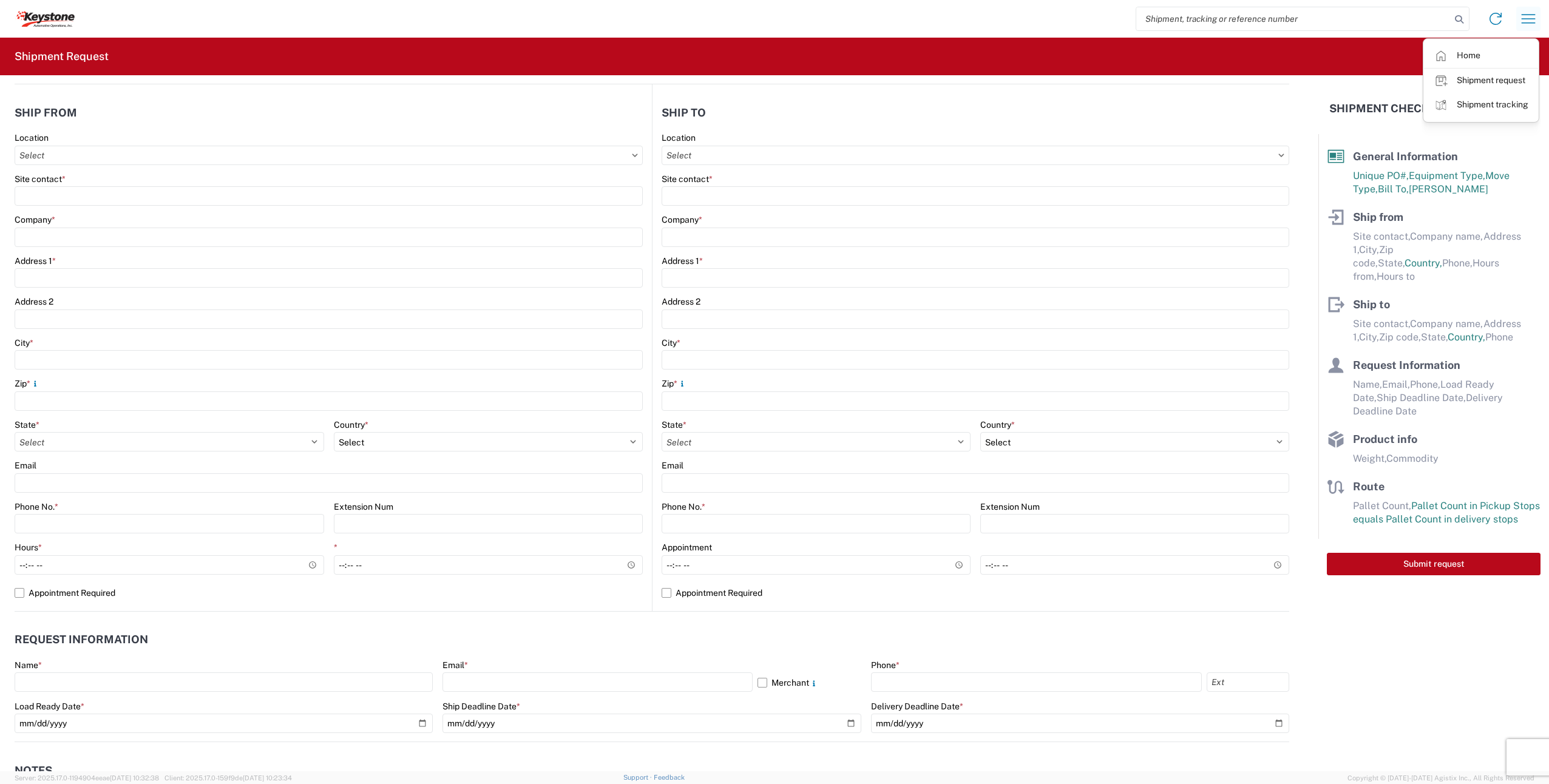
click at [1524, 19] on icon "button" at bounding box center [1529, 18] width 14 height 9
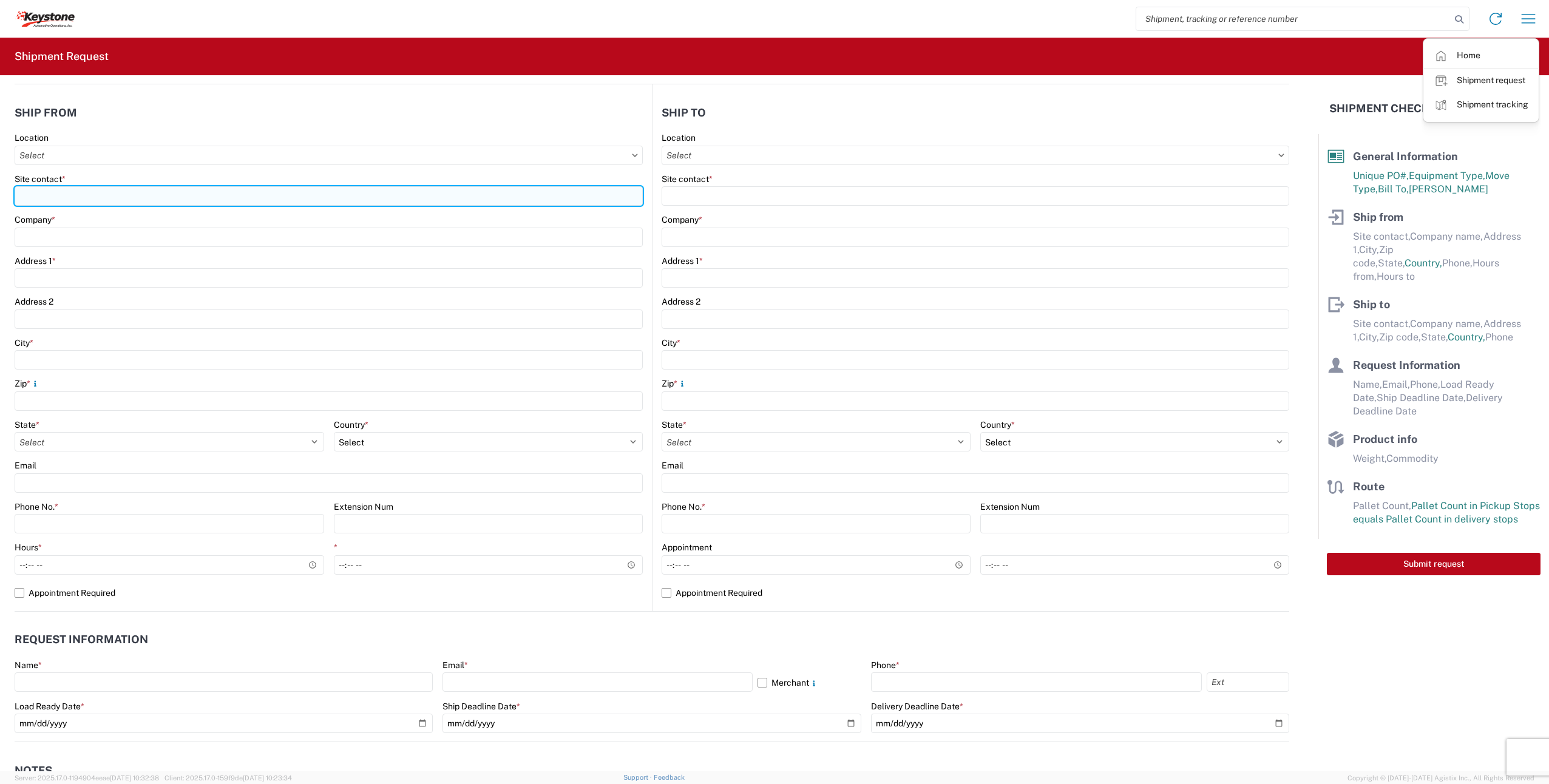
click at [100, 190] on input "Site contact *" at bounding box center [329, 196] width 629 height 20
type input "[PERSON_NAME]"
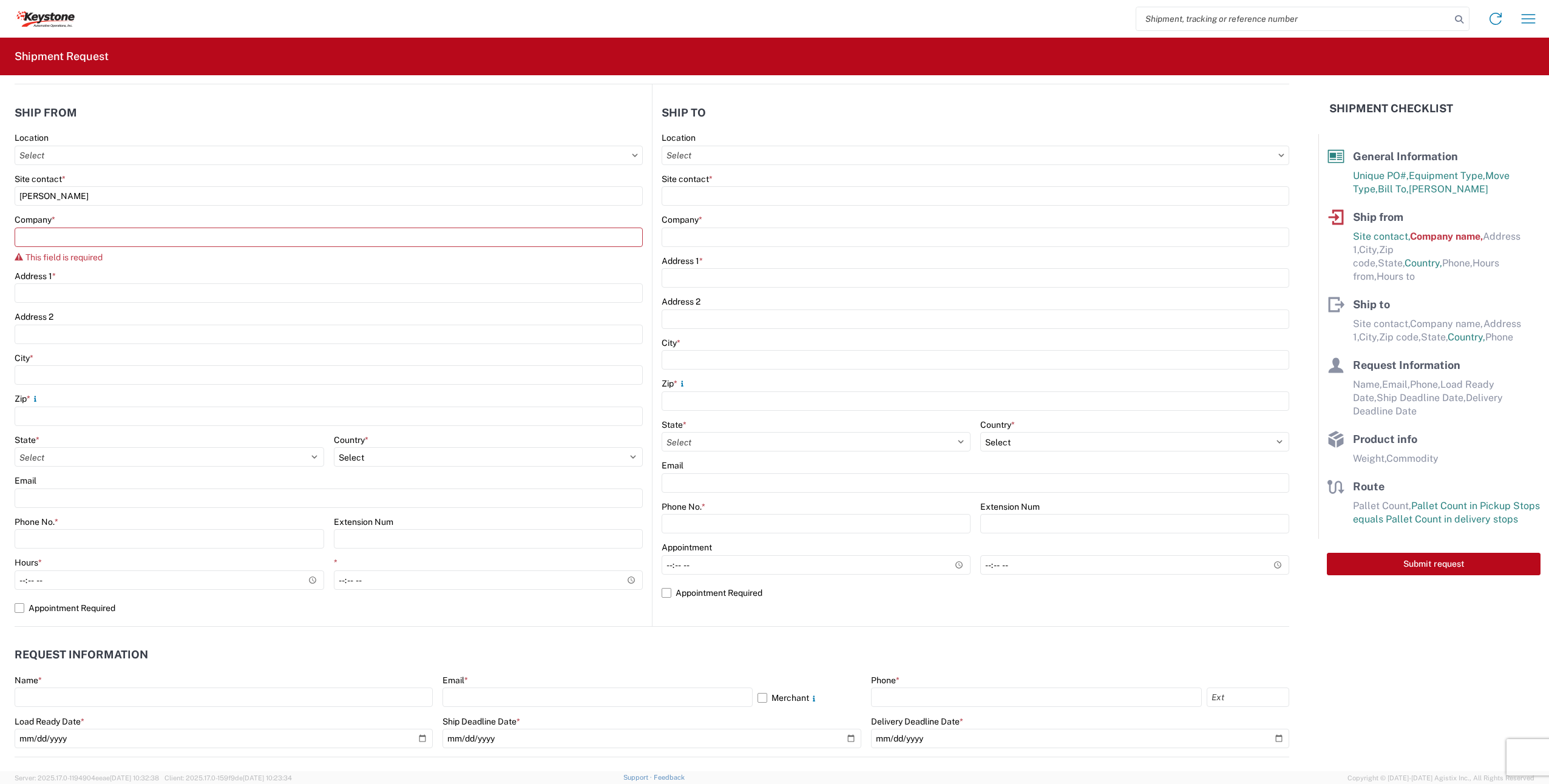
click at [192, 183] on div "Site contact *" at bounding box center [329, 179] width 629 height 11
click at [180, 157] on input "Location" at bounding box center [329, 156] width 629 height 20
click at [176, 154] on input "Location" at bounding box center [329, 156] width 629 height 20
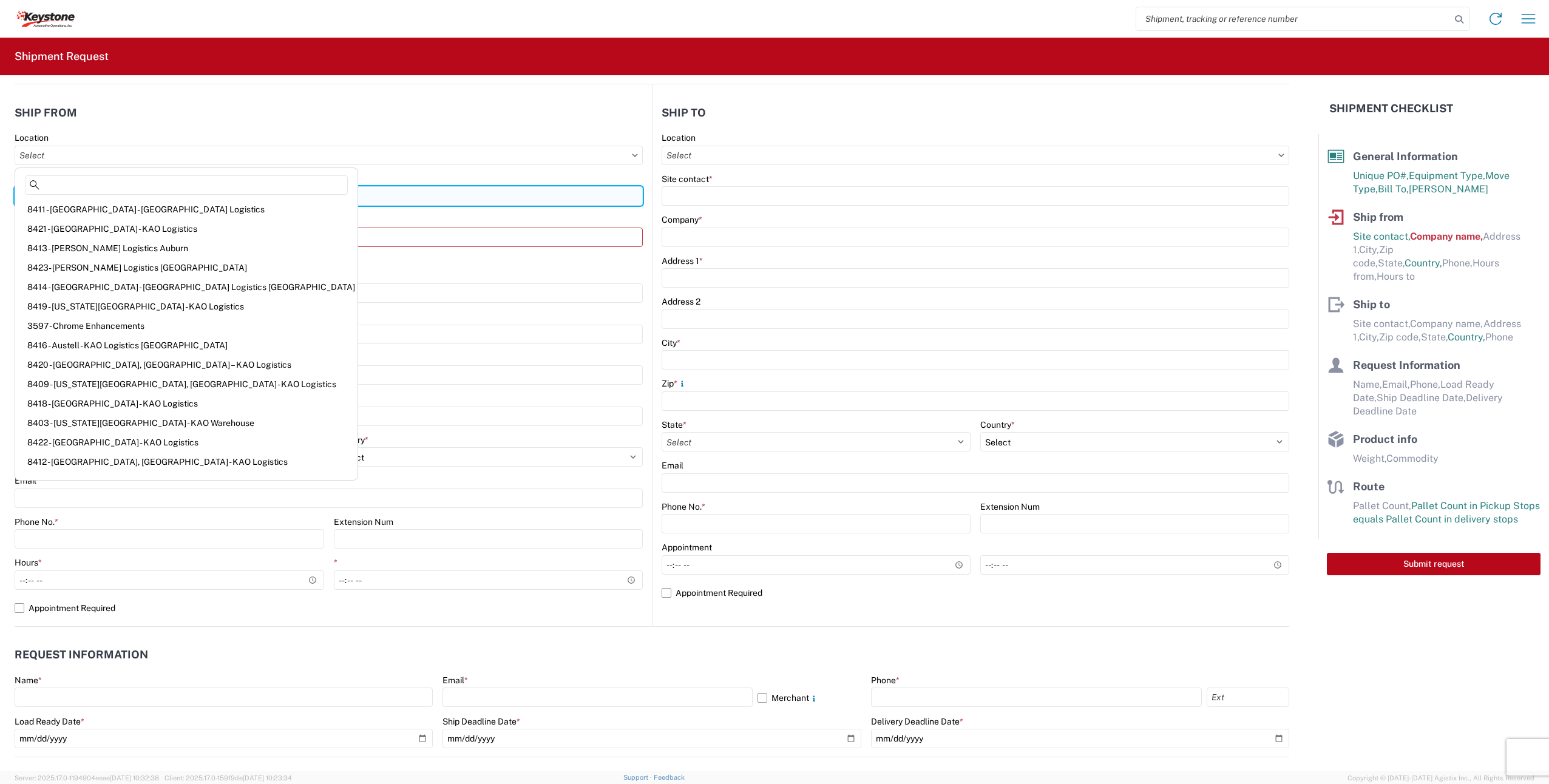
click at [308, 191] on input "[PERSON_NAME]" at bounding box center [329, 196] width 629 height 20
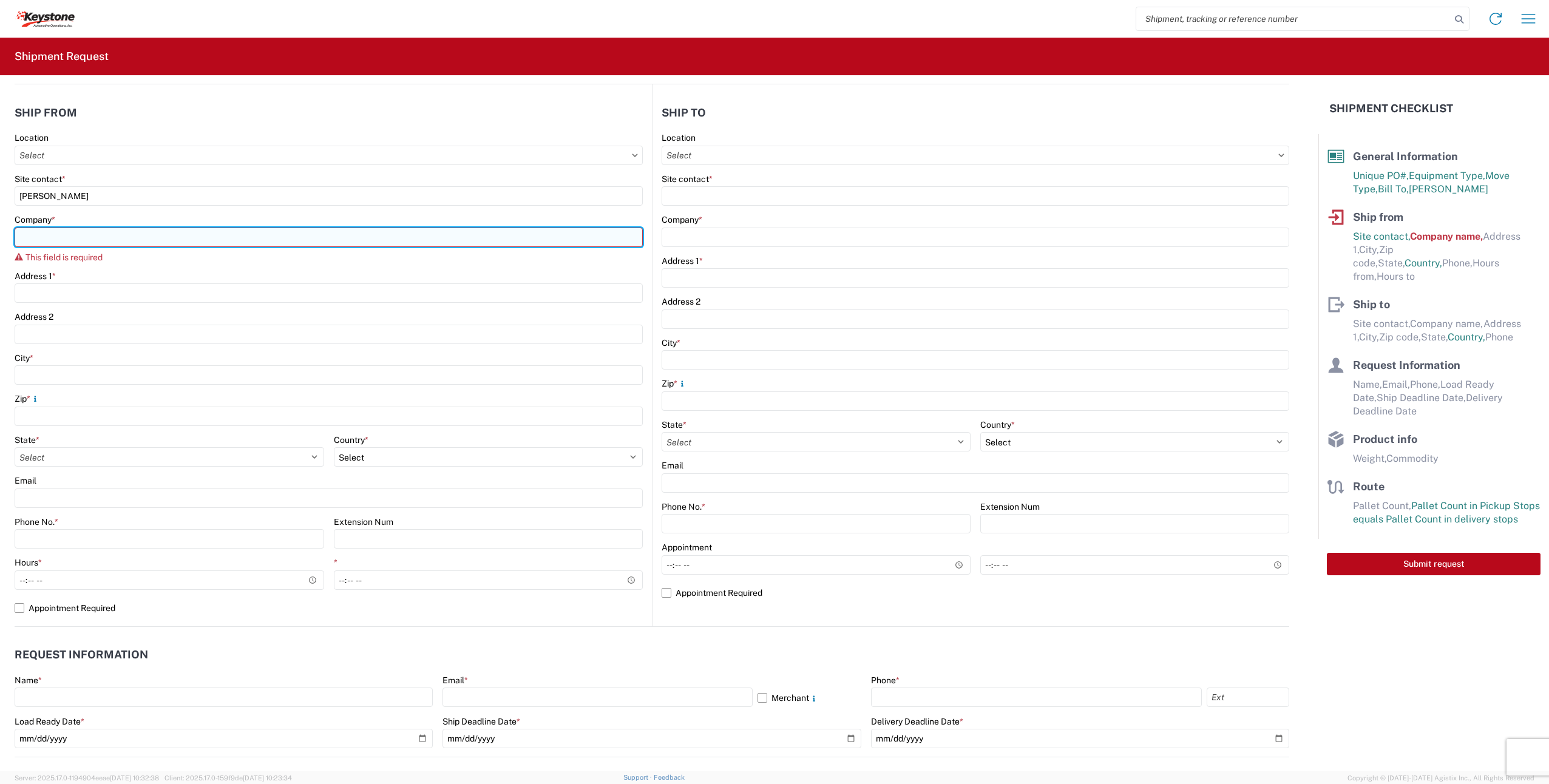
click at [170, 236] on input "Company *" at bounding box center [329, 237] width 629 height 20
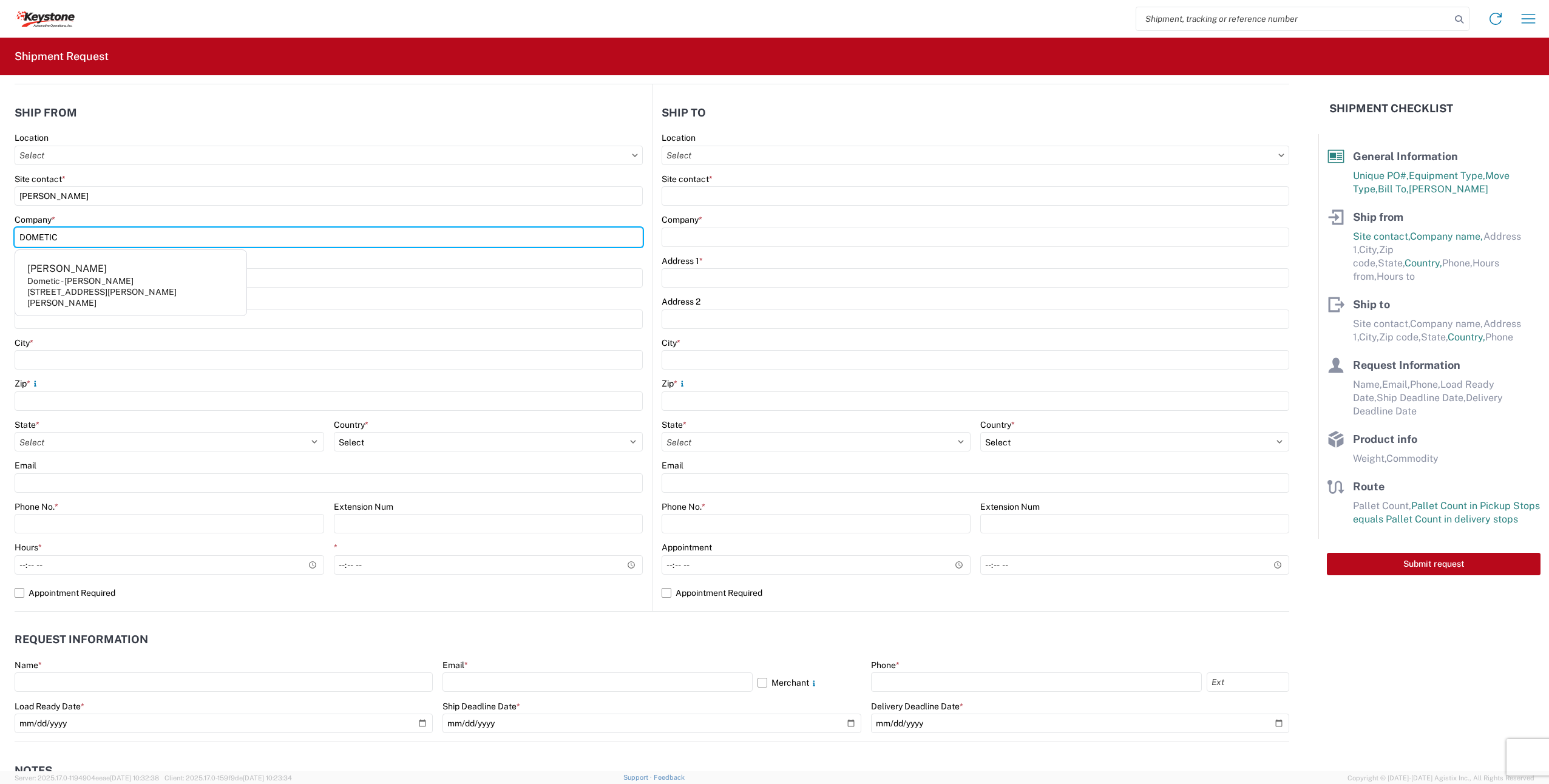
type input "DOMETIC"
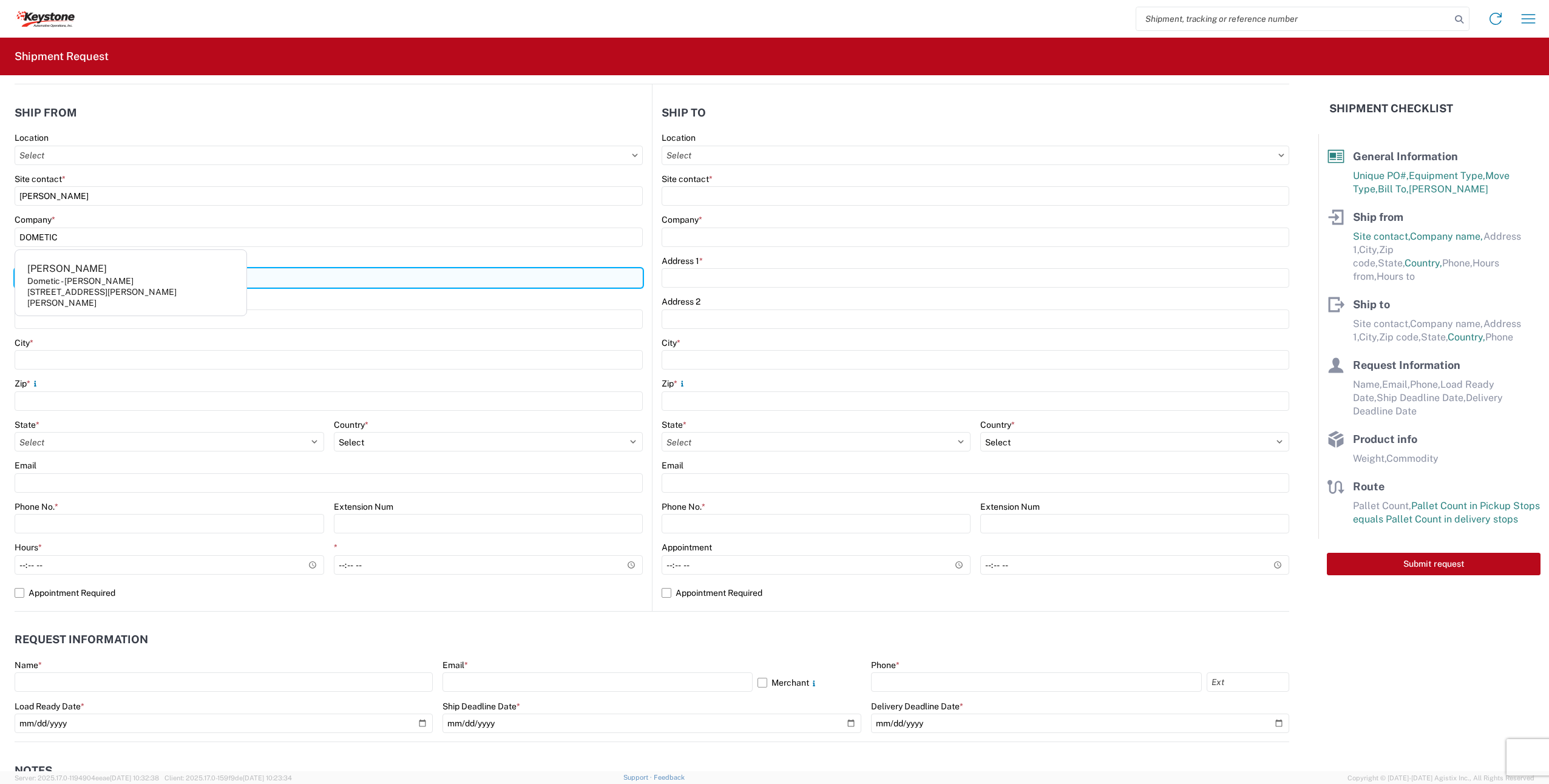
click at [314, 285] on input "Address 1 *" at bounding box center [329, 278] width 629 height 20
type input "2710 N FORUM DR"
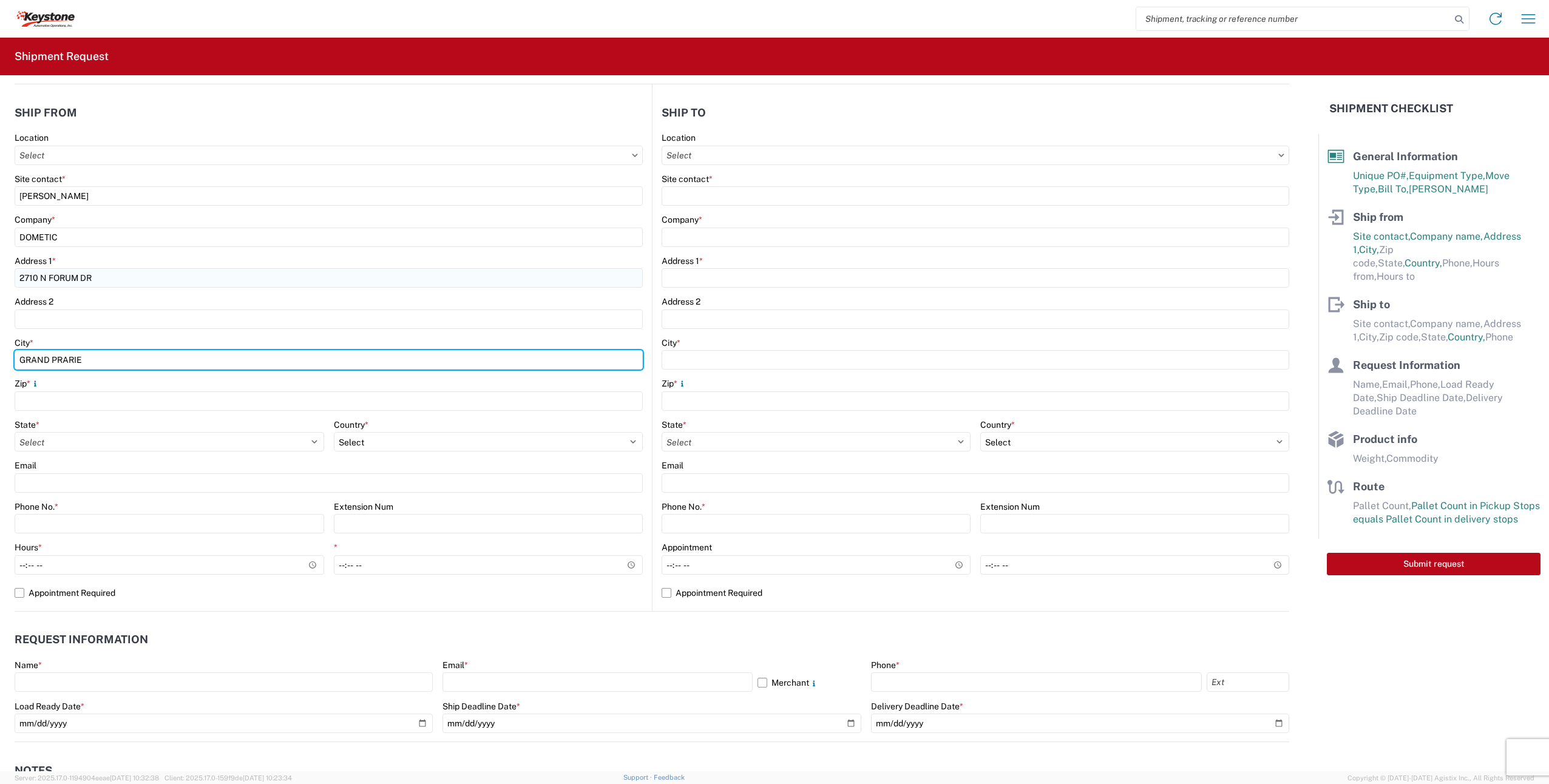
type input "GRAND PRARIE"
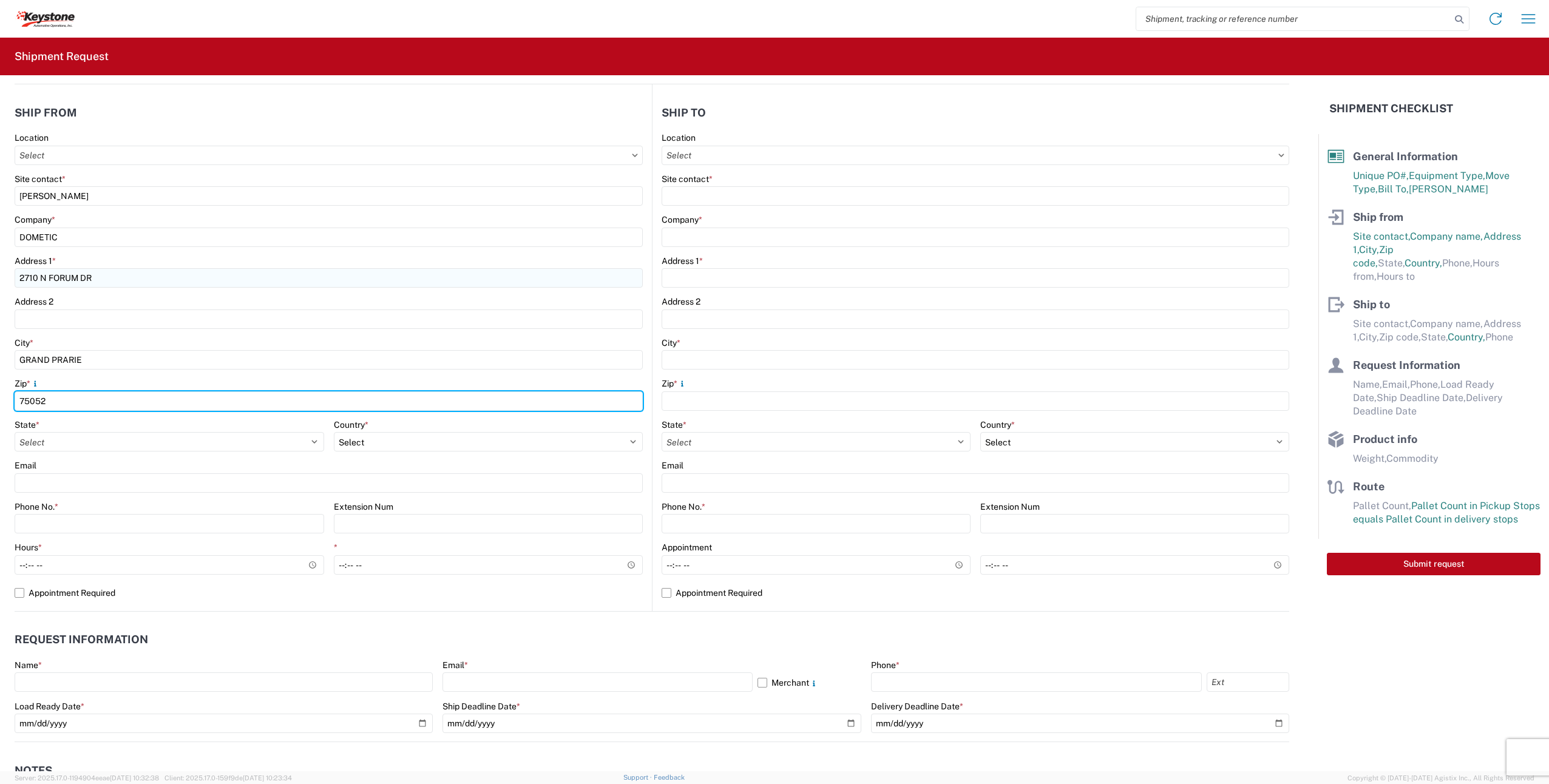
type input "75052"
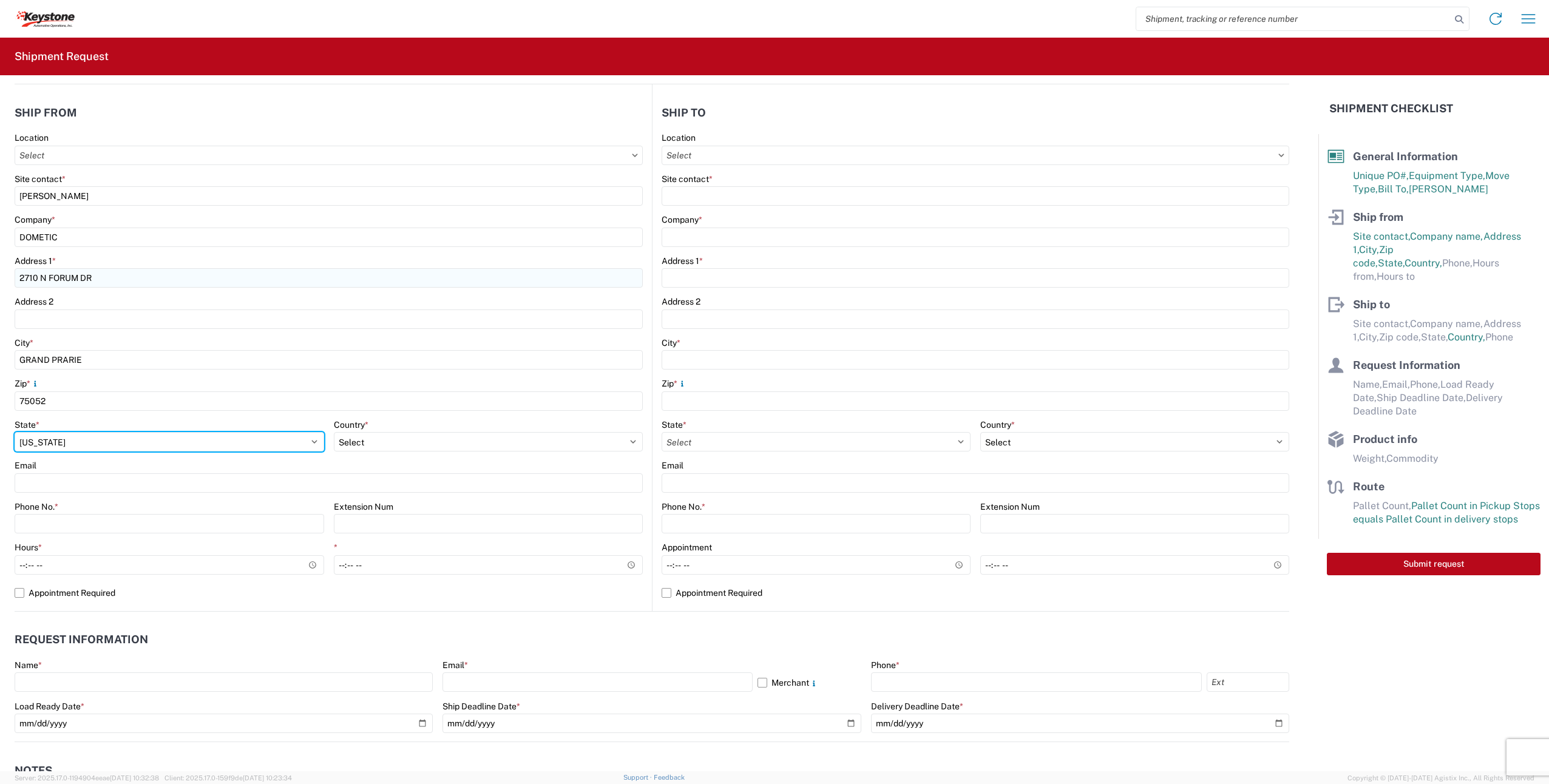
select select "[GEOGRAPHIC_DATA]"
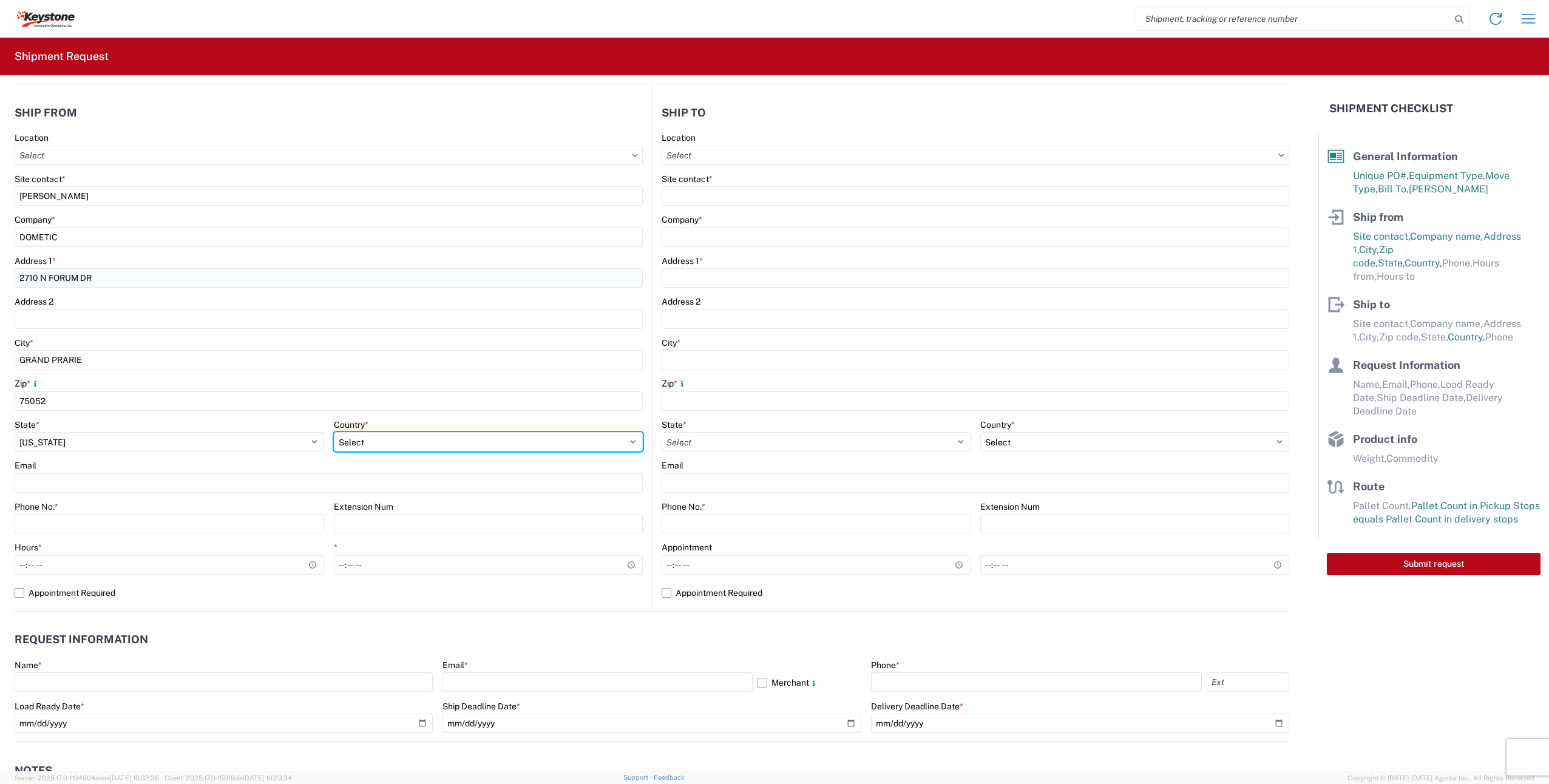
select select "US"
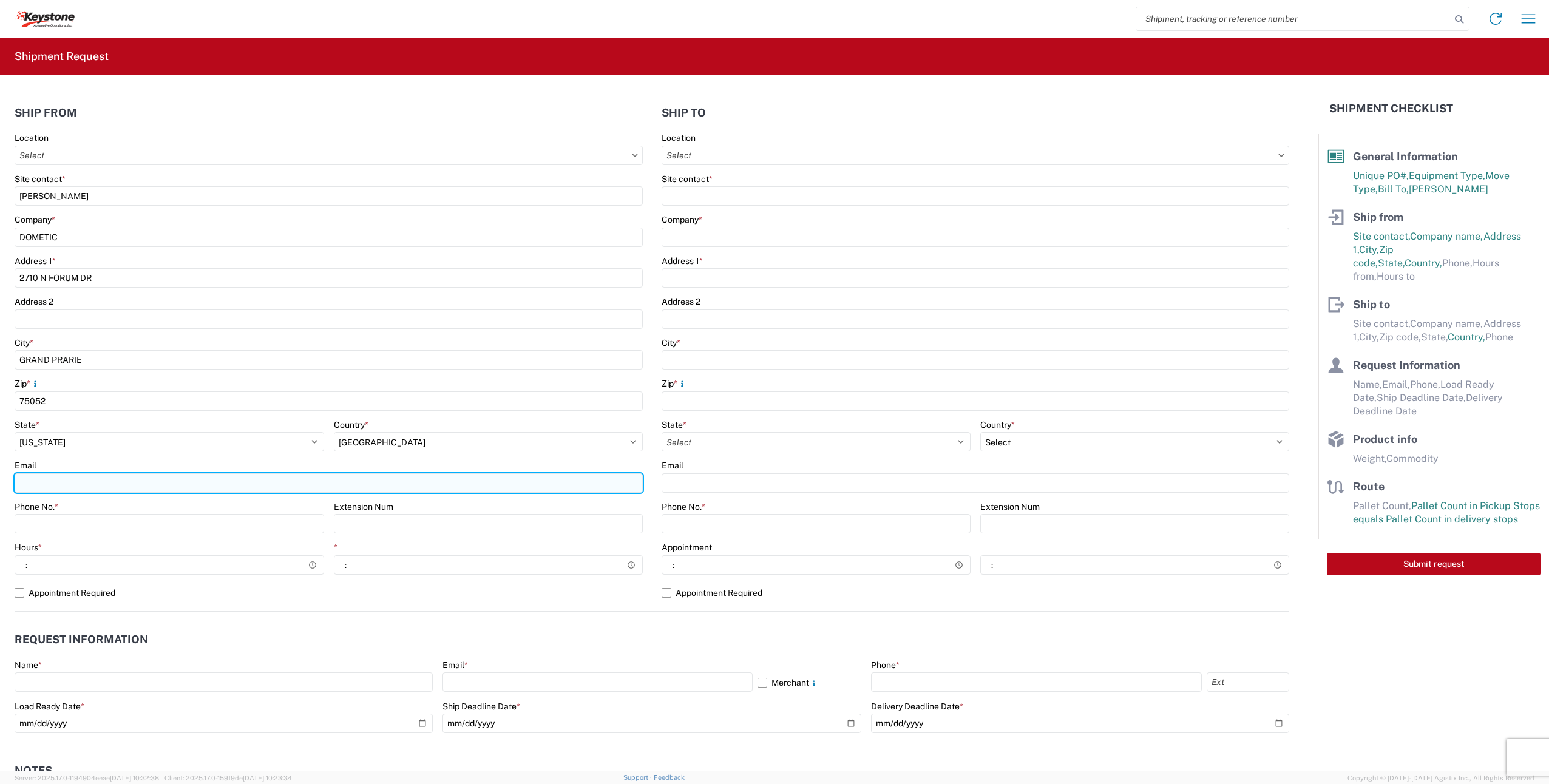
click at [100, 489] on input "Email" at bounding box center [329, 483] width 629 height 20
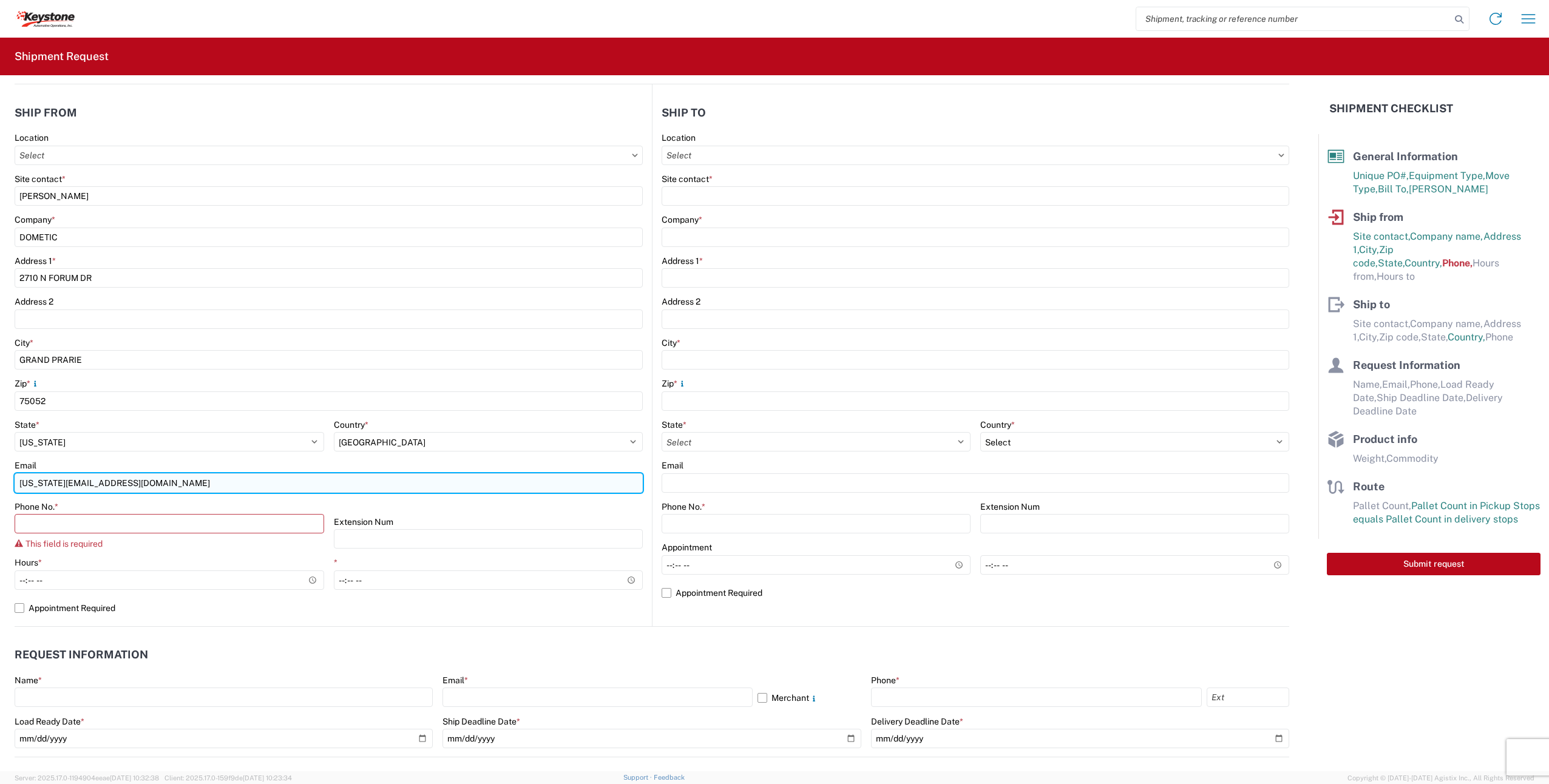
type input "[US_STATE][EMAIL_ADDRESS][DOMAIN_NAME]"
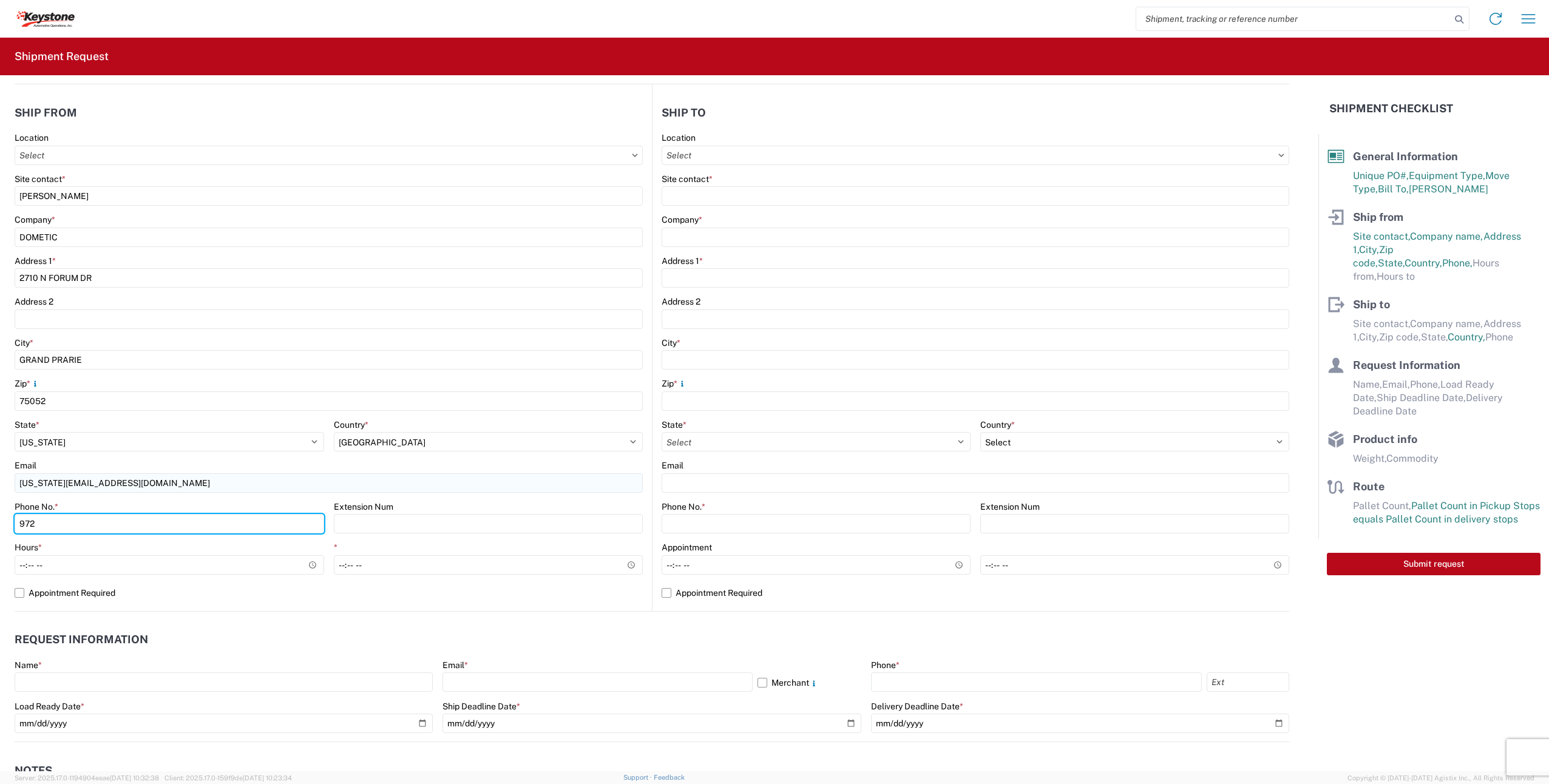
type input "9726819797"
click at [20, 594] on label "Appointment Required" at bounding box center [329, 593] width 629 height 20
click at [0, 0] on input "Appointment Required" at bounding box center [0, 0] width 0 height 0
select select "US"
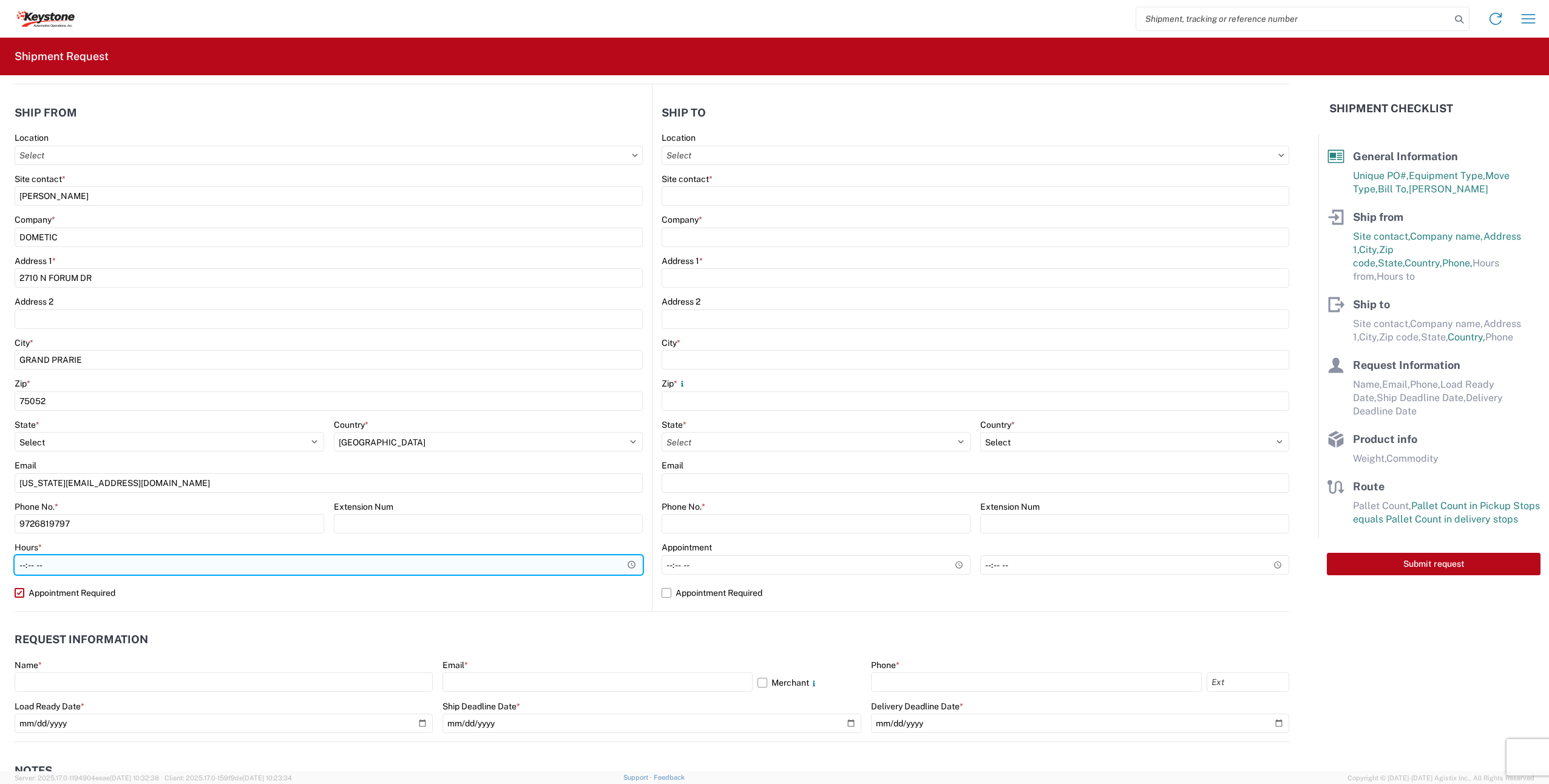
click at [23, 565] on input "Hours *" at bounding box center [329, 565] width 629 height 20
click at [22, 565] on input "Hours *" at bounding box center [329, 565] width 629 height 20
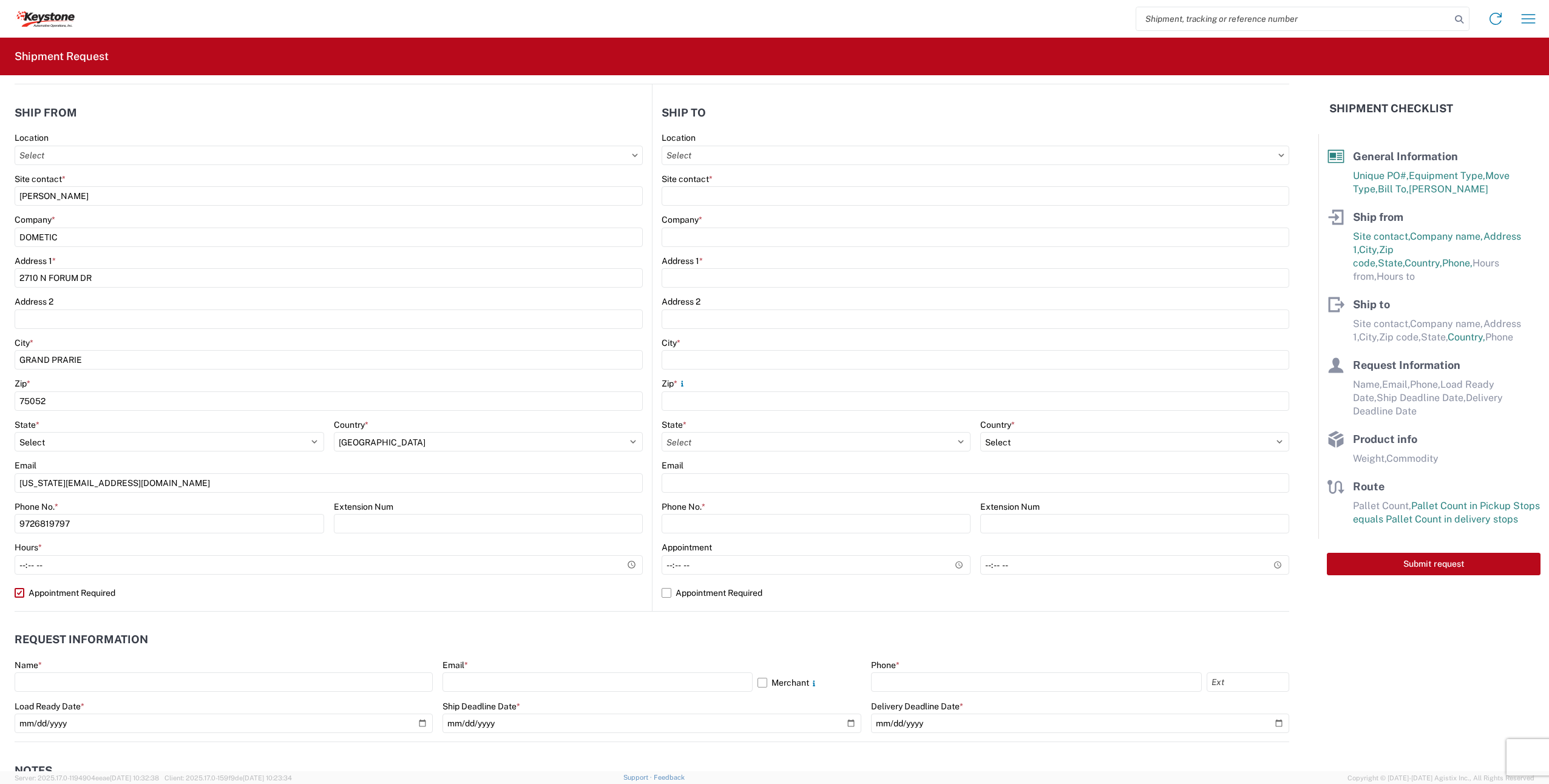
click at [19, 590] on div "Location Site contact * ROBERT ANDERSON Company * DOMETIC Address 1 * 2710 N FO…" at bounding box center [329, 372] width 629 height 479
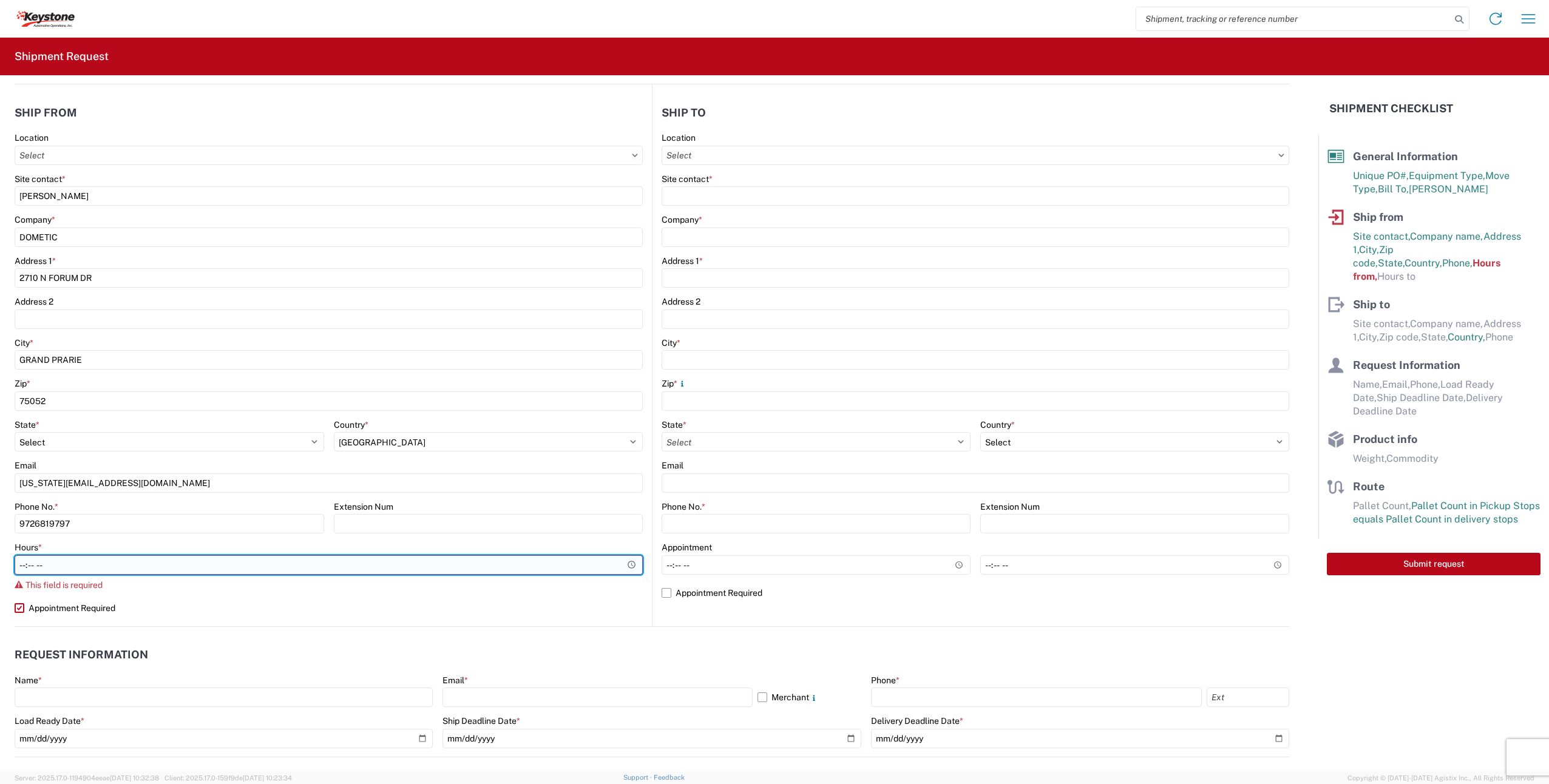
click at [20, 562] on input "Hours *" at bounding box center [329, 565] width 629 height 20
type input "14:00"
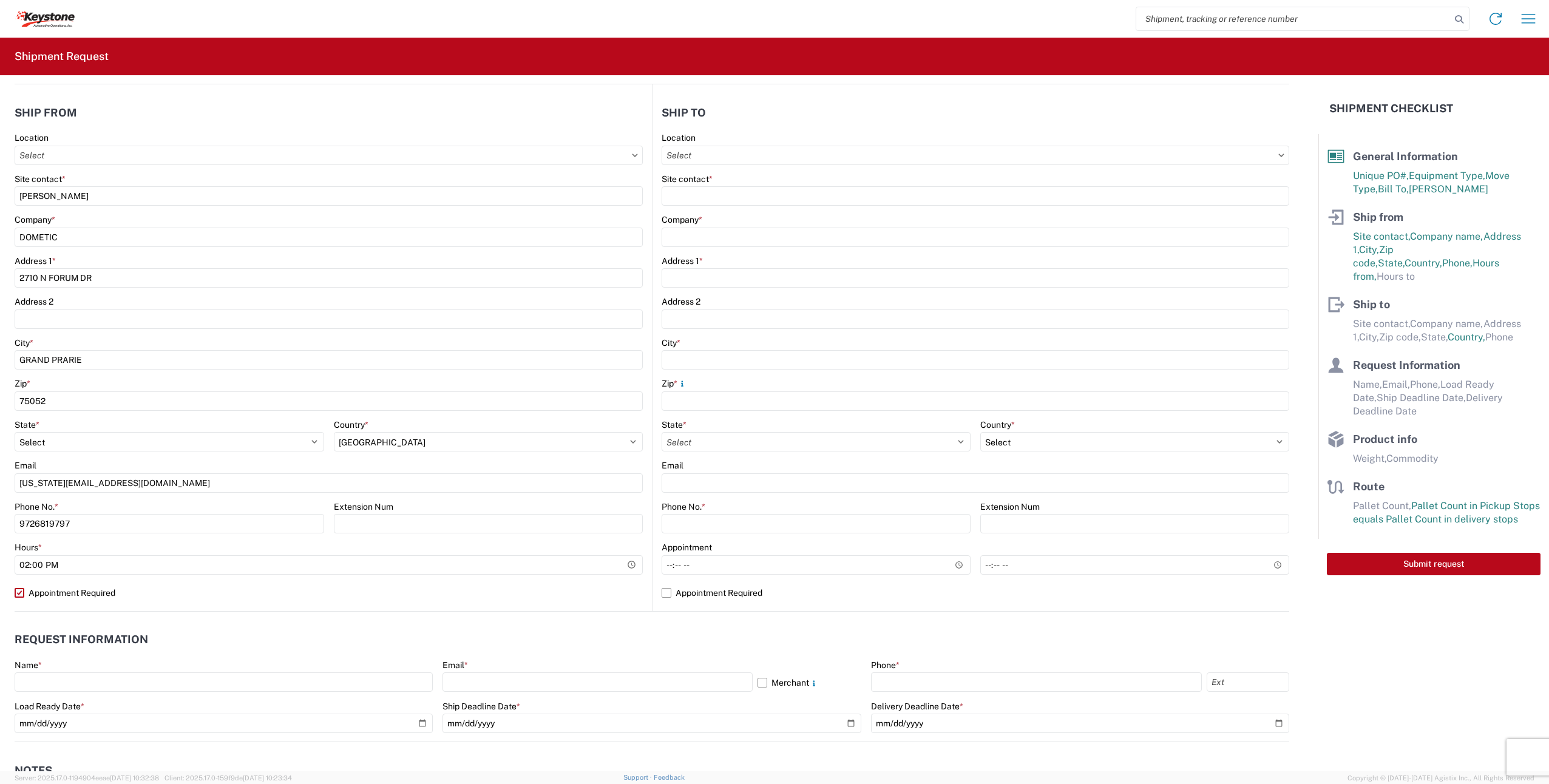
click at [21, 593] on label "Appointment Required" at bounding box center [329, 593] width 629 height 20
click at [0, 0] on input "Appointment Required" at bounding box center [0, 0] width 0 height 0
select select "[GEOGRAPHIC_DATA]"
select select "US"
click at [338, 565] on input "*" at bounding box center [488, 565] width 309 height 20
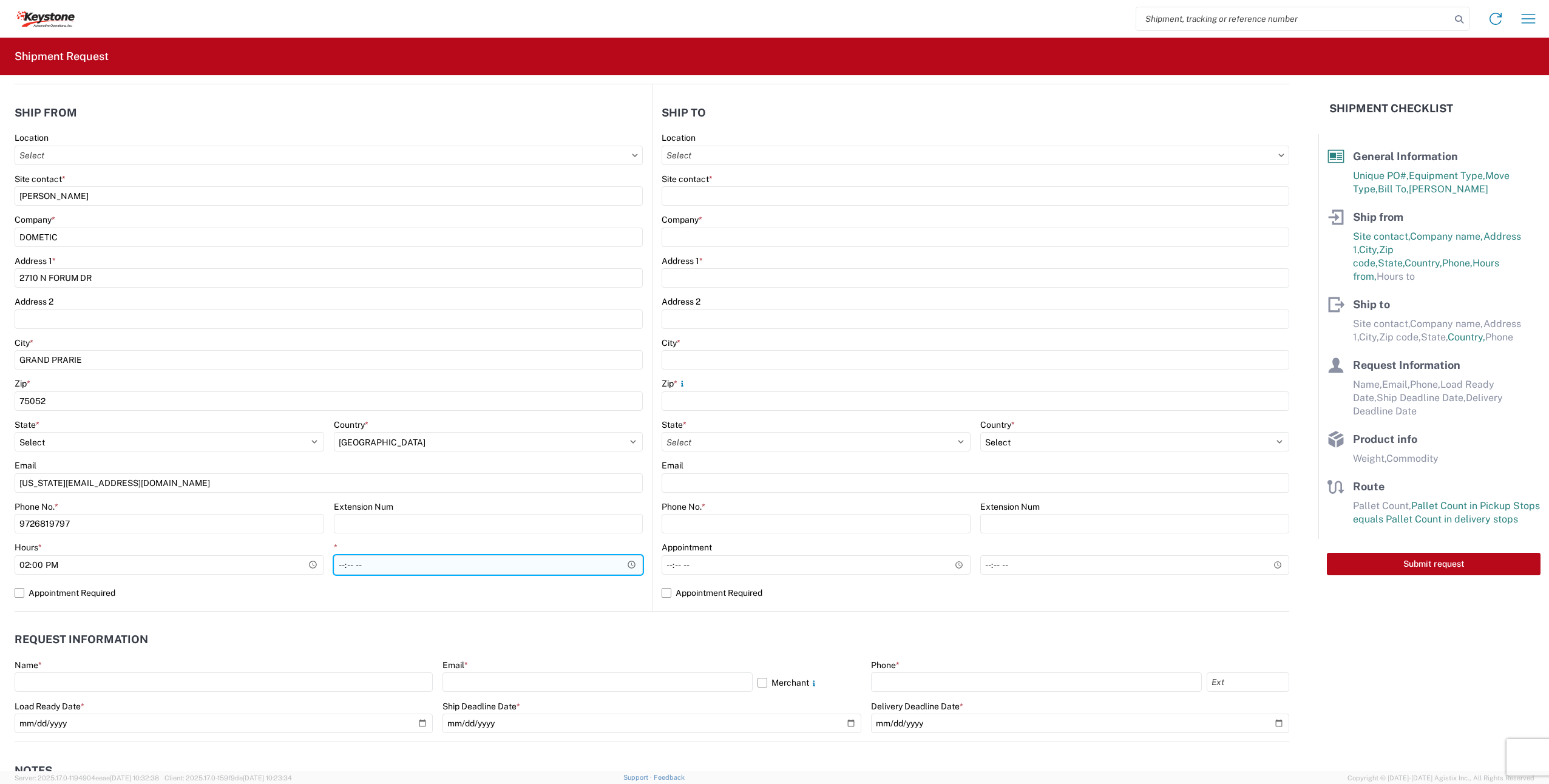
type input "18:00"
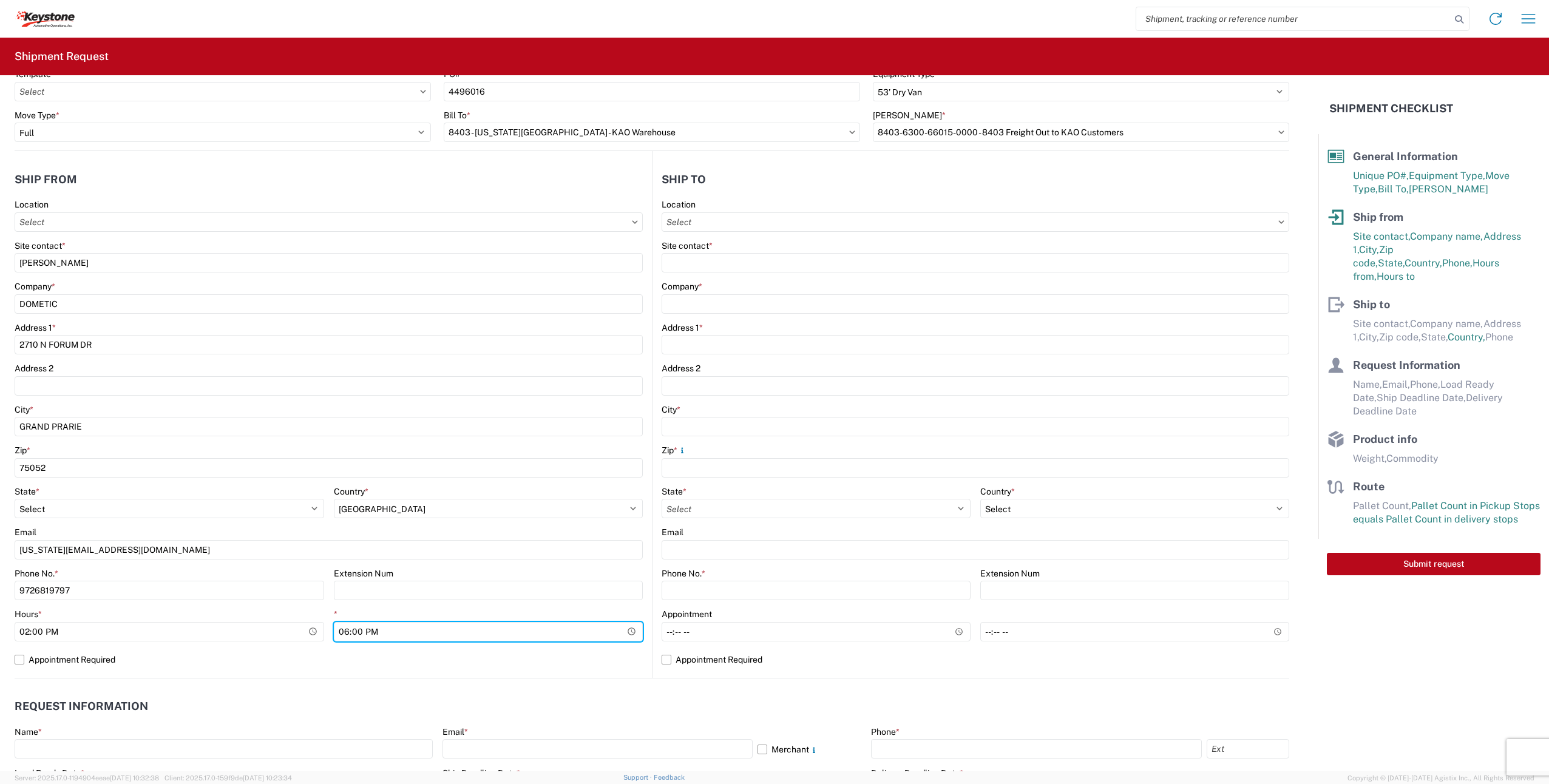
scroll to position [0, 0]
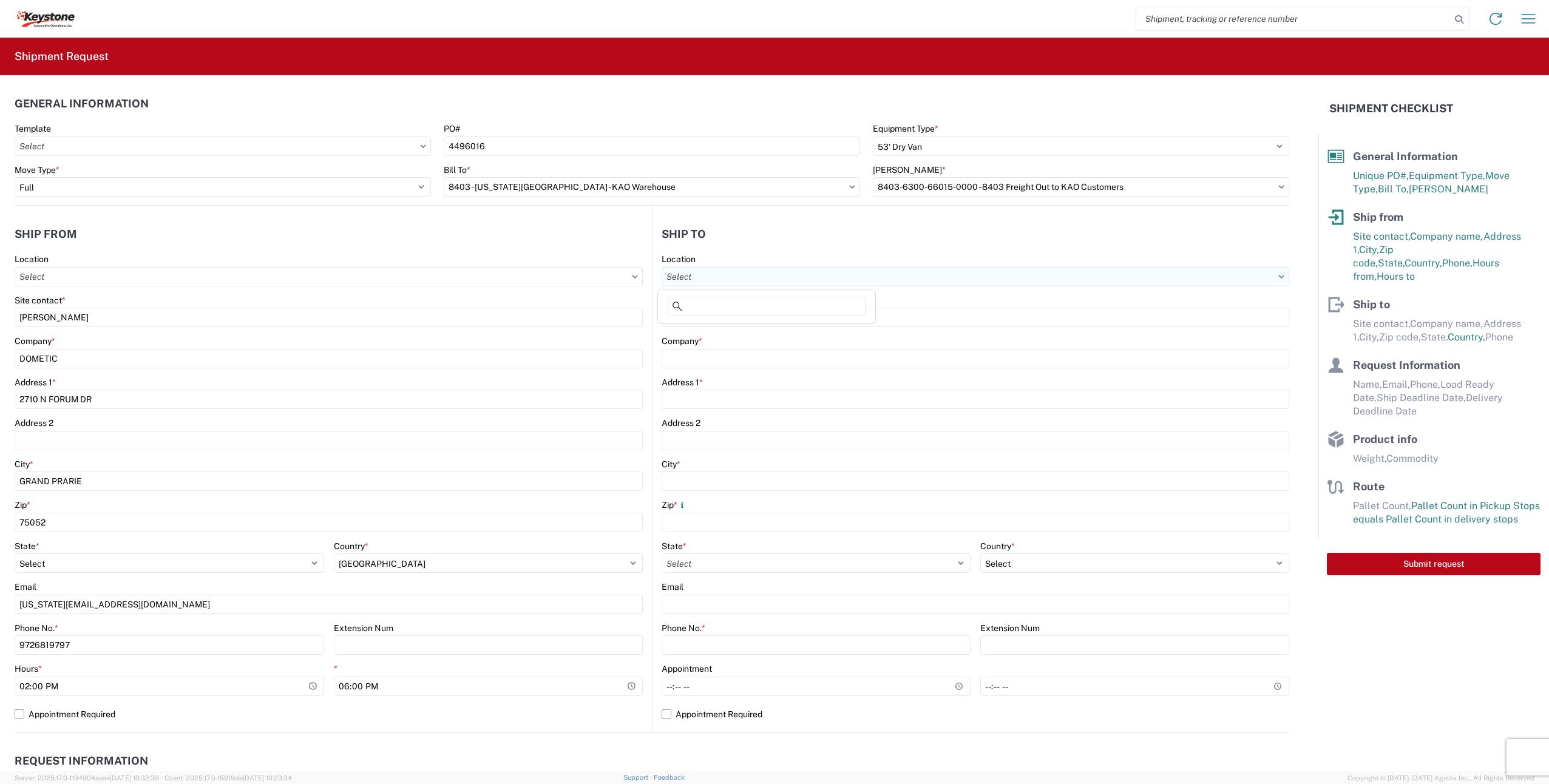
click at [709, 273] on input "Location" at bounding box center [975, 277] width 628 height 20
type input "8403"
click at [718, 328] on div "8403 - [US_STATE][GEOGRAPHIC_DATA] - KAO Warehouse" at bounding box center [778, 331] width 236 height 20
type input "8403 - [US_STATE][GEOGRAPHIC_DATA] - KAO Warehouse"
type input "KAO"
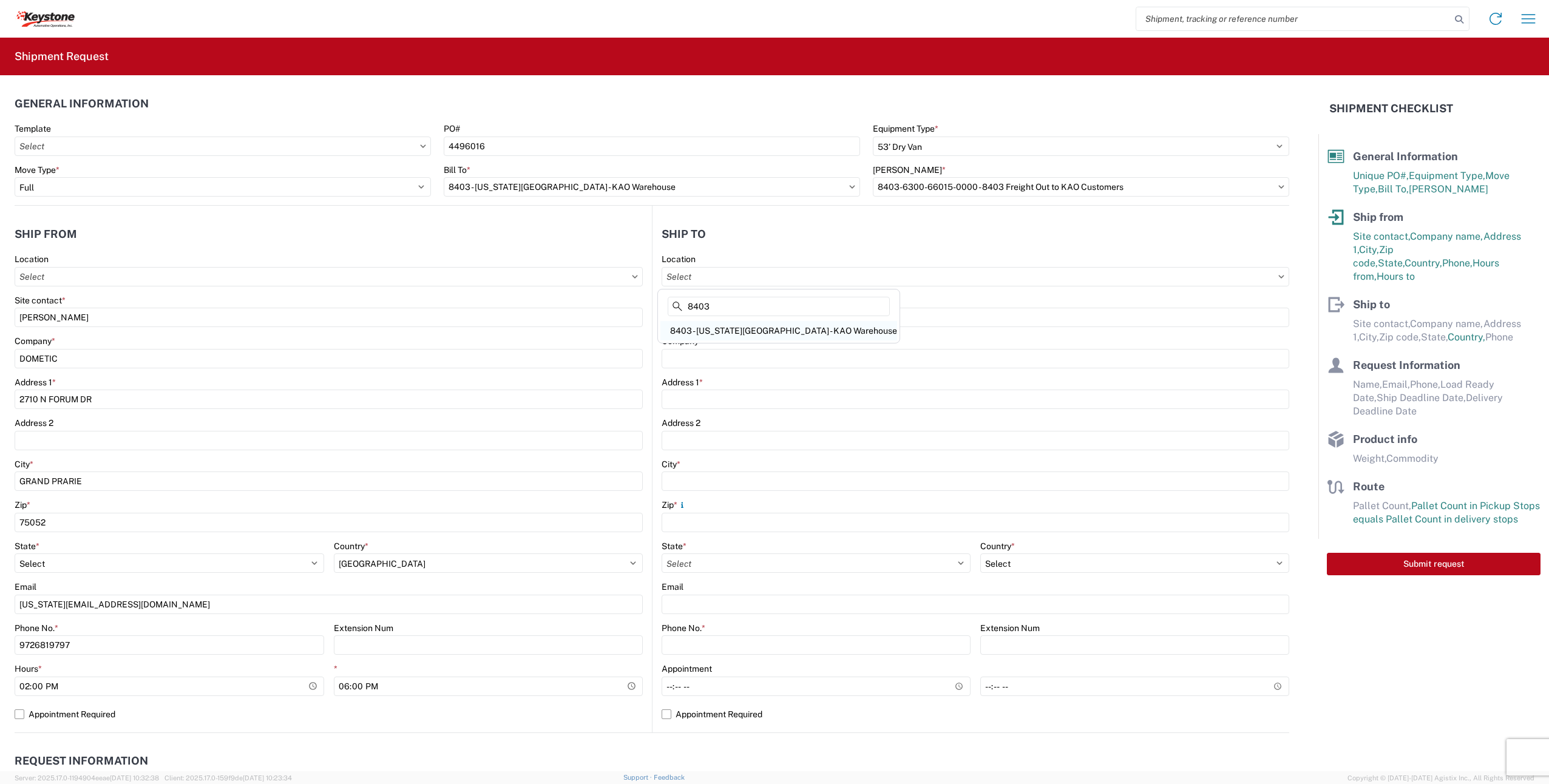
type input "90 Shawnee Ave."
type input "Kansas City"
type input "66105"
select select "US"
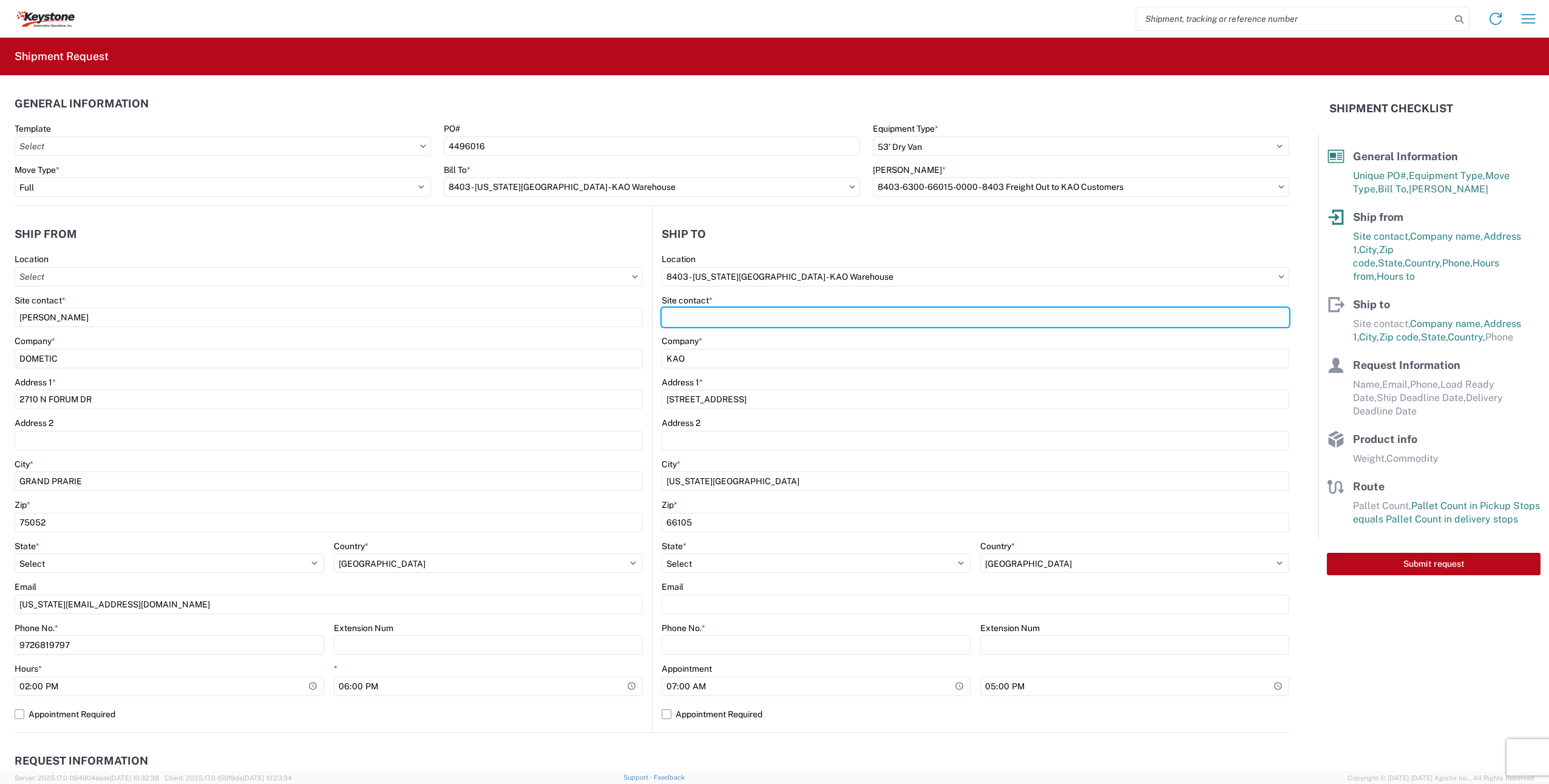
click at [709, 313] on input "Site contact *" at bounding box center [975, 318] width 628 height 20
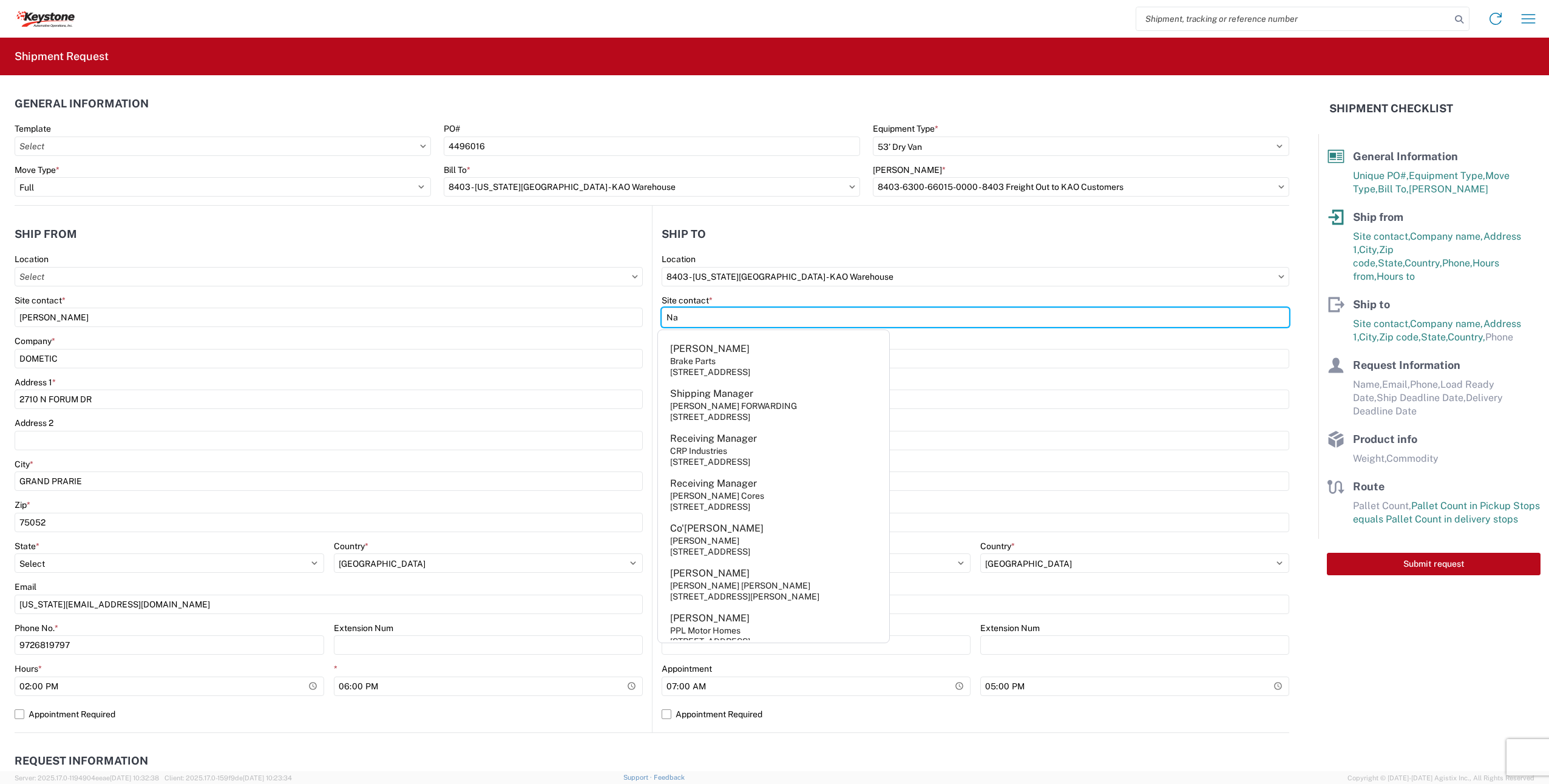
type input "Na"
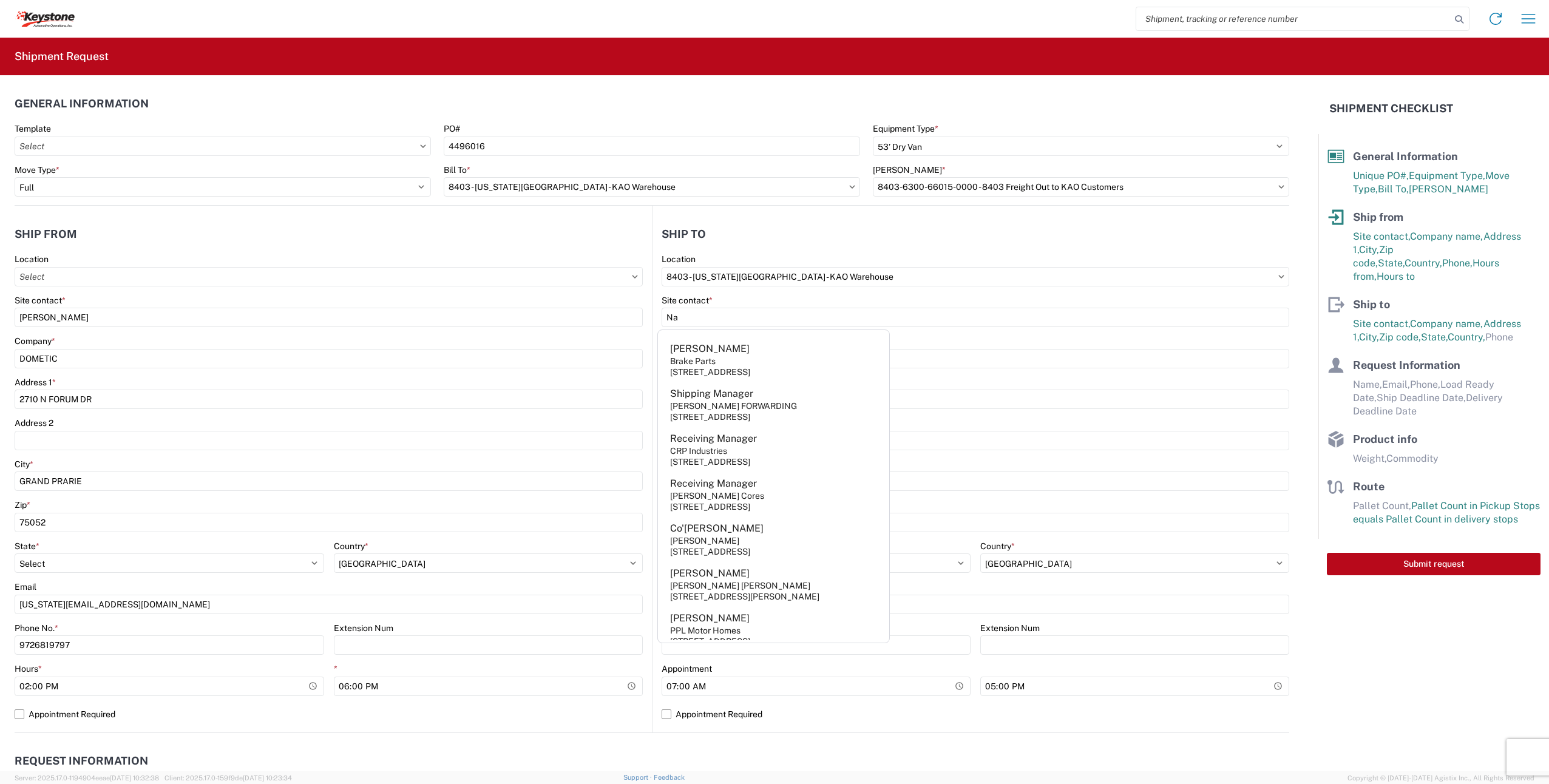
click at [984, 299] on div "Site contact *" at bounding box center [975, 301] width 628 height 11
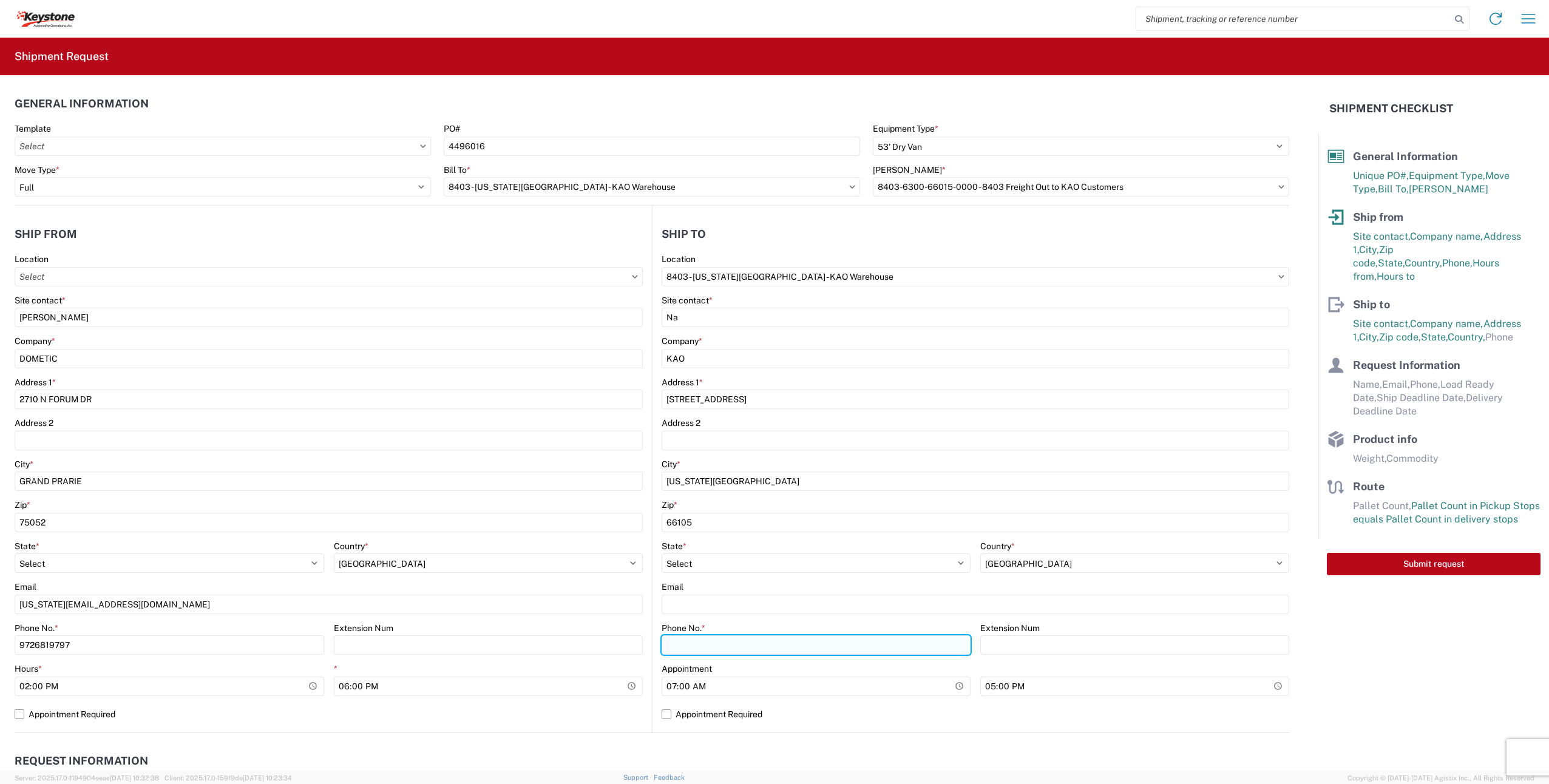
click at [714, 649] on input "Phone No. *" at bounding box center [816, 645] width 309 height 20
type input "na"
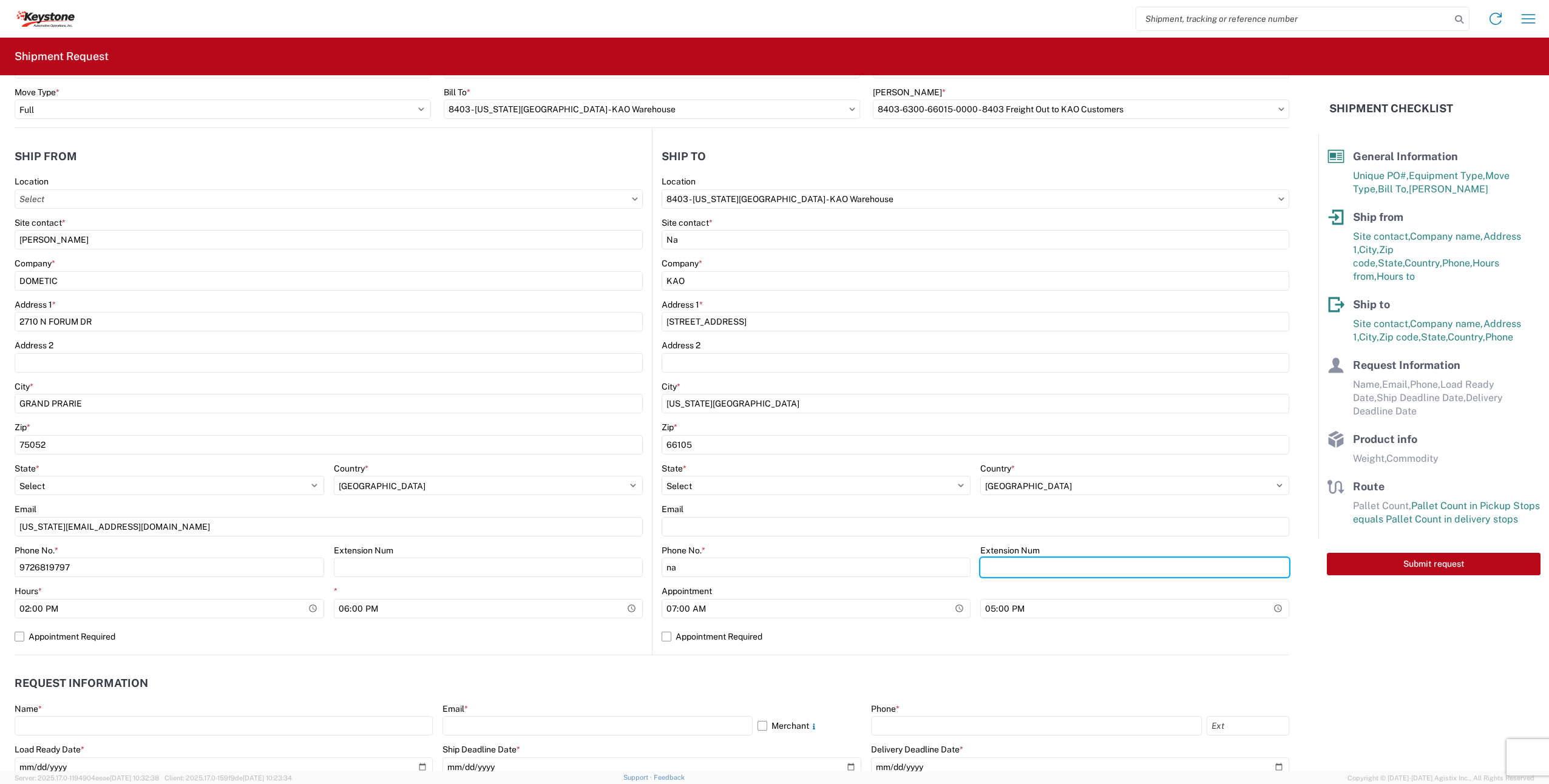
scroll to position [485, 0]
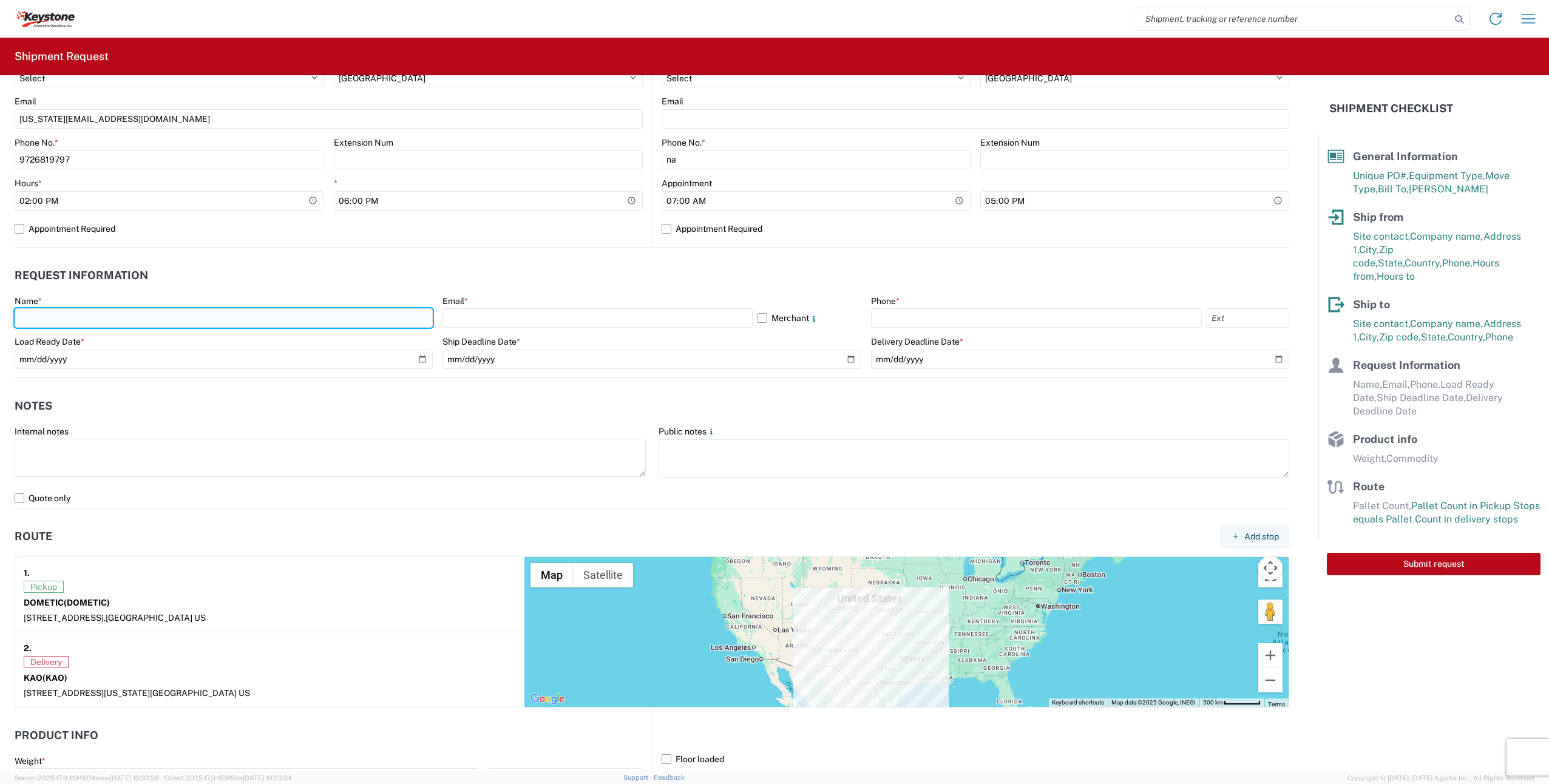
click at [121, 321] on input "text" at bounding box center [224, 318] width 418 height 20
type input "[PERSON_NAME]"
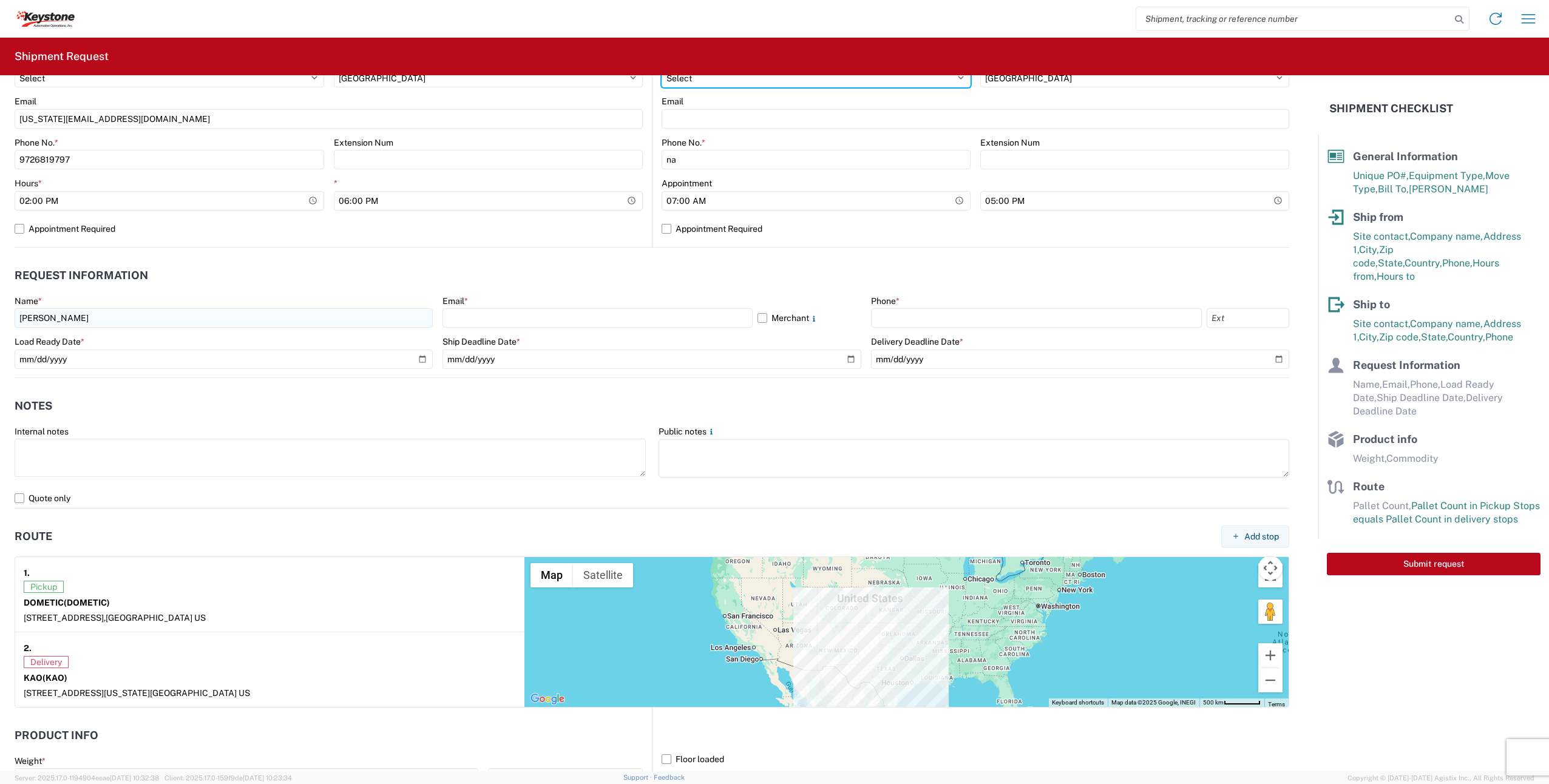
select select "CA"
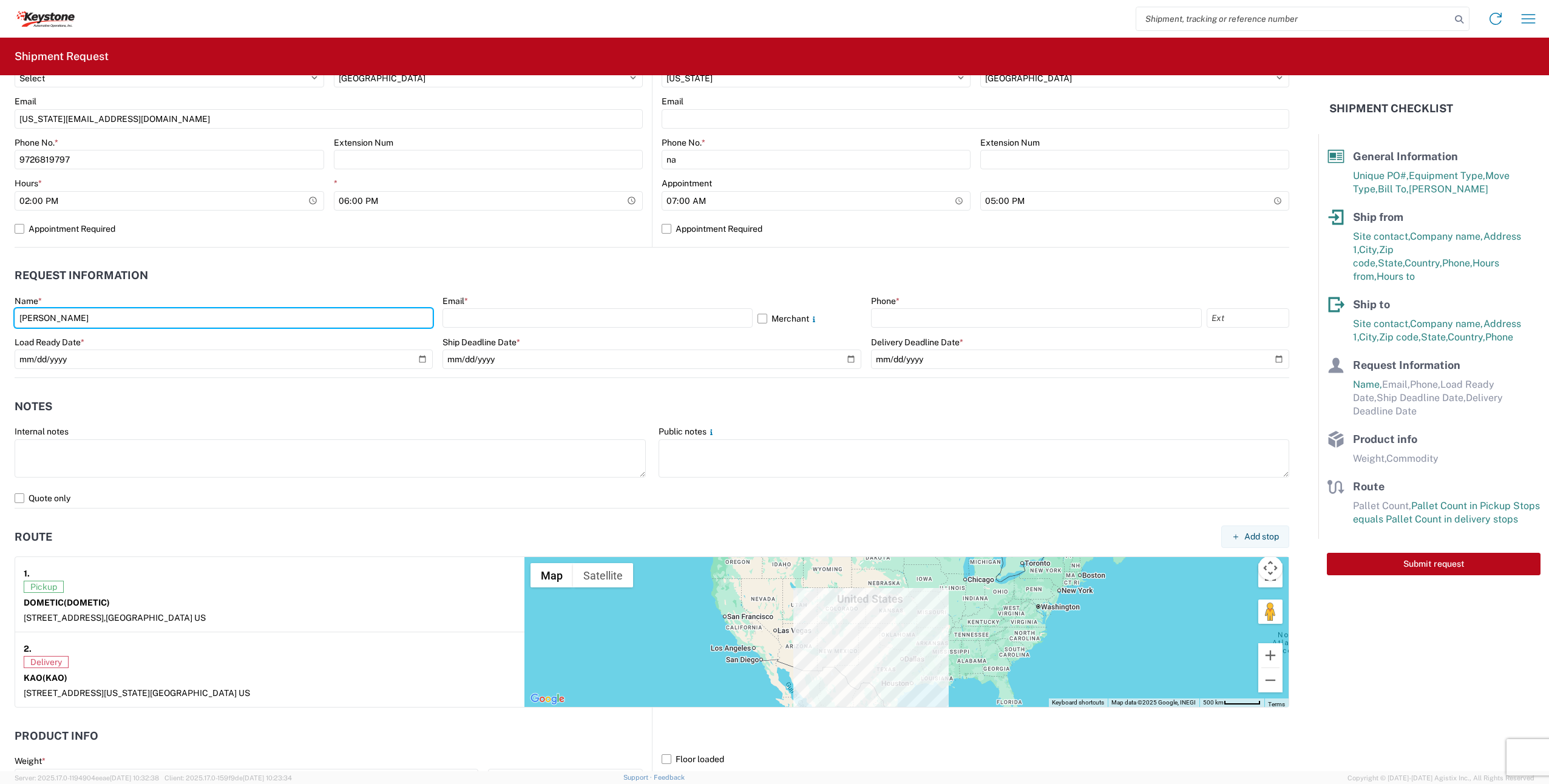
type input "[PERSON_NAME]"
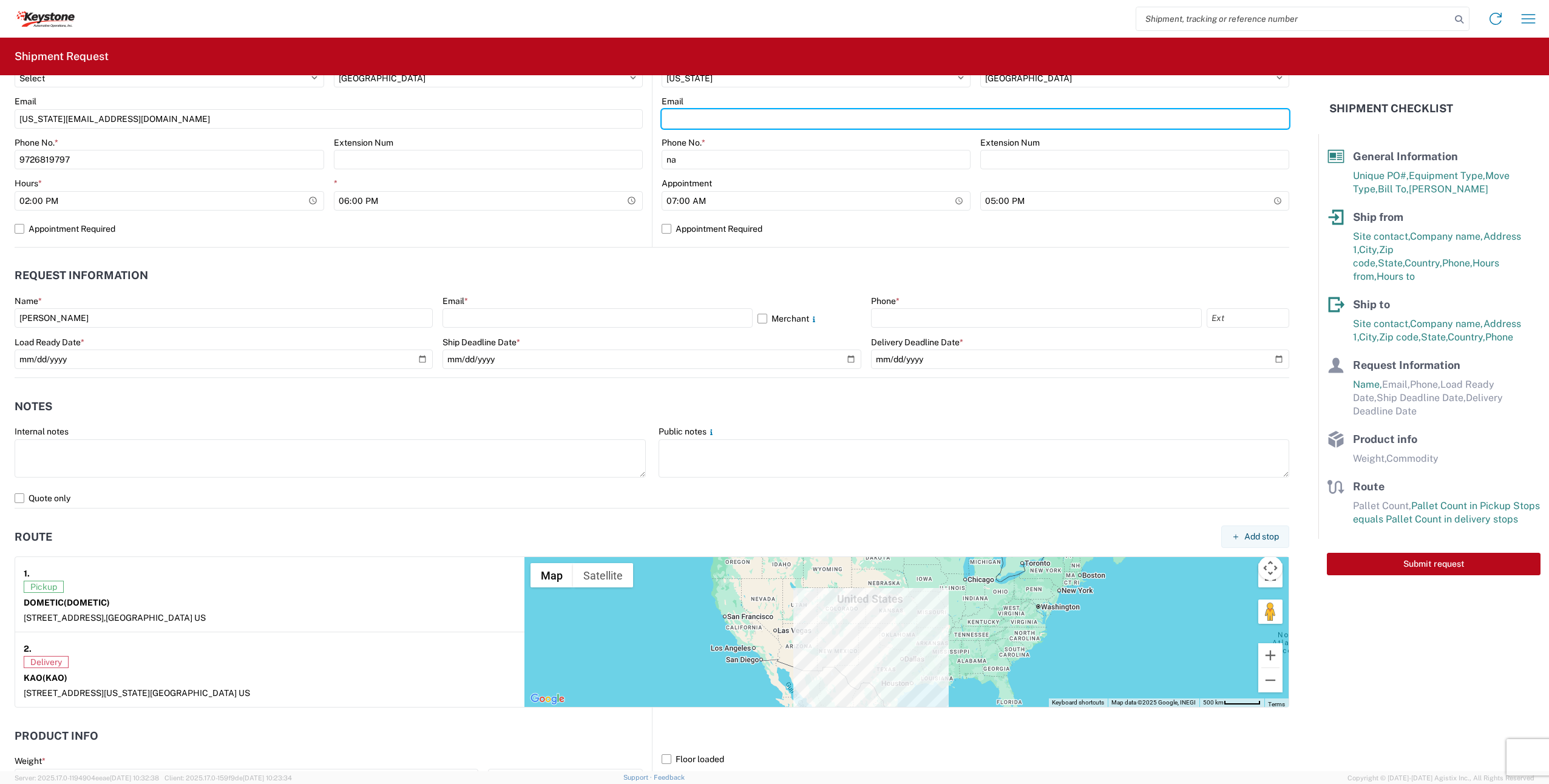
type input "[PERSON_NAME][EMAIL_ADDRESS][PERSON_NAME][DOMAIN_NAME]"
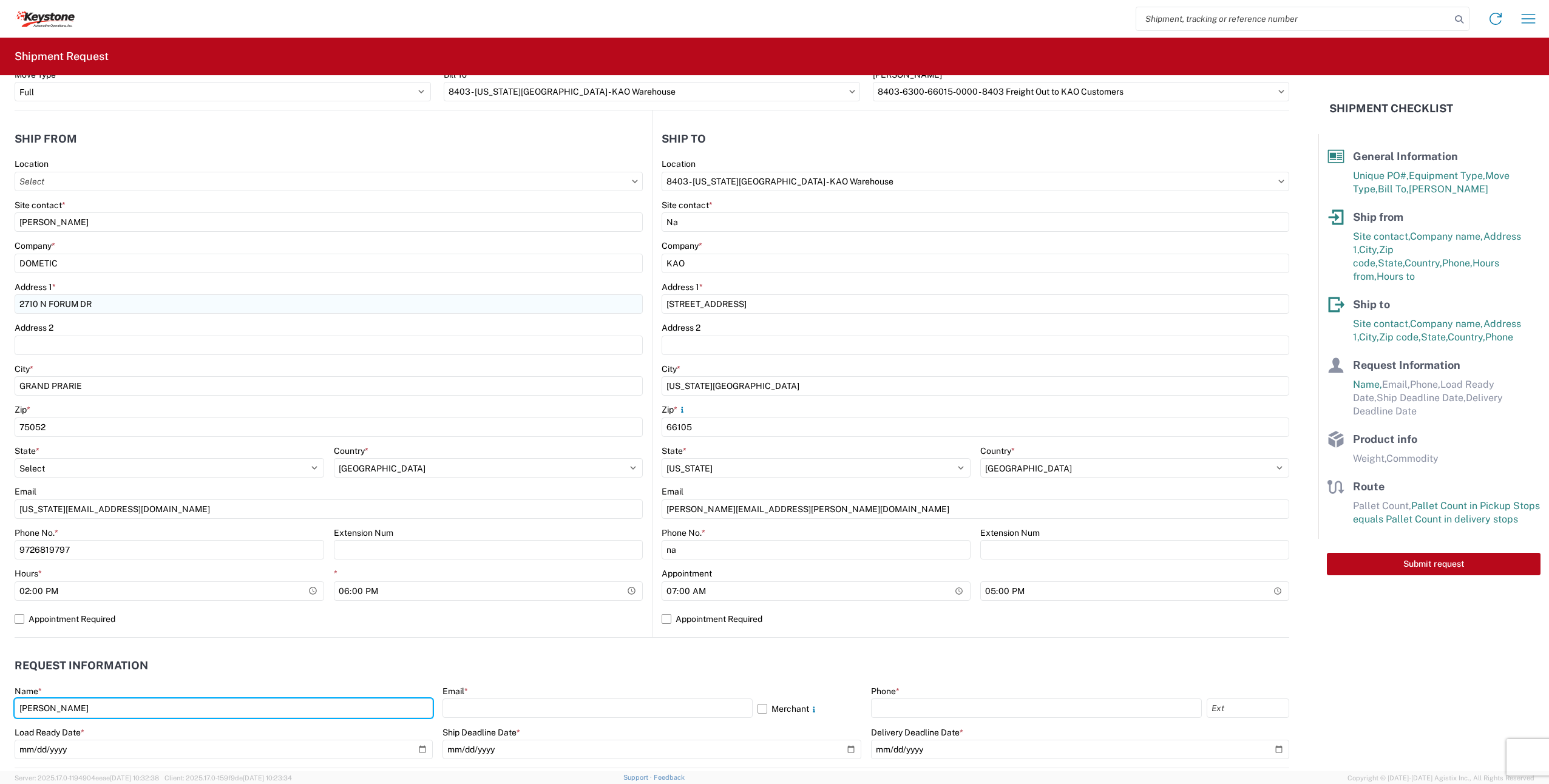
scroll to position [61, 0]
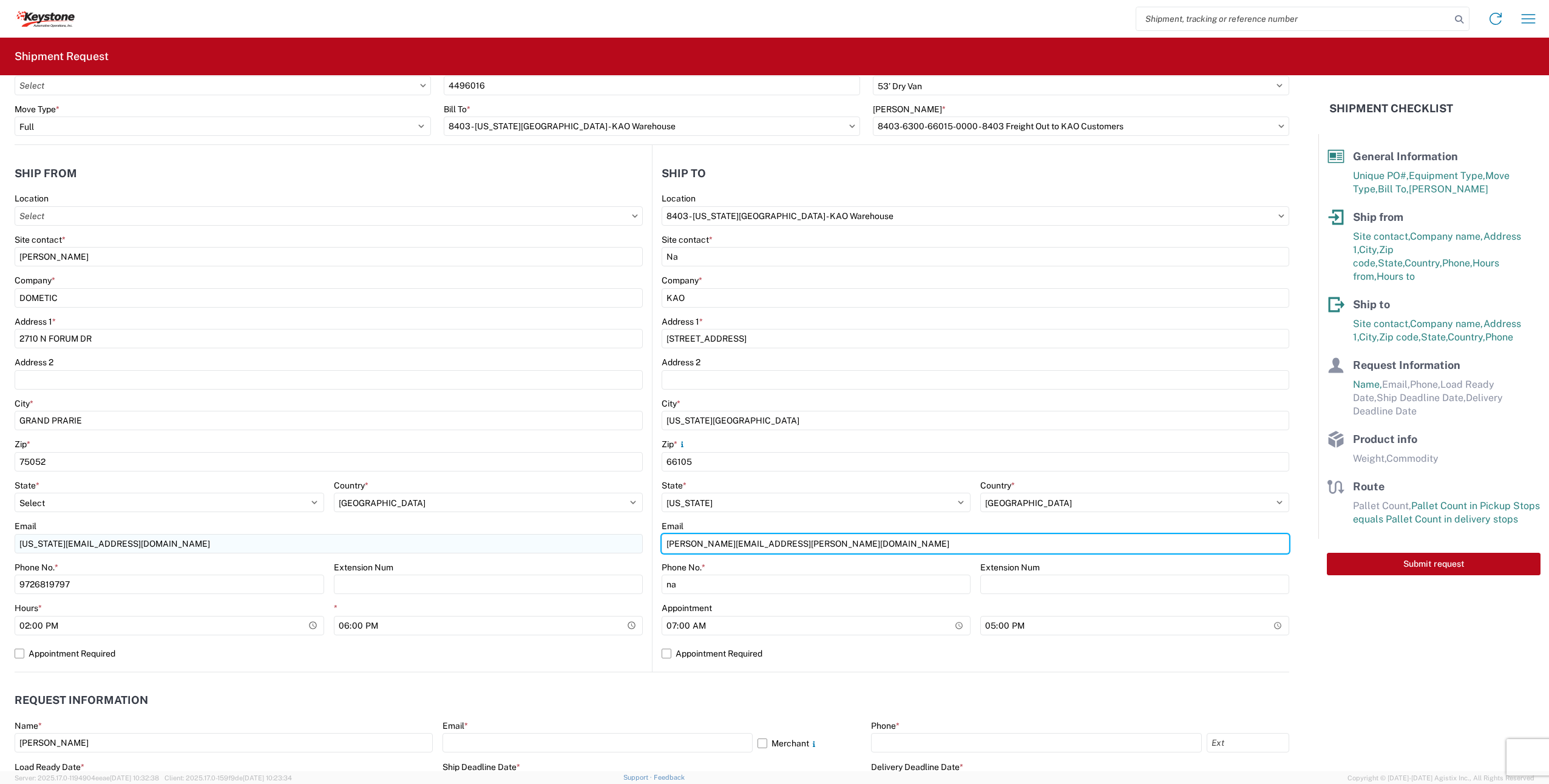
drag, startPoint x: 821, startPoint y: 541, endPoint x: 327, endPoint y: 543, distance: 494.0
click at [321, 550] on div "Ship from Location Site contact * [PERSON_NAME] Company * DOMETIC Address 1 * 2…" at bounding box center [652, 409] width 1275 height 527
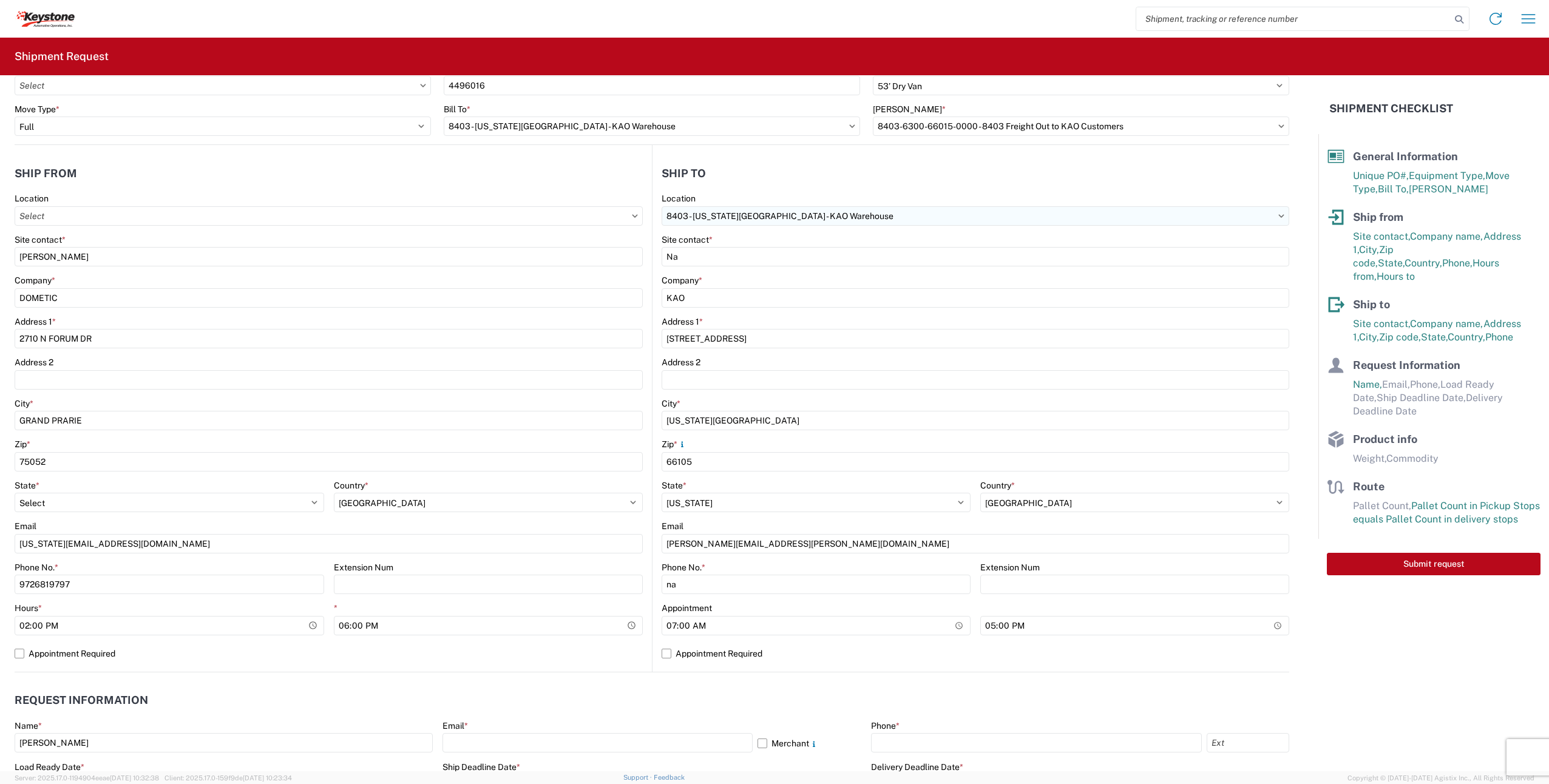
click at [721, 211] on input "8403 - [US_STATE][GEOGRAPHIC_DATA] - KAO Warehouse" at bounding box center [975, 216] width 628 height 20
type input "8403"
click at [763, 266] on div "8403 - [US_STATE][GEOGRAPHIC_DATA] - KAO Warehouse" at bounding box center [778, 270] width 236 height 20
select select "KS"
select select "US"
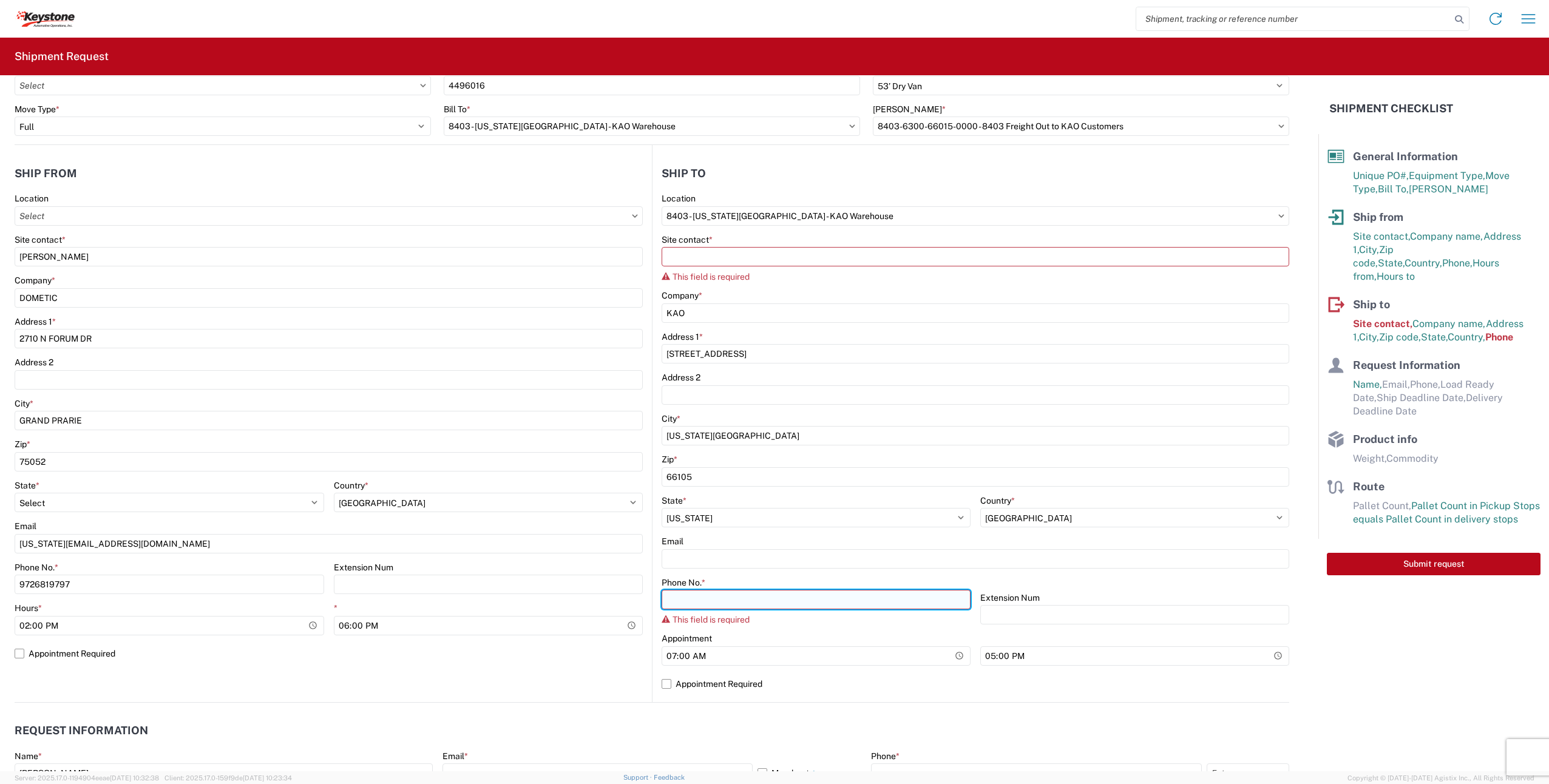
click at [696, 593] on input "Phone No. *" at bounding box center [816, 600] width 309 height 20
type input "na"
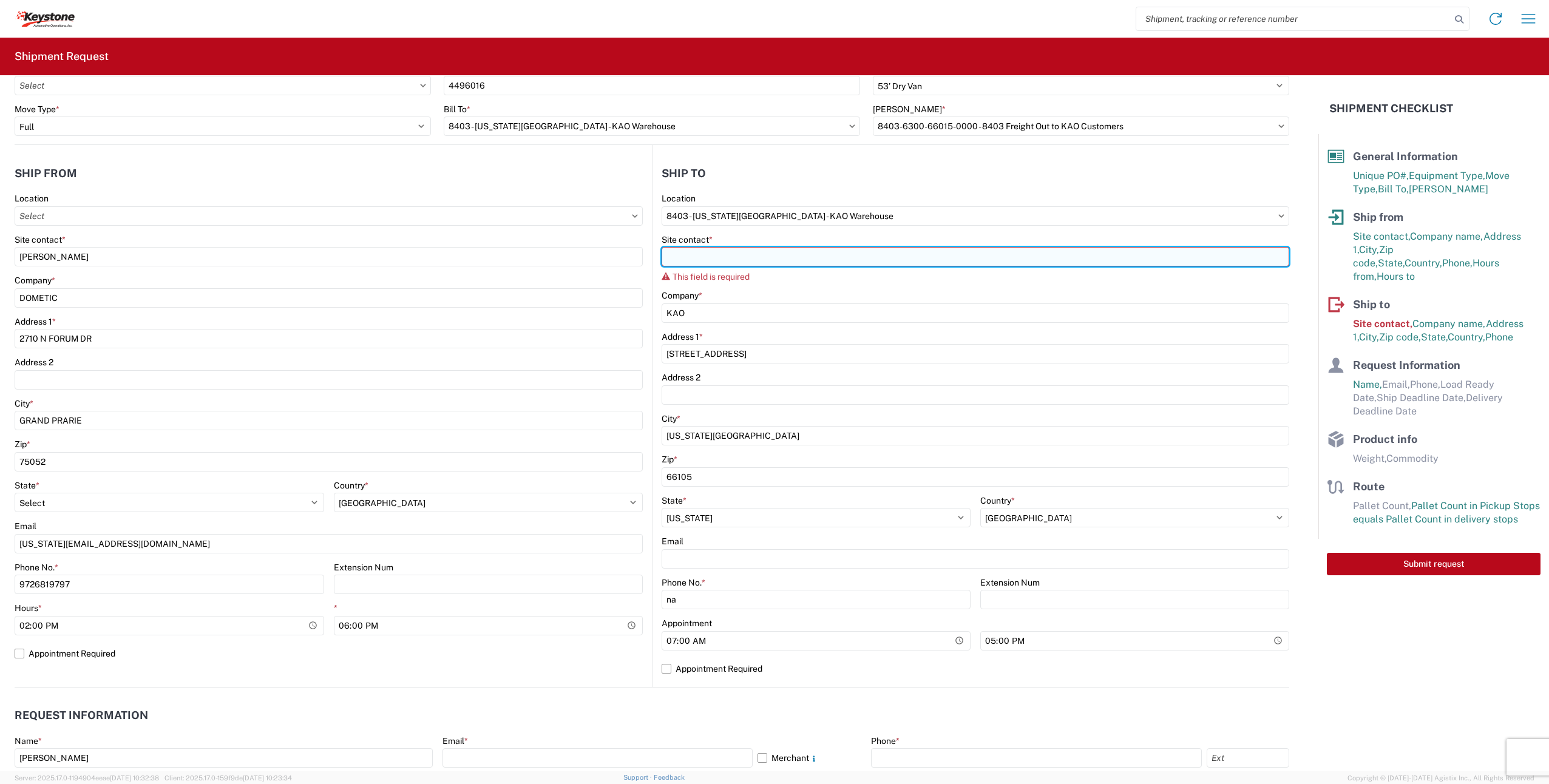
click at [683, 260] on input "Site contact *" at bounding box center [975, 257] width 628 height 20
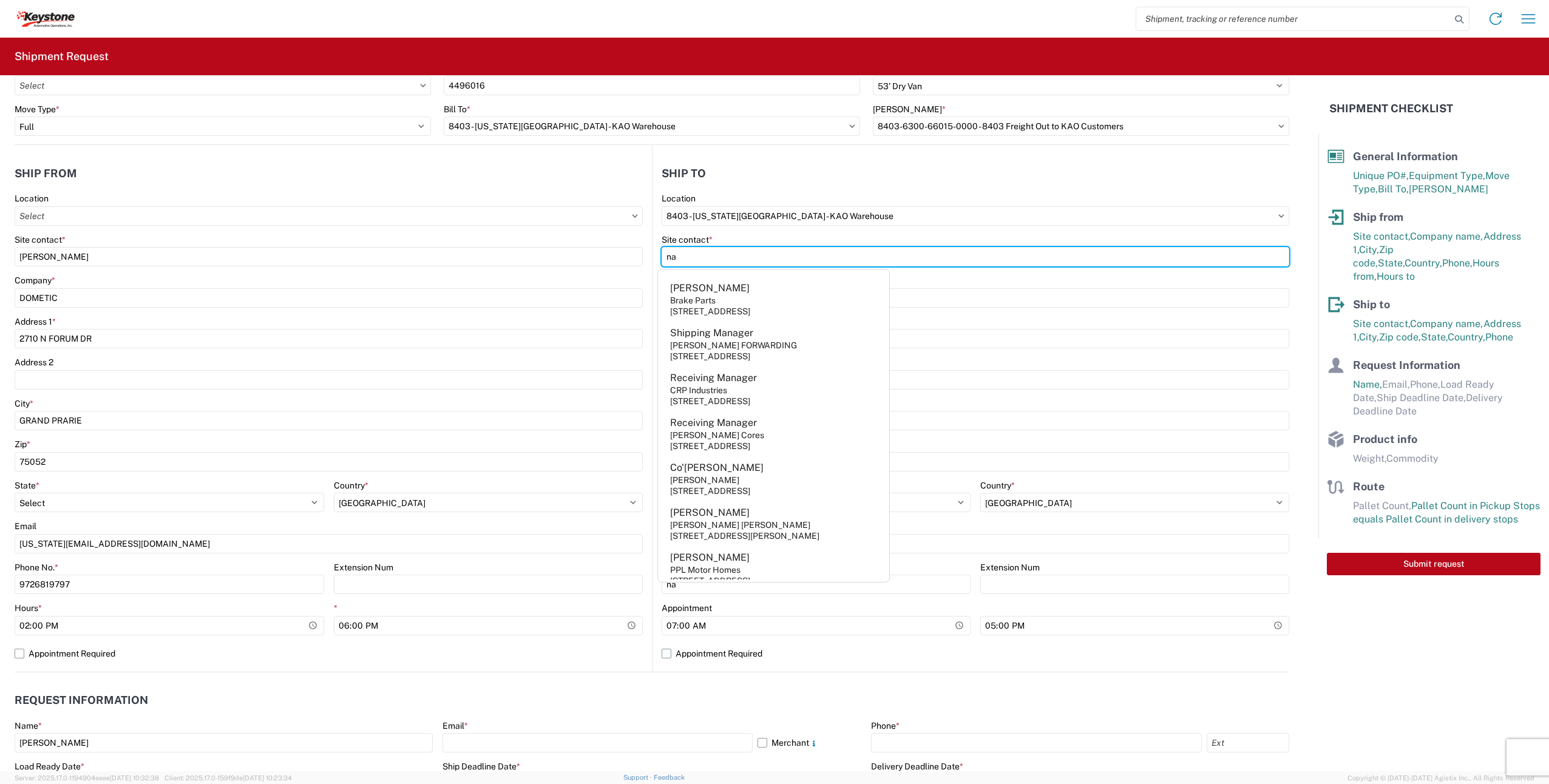
type input "na"
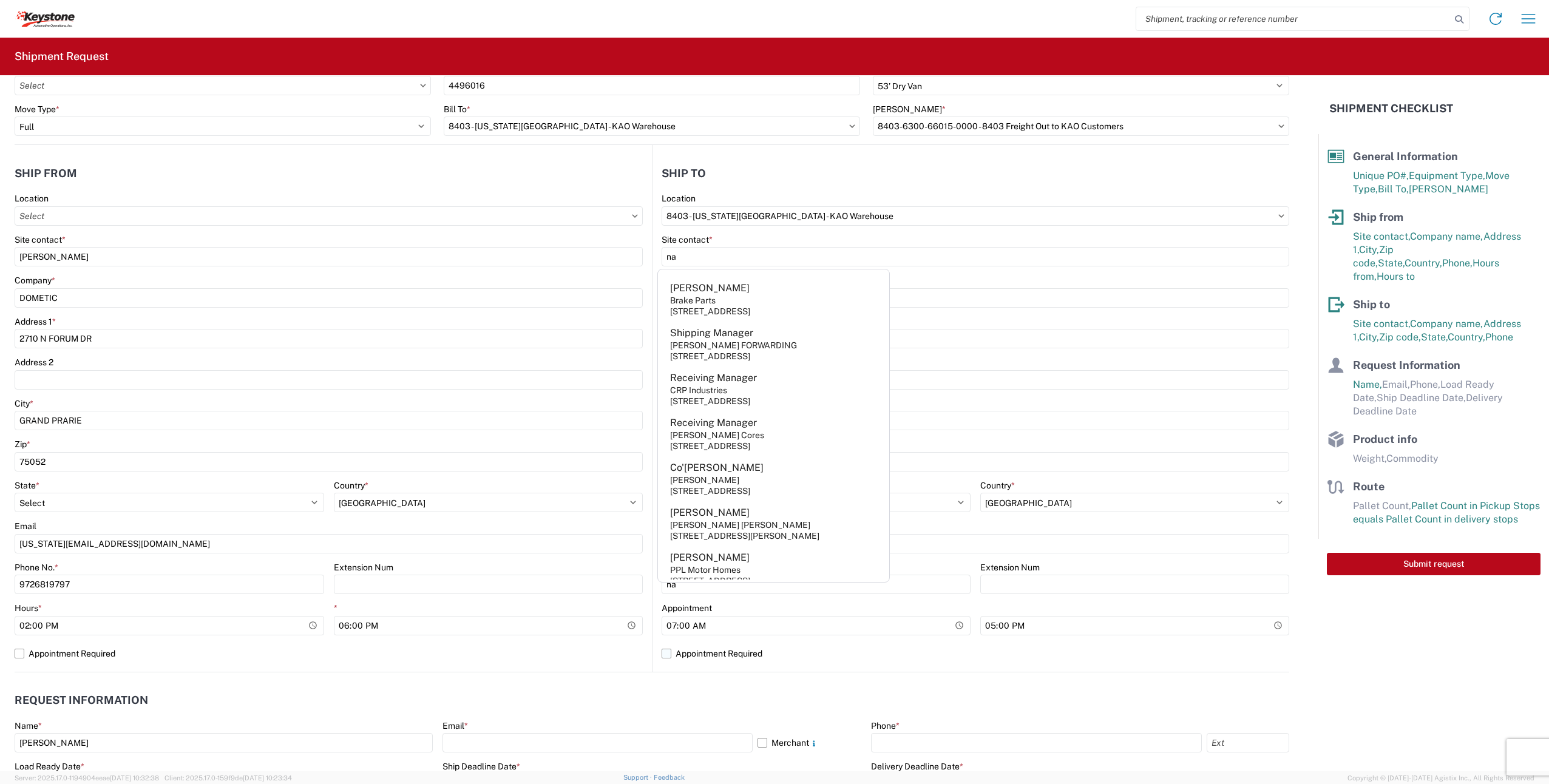
click at [972, 655] on label "Appointment Required" at bounding box center [975, 654] width 628 height 20
click at [0, 0] on input "Appointment Required" at bounding box center [0, 0] width 0 height 0
select select "KS"
select select "US"
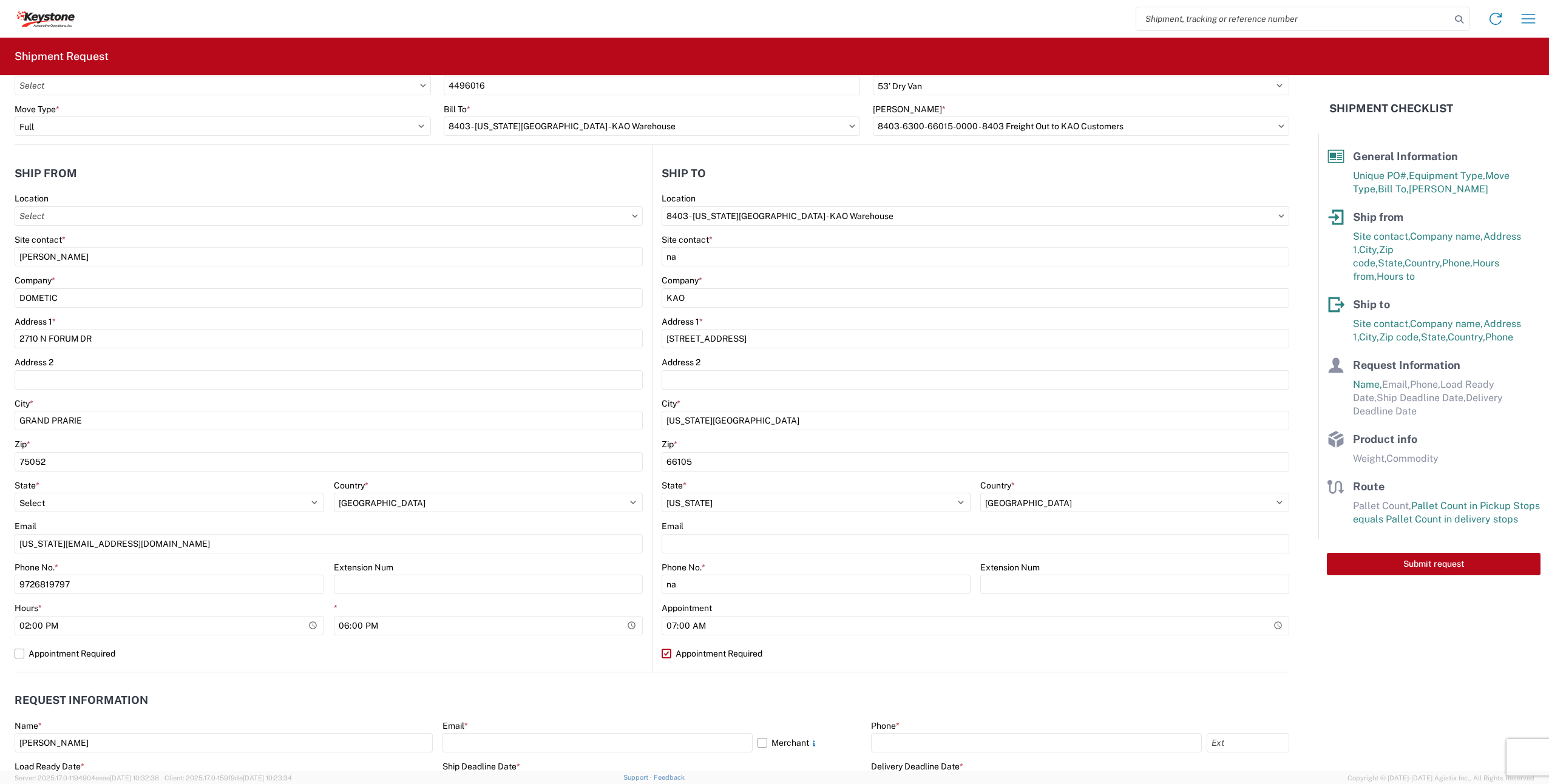
click at [665, 656] on label "Appointment Required" at bounding box center [975, 654] width 628 height 20
click at [0, 0] on input "Appointment Required" at bounding box center [0, 0] width 0 height 0
select select "KS"
select select "US"
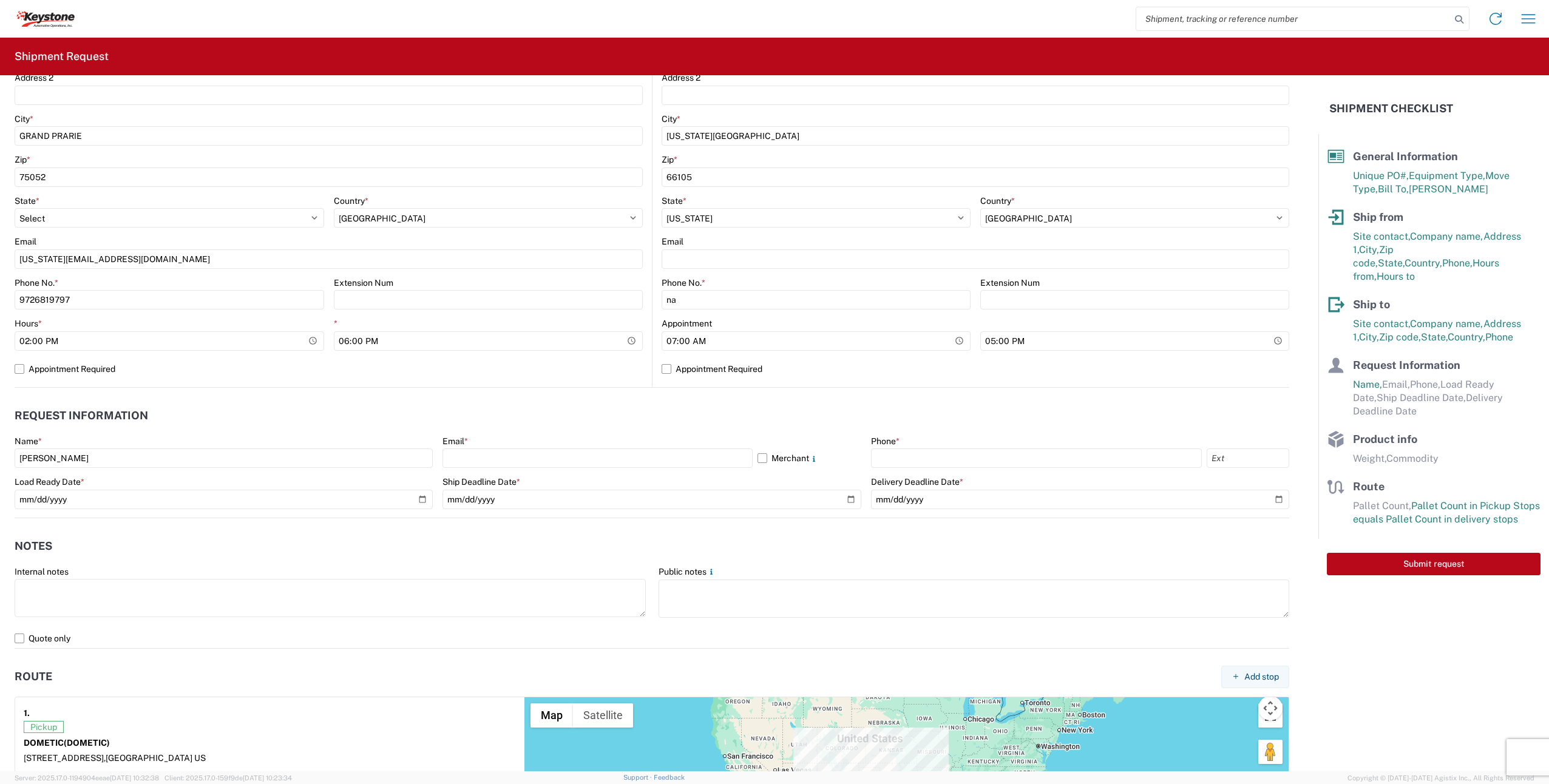
scroll to position [425, 0]
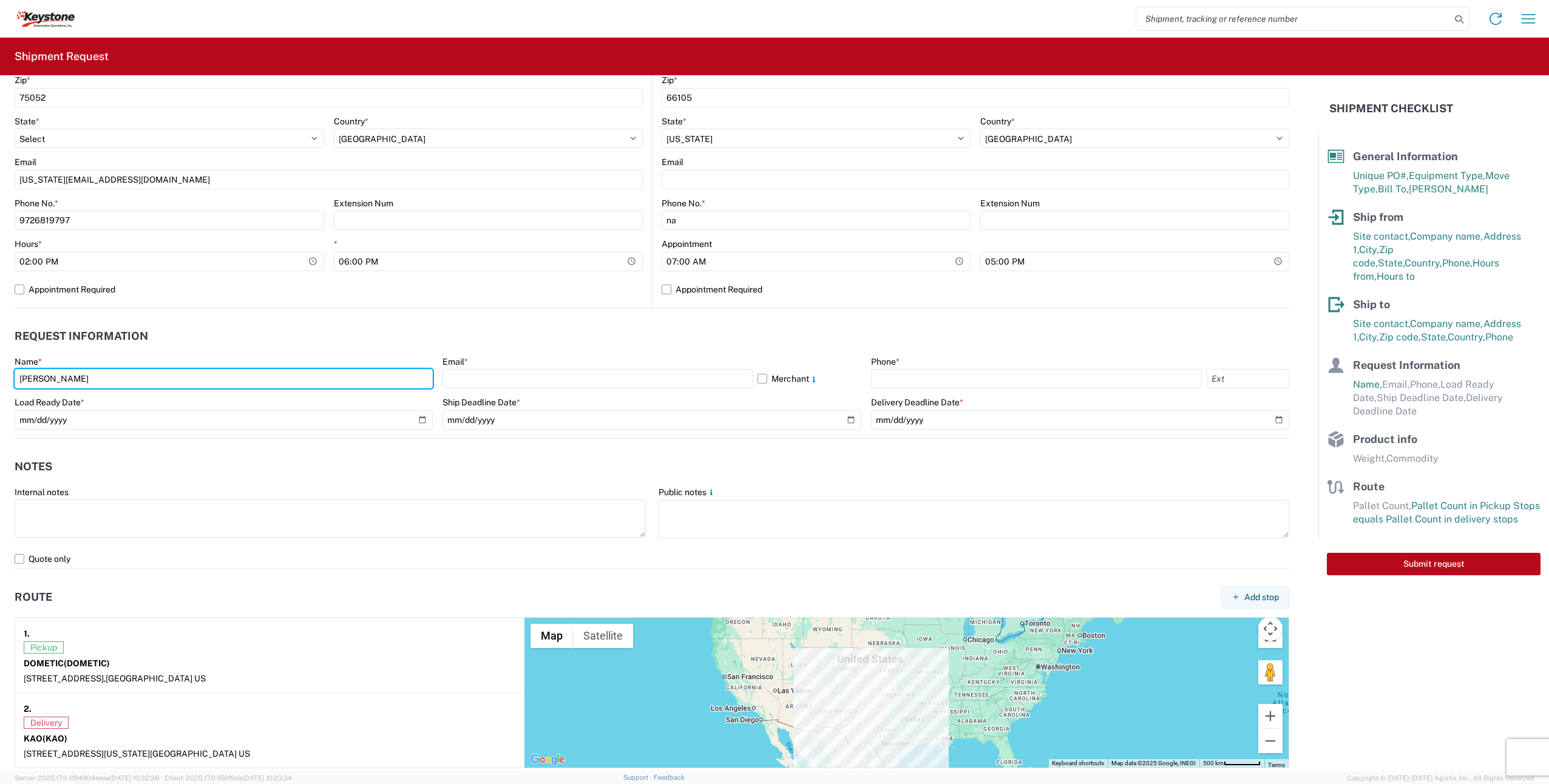
drag, startPoint x: 105, startPoint y: 376, endPoint x: -2, endPoint y: 381, distance: 107.1
click at [0, 381] on html "Home Shipment request Shipment tracking Shipment Request General Information Te…" at bounding box center [774, 392] width 1549 height 784
type input "texas shipping"
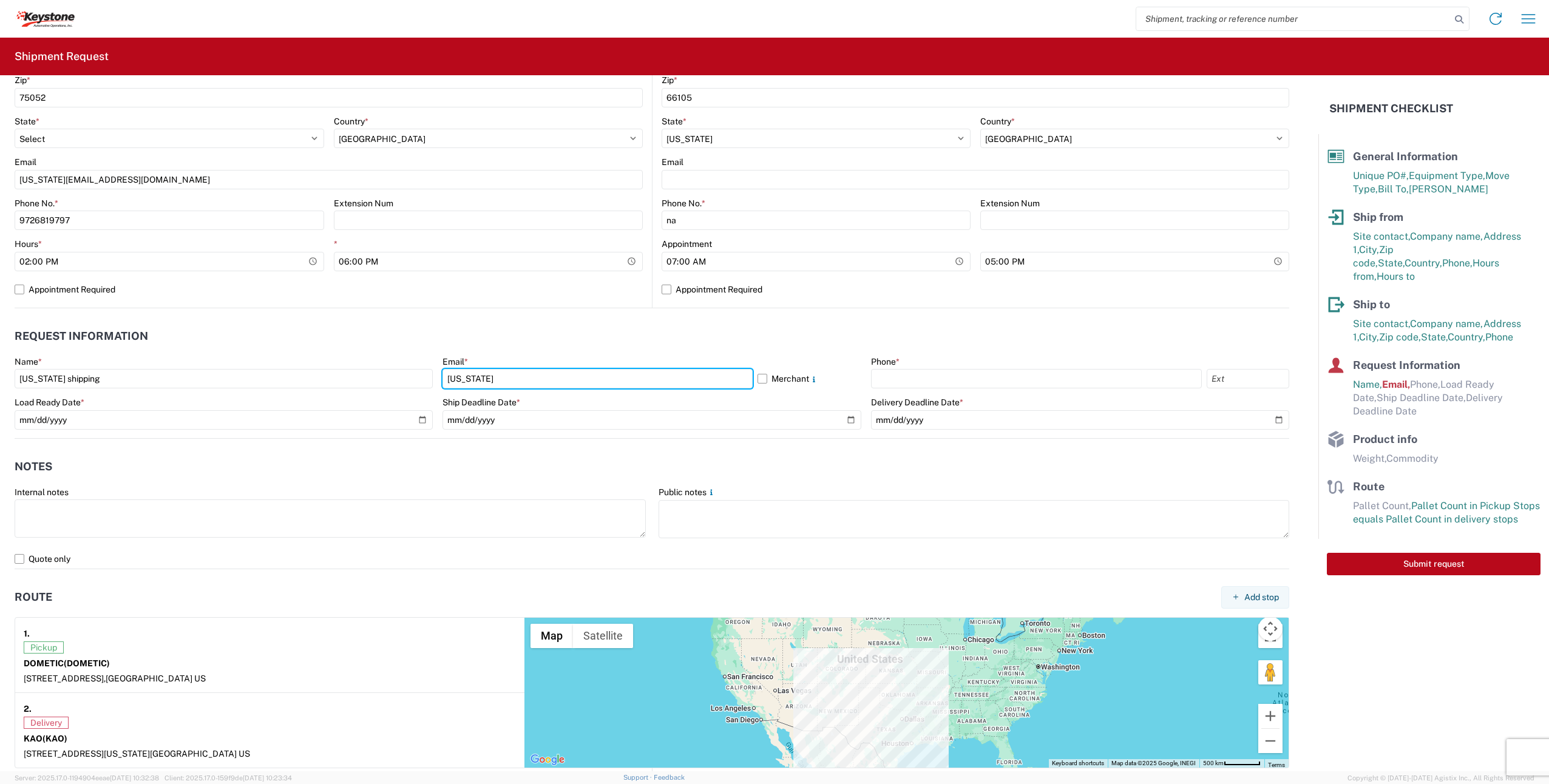
type input "[US_STATE][EMAIL_ADDRESS][DOMAIN_NAME]"
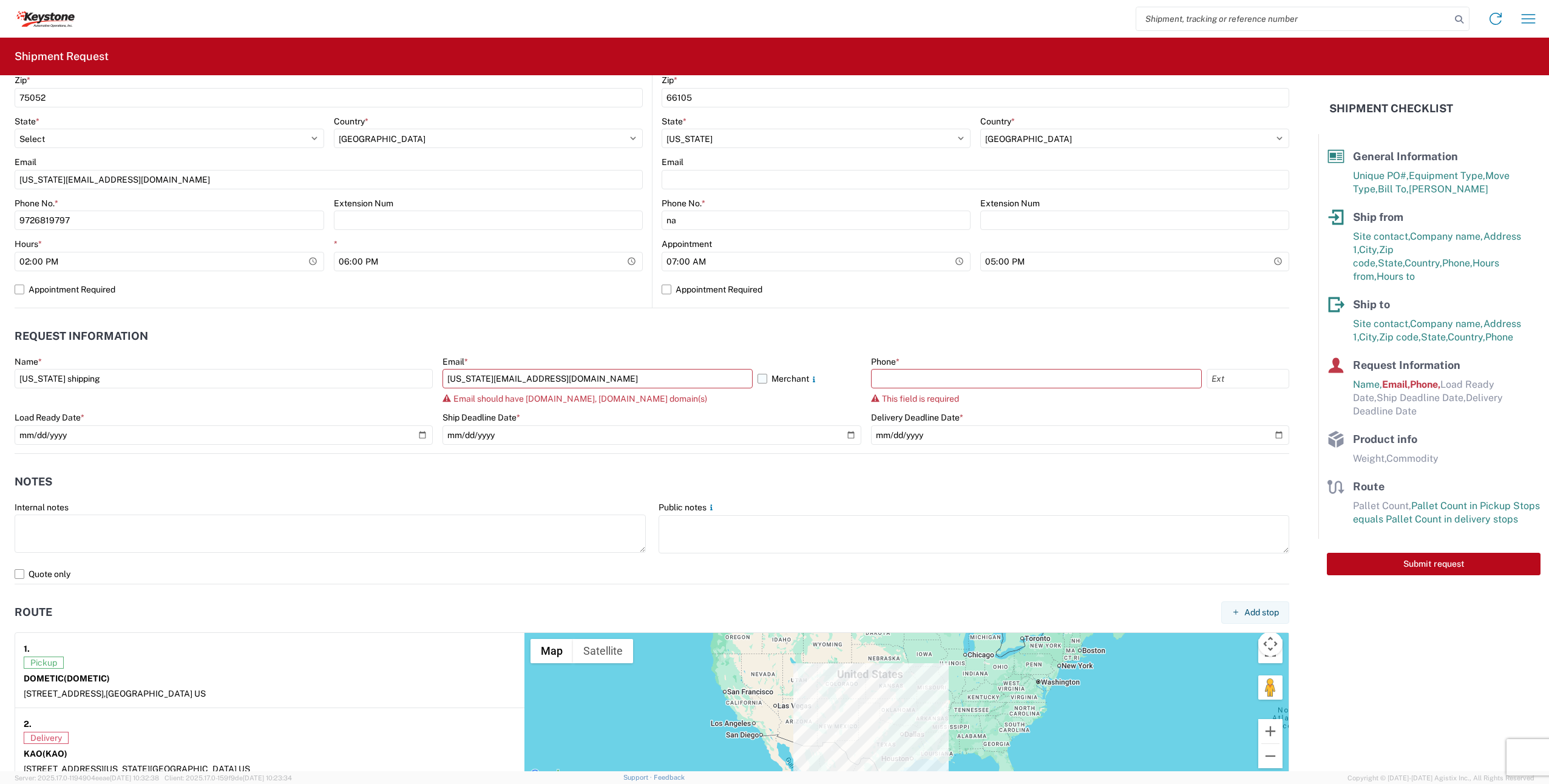
click at [758, 375] on label "Merchant" at bounding box center [809, 379] width 103 height 20
click at [0, 0] on input "Merchant" at bounding box center [0, 0] width 0 height 0
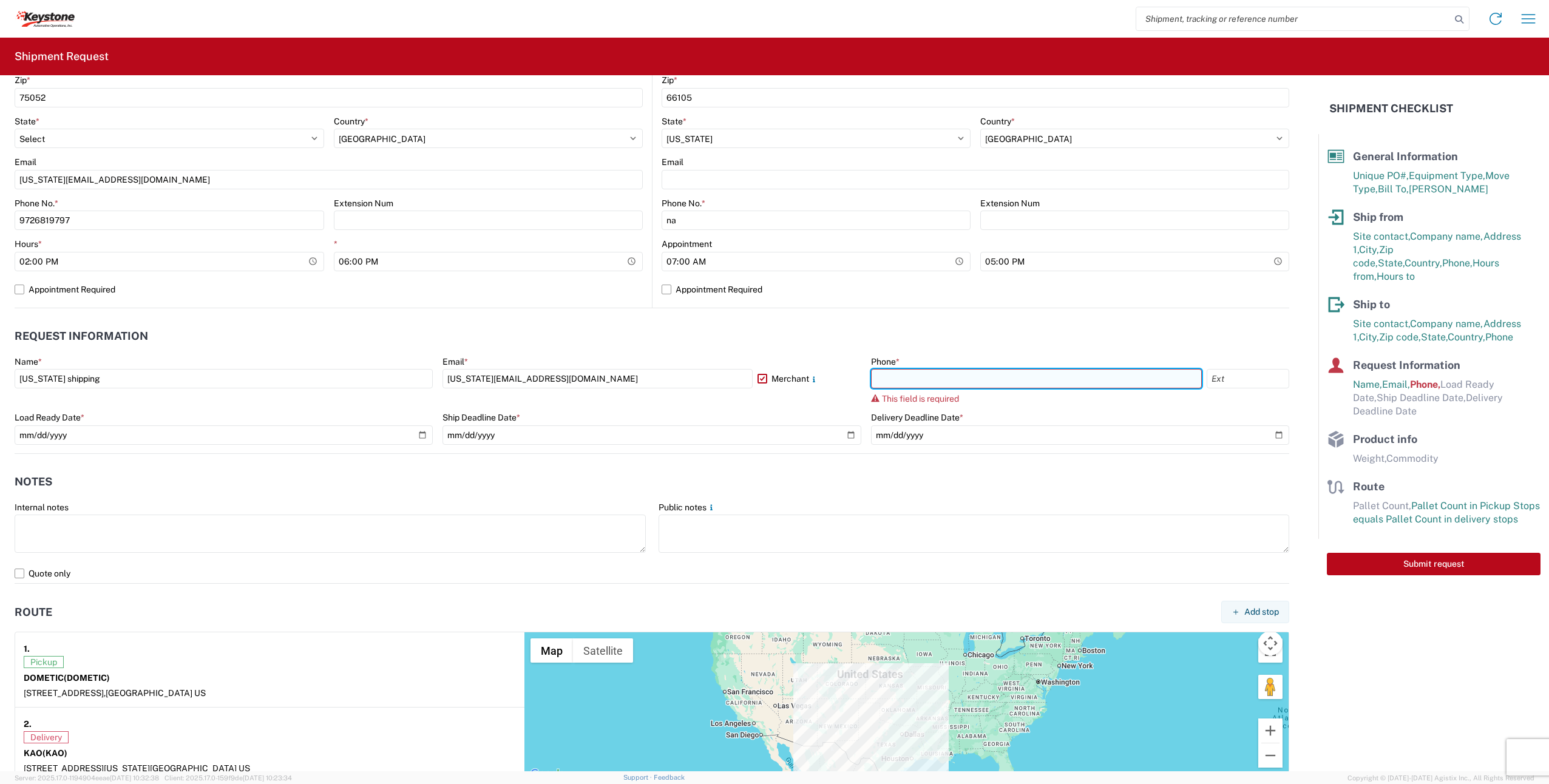
click at [908, 372] on input "text" at bounding box center [1037, 379] width 331 height 20
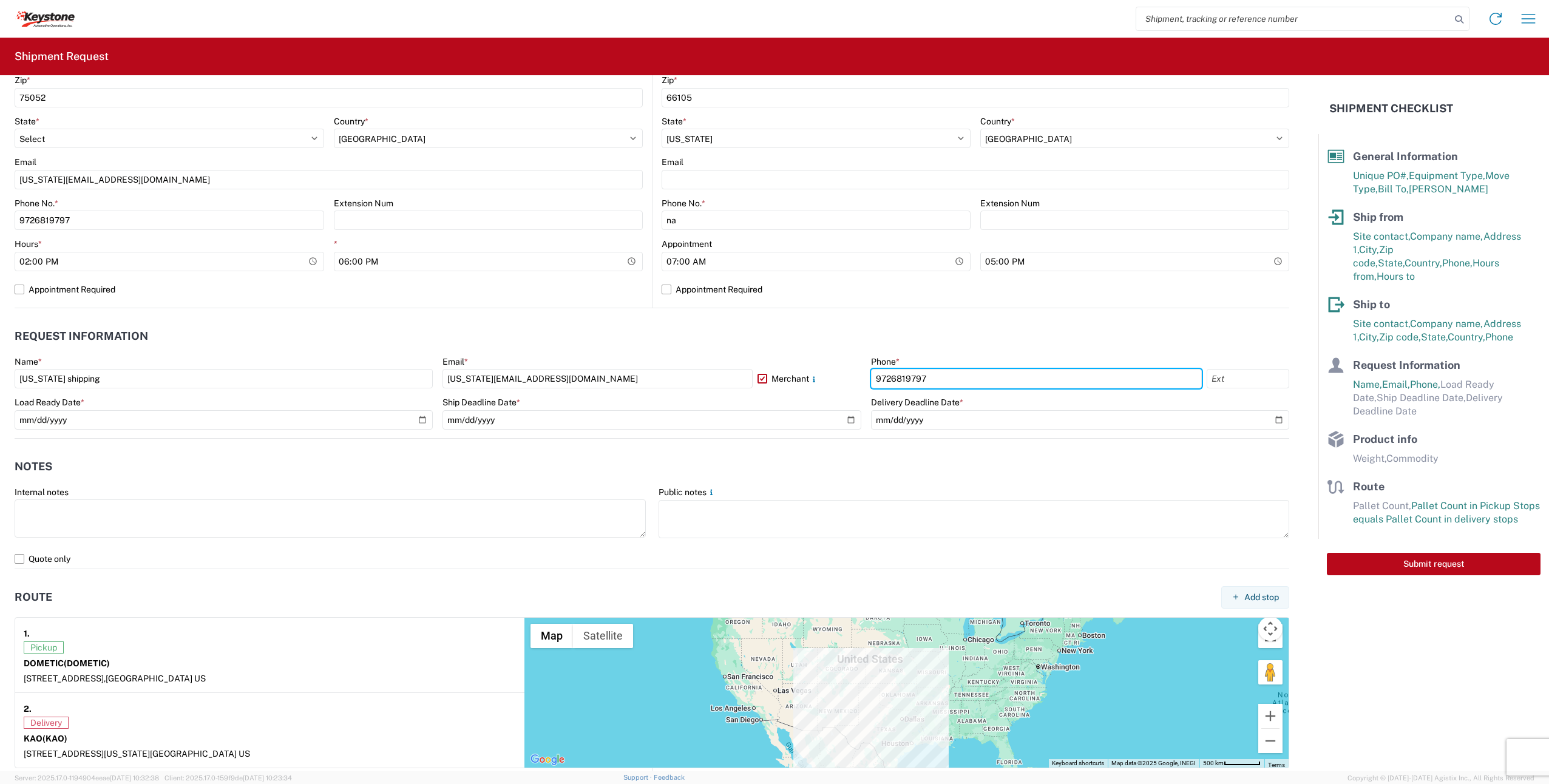
type input "2142888954"
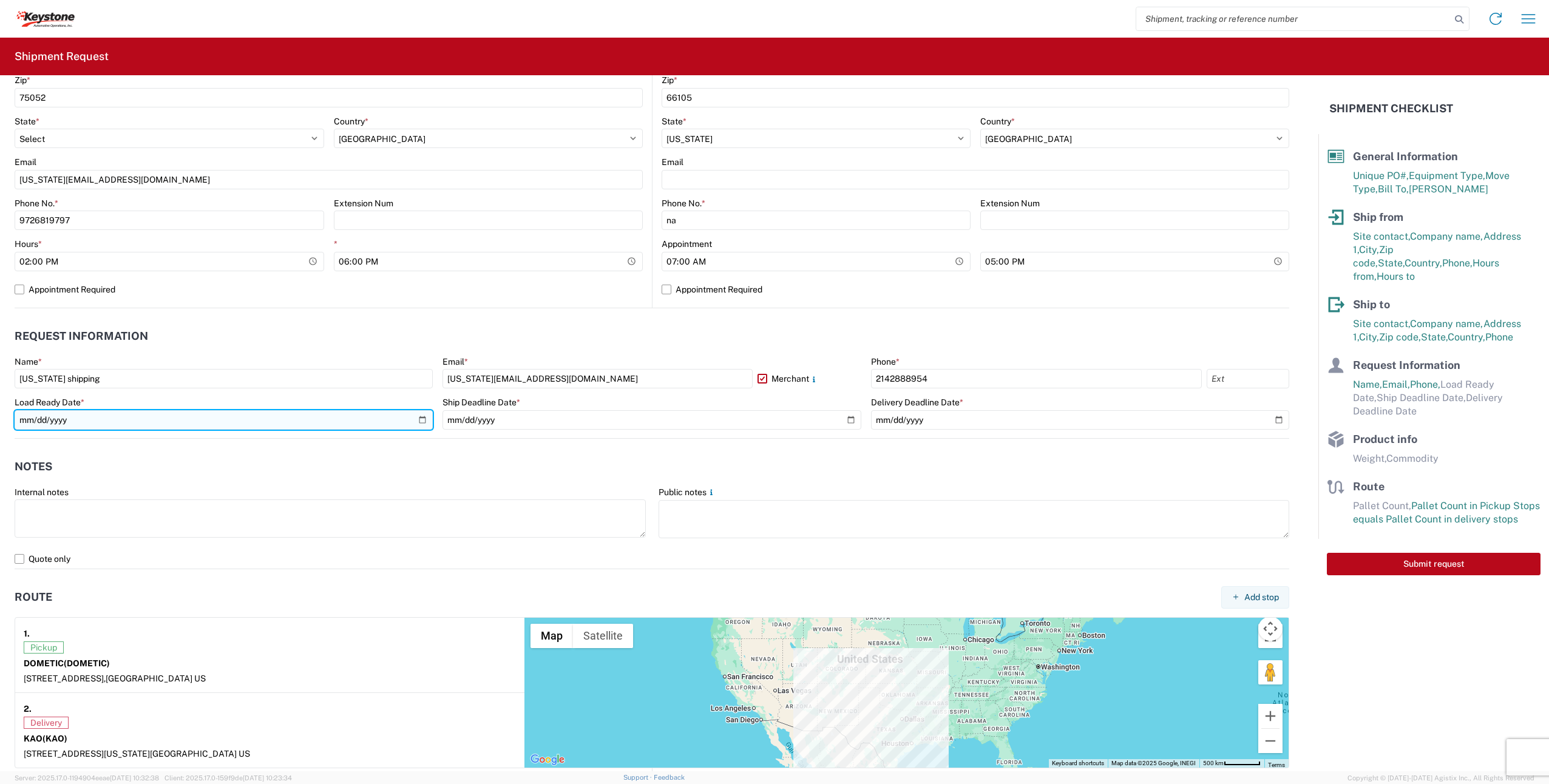
click at [106, 423] on input "date" at bounding box center [224, 420] width 418 height 20
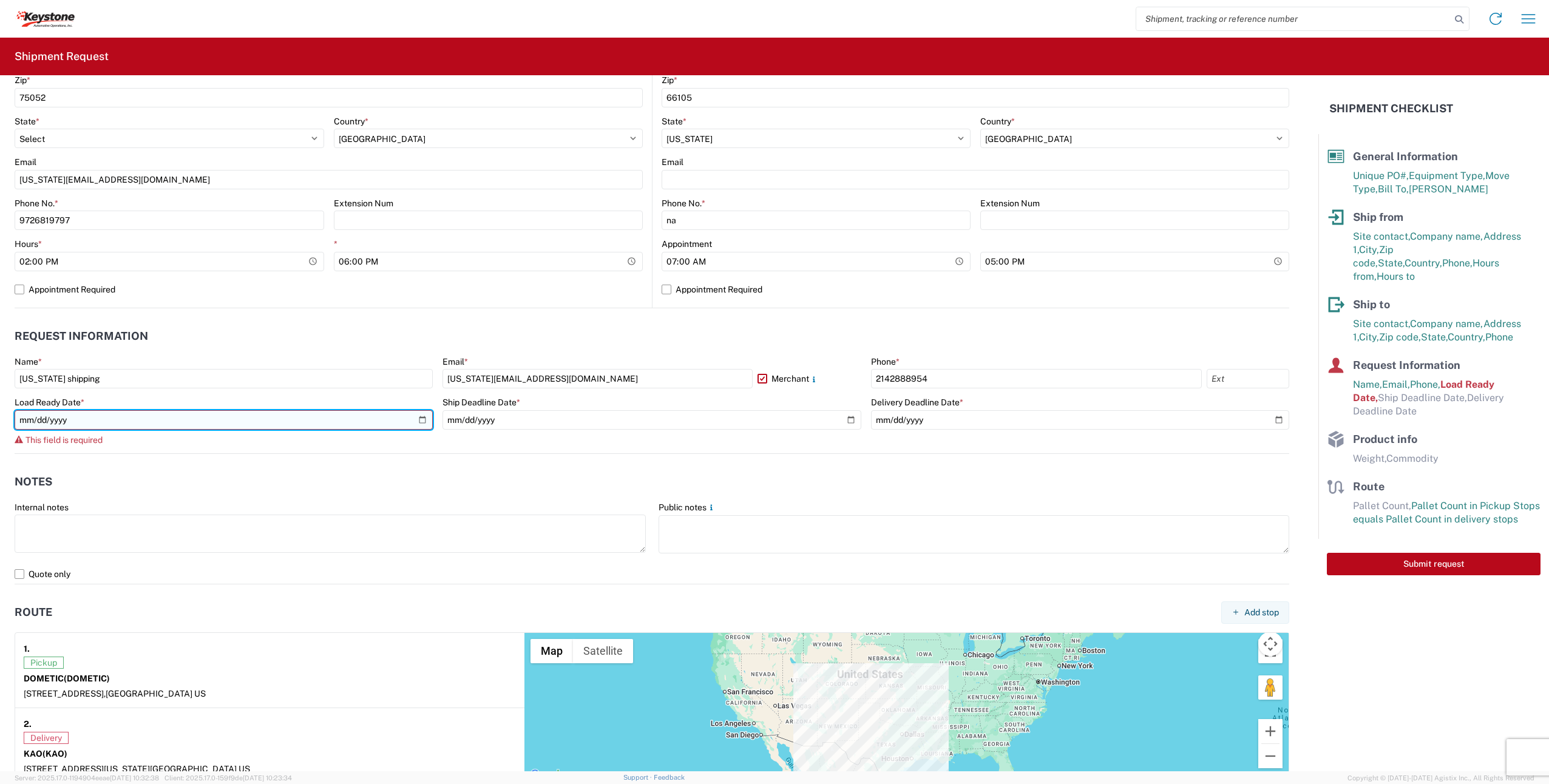
click at [422, 414] on input "date" at bounding box center [224, 420] width 418 height 20
type input "2025-08-26"
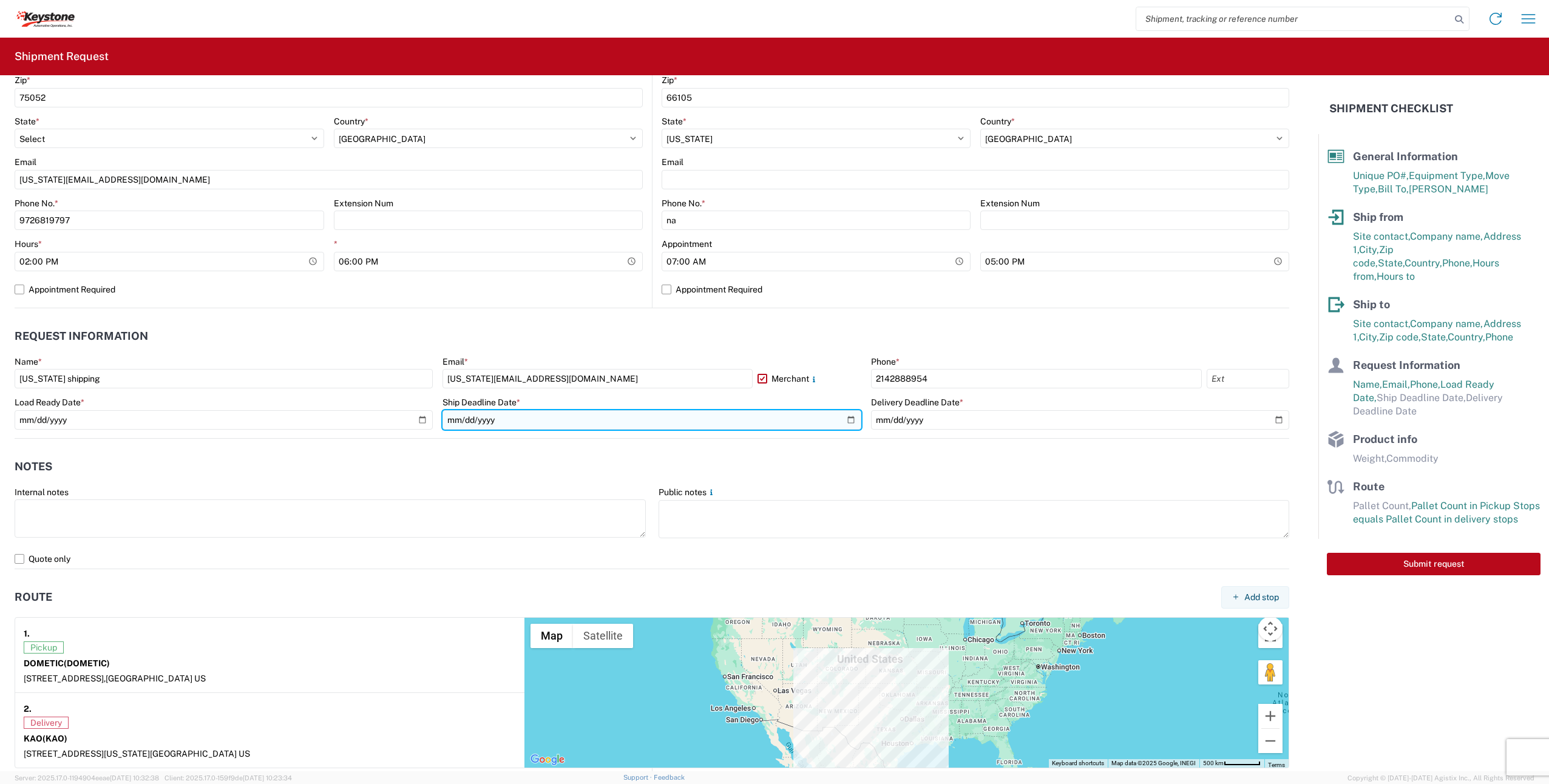
click at [846, 421] on input "date" at bounding box center [652, 420] width 418 height 20
type input "2025-08-26"
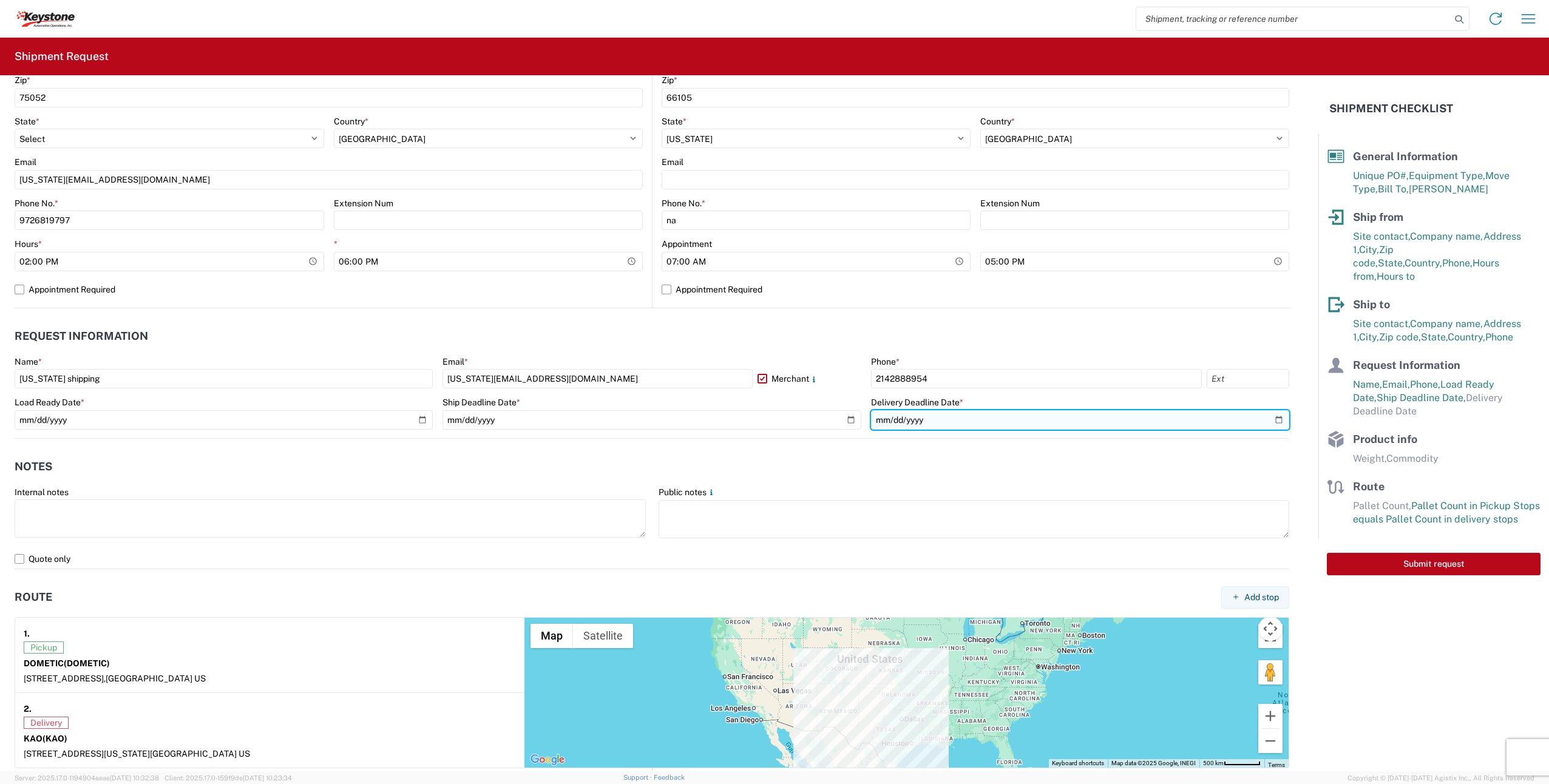
click at [1271, 421] on input "date" at bounding box center [1080, 420] width 418 height 20
click at [1273, 419] on input "2025-08-26" at bounding box center [1080, 420] width 418 height 20
type input "2025-08-29"
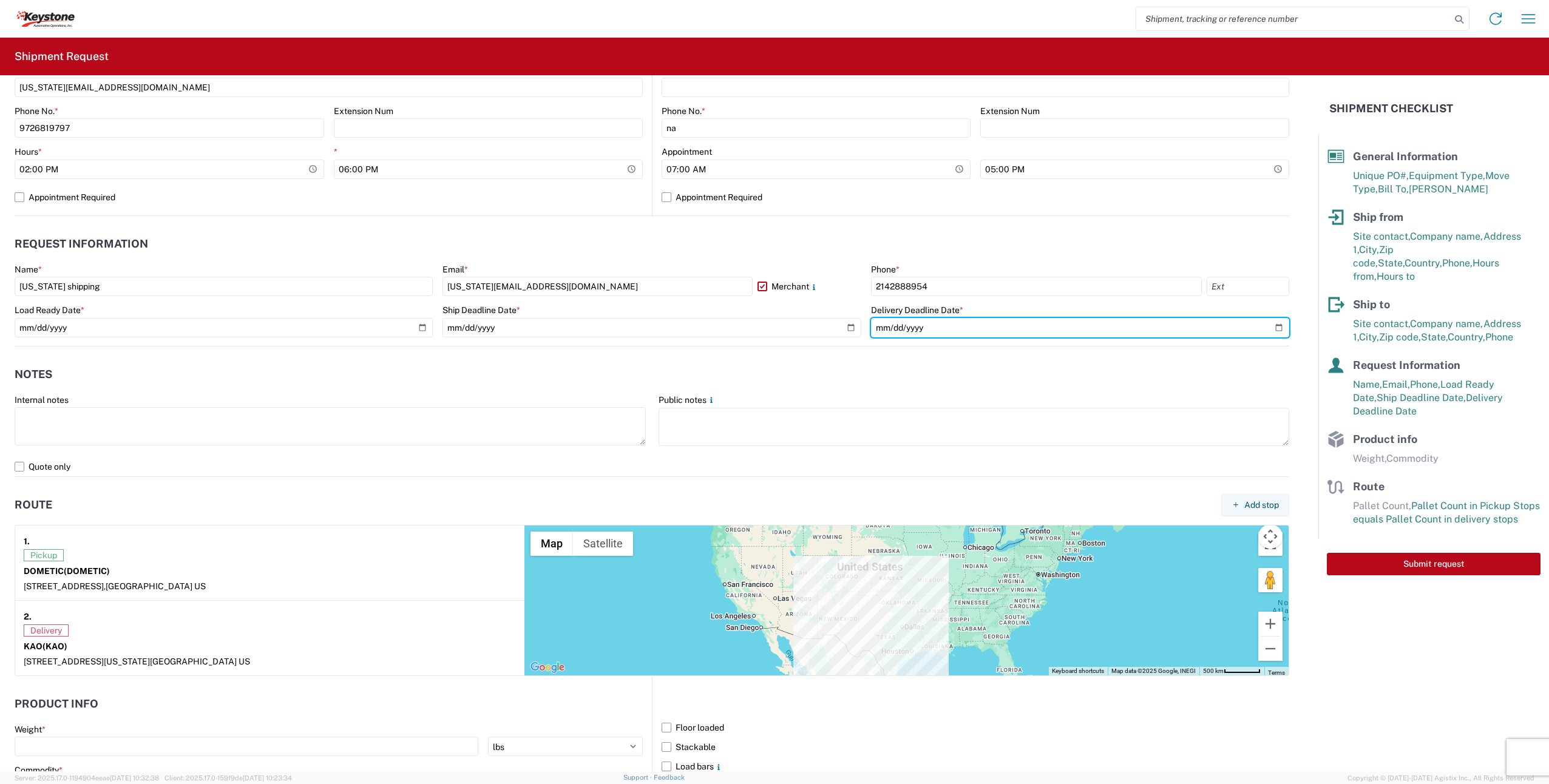
scroll to position [759, 0]
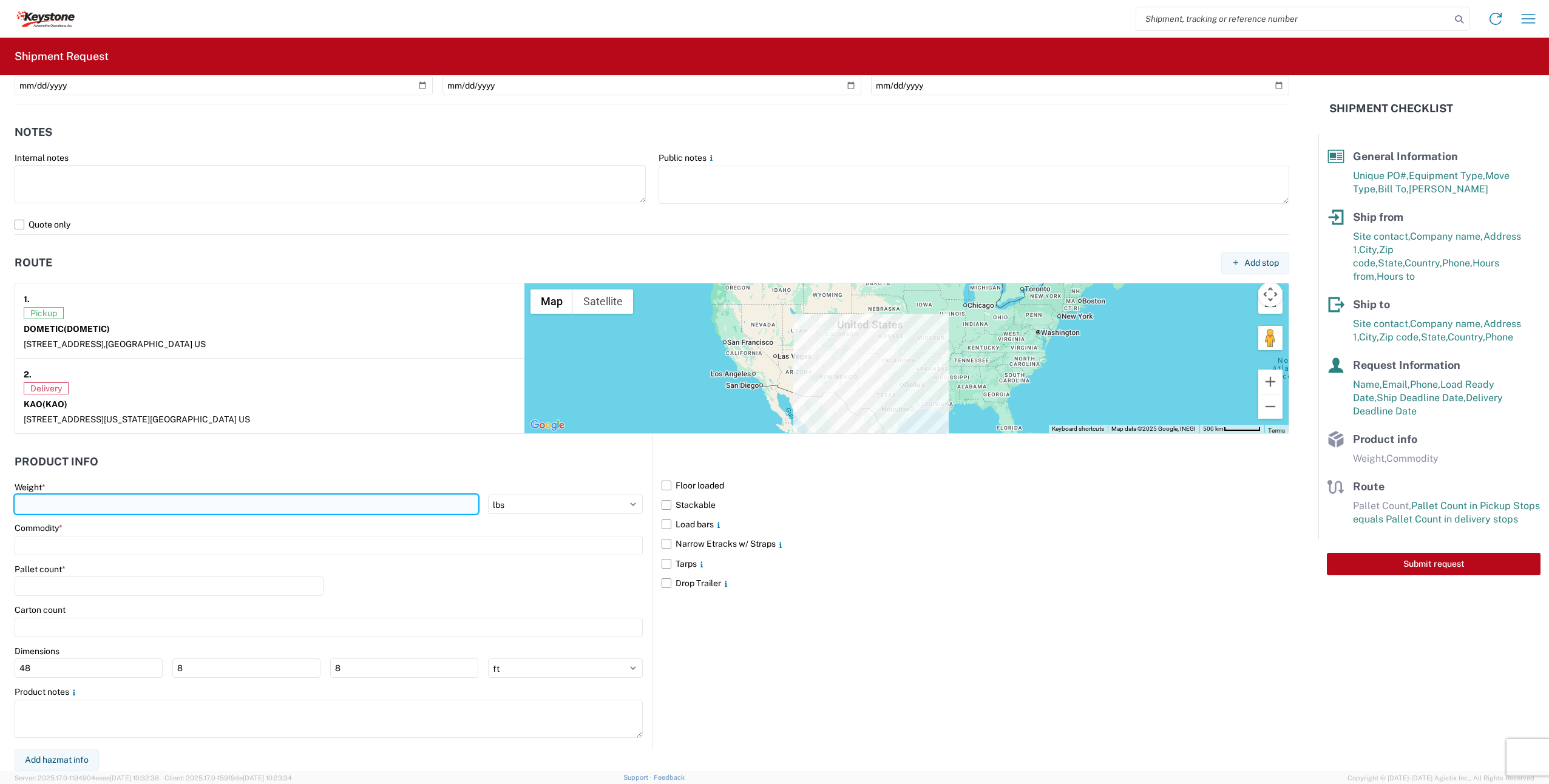
click at [57, 510] on input "number" at bounding box center [246, 504] width 464 height 20
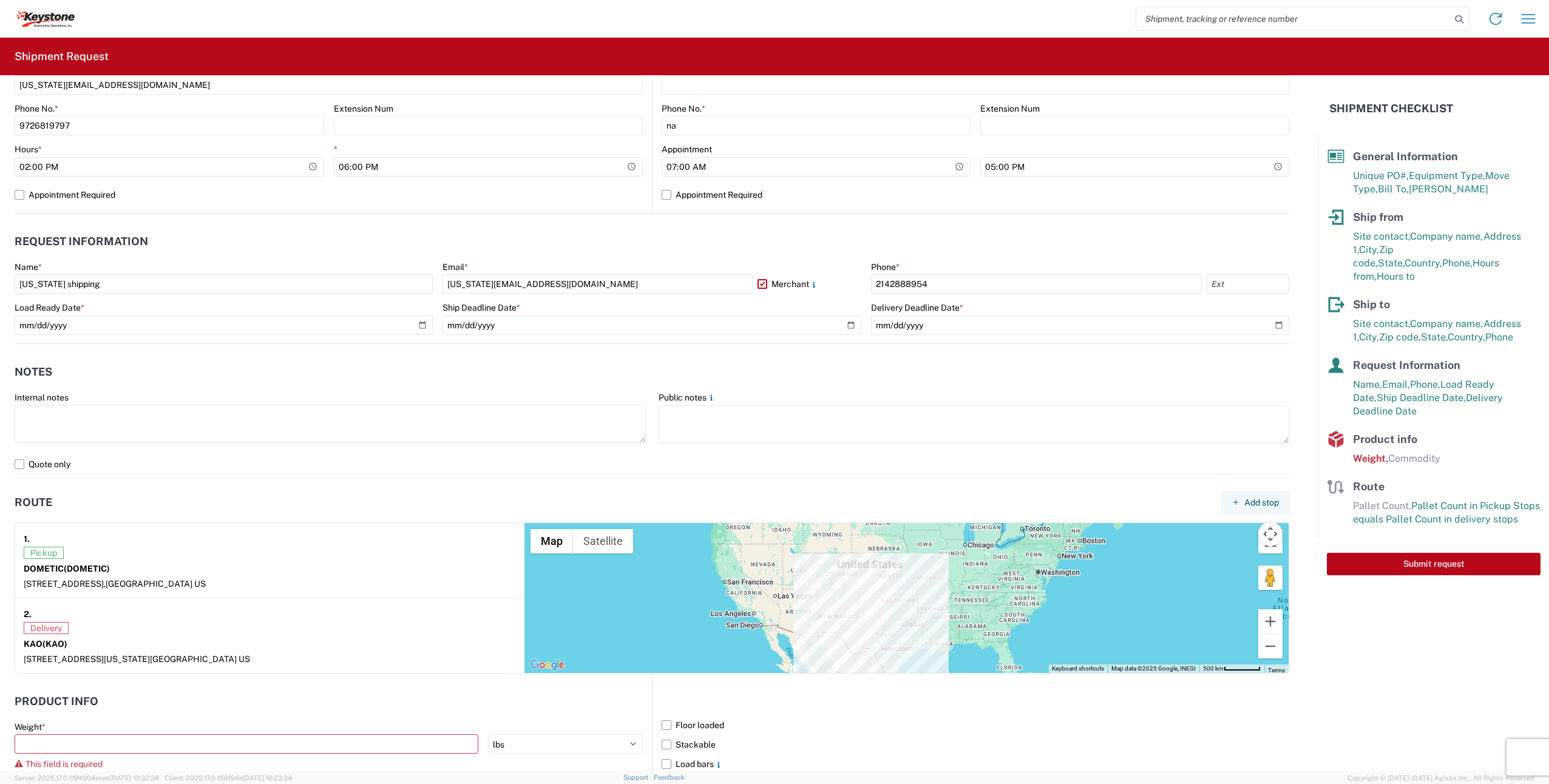
scroll to position [774, 0]
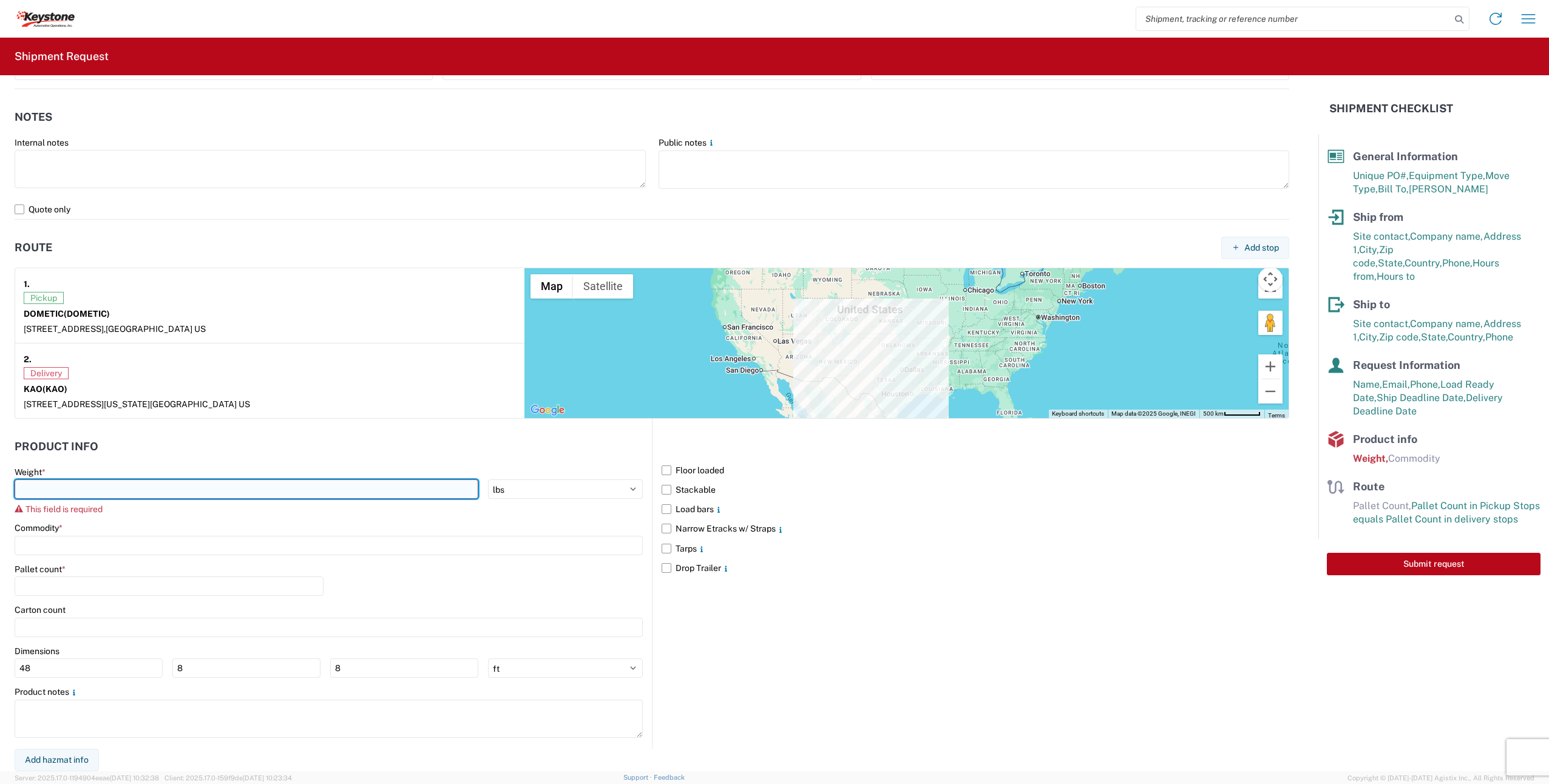
click at [101, 485] on input "number" at bounding box center [246, 489] width 464 height 20
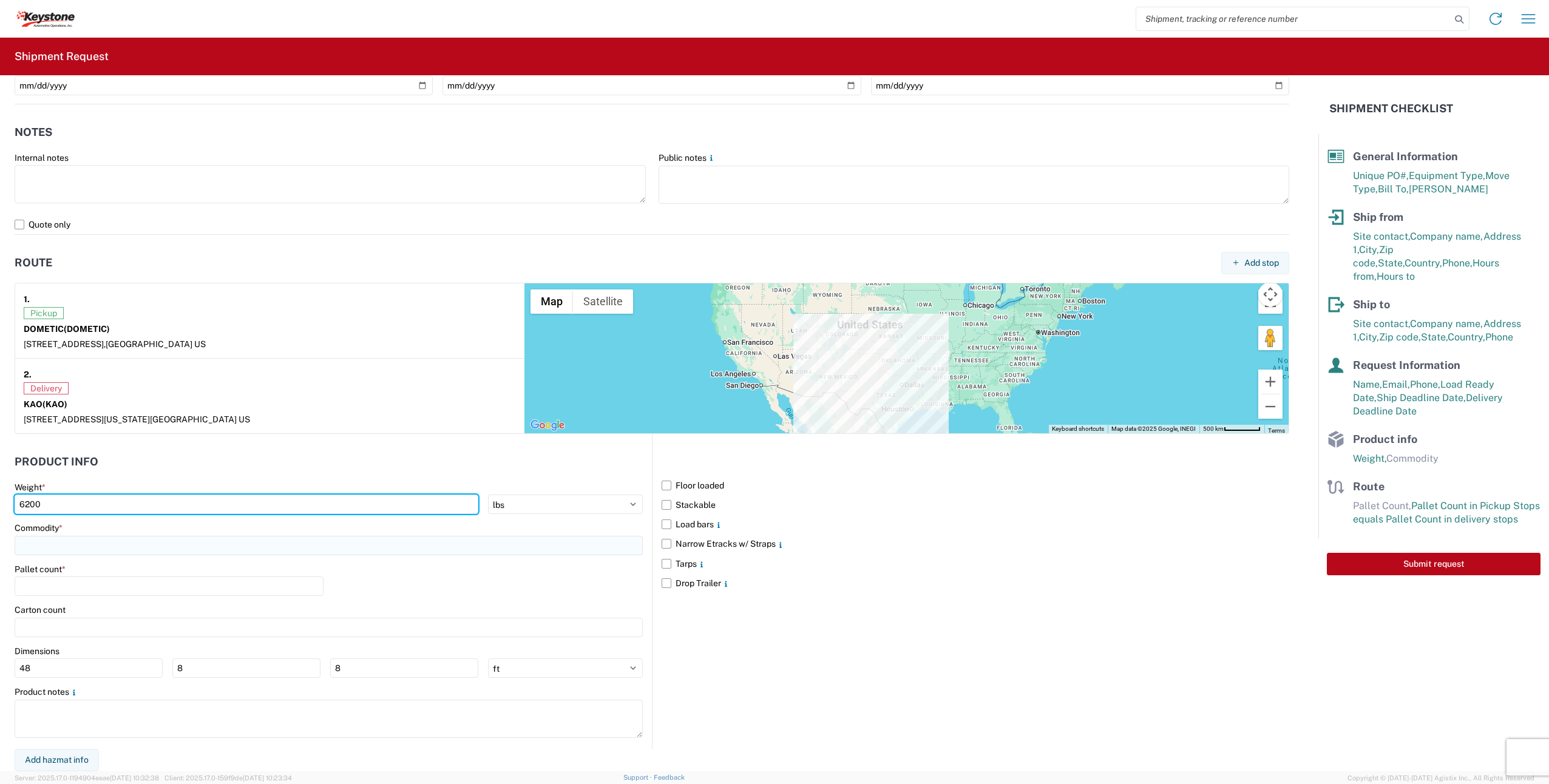
type input "6200"
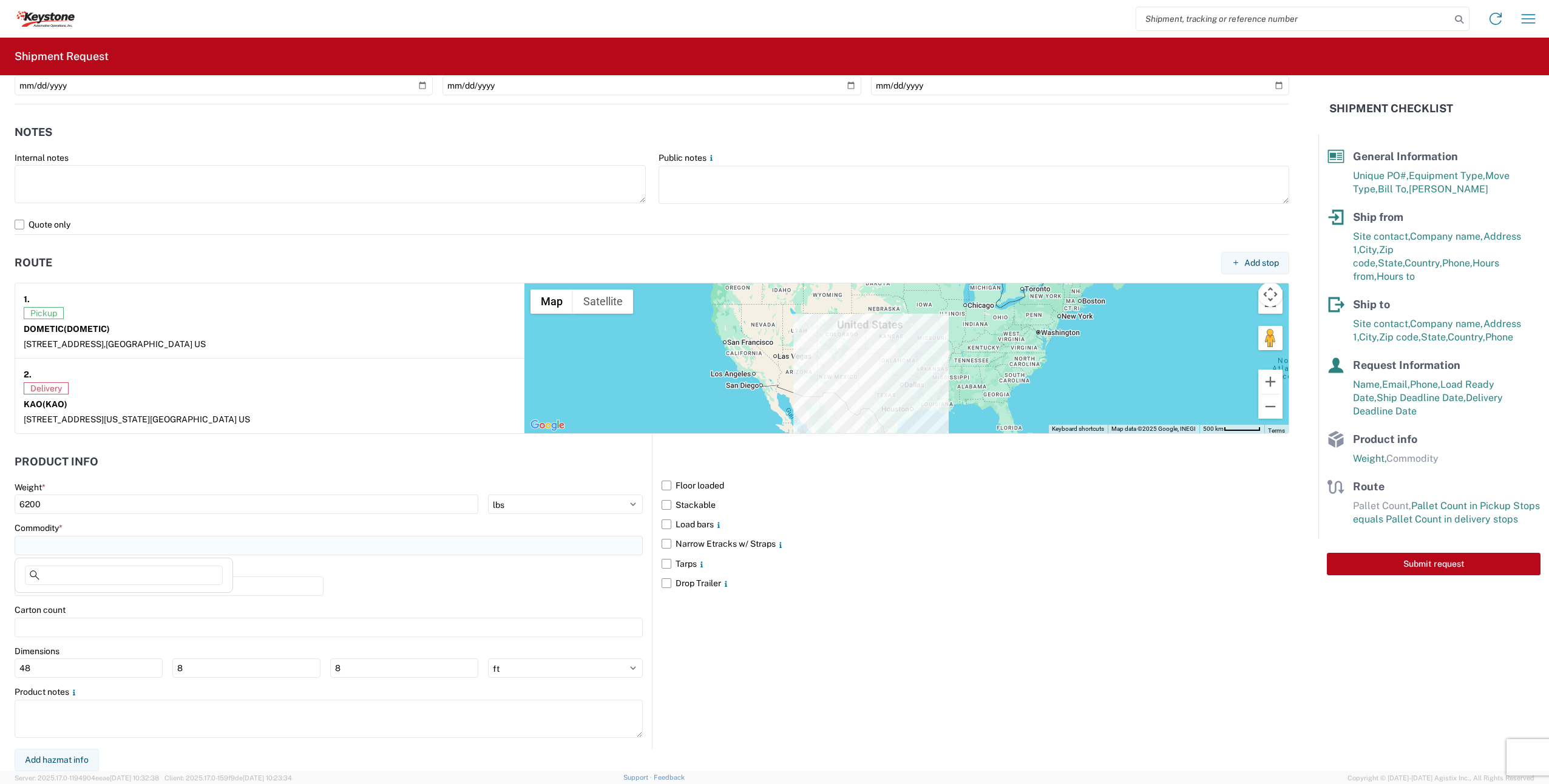
click at [330, 546] on input at bounding box center [329, 546] width 629 height 20
type input "r"
type input "RV PARTS"
click at [185, 523] on div "Commodity *" at bounding box center [329, 528] width 629 height 11
click at [90, 550] on input at bounding box center [329, 546] width 629 height 20
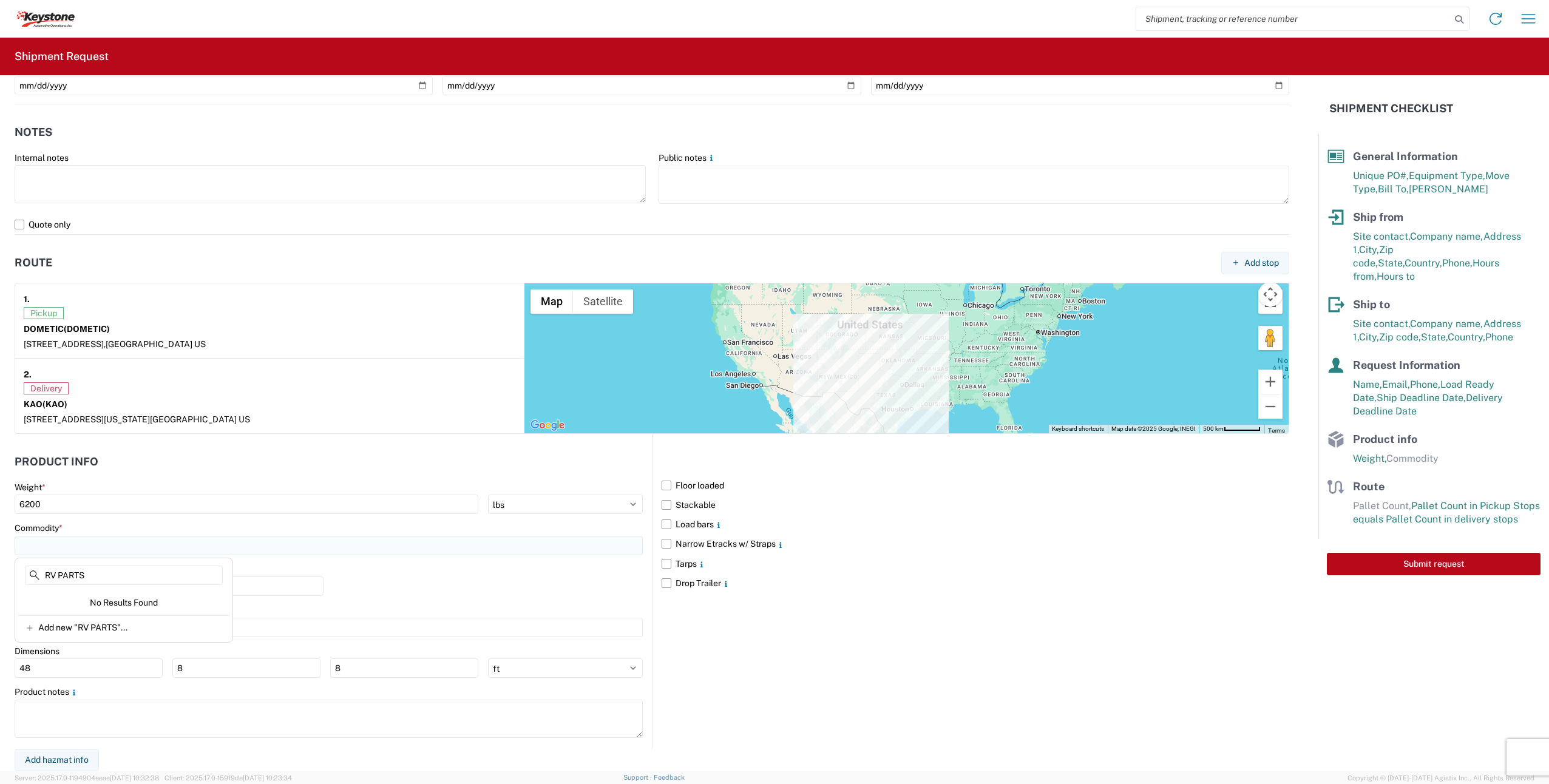
type input "RV PARTS"
click at [97, 628] on span "Add new "RV PARTS"..." at bounding box center [83, 628] width 89 height 11
type input "RV PARTS"
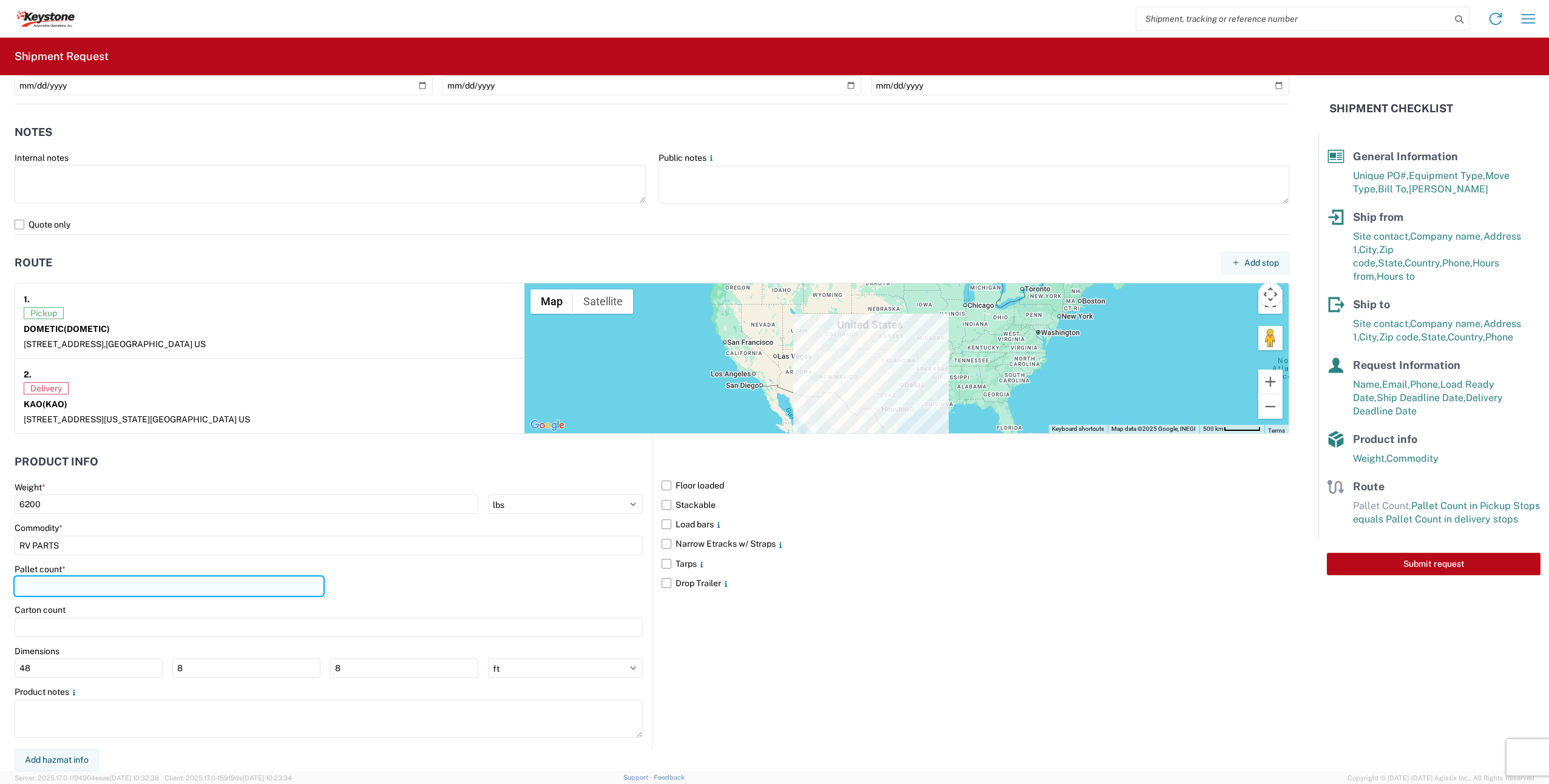
click at [88, 579] on input "number" at bounding box center [169, 586] width 309 height 20
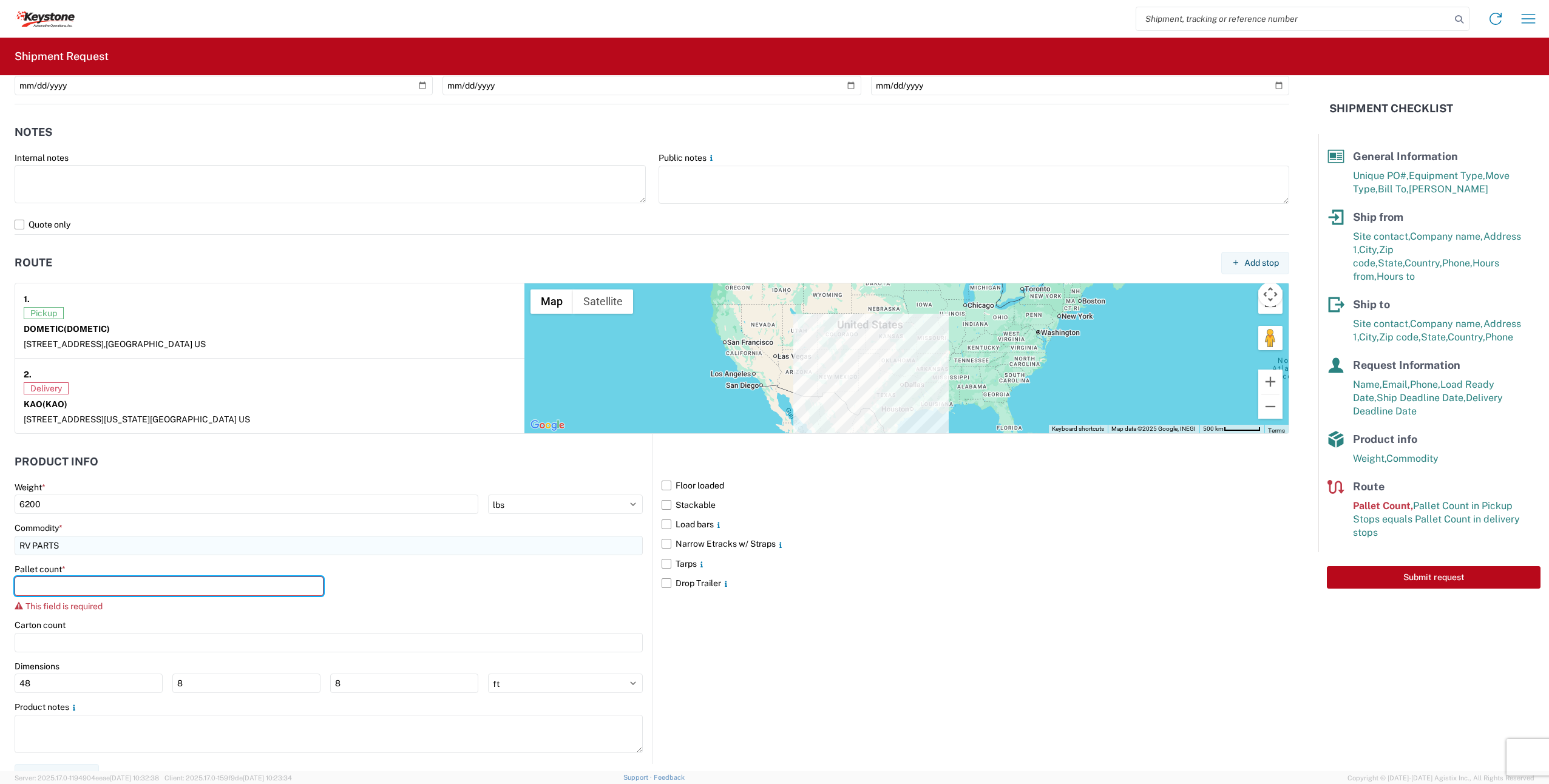
drag, startPoint x: 102, startPoint y: 588, endPoint x: 148, endPoint y: 547, distance: 61.6
click at [103, 587] on input "number" at bounding box center [169, 586] width 309 height 20
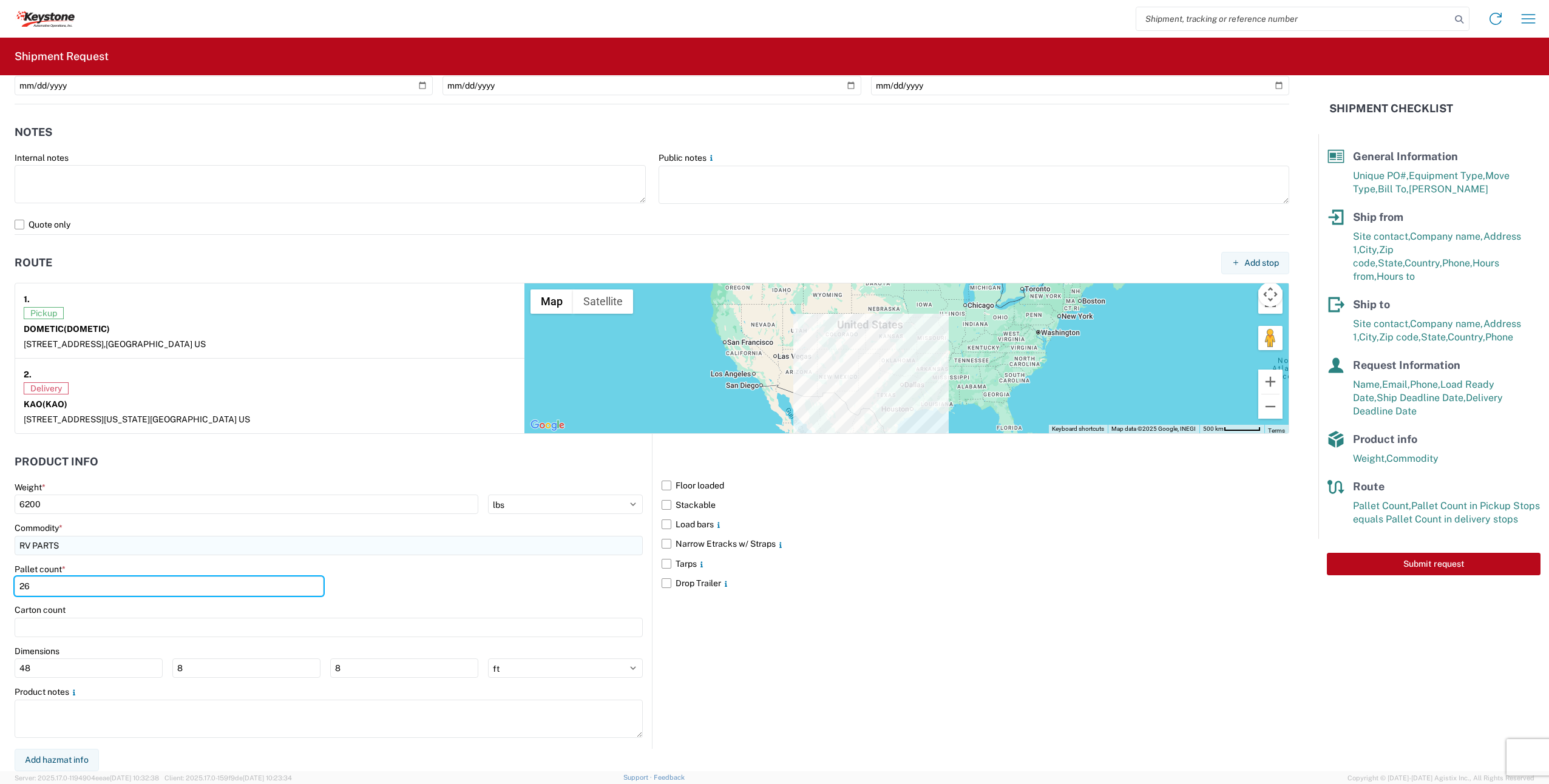
type input "26"
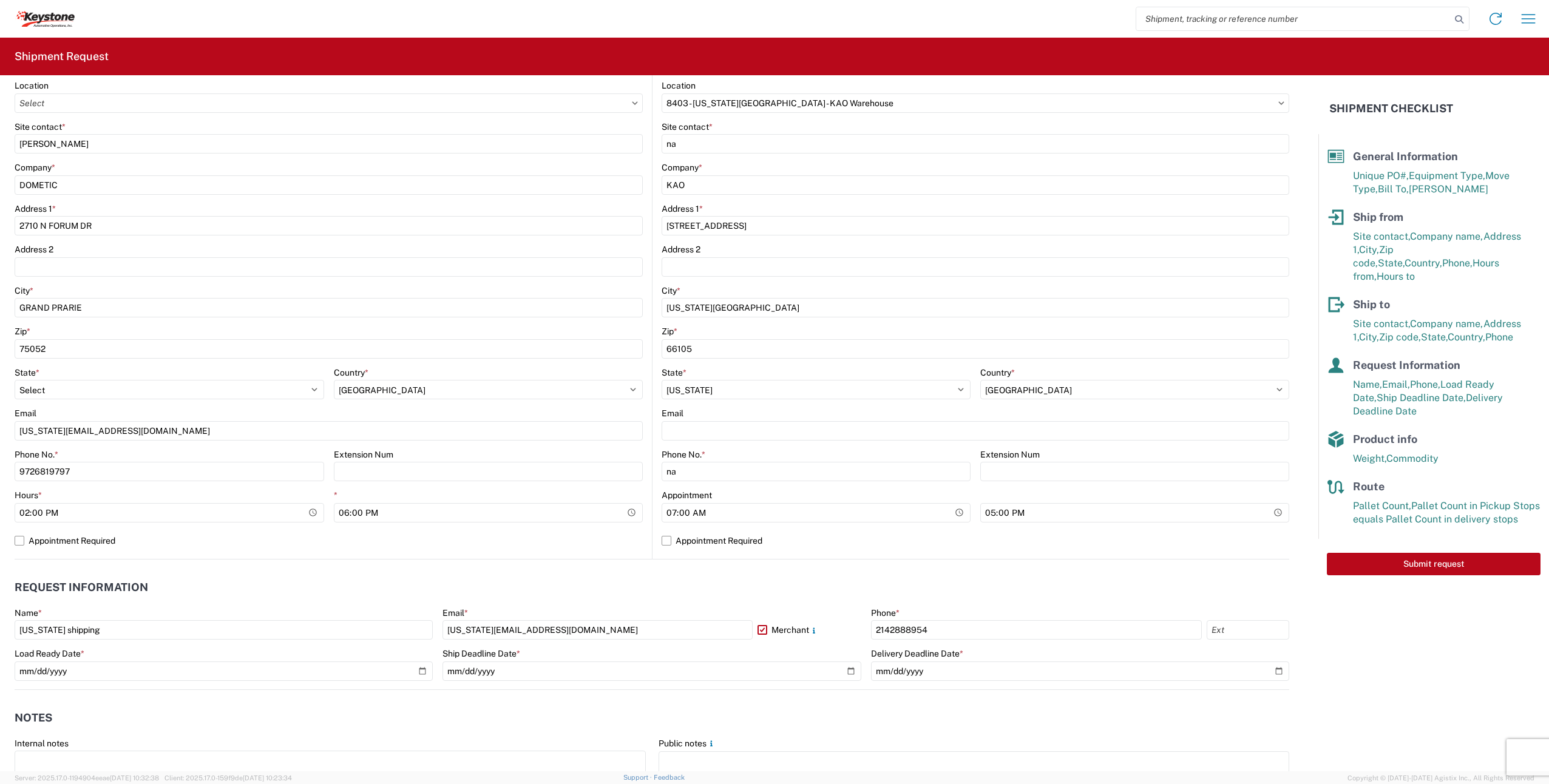
scroll to position [0, 0]
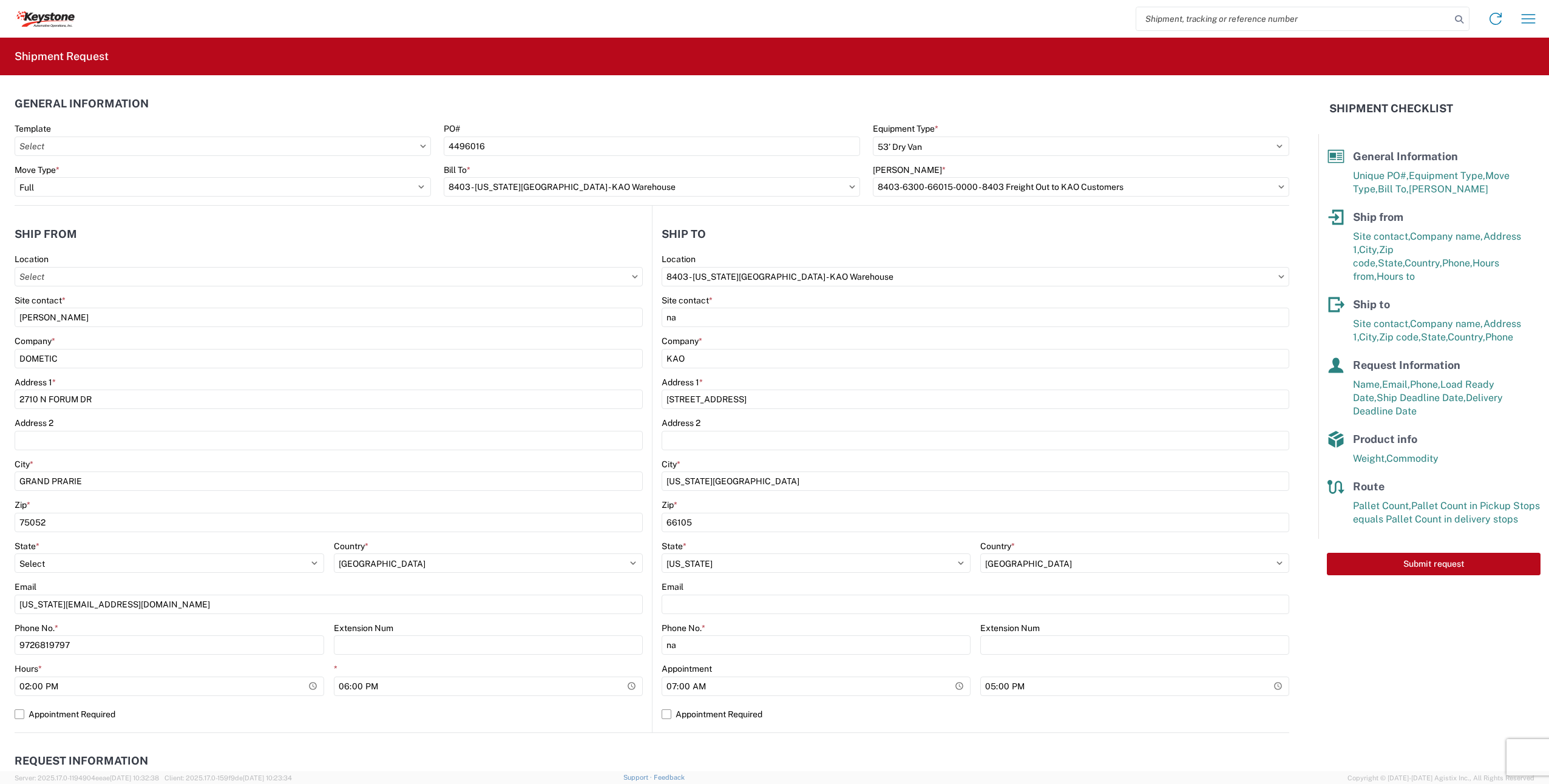
drag, startPoint x: 11, startPoint y: 232, endPoint x: 103, endPoint y: 234, distance: 92.0
click at [103, 234] on form "General Information Template PO# 4496016 Equipment Type * Select 53’ Dry Van Fl…" at bounding box center [659, 423] width 1318 height 696
click at [632, 278] on icon at bounding box center [635, 276] width 6 height 4
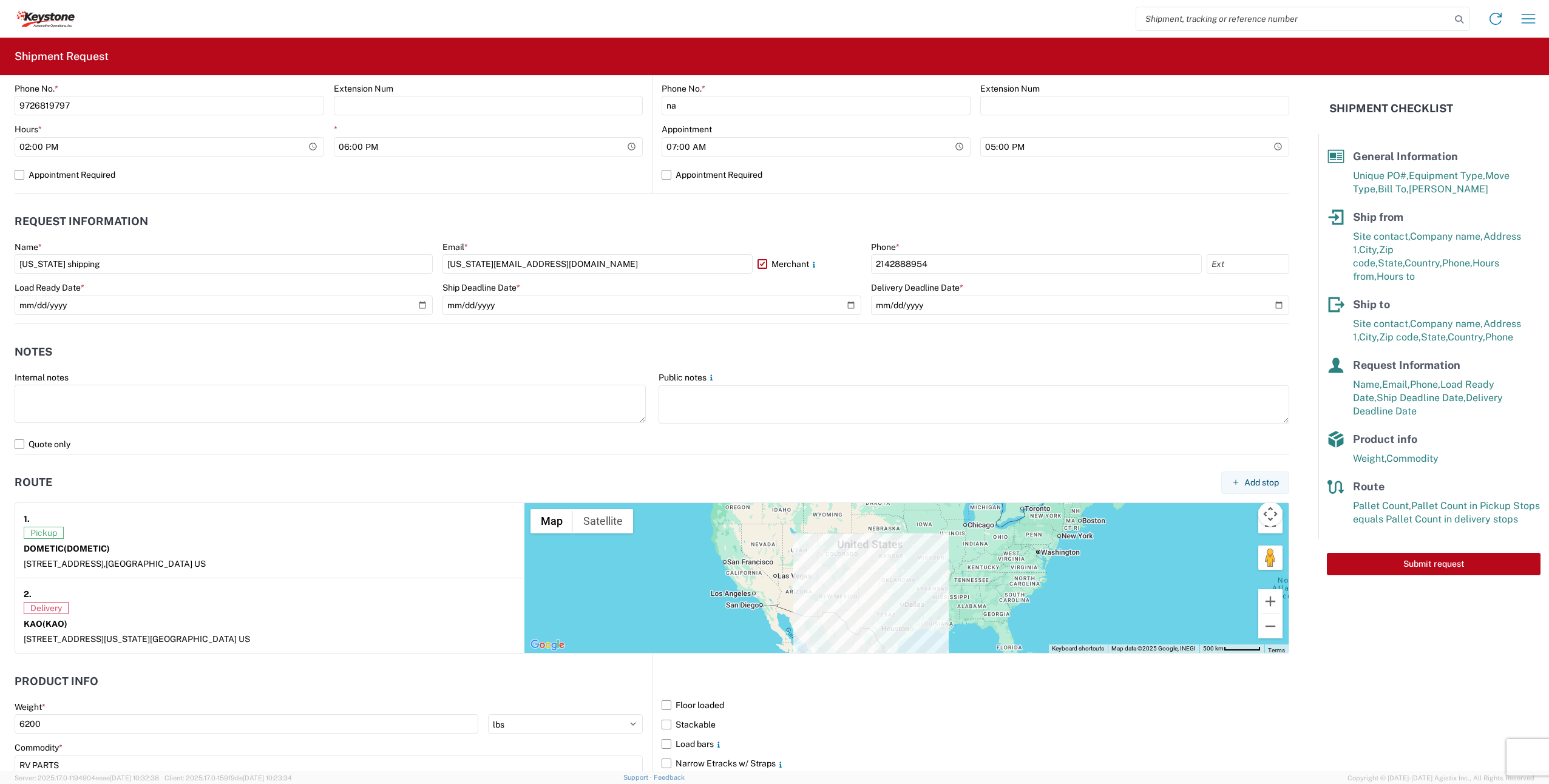
scroll to position [546, 0]
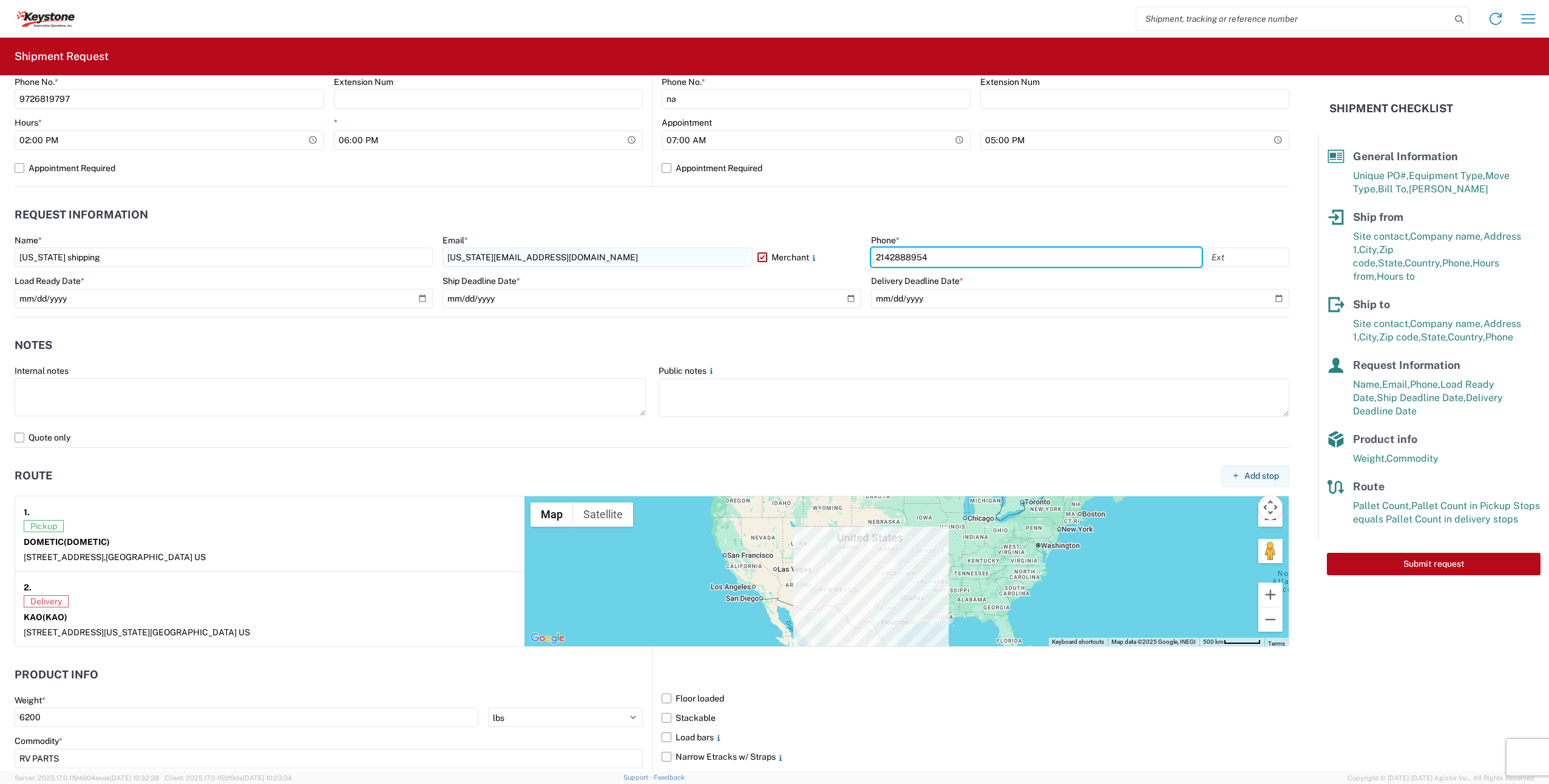
drag, startPoint x: 938, startPoint y: 255, endPoint x: 591, endPoint y: 257, distance: 347.0
click at [596, 262] on div "Name * texas shipping Email * TEXAS.SHIPPING@DOMETIC.COM Merchant Phone * 21428…" at bounding box center [652, 276] width 1275 height 82
type input "9726819797"
click at [304, 444] on label "Quote only" at bounding box center [652, 438] width 1275 height 20
click at [0, 0] on input "Quote only" at bounding box center [0, 0] width 0 height 0
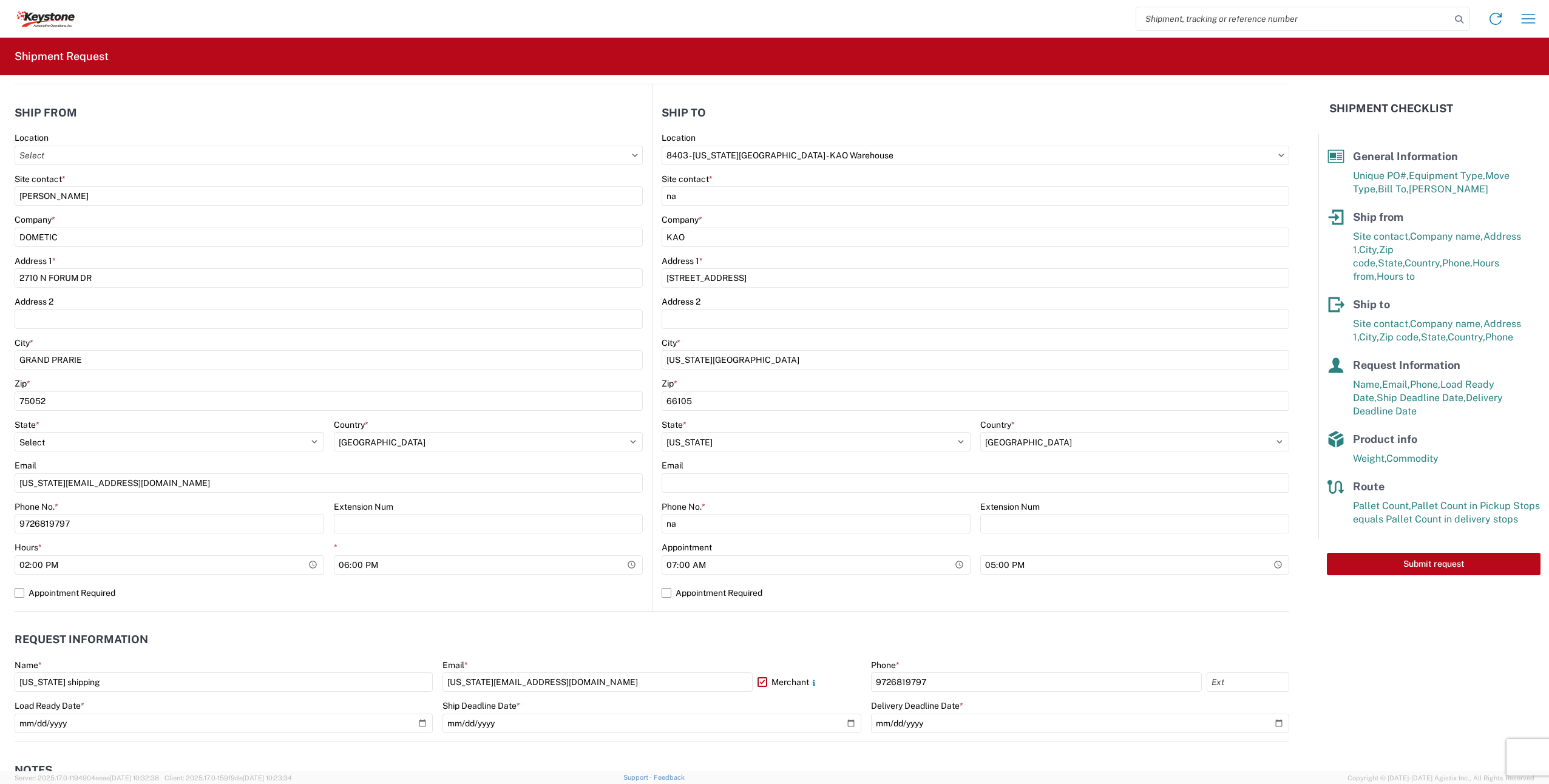
scroll to position [0, 0]
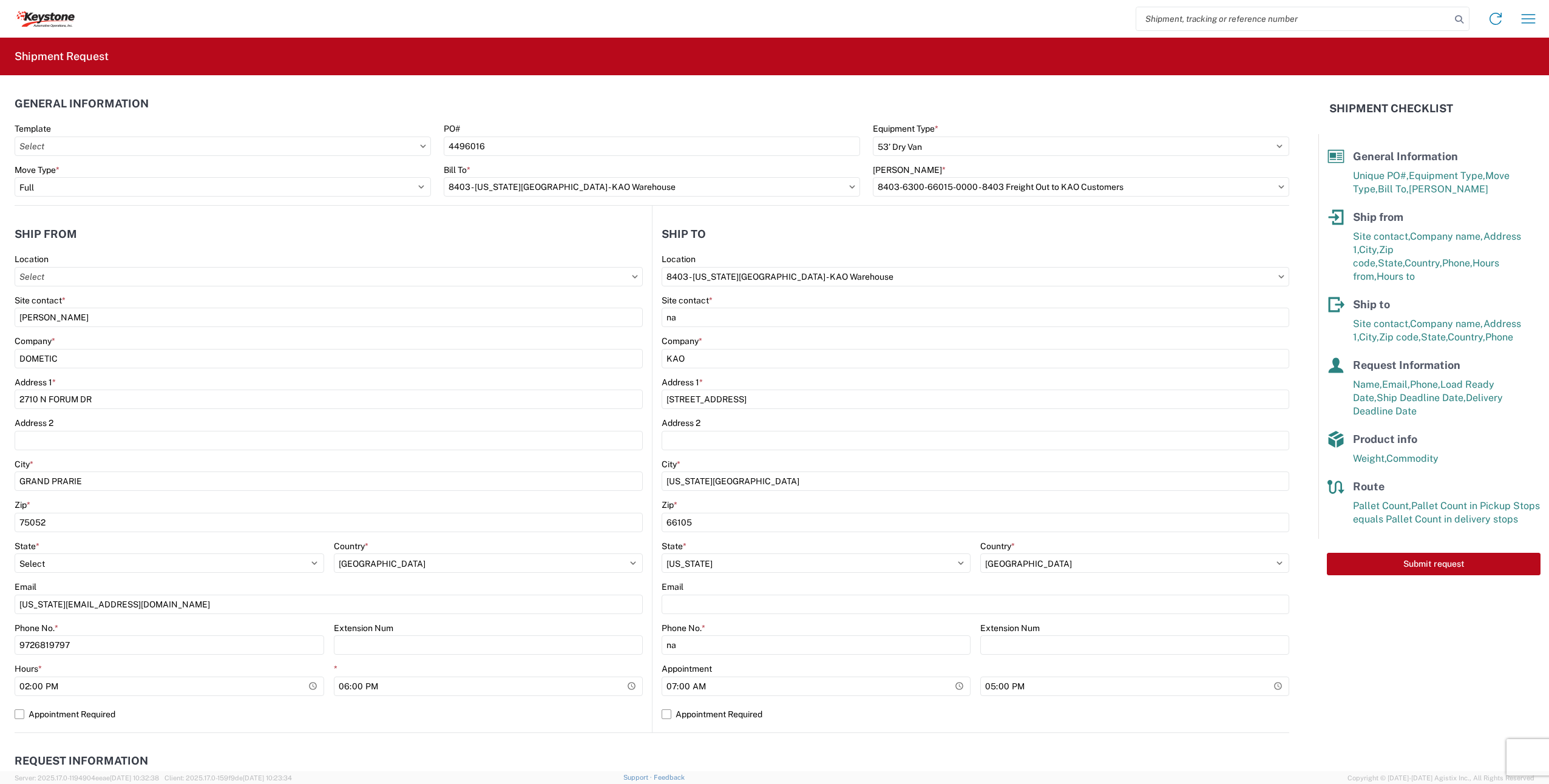
drag, startPoint x: 1420, startPoint y: 547, endPoint x: 1435, endPoint y: 534, distance: 19.8
click at [1423, 553] on button "Submit request" at bounding box center [1434, 564] width 214 height 22
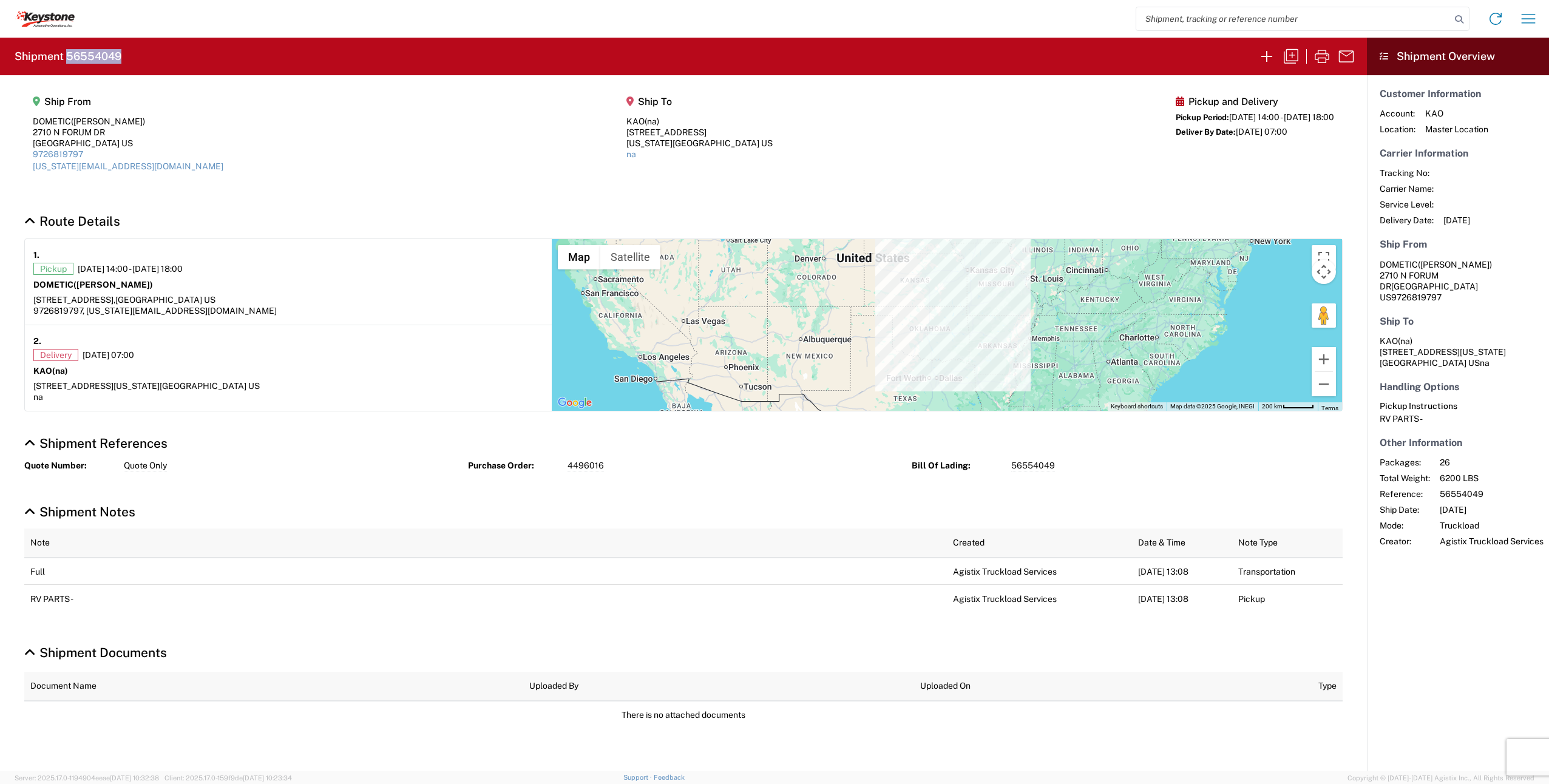
drag, startPoint x: 134, startPoint y: 62, endPoint x: 69, endPoint y: 55, distance: 65.4
click at [69, 55] on agx-form-header "Shipment 56554049" at bounding box center [683, 57] width 1367 height 38
copy h2 "56554049"
